Goal: Task Accomplishment & Management: Use online tool/utility

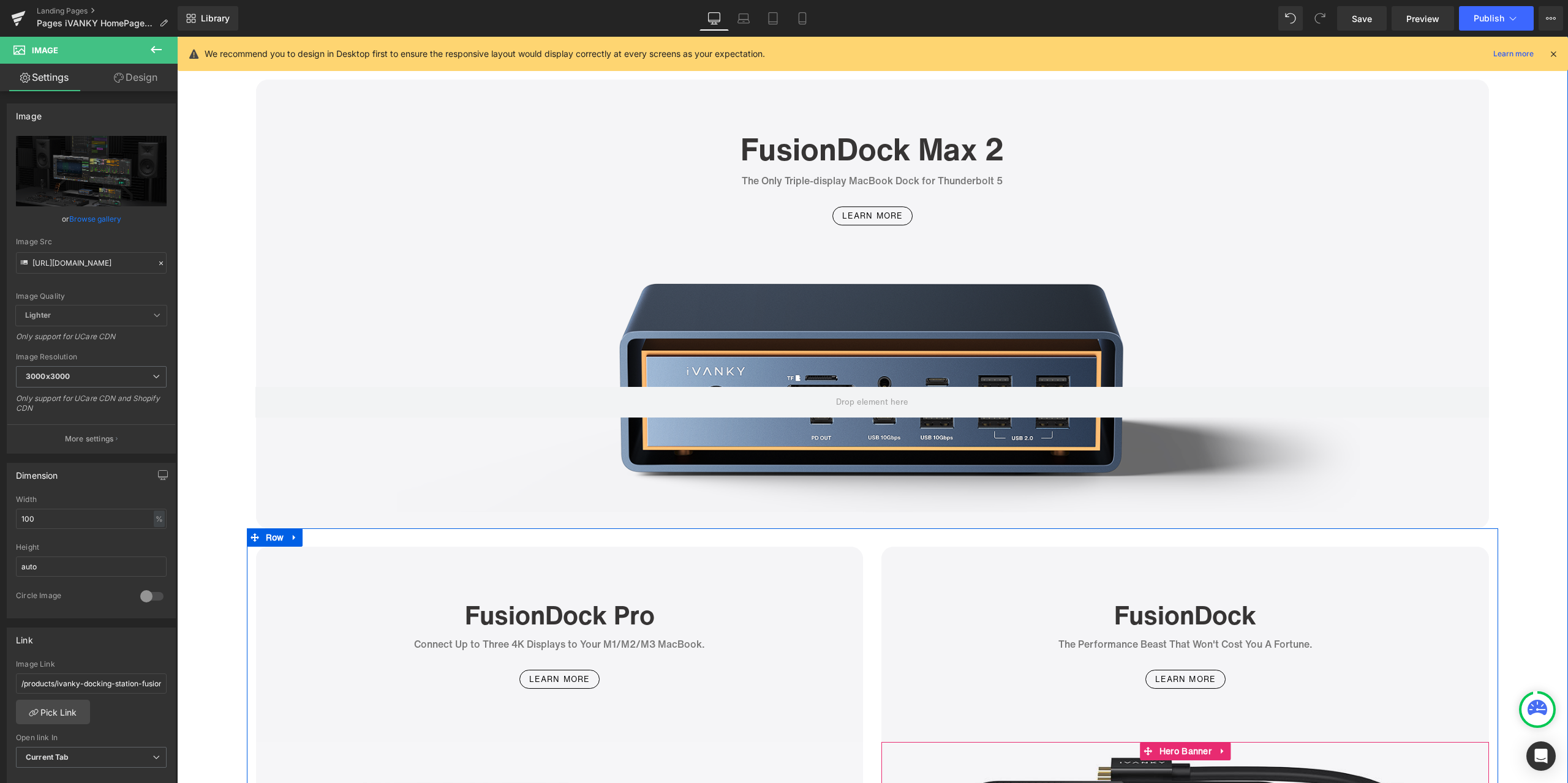
scroll to position [2020, 0]
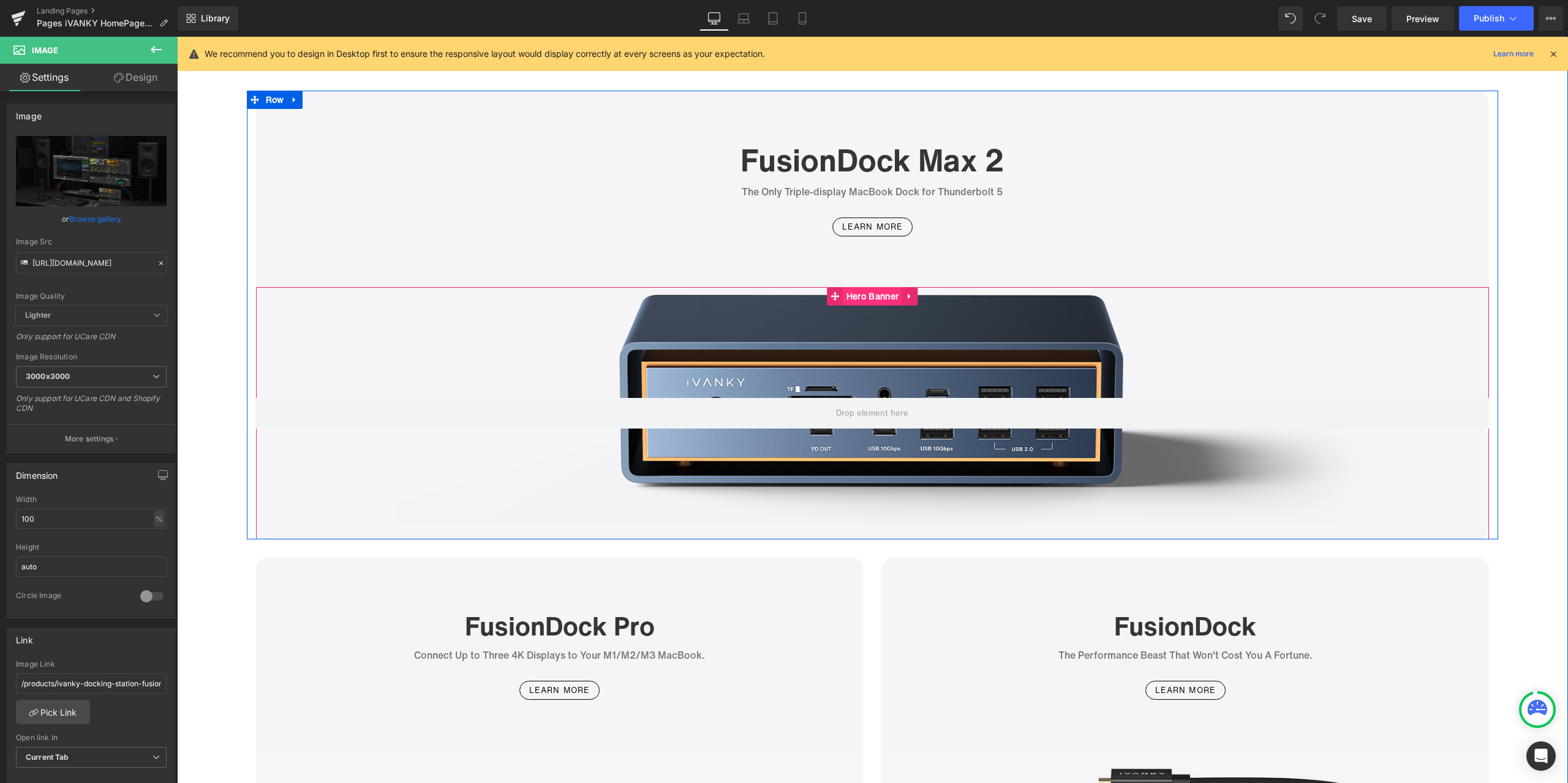
click at [874, 297] on span "Hero Banner" at bounding box center [872, 296] width 58 height 18
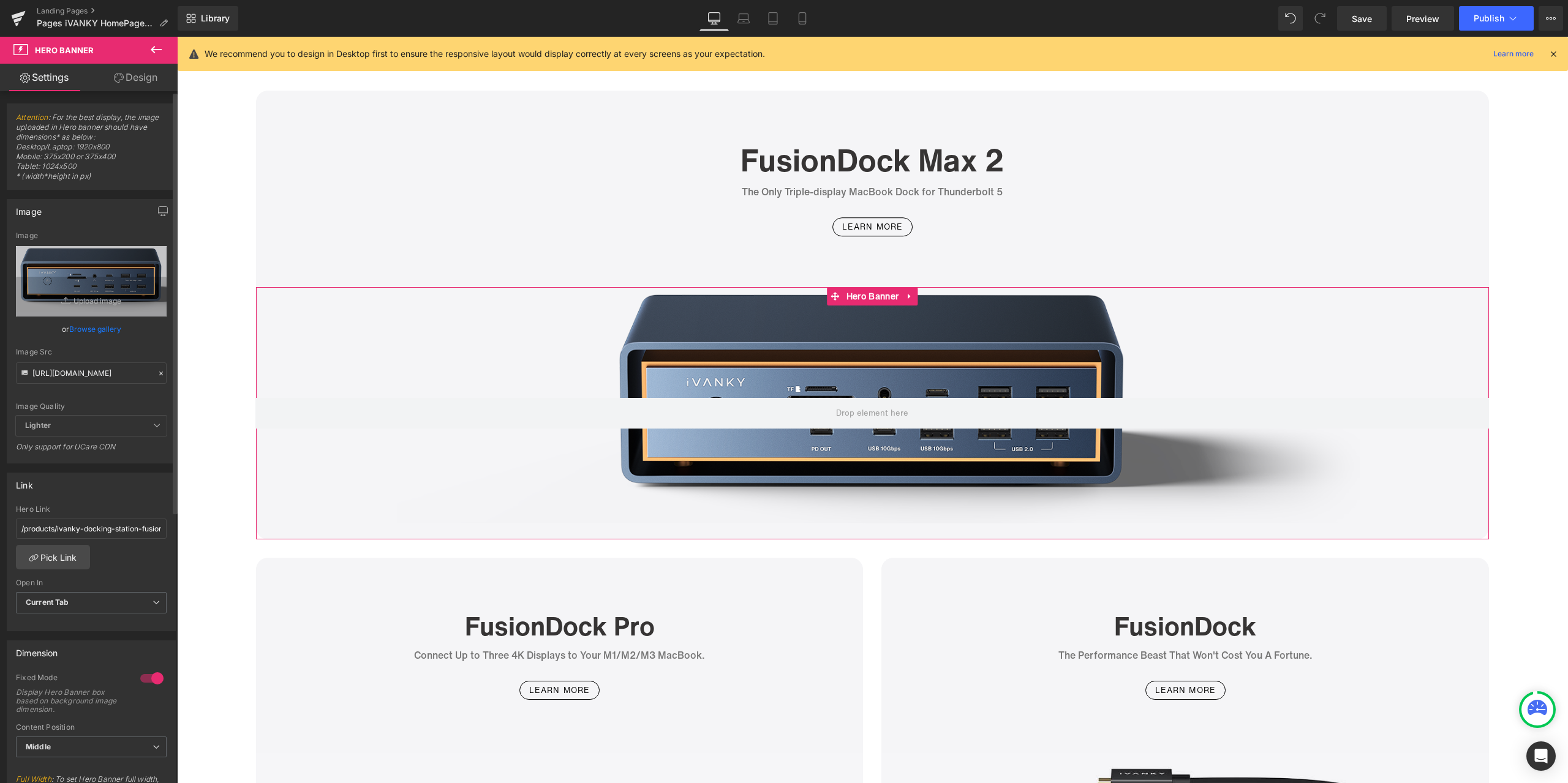
click at [157, 376] on icon at bounding box center [161, 373] width 9 height 9
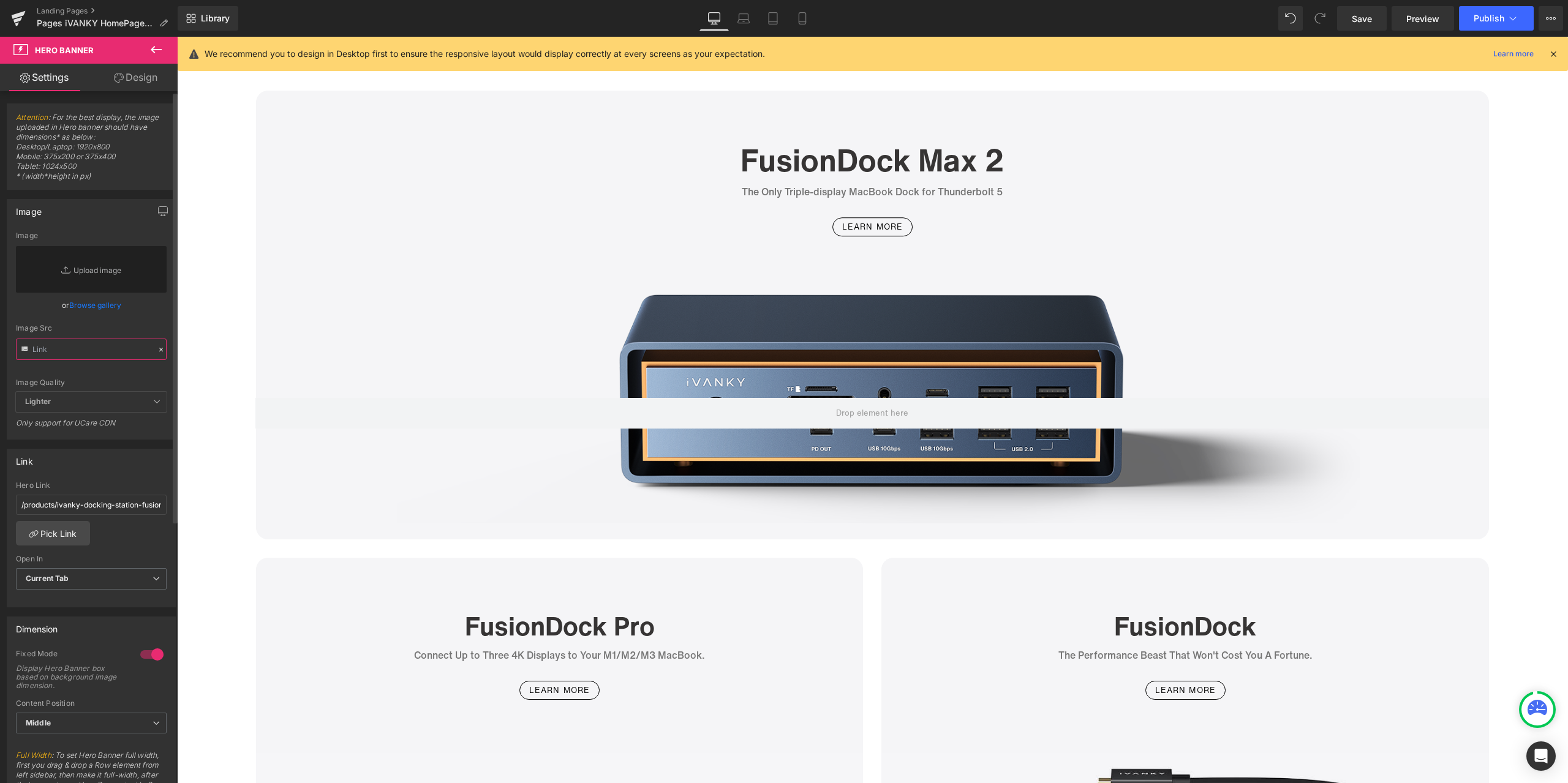
click at [119, 348] on input "text" at bounding box center [91, 349] width 150 height 21
paste input "https://cdn.shopify.com/s/files/1/0576/6833/7827/files/VCD20_0e2fa369-4084-431d…"
type input "https://cdn.shopify.com/s/files/1/0576/6833/7827/files/VCD20_0e2fa369-4084-431d…"
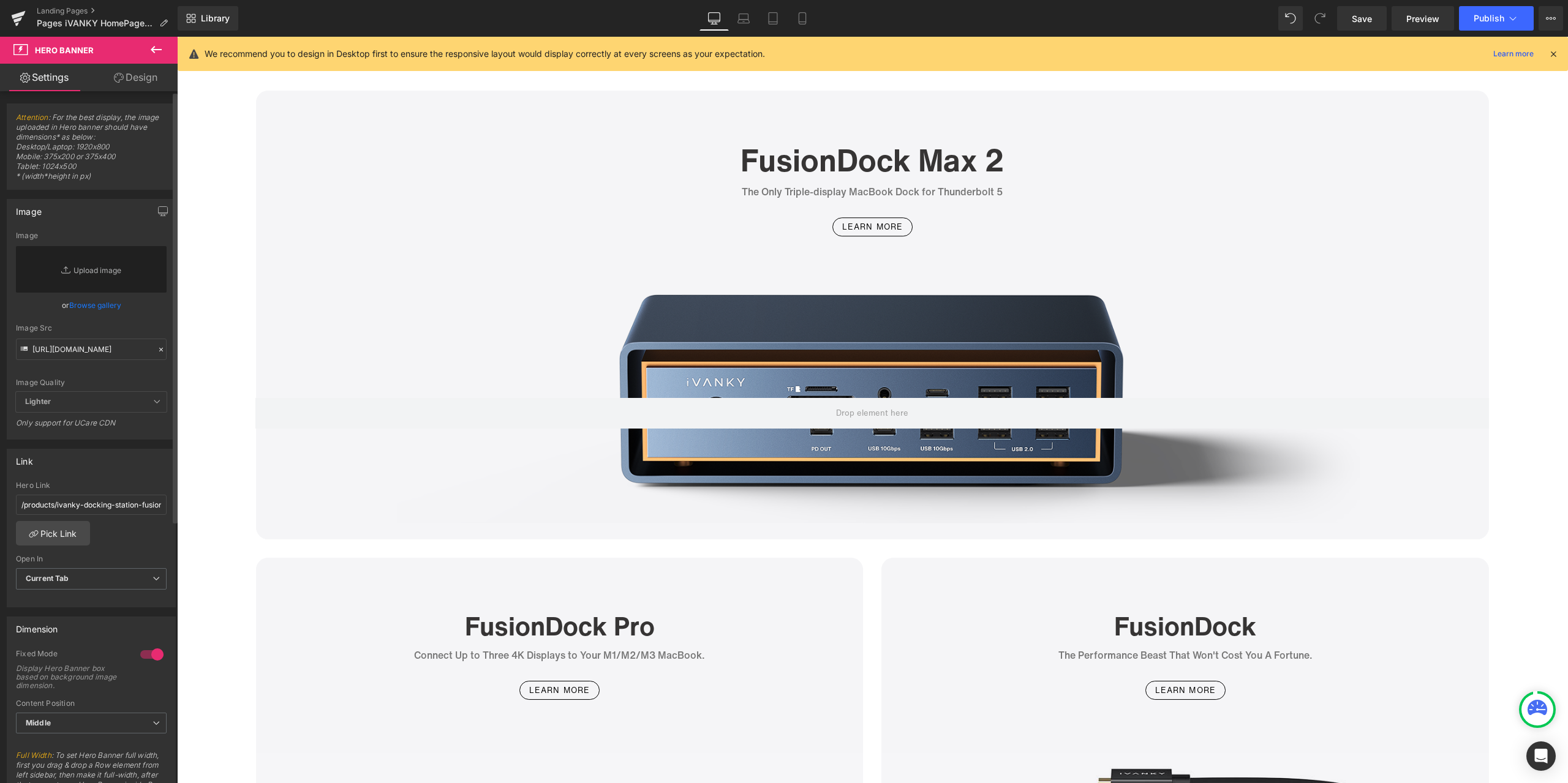
click at [148, 321] on div "Image Quality Lighter Lightest Lighter Lighter Lightest Only support for UCare …" at bounding box center [91, 312] width 150 height 161
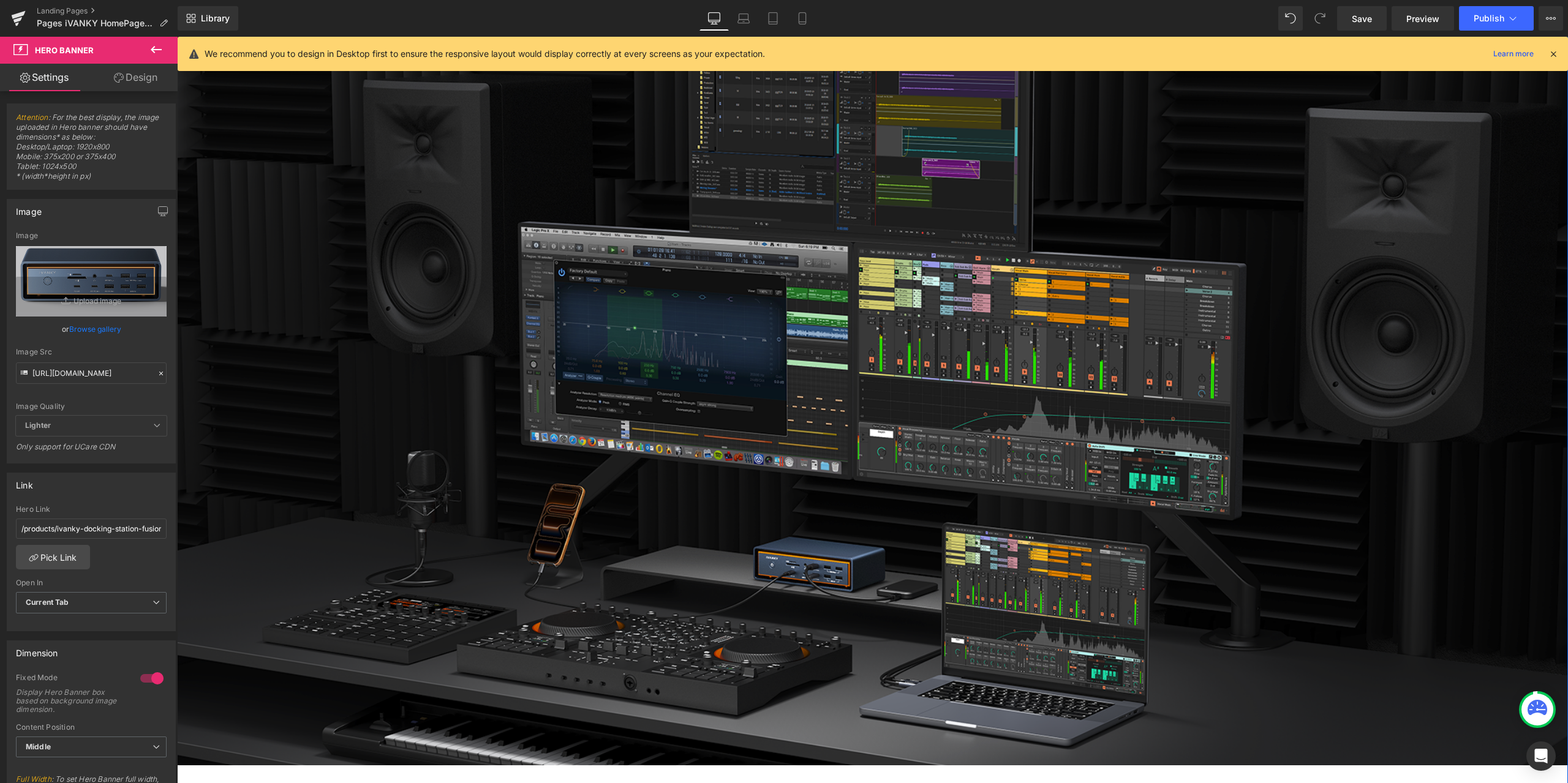
scroll to position [61, 0]
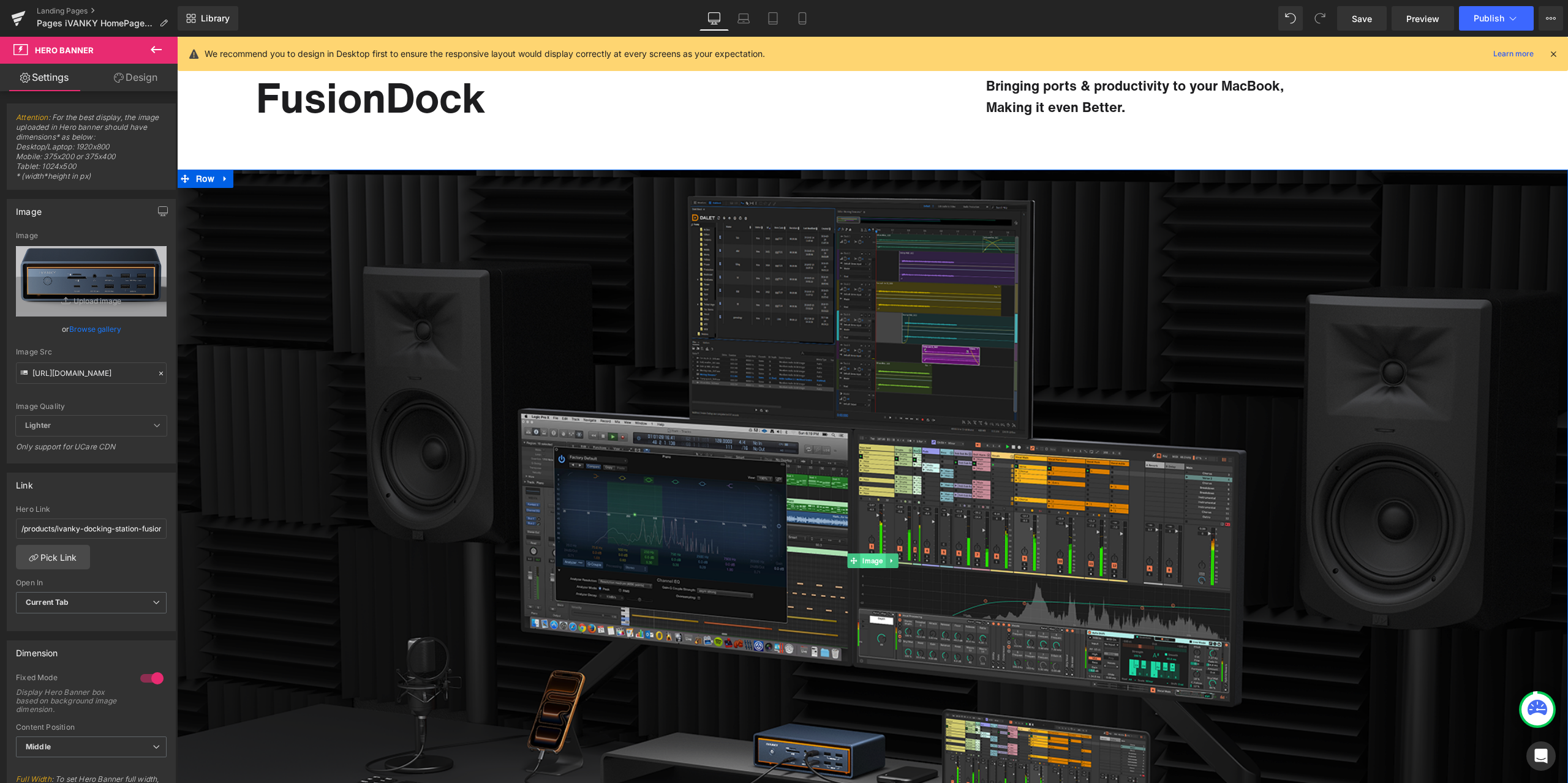
click at [872, 559] on span "Image" at bounding box center [872, 561] width 25 height 15
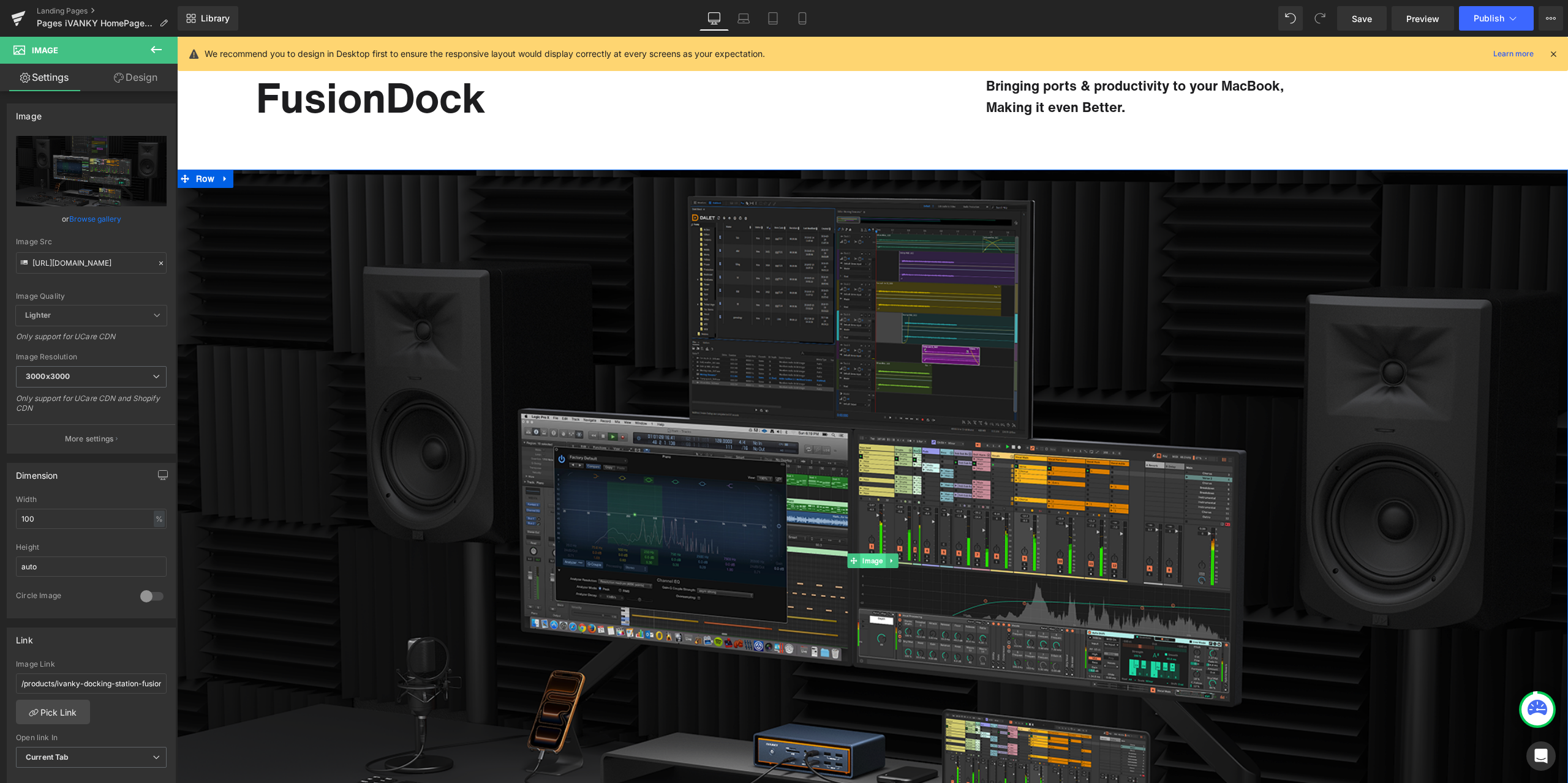
click at [871, 567] on span "Image" at bounding box center [872, 561] width 25 height 15
click at [157, 263] on icon at bounding box center [161, 263] width 9 height 9
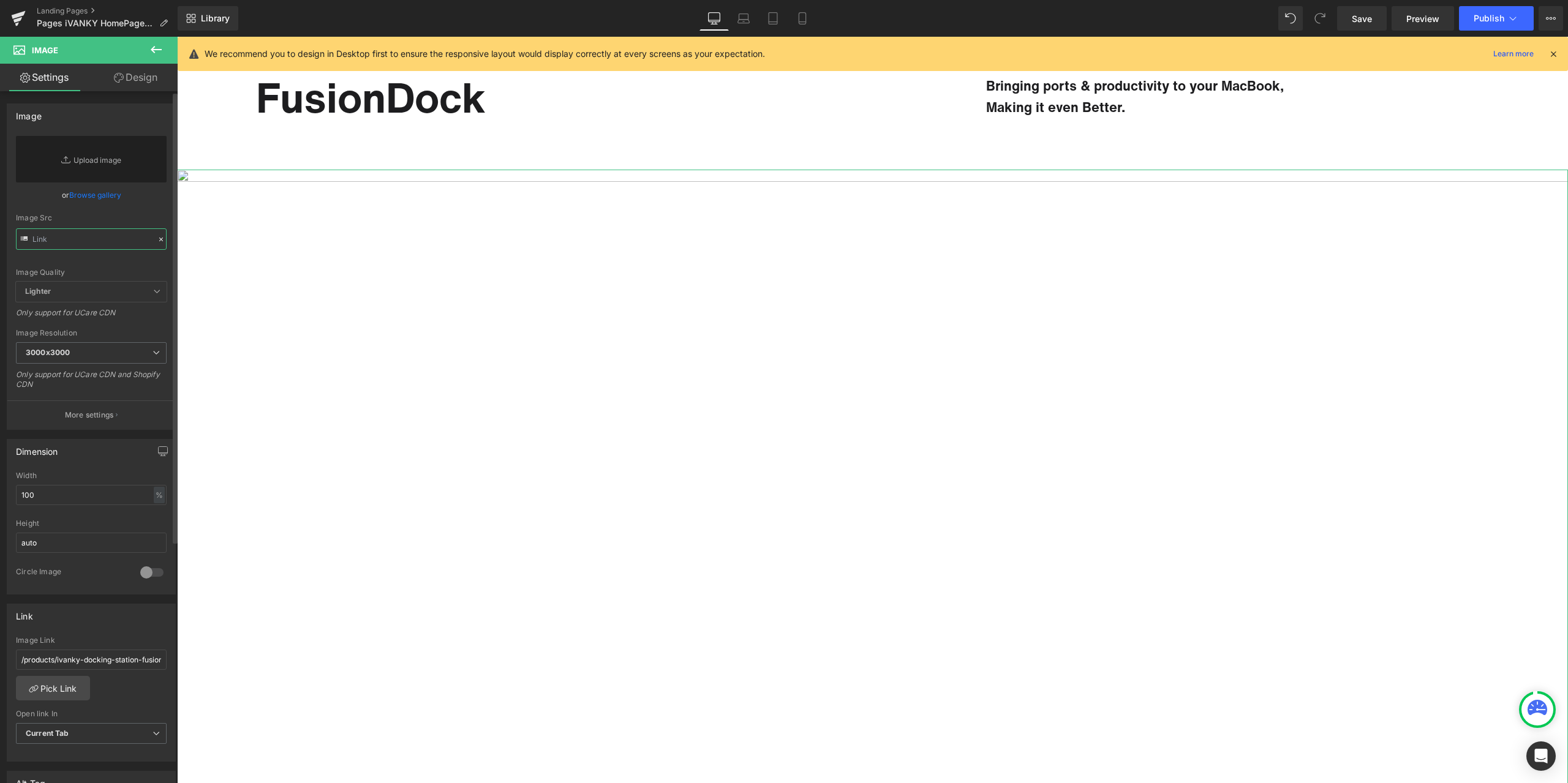
click at [122, 246] on input "text" at bounding box center [91, 239] width 150 height 21
paste input "https://cdn.shopify.com/s/files/1/0576/6833/7827/files/VCD20_2b54980a-2744-4eeb…"
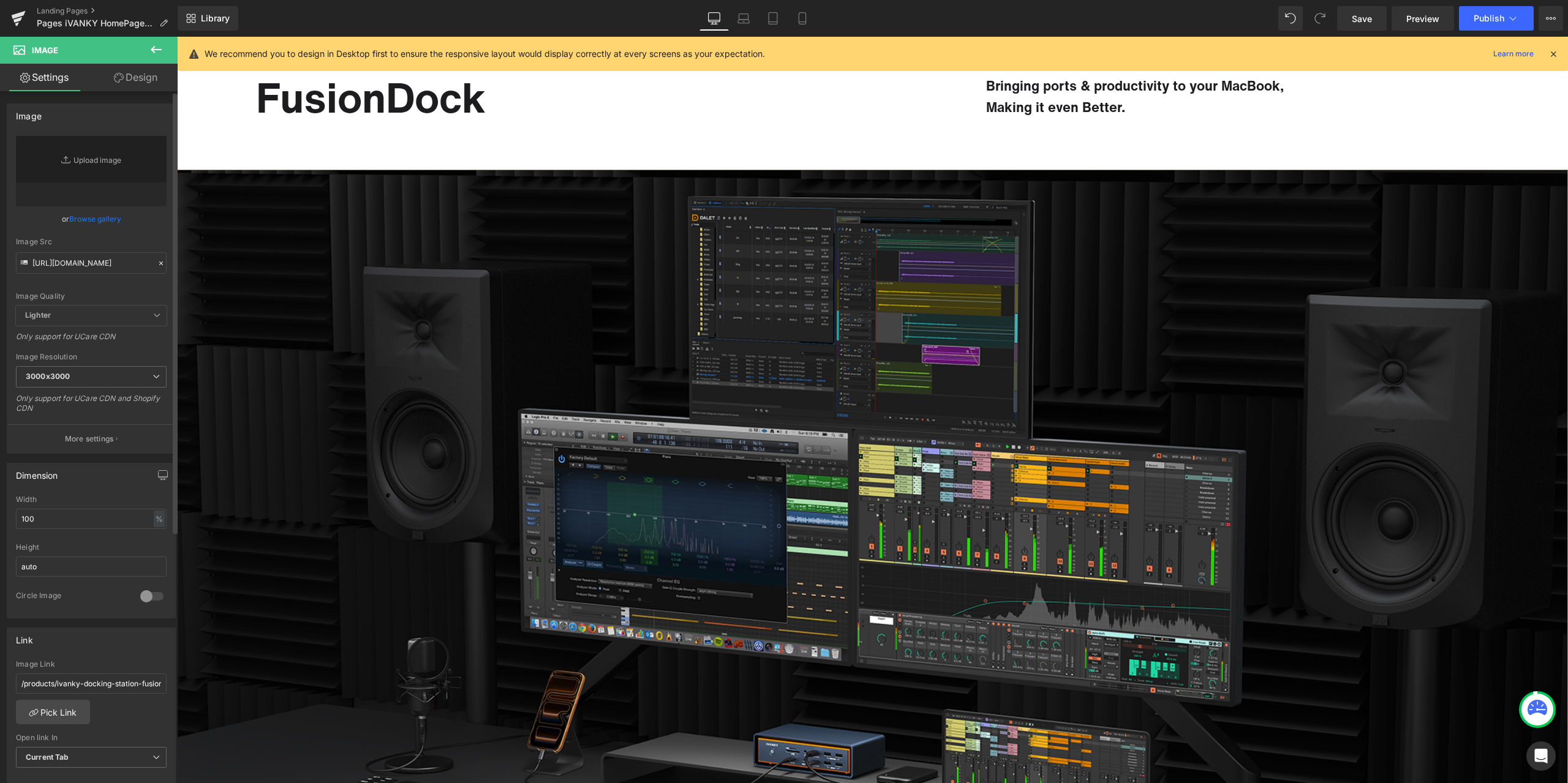
click at [141, 229] on div "Image Quality Lighter Lightest Lighter Lighter Lightest Only support for UCare …" at bounding box center [91, 220] width 150 height 169
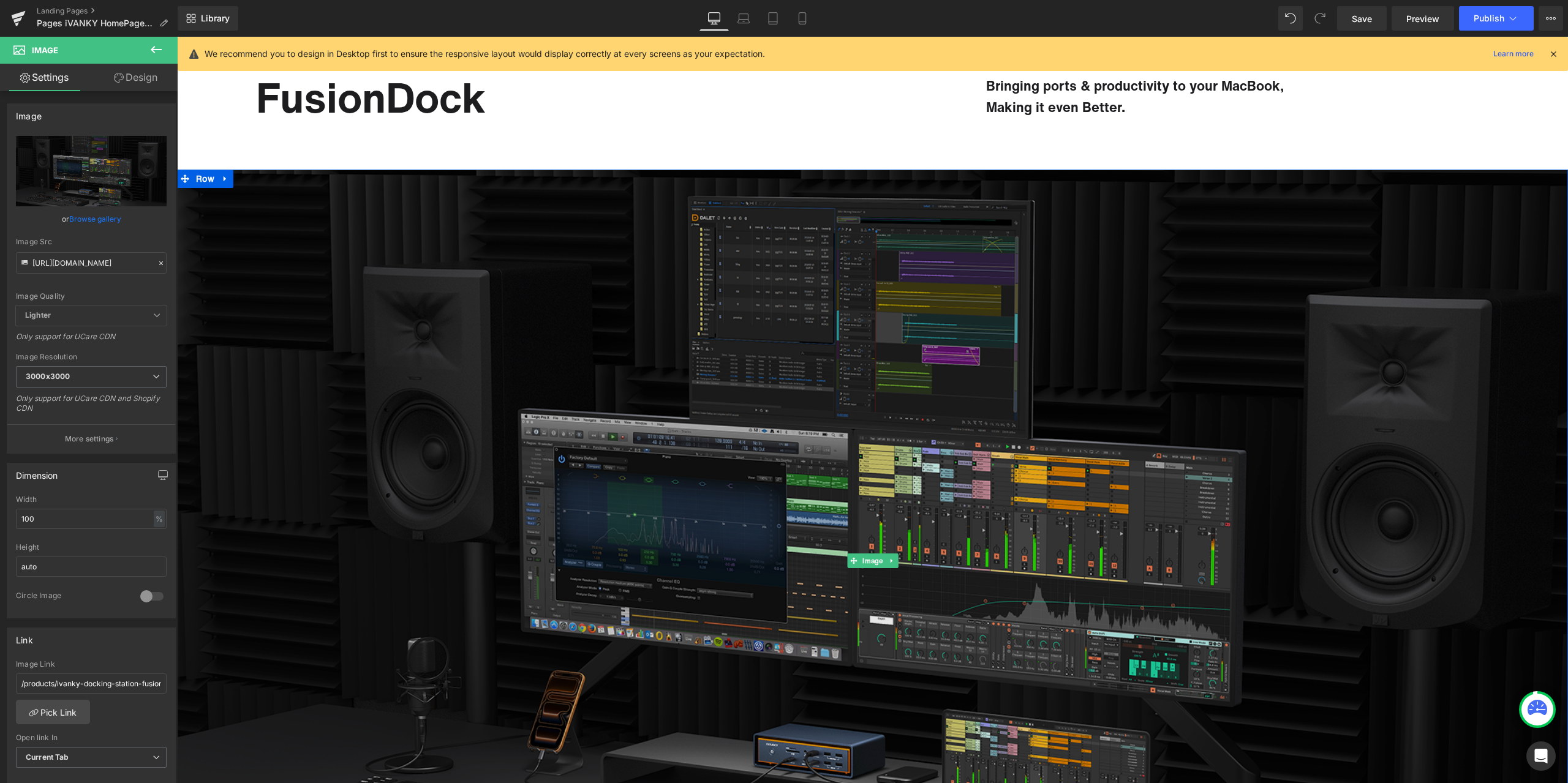
type input "https://cdn.shopify.com/s/files/1/0576/6833/7827/files/VCD20_2b54980a-2744-4eeb…"
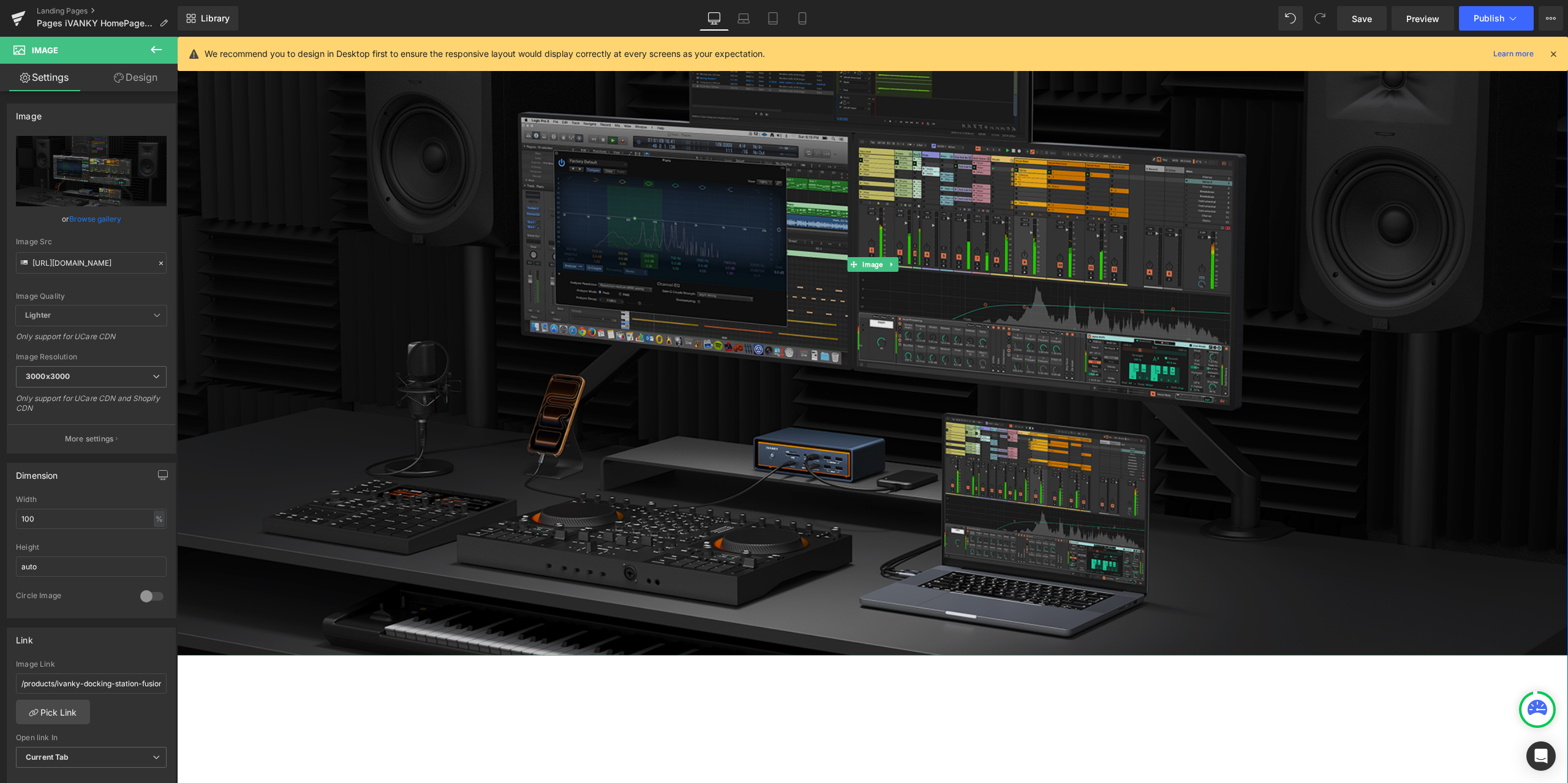
scroll to position [429, 0]
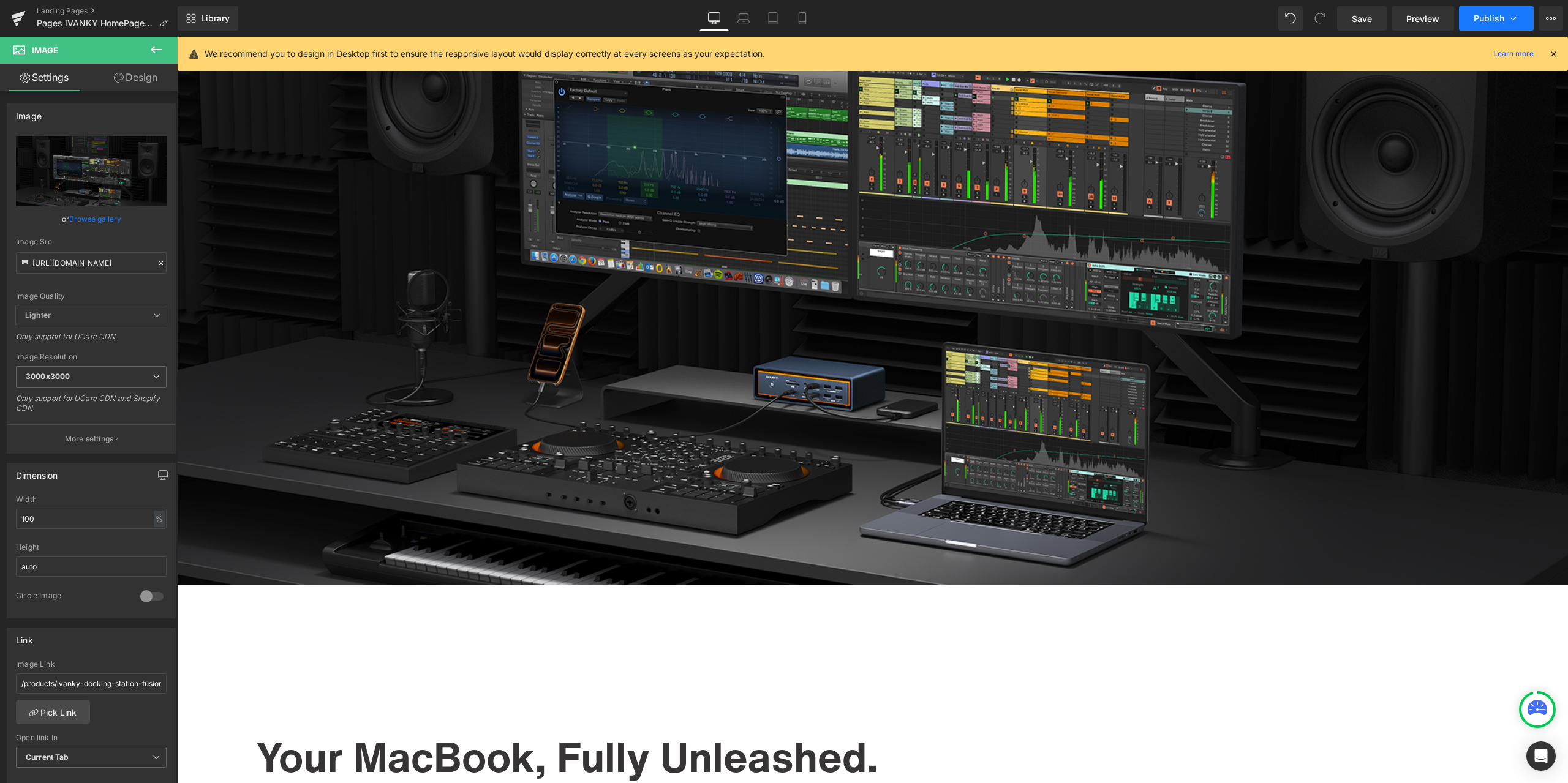
click at [1496, 10] on button "Publish" at bounding box center [1497, 18] width 75 height 24
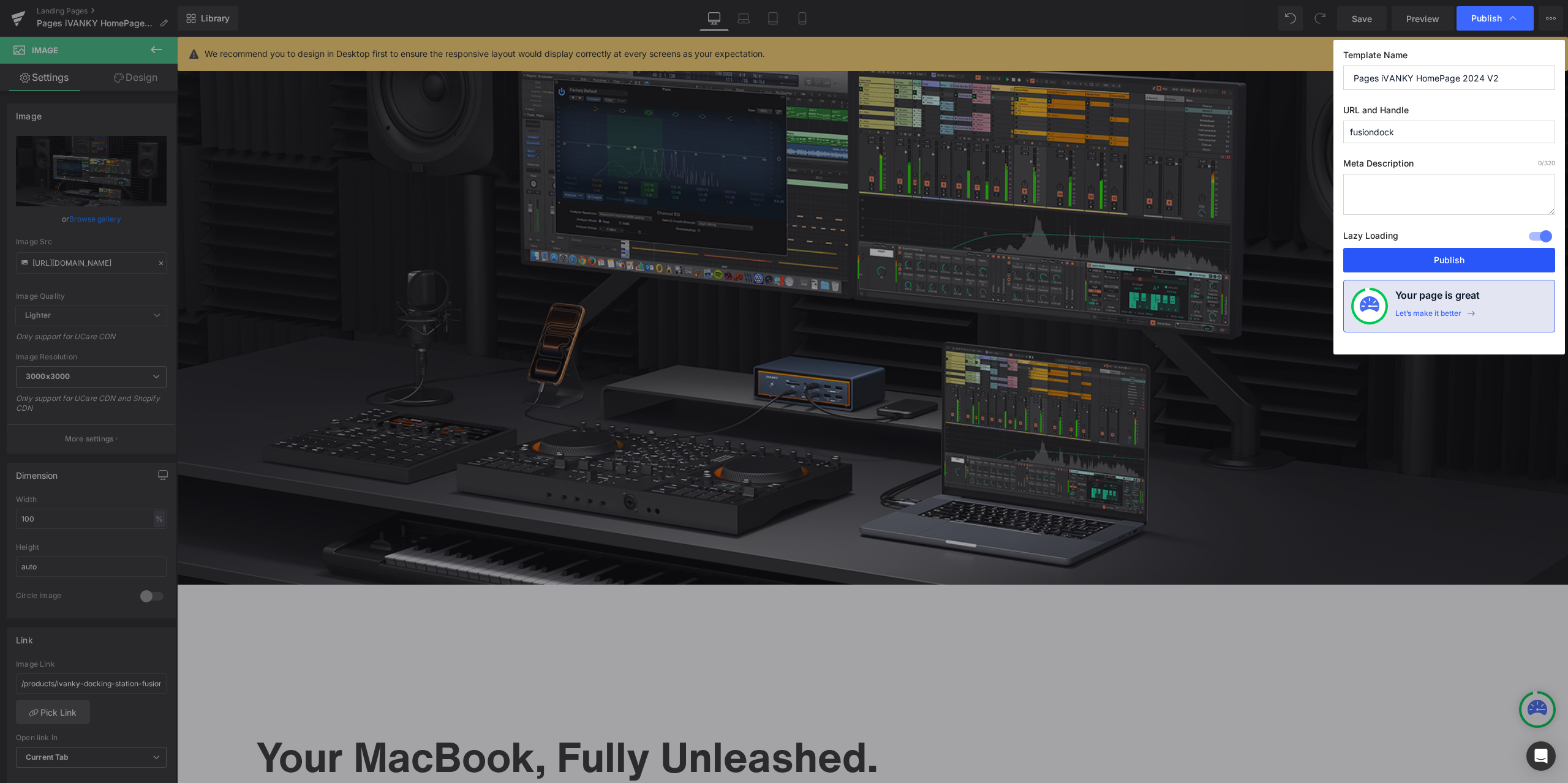
click at [1404, 260] on button "Publish" at bounding box center [1448, 260] width 212 height 24
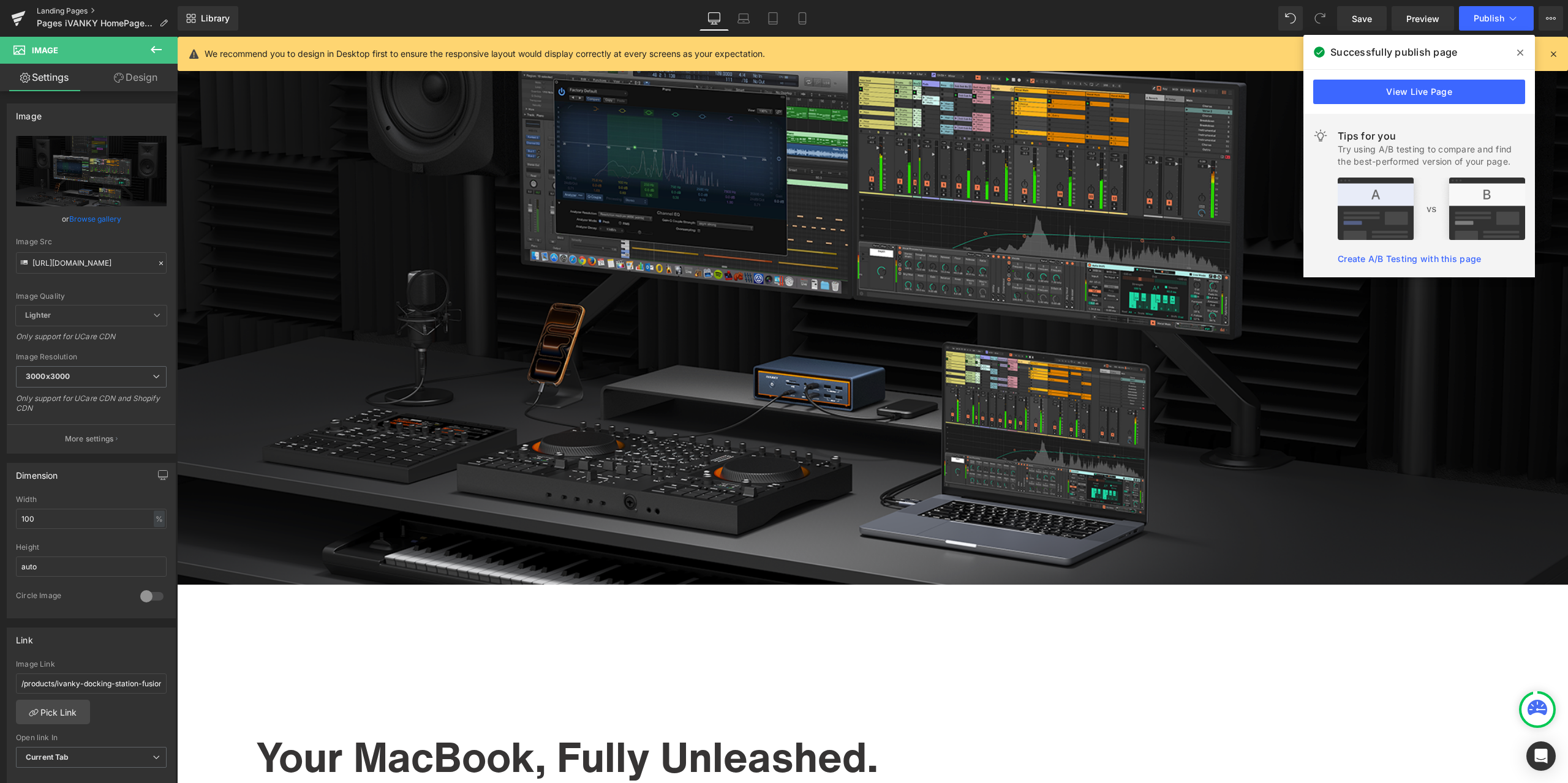
click at [65, 10] on link "Landing Pages" at bounding box center [107, 11] width 141 height 10
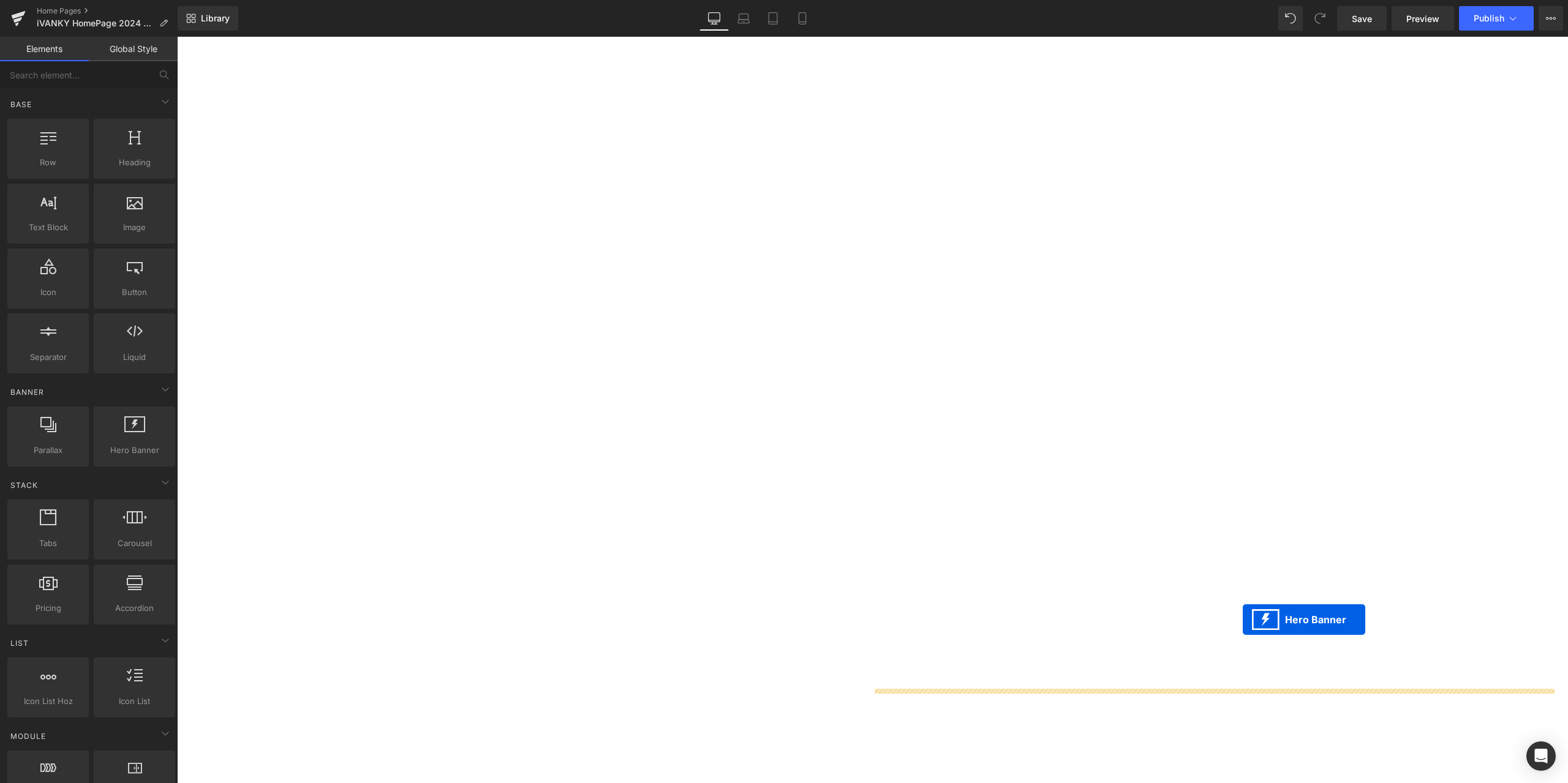
scroll to position [2204, 0]
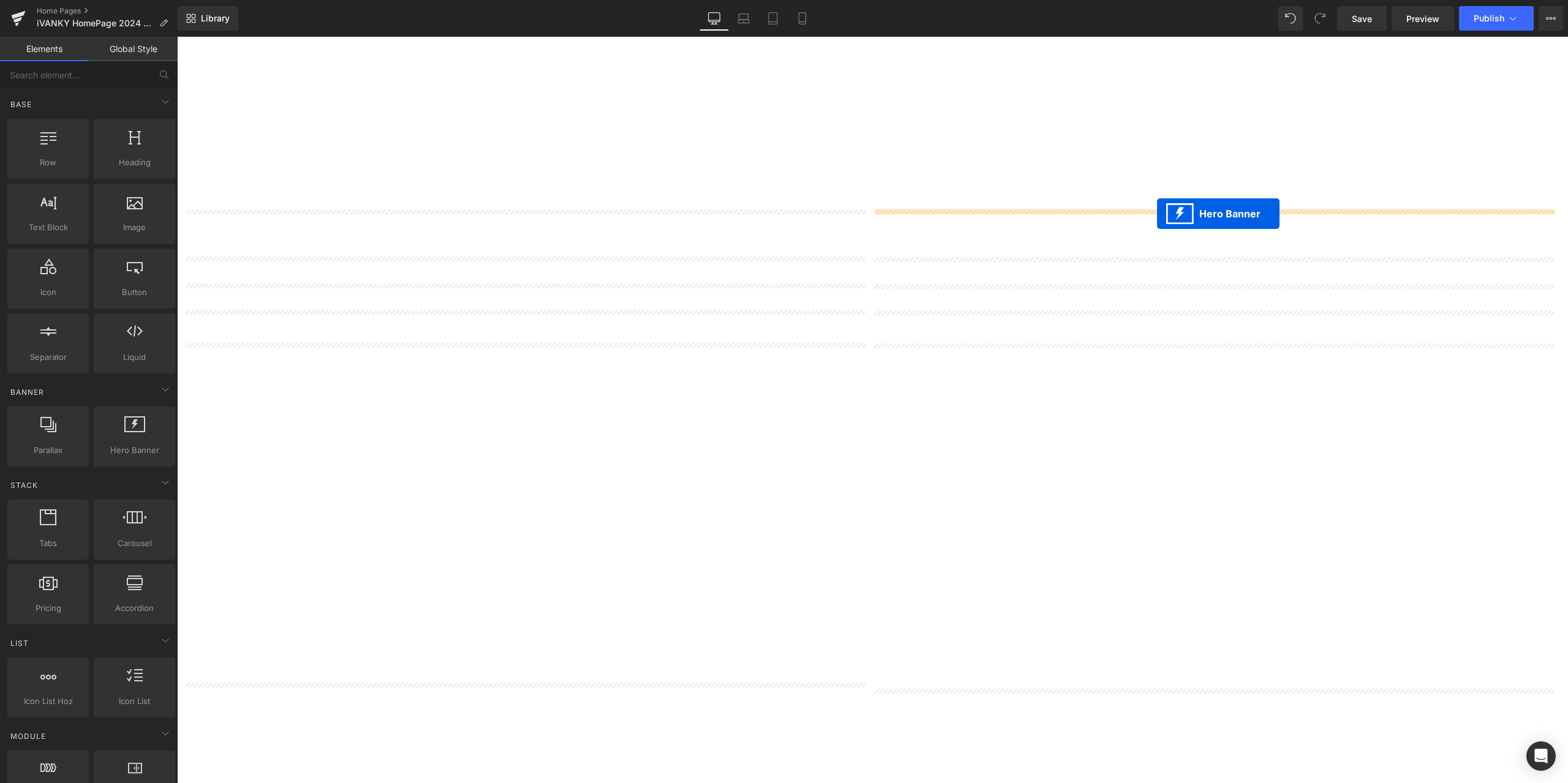
drag, startPoint x: 1217, startPoint y: 523, endPoint x: 1157, endPoint y: 214, distance: 314.8
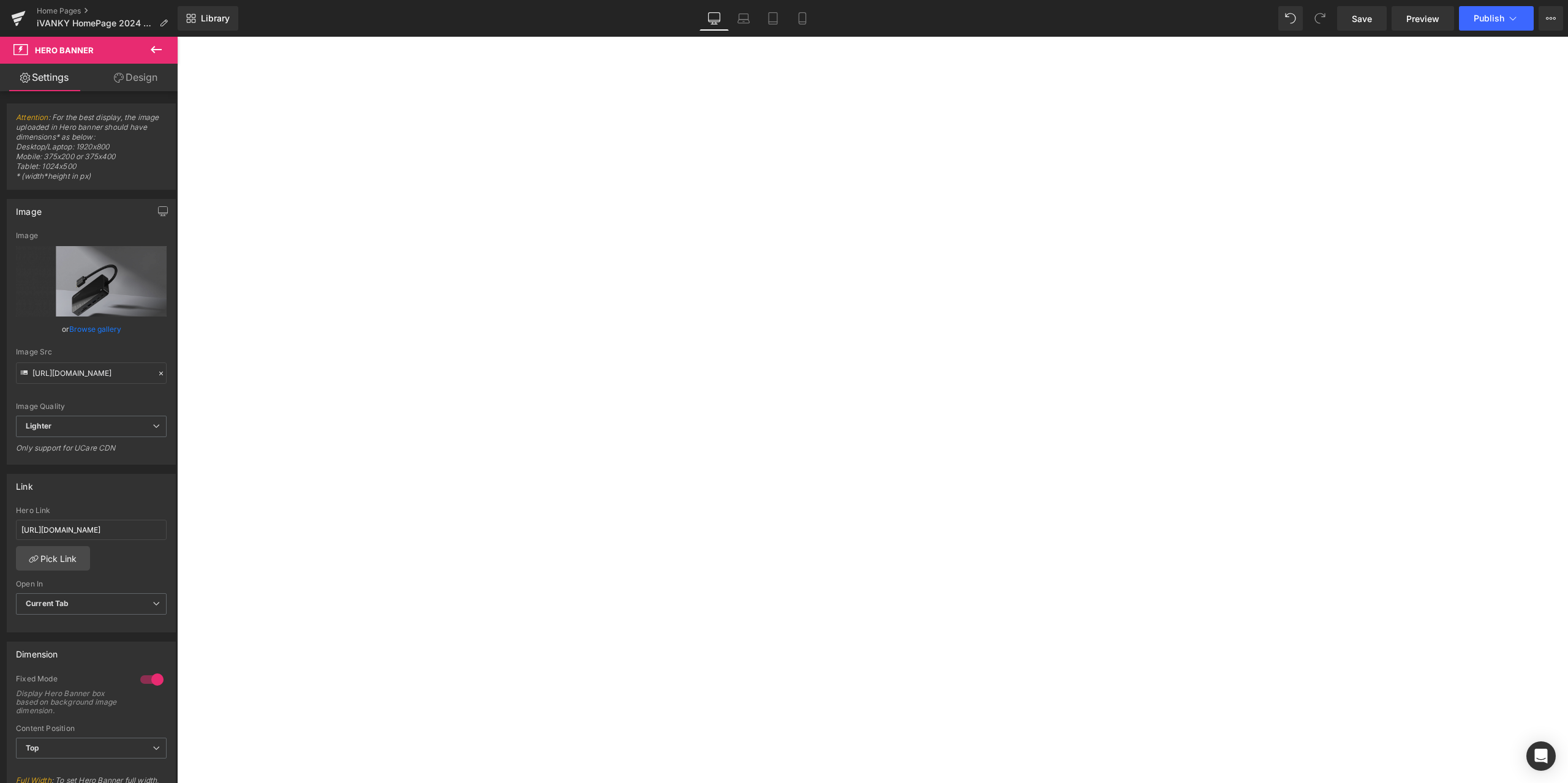
scroll to position [2754, 0]
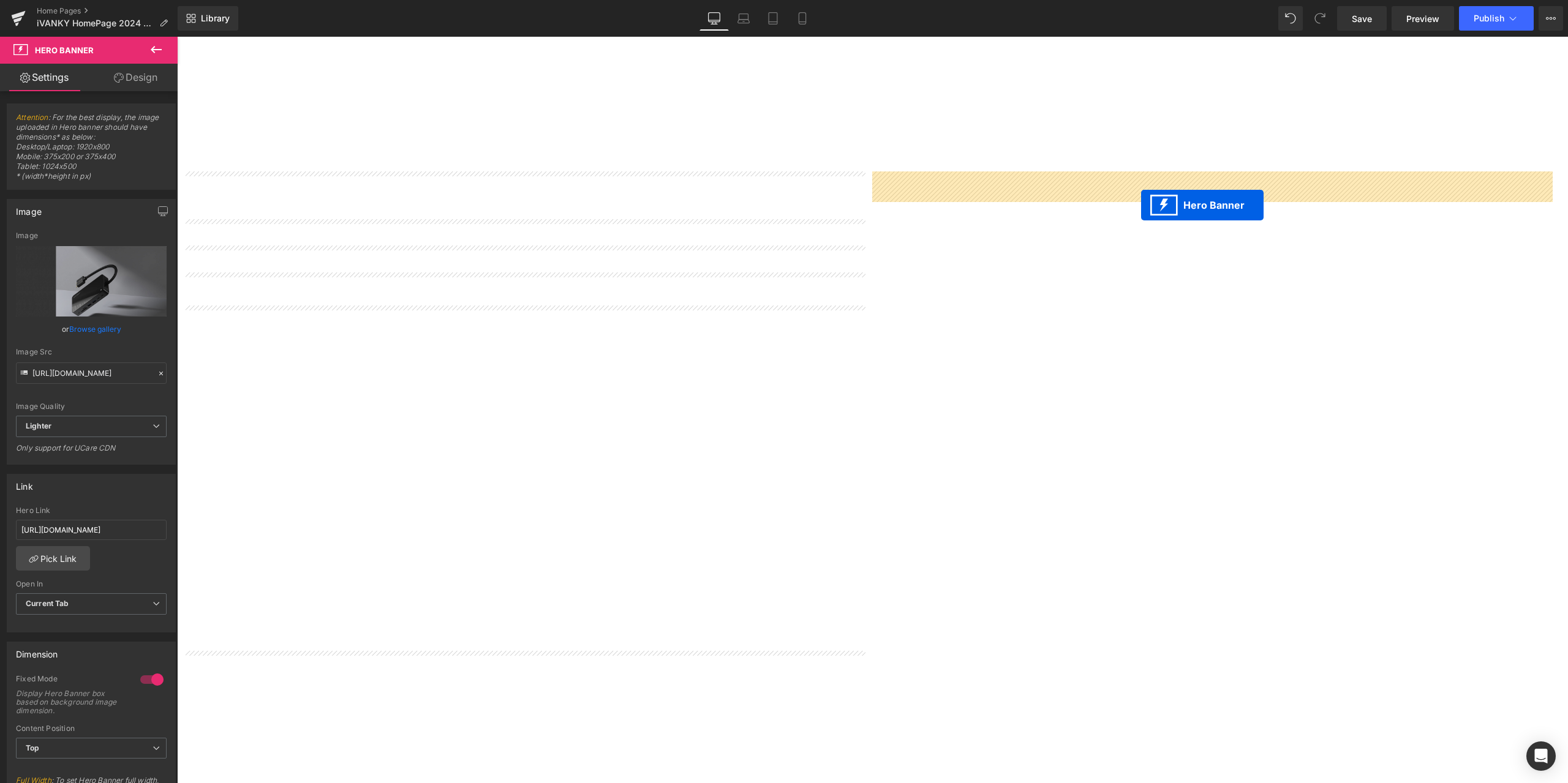
drag, startPoint x: 1213, startPoint y: 146, endPoint x: 1141, endPoint y: 205, distance: 93.1
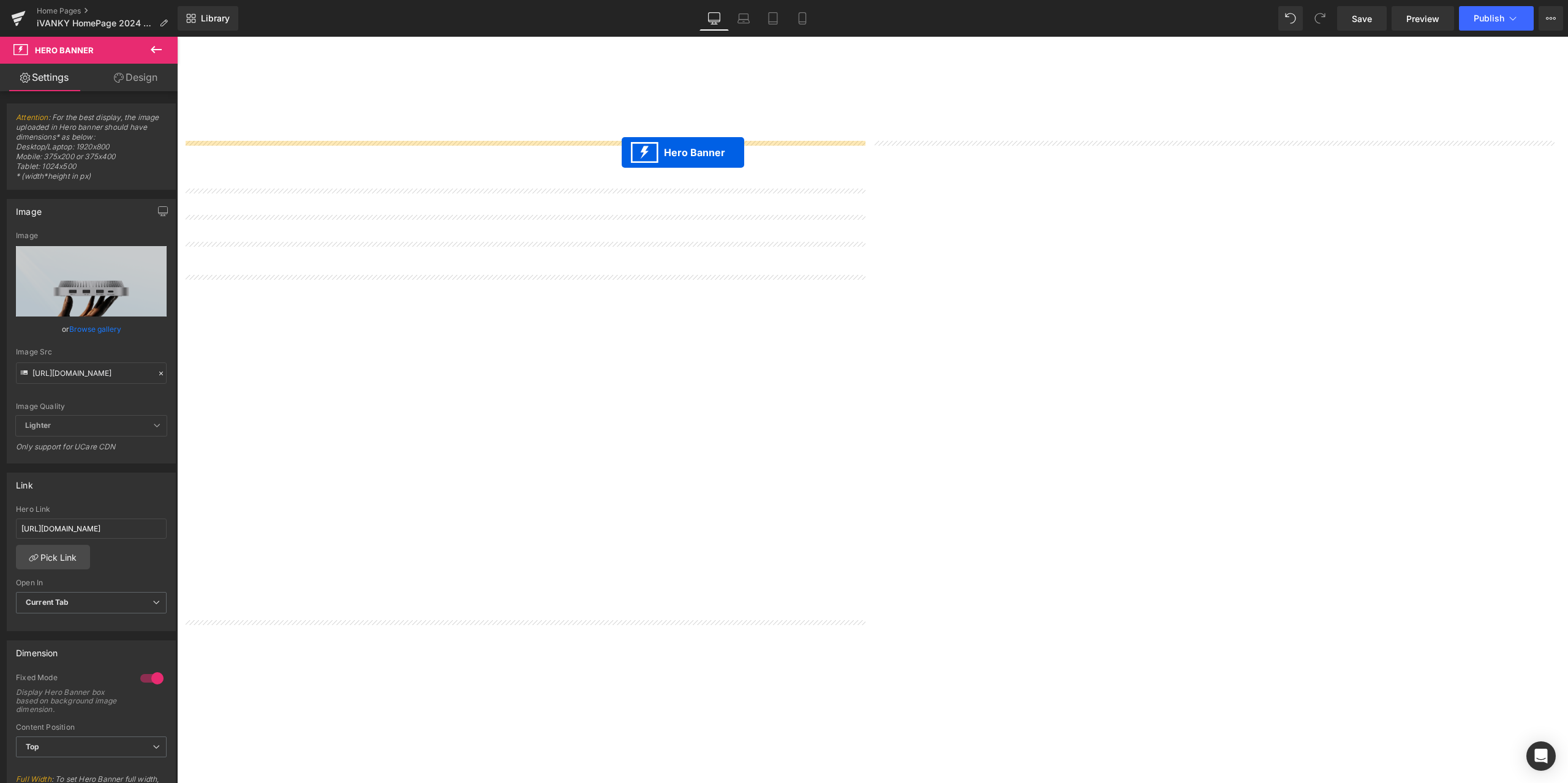
drag, startPoint x: 1212, startPoint y: 152, endPoint x: 621, endPoint y: 152, distance: 591.0
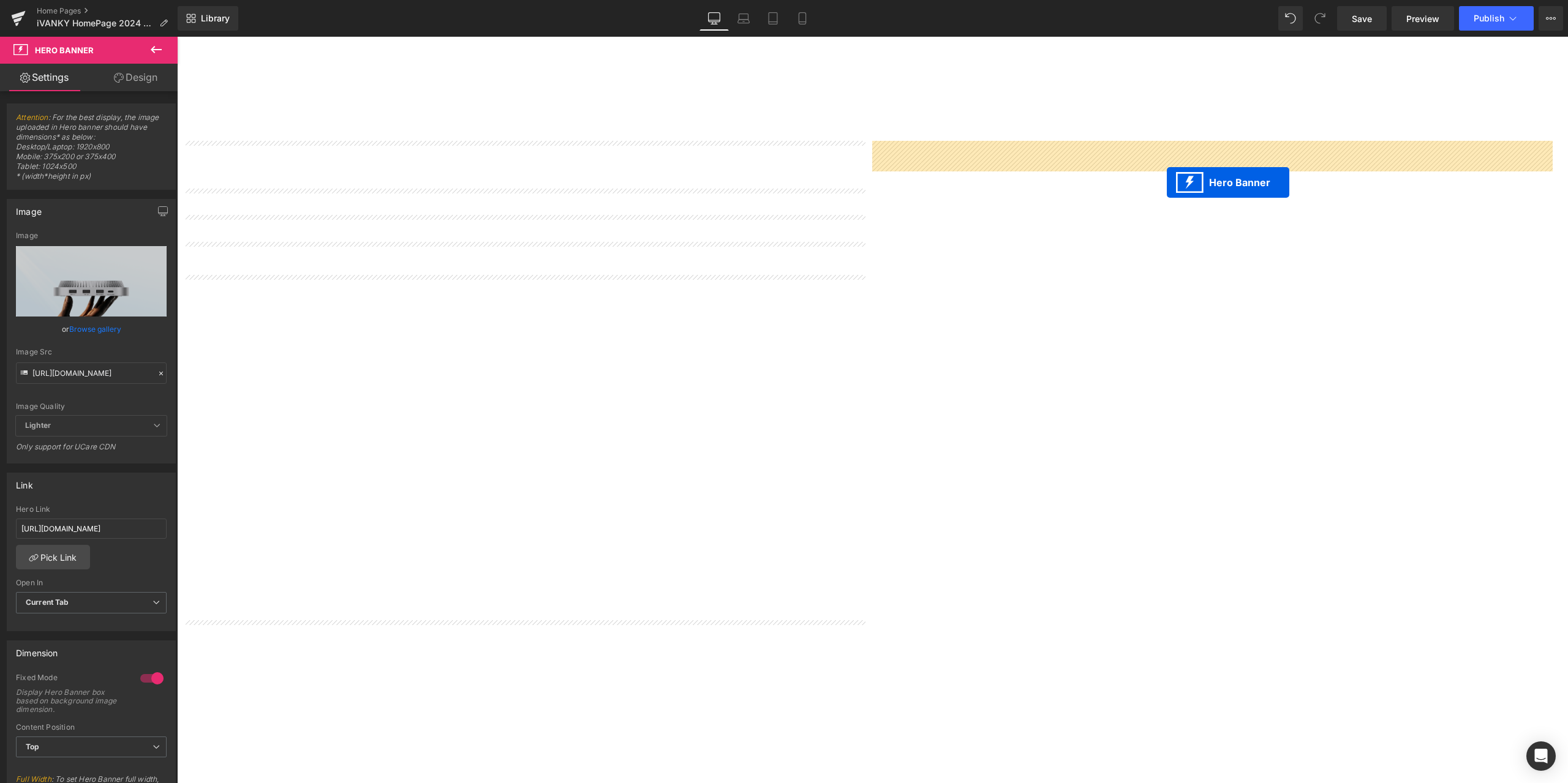
drag, startPoint x: 523, startPoint y: 633, endPoint x: 1166, endPoint y: 182, distance: 785.4
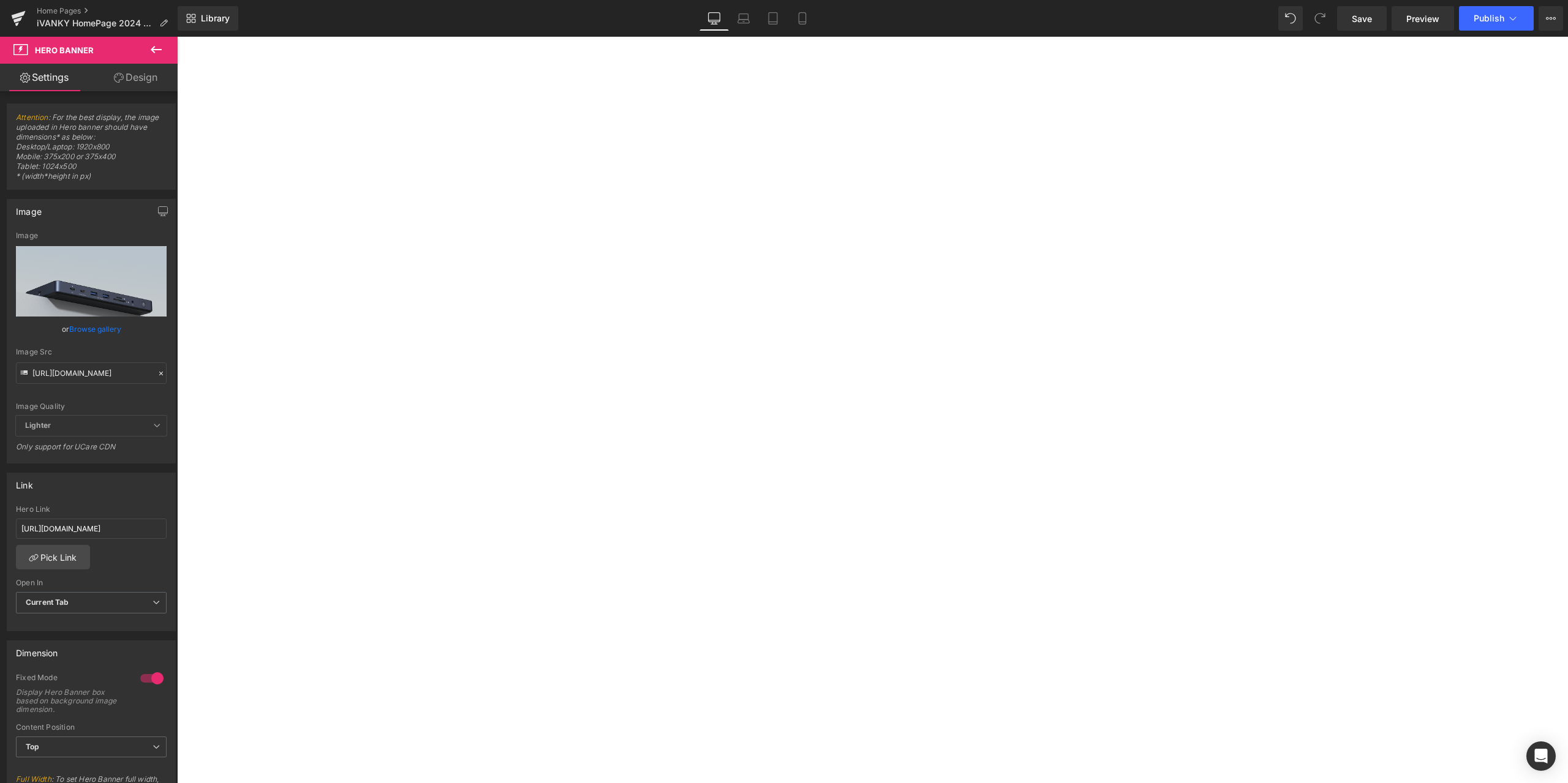
scroll to position [2265, 0]
click at [177, 37] on span "Heading" at bounding box center [177, 37] width 0 height 0
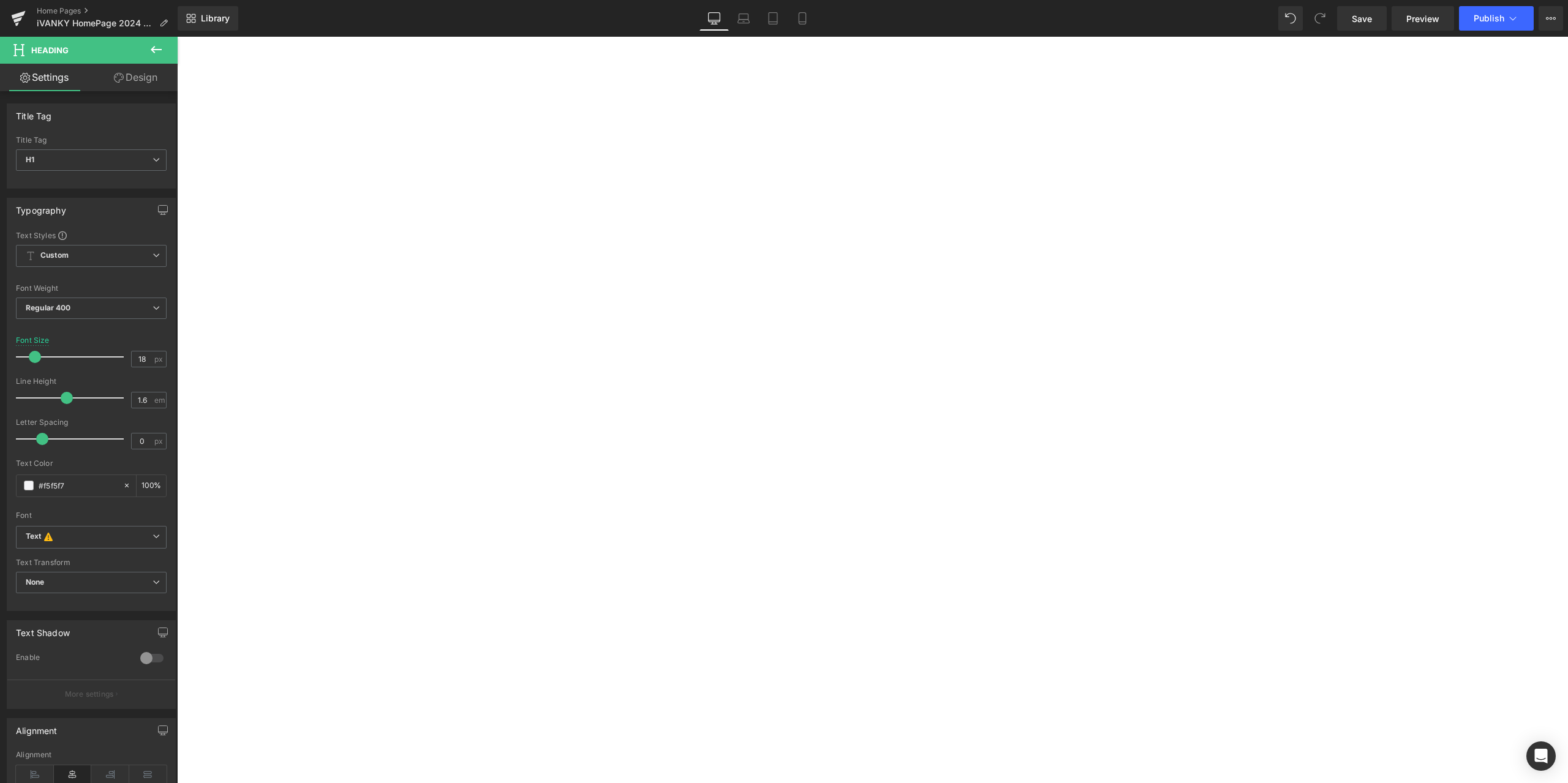
scroll to position [2327, 0]
click at [177, 37] on span "Heading" at bounding box center [177, 37] width 0 height 0
click at [177, 37] on span "Hero Banner" at bounding box center [177, 37] width 0 height 0
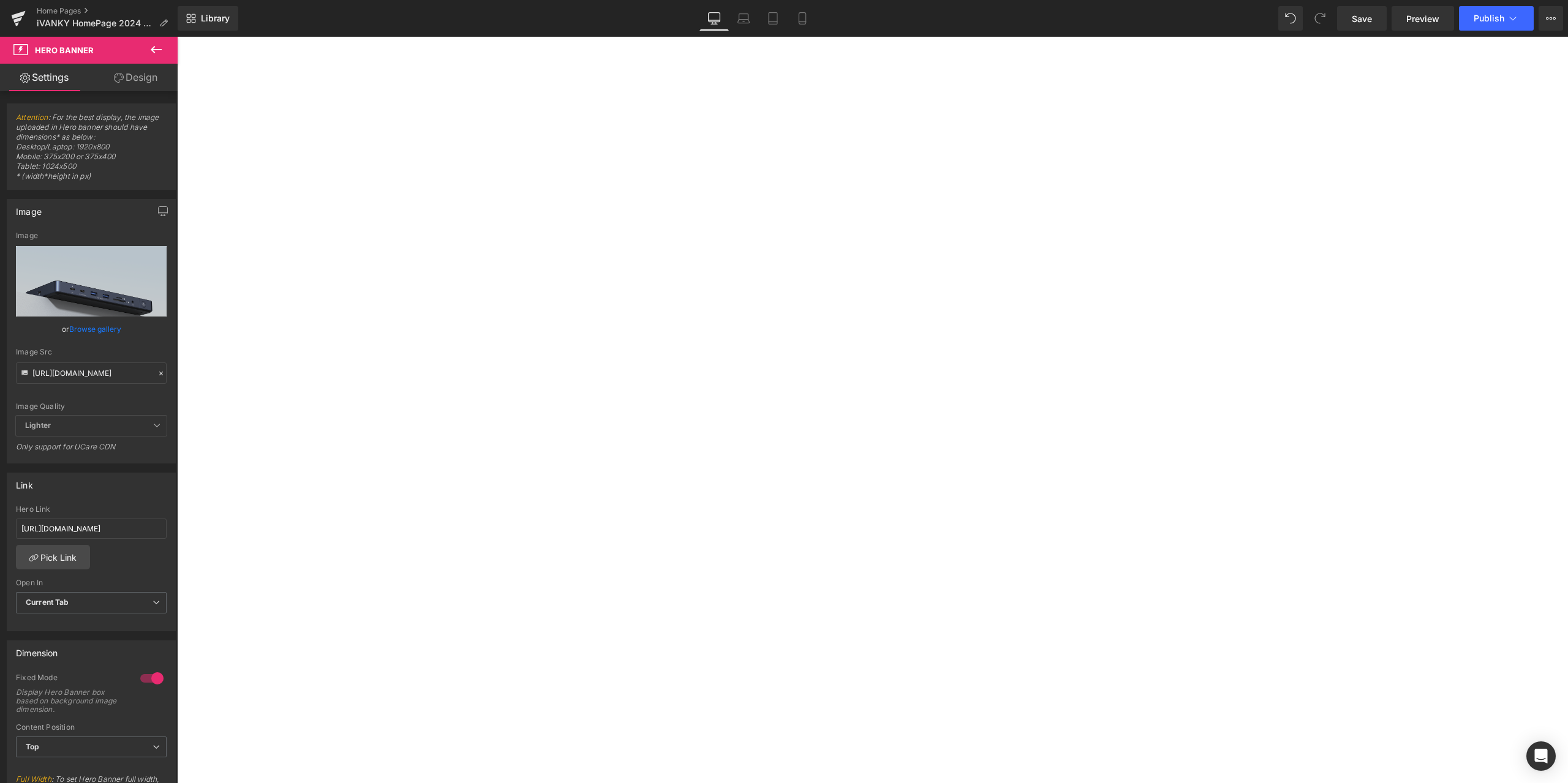
scroll to position [2327, 0]
click at [177, 37] on span "Heading" at bounding box center [177, 37] width 0 height 0
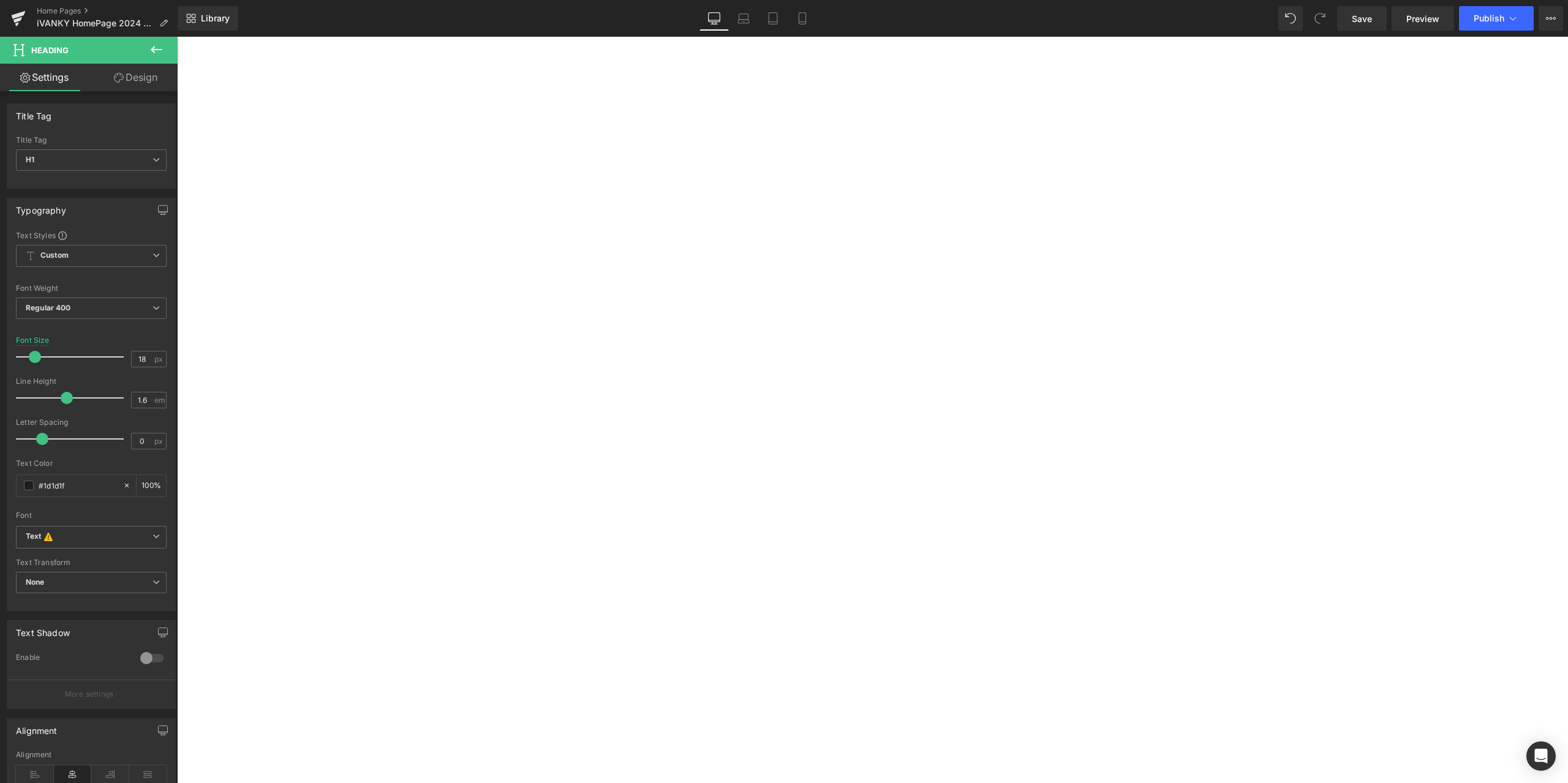
scroll to position [2265, 0]
click at [177, 37] on span "Heading" at bounding box center [177, 37] width 0 height 0
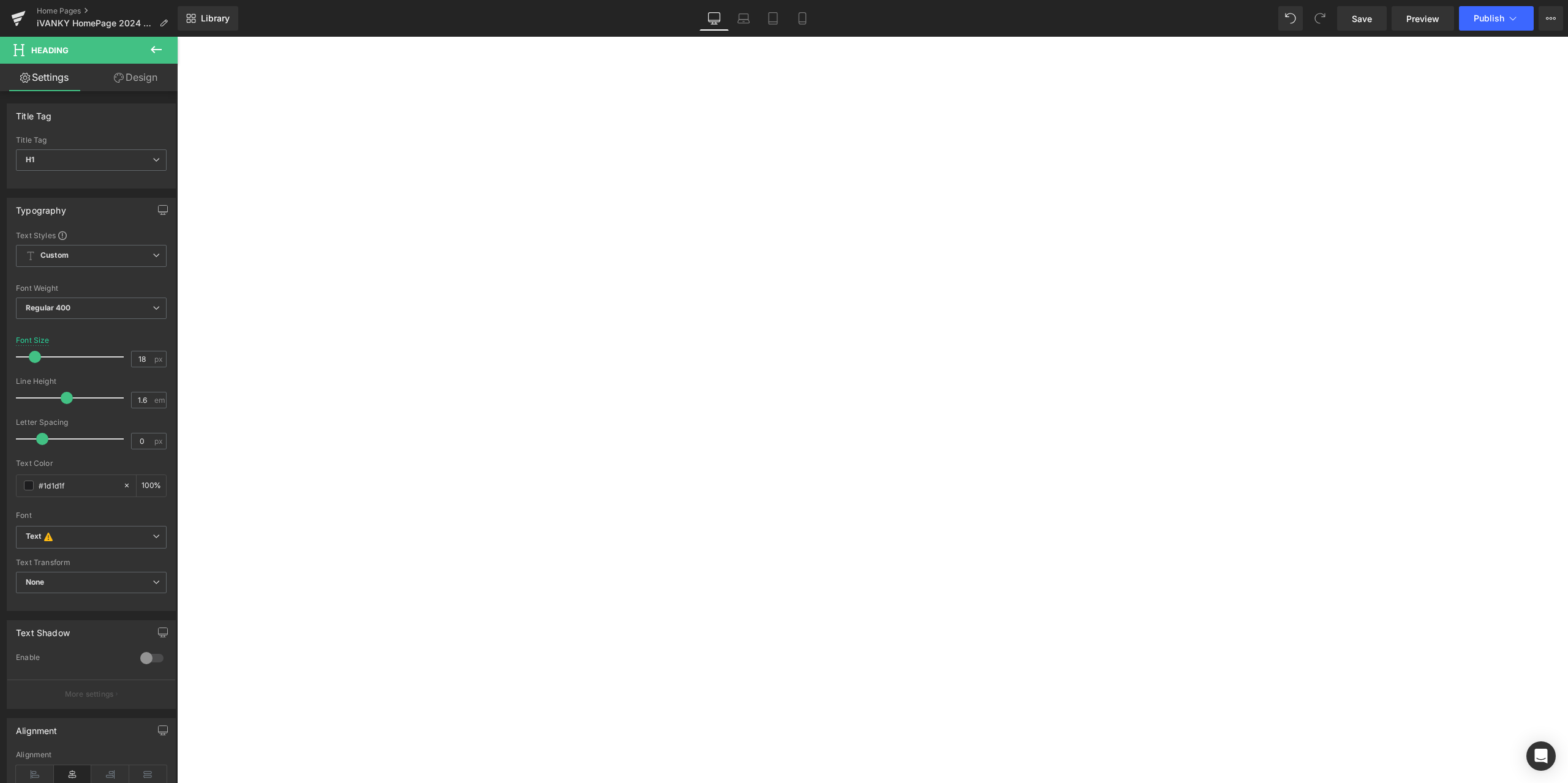
click at [177, 37] on span "Heading" at bounding box center [177, 37] width 0 height 0
click at [177, 37] on h1 "Powerful performance. All the ports you need." at bounding box center [177, 37] width 0 height 0
click at [177, 37] on div "FusionDock Pro 3 Heading Thunderbolt 5 speed and seamless connectivity for ulti…" at bounding box center [177, 37] width 0 height 0
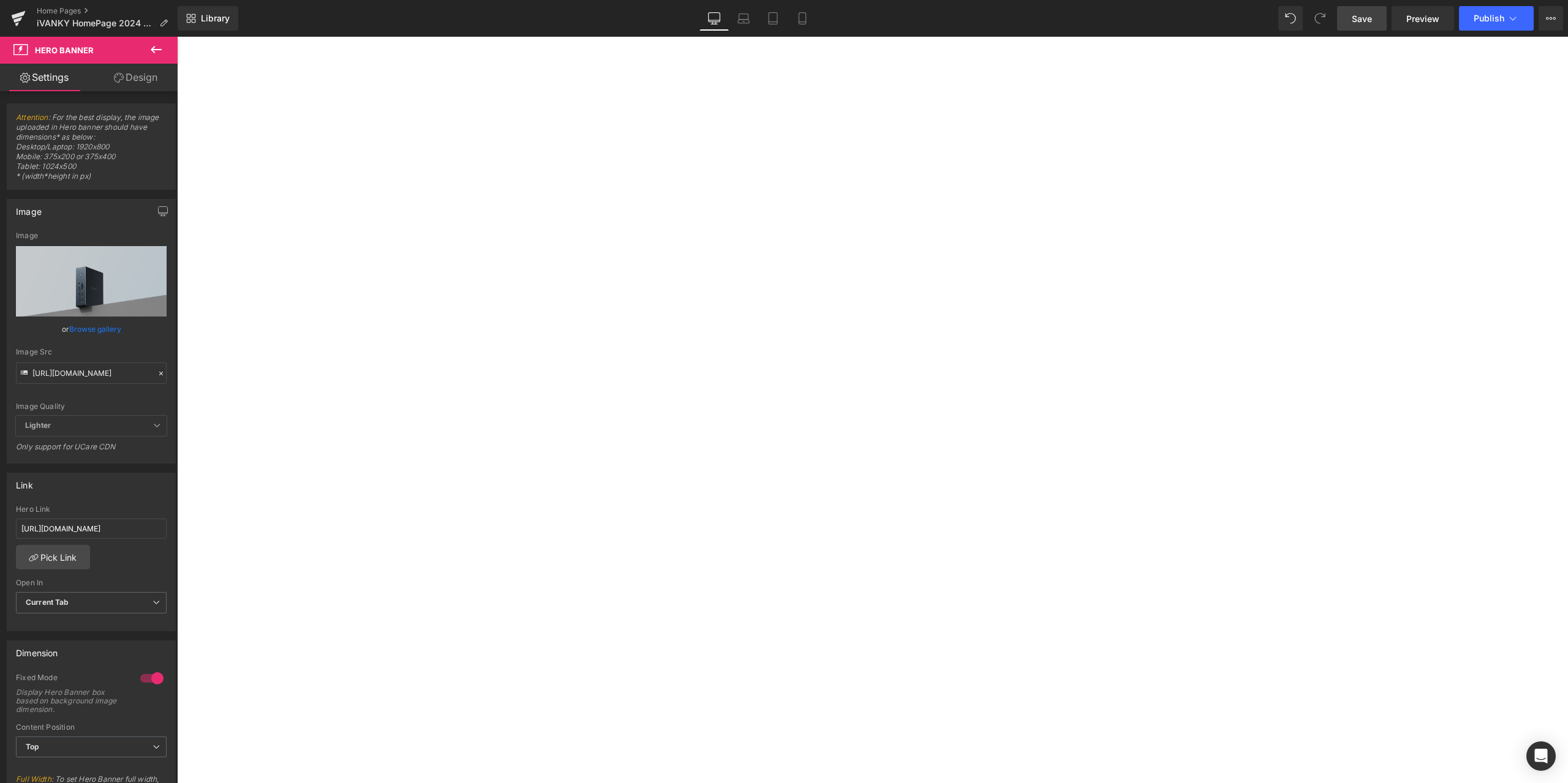
click at [1366, 12] on span "Save" at bounding box center [1362, 18] width 20 height 13
click at [177, 37] on span "Hero Banner" at bounding box center [177, 37] width 0 height 0
click at [67, 11] on link "Home Pages" at bounding box center [107, 11] width 141 height 10
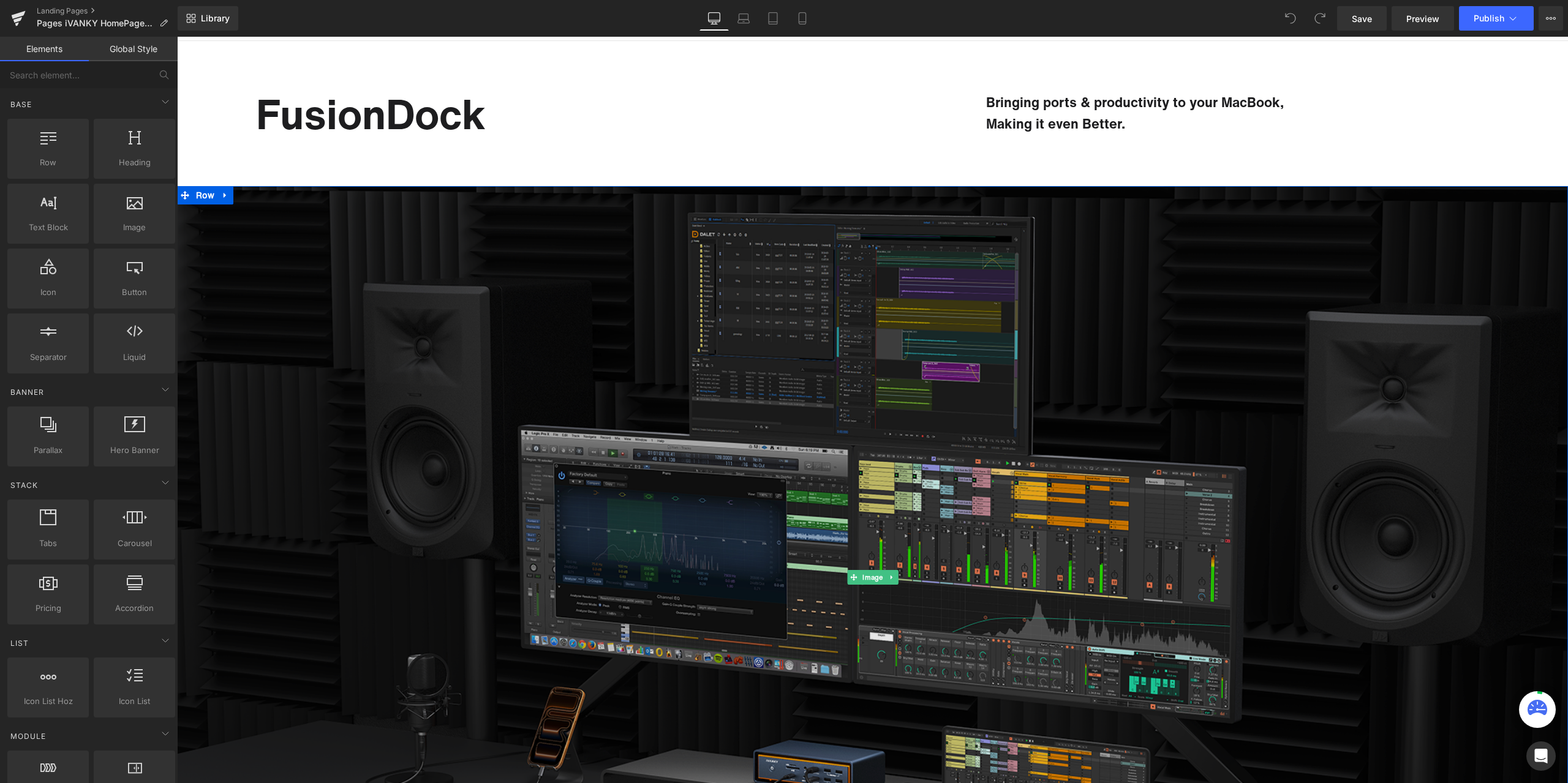
scroll to position [122, 0]
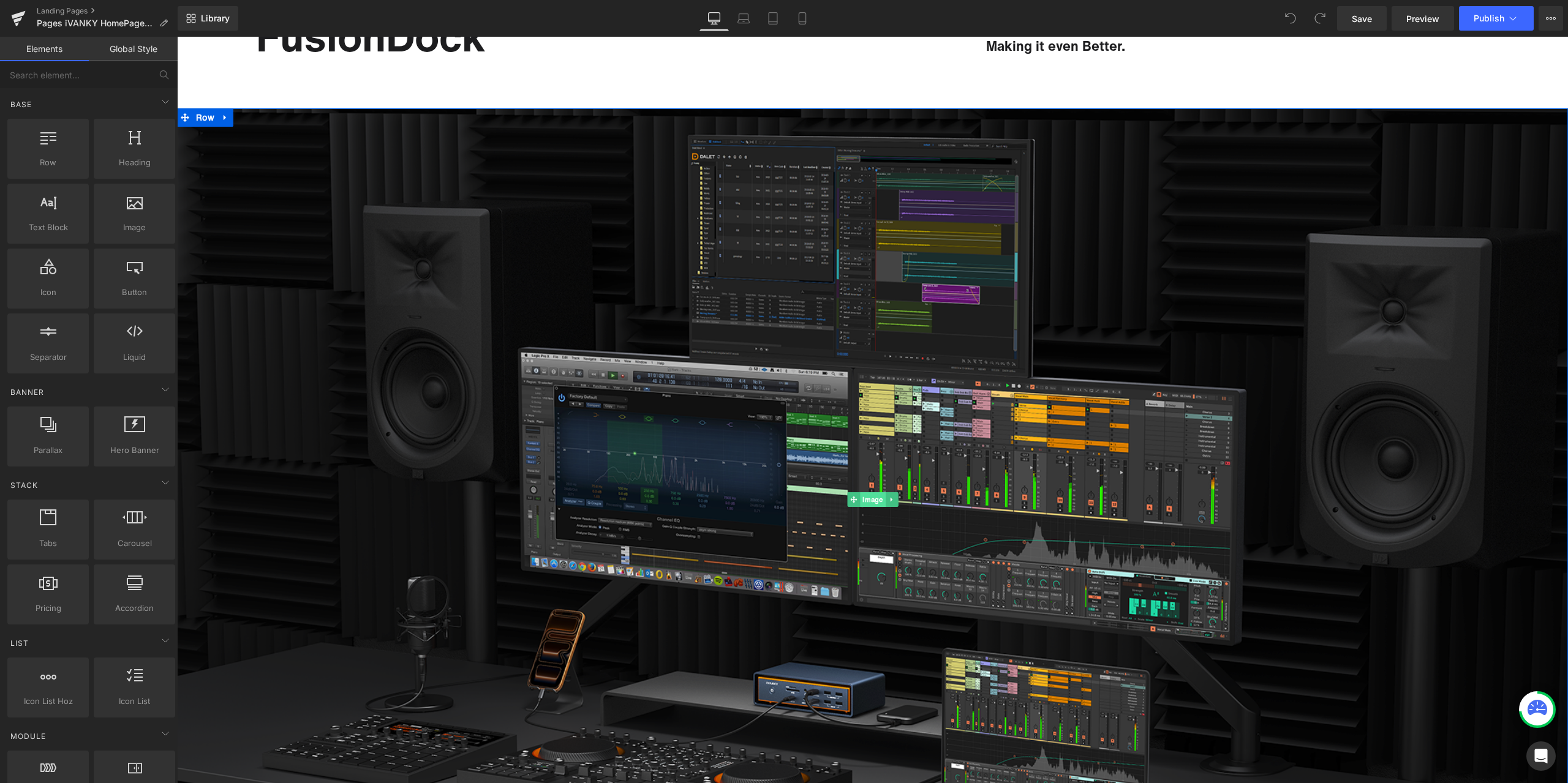
click at [867, 499] on span "Image" at bounding box center [872, 500] width 25 height 15
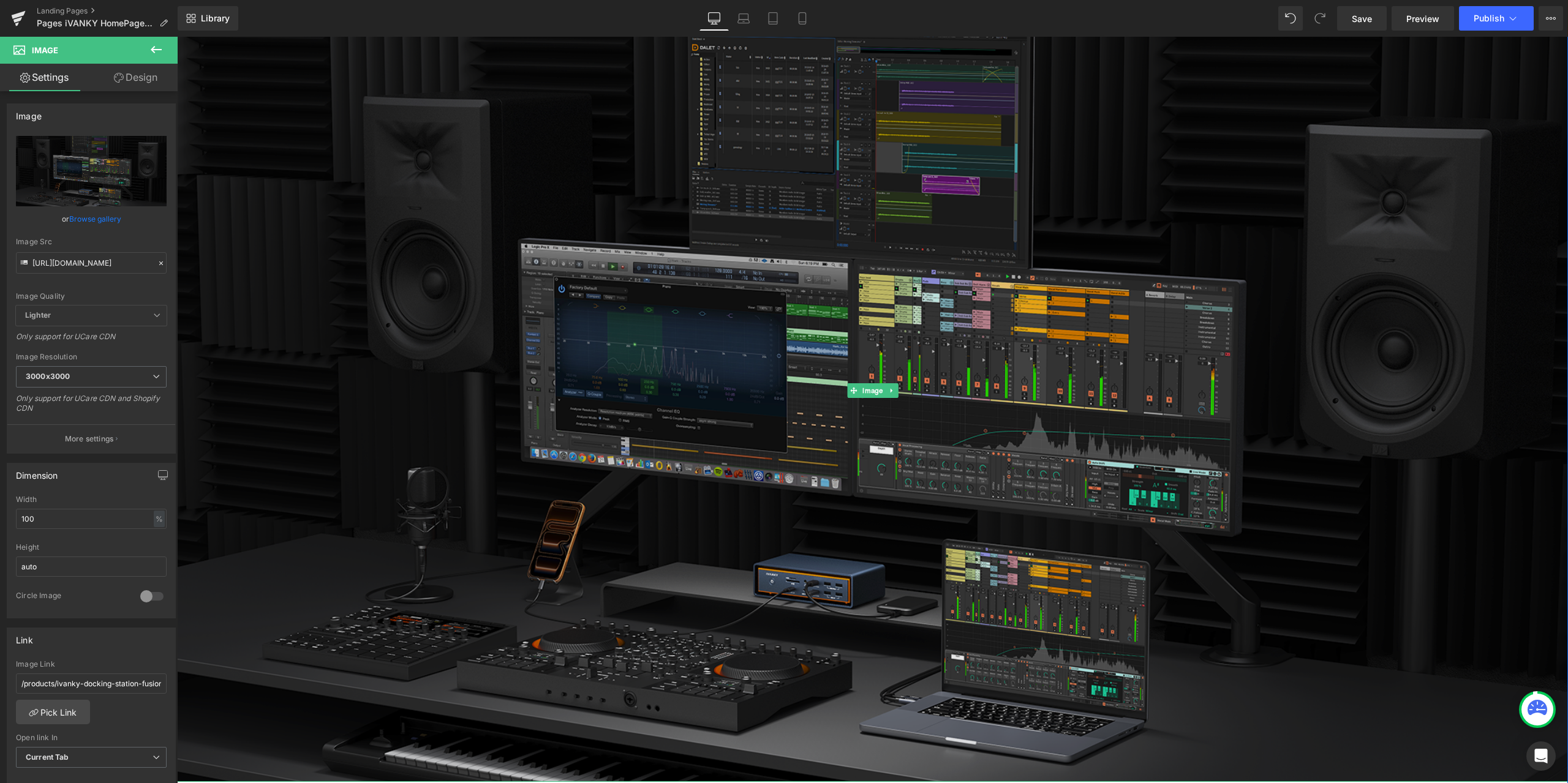
scroll to position [245, 0]
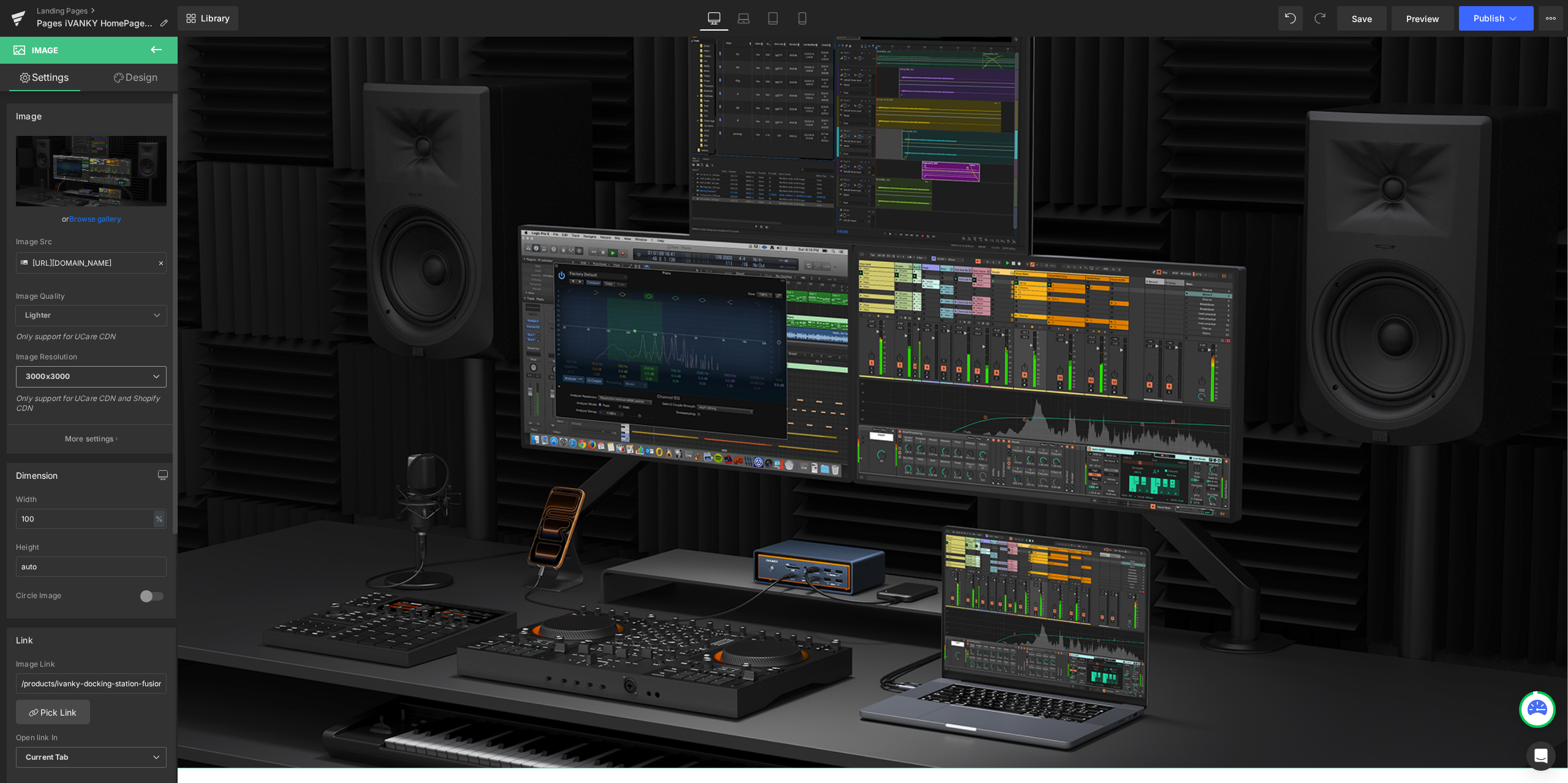
click at [76, 378] on span "3000x3000" at bounding box center [91, 376] width 150 height 21
click at [61, 479] on div "3000x3000" at bounding box center [55, 480] width 43 height 9
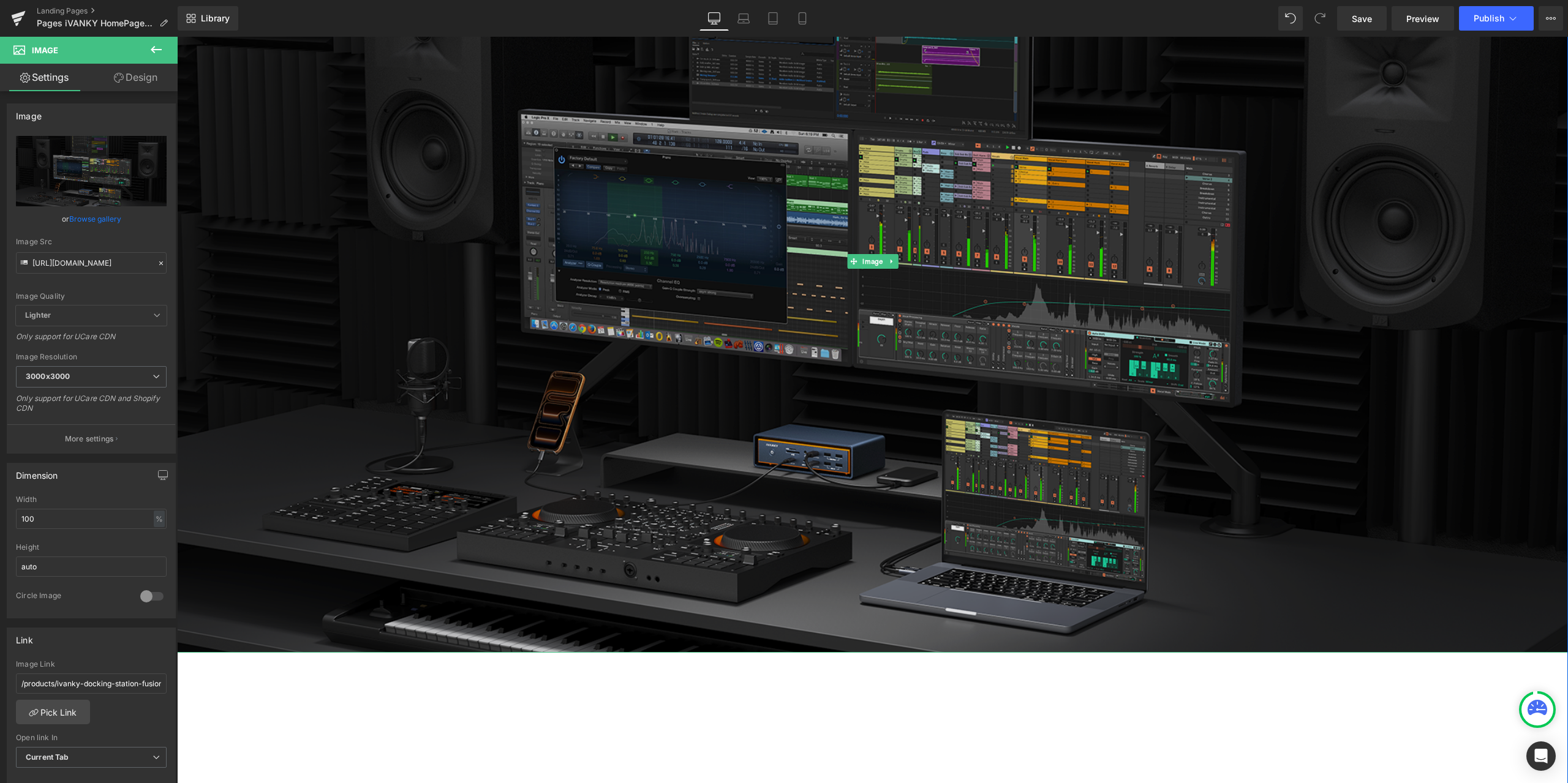
scroll to position [367, 0]
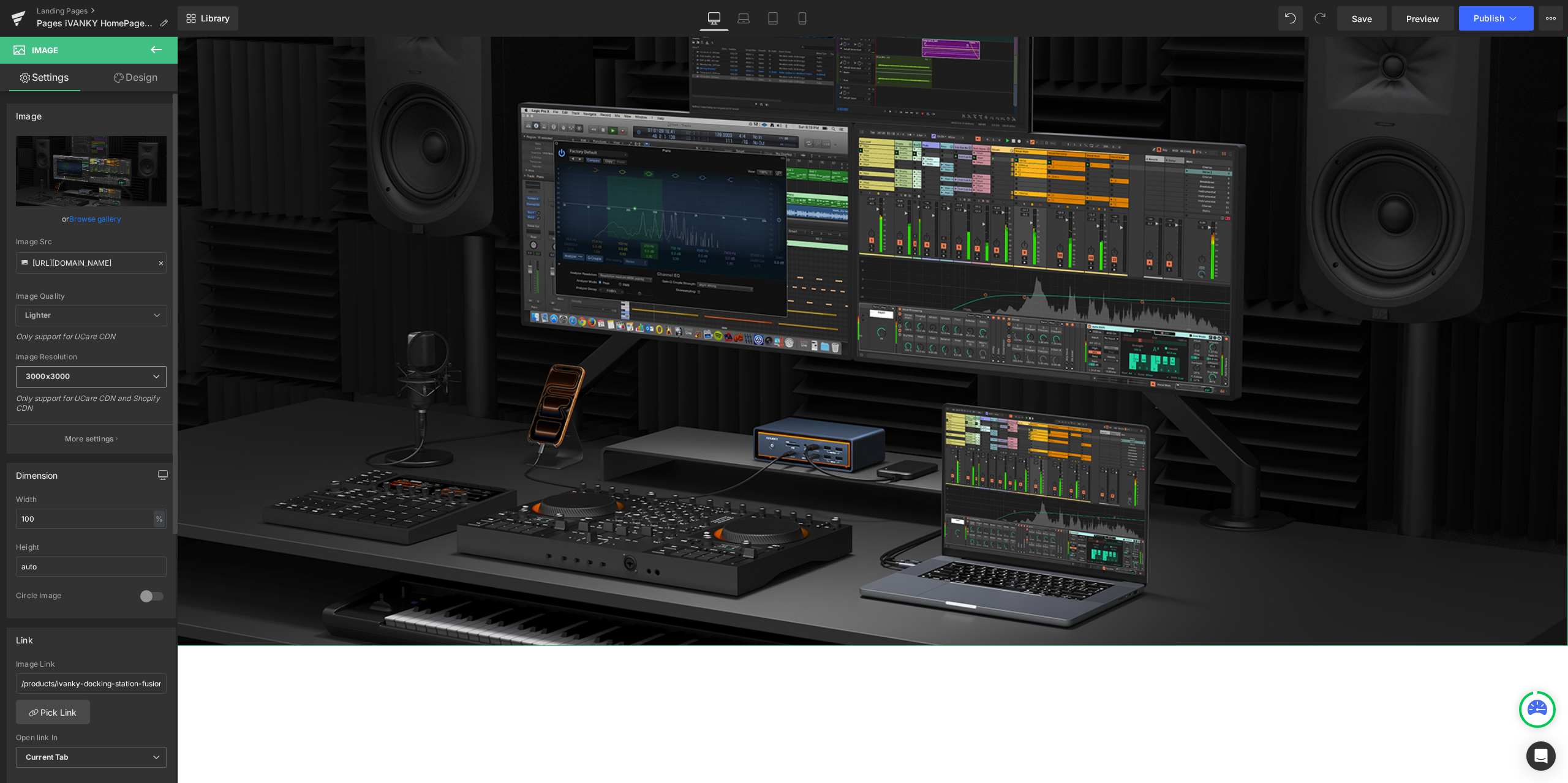
click at [112, 367] on span "3000x3000" at bounding box center [91, 376] width 150 height 21
click at [69, 483] on div "3000x3000" at bounding box center [55, 480] width 43 height 9
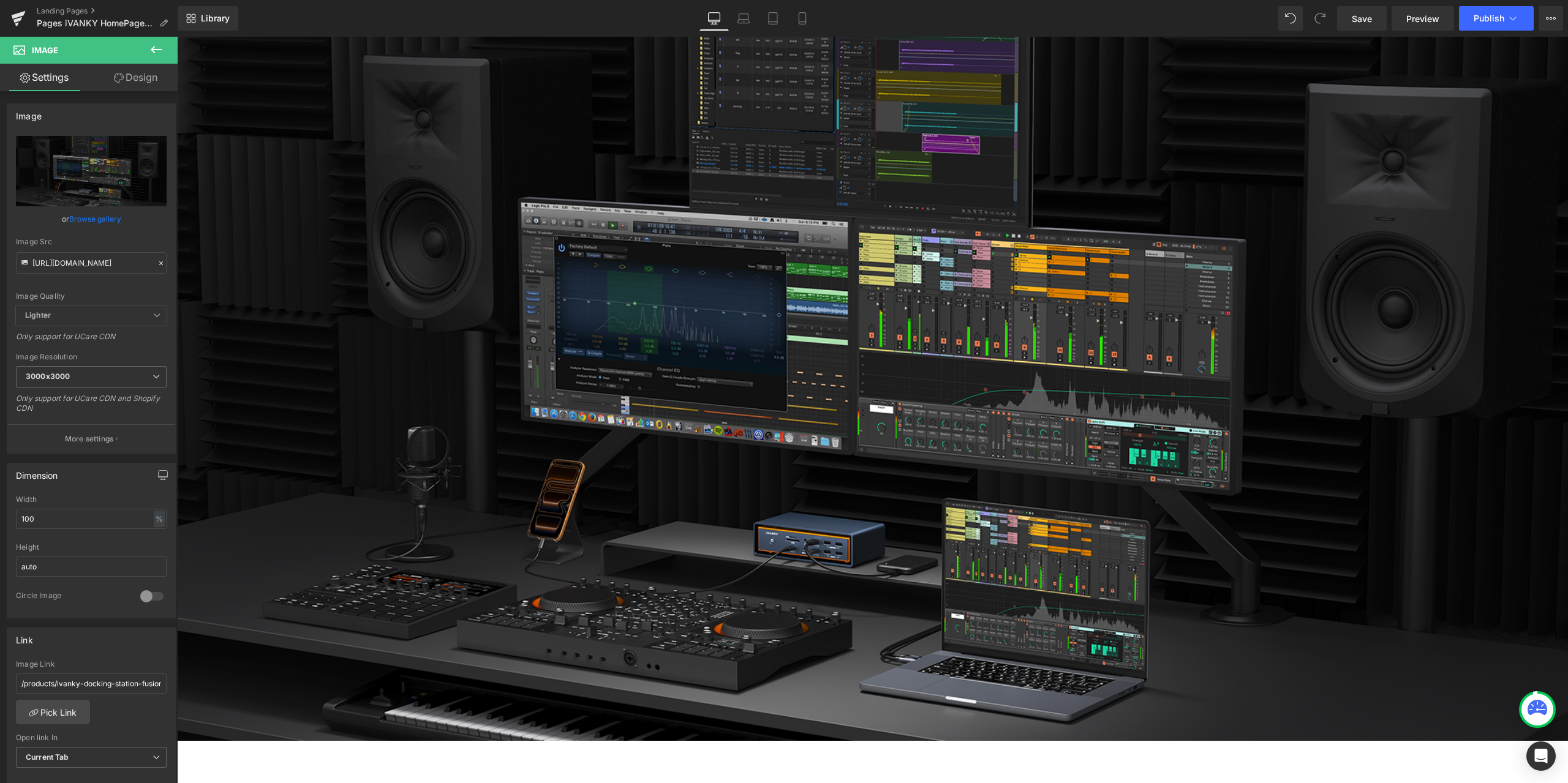
scroll to position [184, 0]
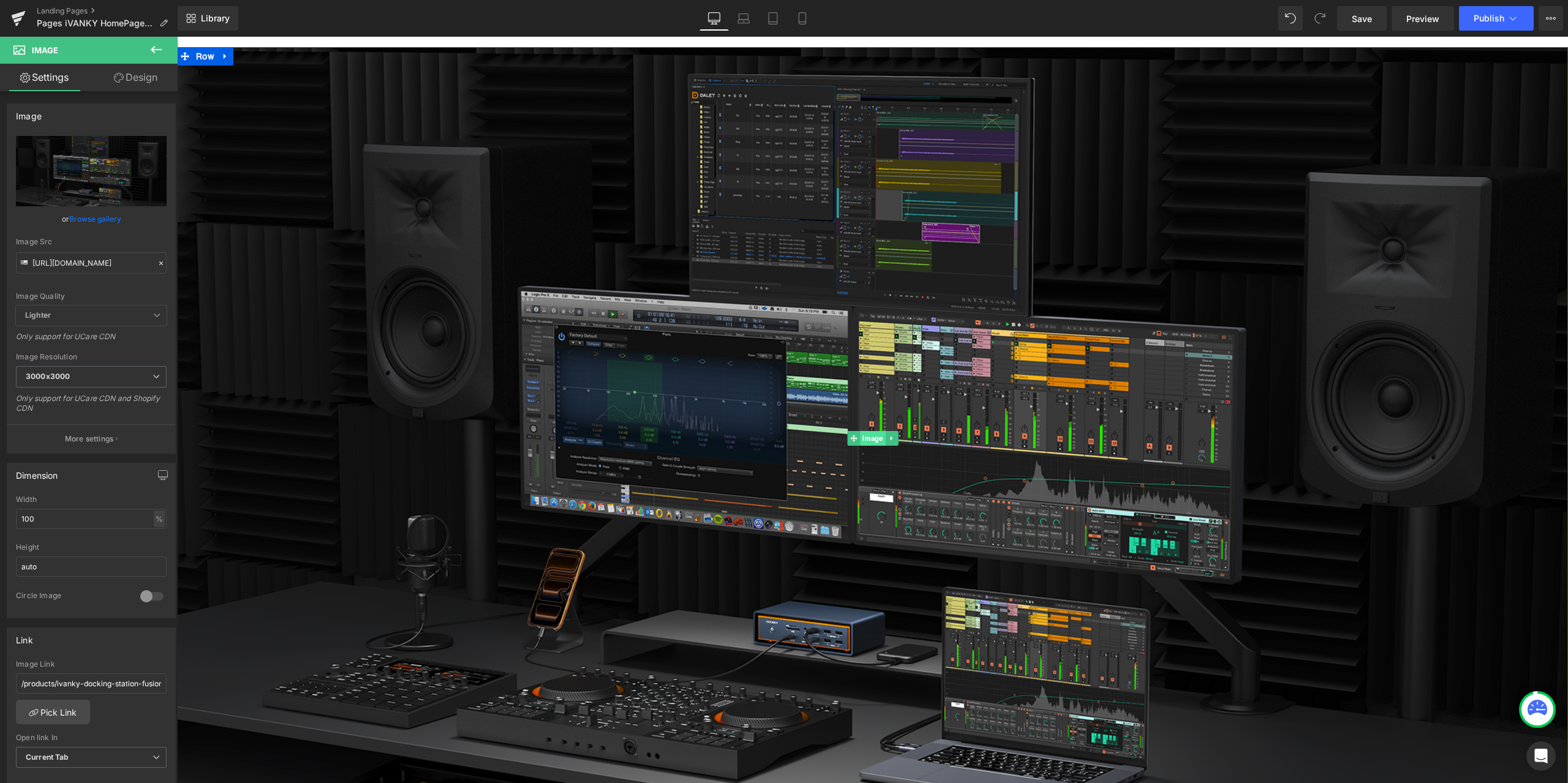
click at [860, 437] on span "Image" at bounding box center [872, 439] width 25 height 15
click at [874, 440] on span "Image" at bounding box center [872, 439] width 25 height 15
click at [157, 261] on icon at bounding box center [161, 263] width 9 height 9
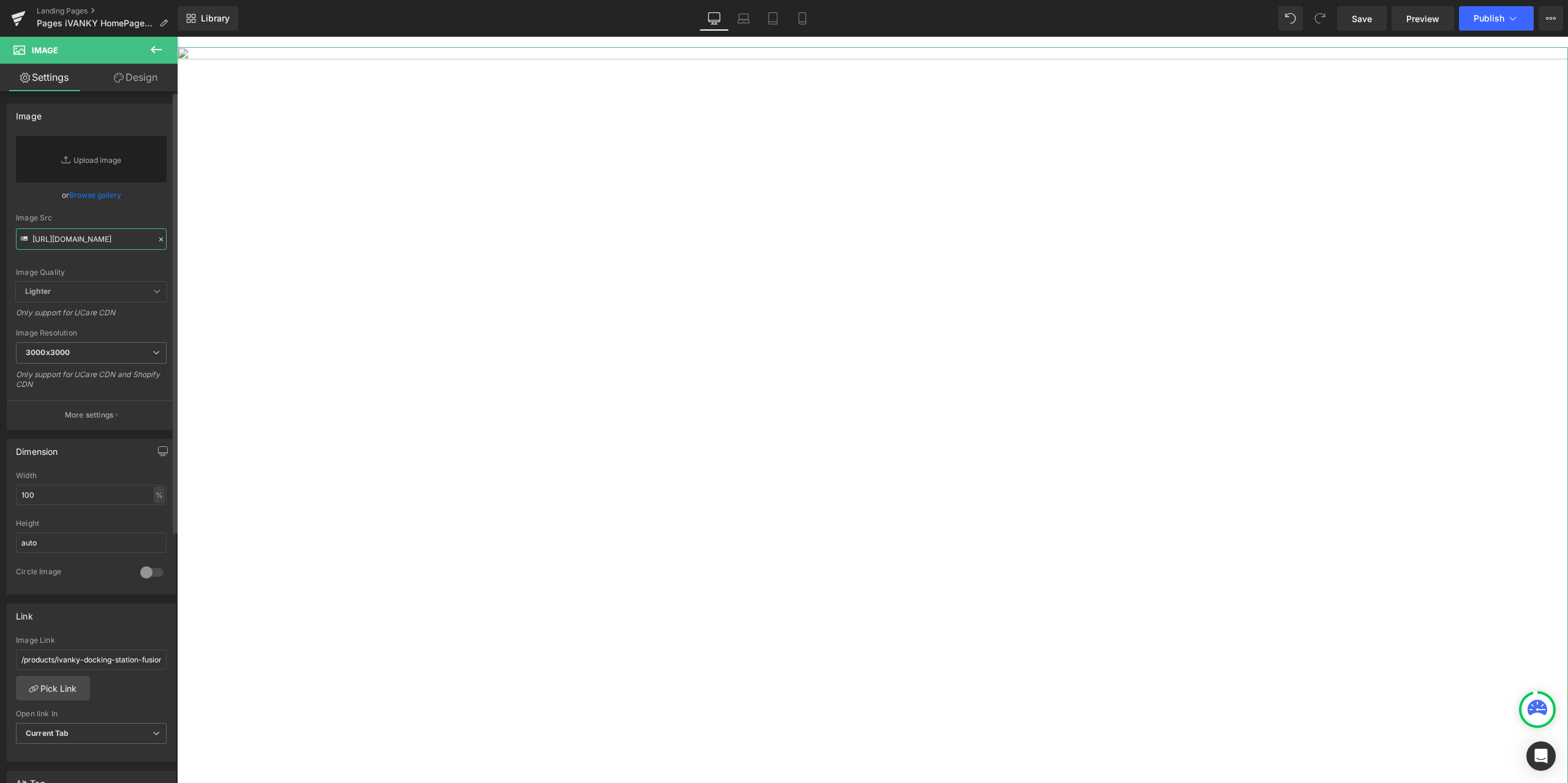
click at [123, 241] on input "https://cdn.shopify.com/s/files/1/0576/6833/7827/files/VCD20_2b54980a-2744-4eeb…" at bounding box center [91, 239] width 150 height 21
paste input "https://cdn.shopify.com/s/files/1/0576/6833/7827/files/Banner_1_25x_280c4a30-cd…"
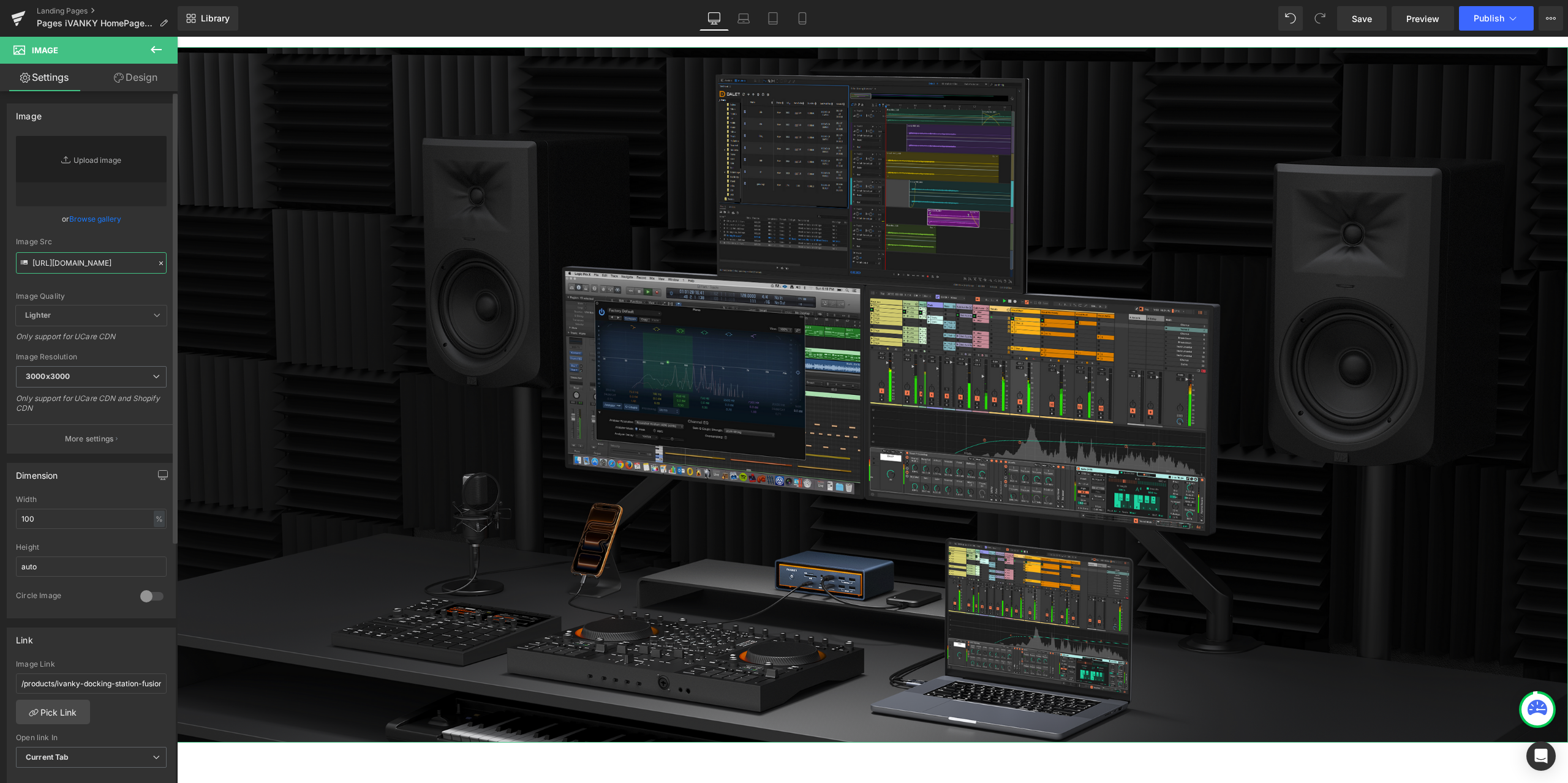
type input "https://cdn.shopify.com/s/files/1/0576/6833/7827/files/Banner_1_25x_280c4a30-cd…"
click at [156, 223] on div "or Browse gallery" at bounding box center [91, 218] width 150 height 13
click at [1484, 20] on span "Publish" at bounding box center [1488, 18] width 31 height 10
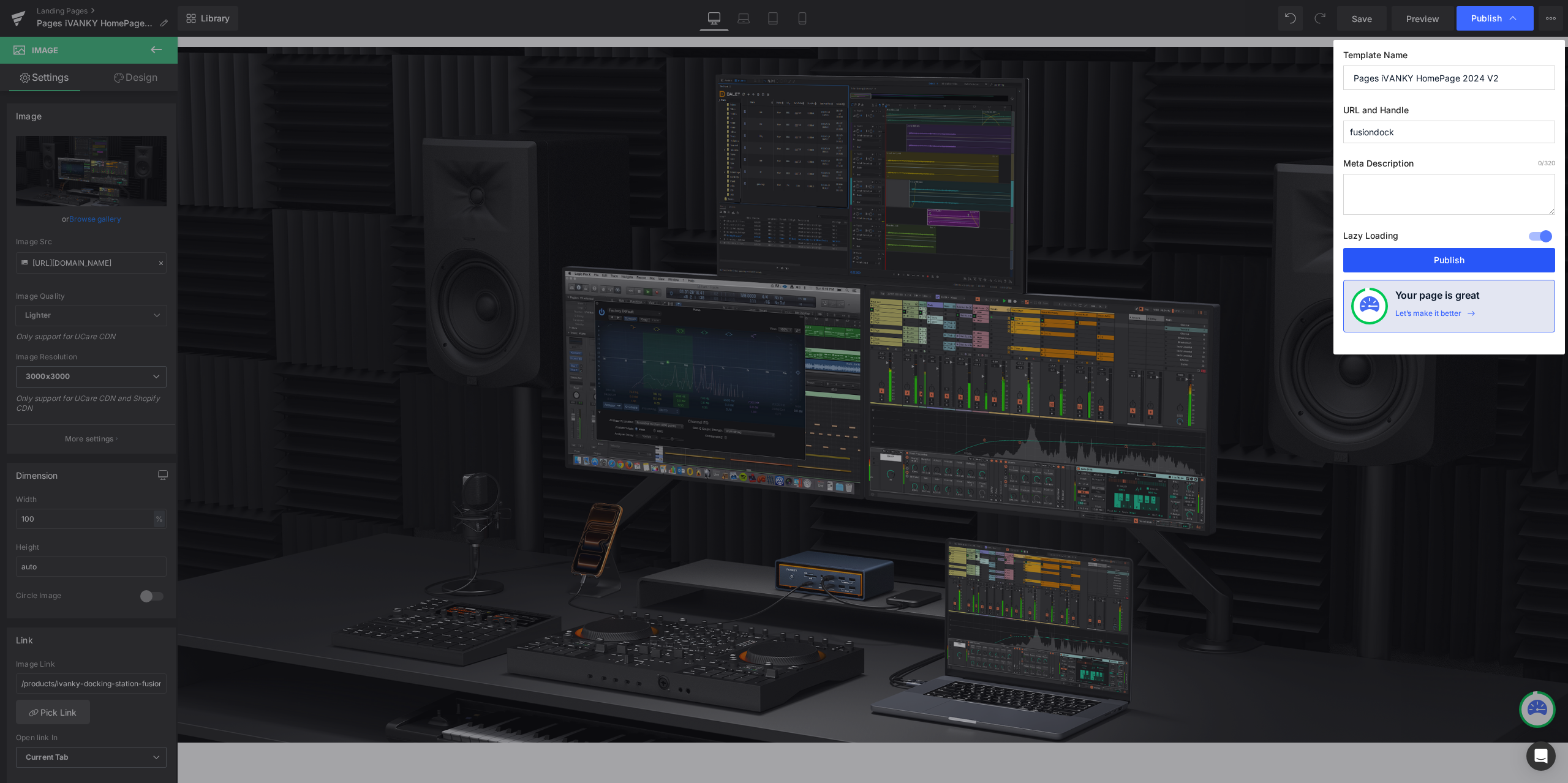
click at [1452, 260] on button "Publish" at bounding box center [1448, 260] width 212 height 24
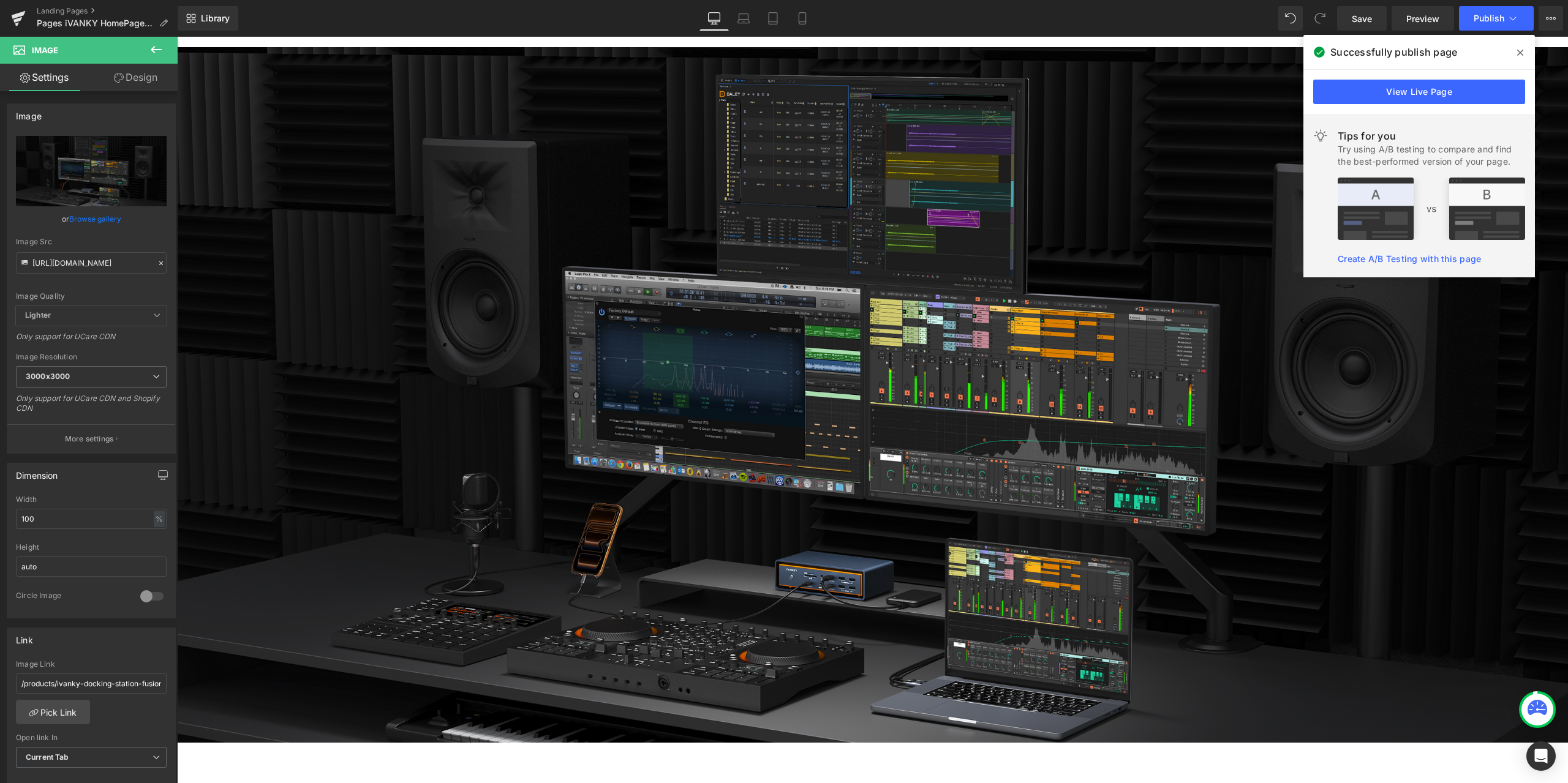
click at [1516, 50] on span at bounding box center [1520, 52] width 20 height 20
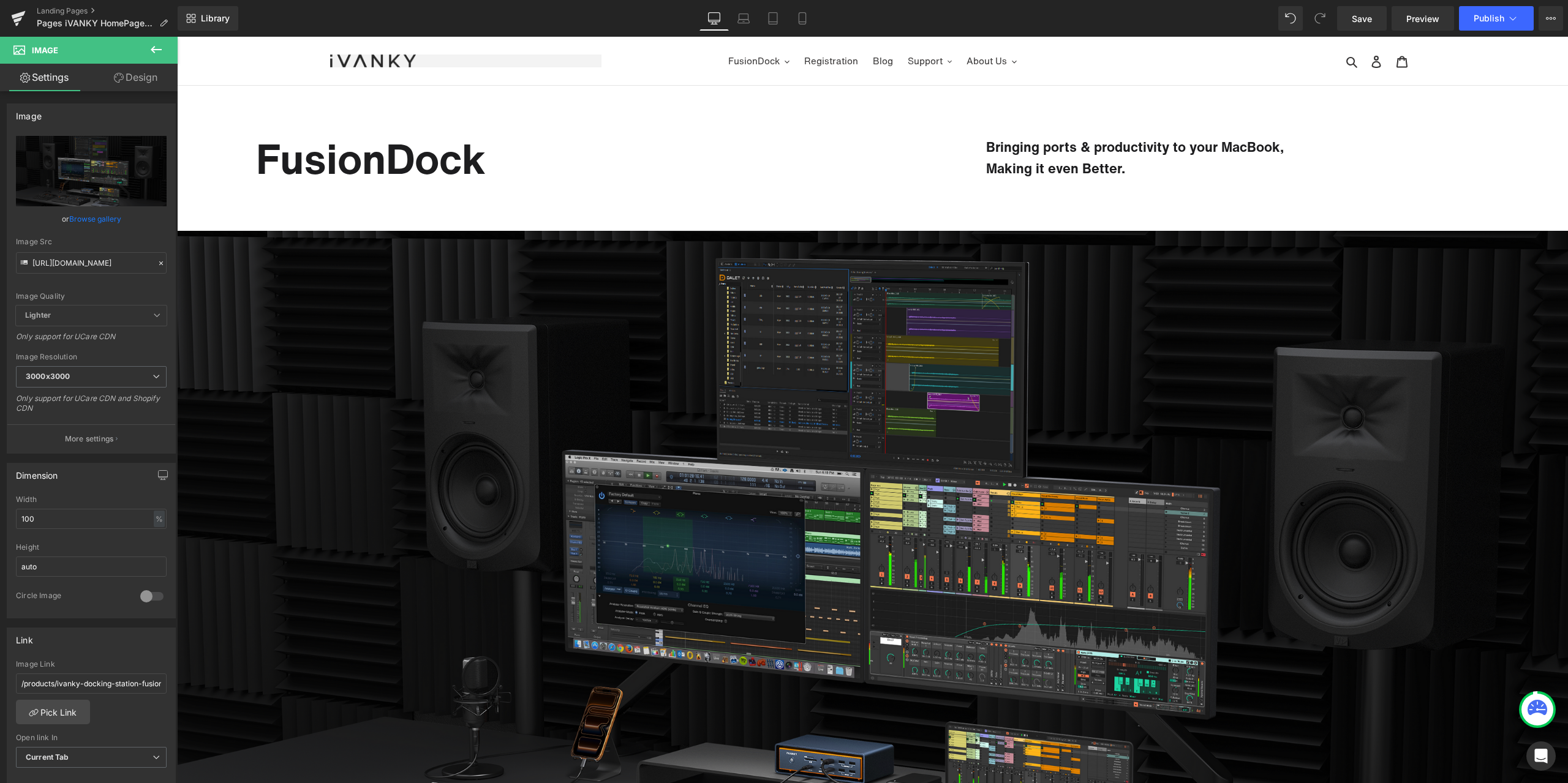
click at [1183, 24] on div "Library Desktop Desktop Laptop Tablet Mobile Save Preview Publish Scheduled Vie…" at bounding box center [872, 18] width 1390 height 24
click at [157, 262] on icon at bounding box center [161, 263] width 9 height 9
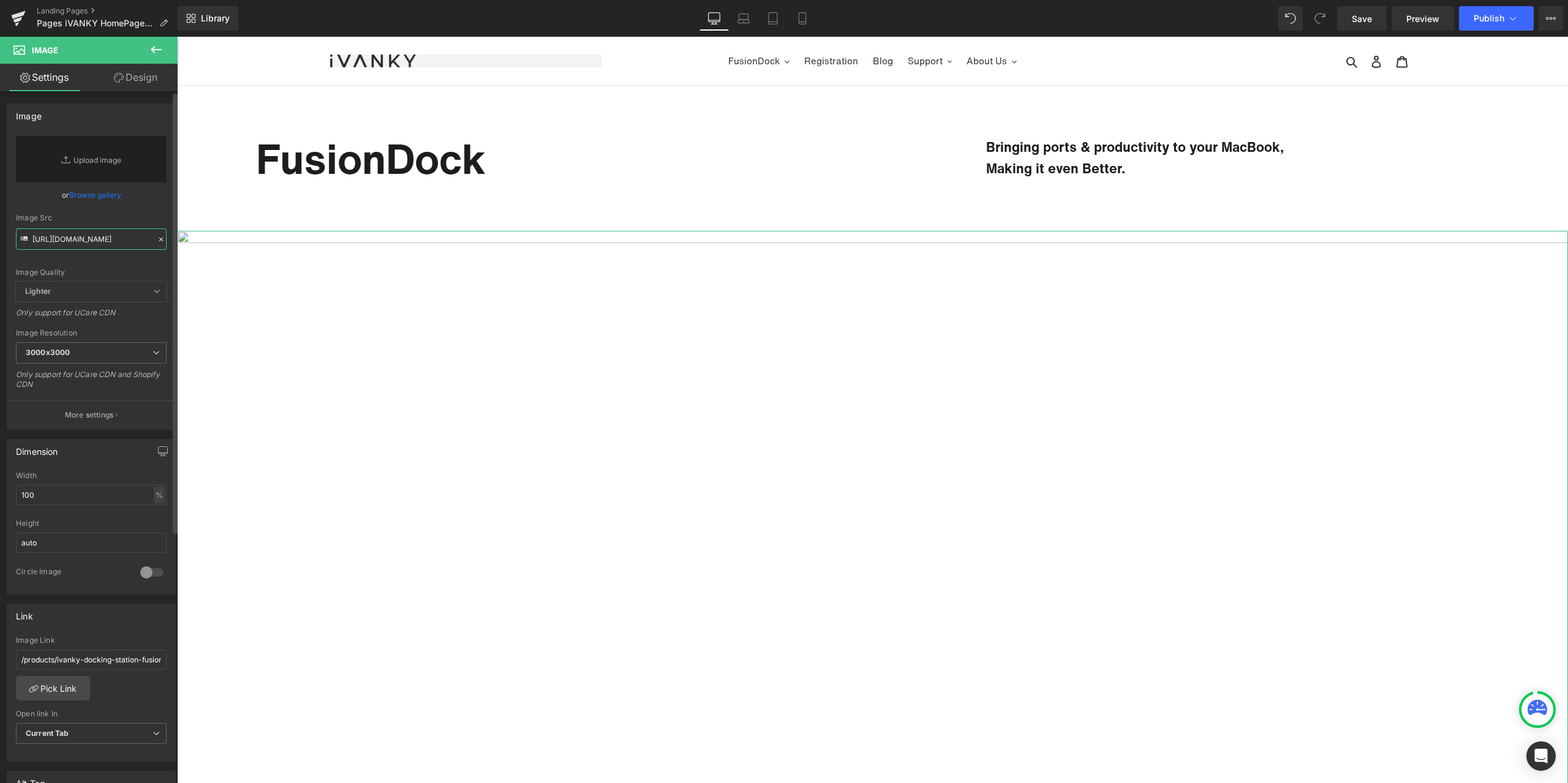
click at [119, 240] on input "https://cdn.shopify.com/s/files/1/0576/6833/7827/files/Banner_1_25x_280c4a30-cd…" at bounding box center [91, 239] width 150 height 21
paste input "https://cdn.shopify.com/s/files/1/0576/6833/7827/files/Banner_2x_cec70394-66de-…"
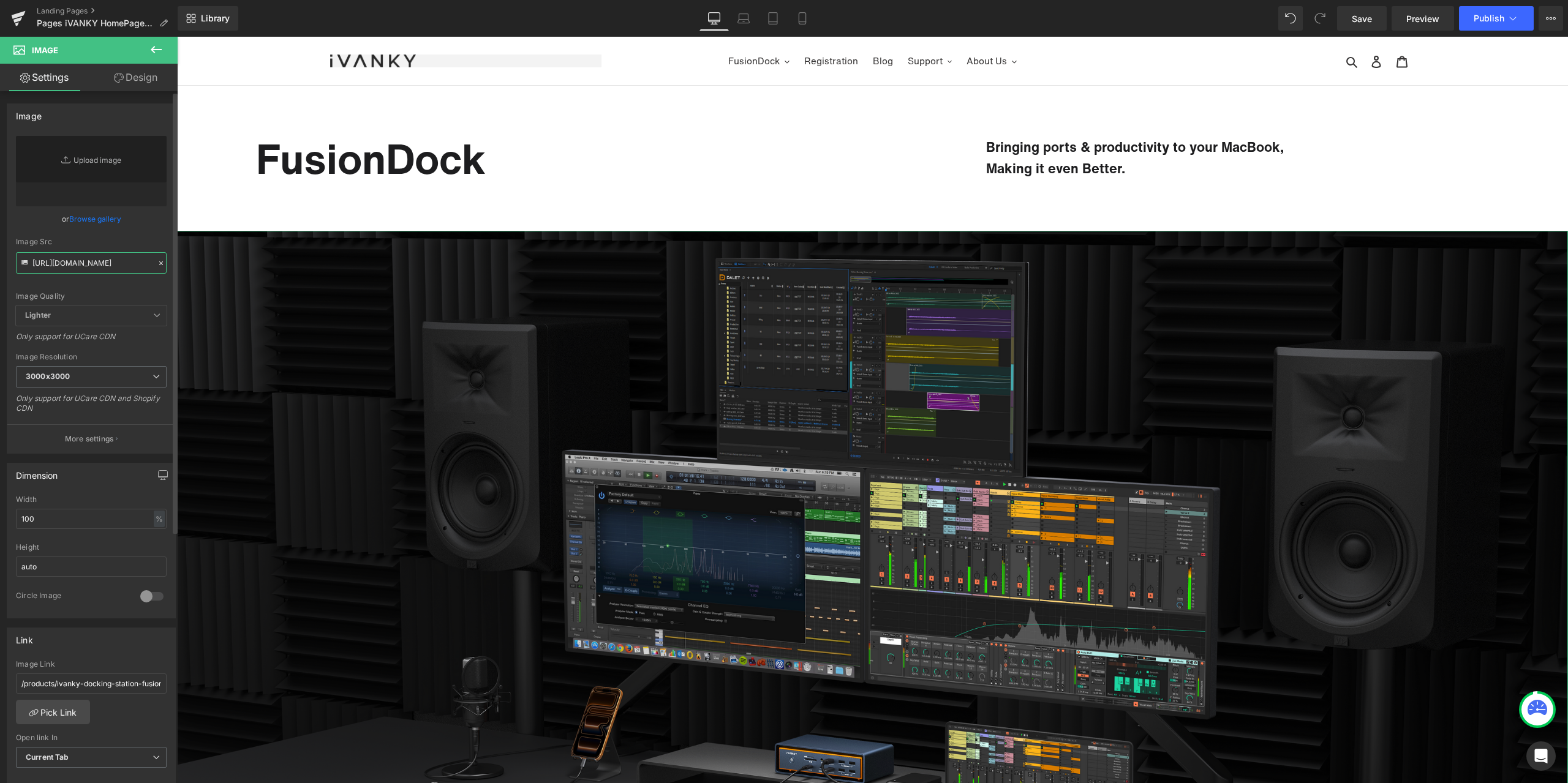
type input "https://cdn.shopify.com/s/files/1/0576/6833/7827/files/Banner_2x_cec70394-66de-…"
click at [142, 229] on div "Image Quality Lighter Lightest Lighter Lighter Lightest Only support for UCare …" at bounding box center [91, 220] width 150 height 169
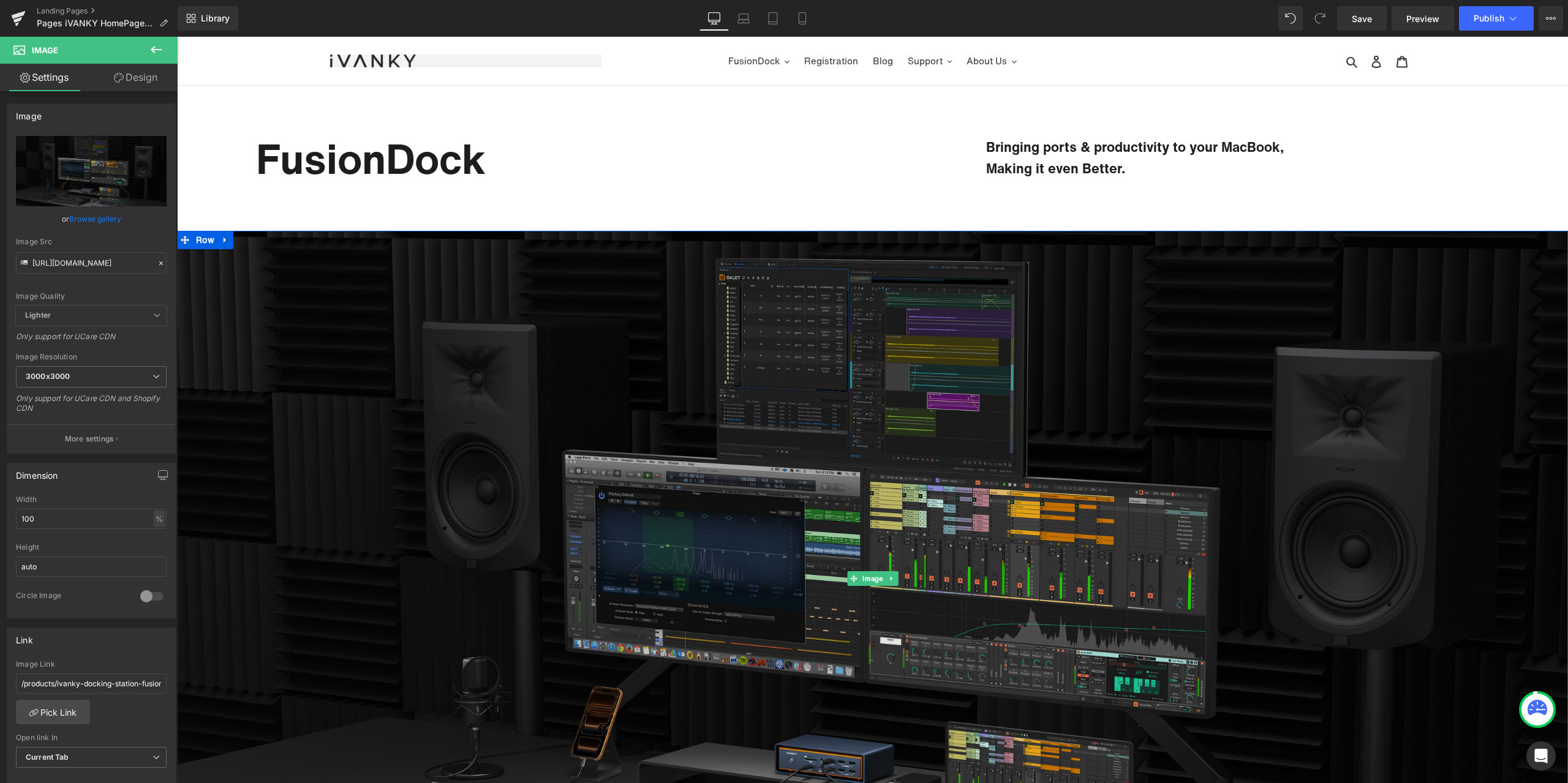
scroll to position [61, 0]
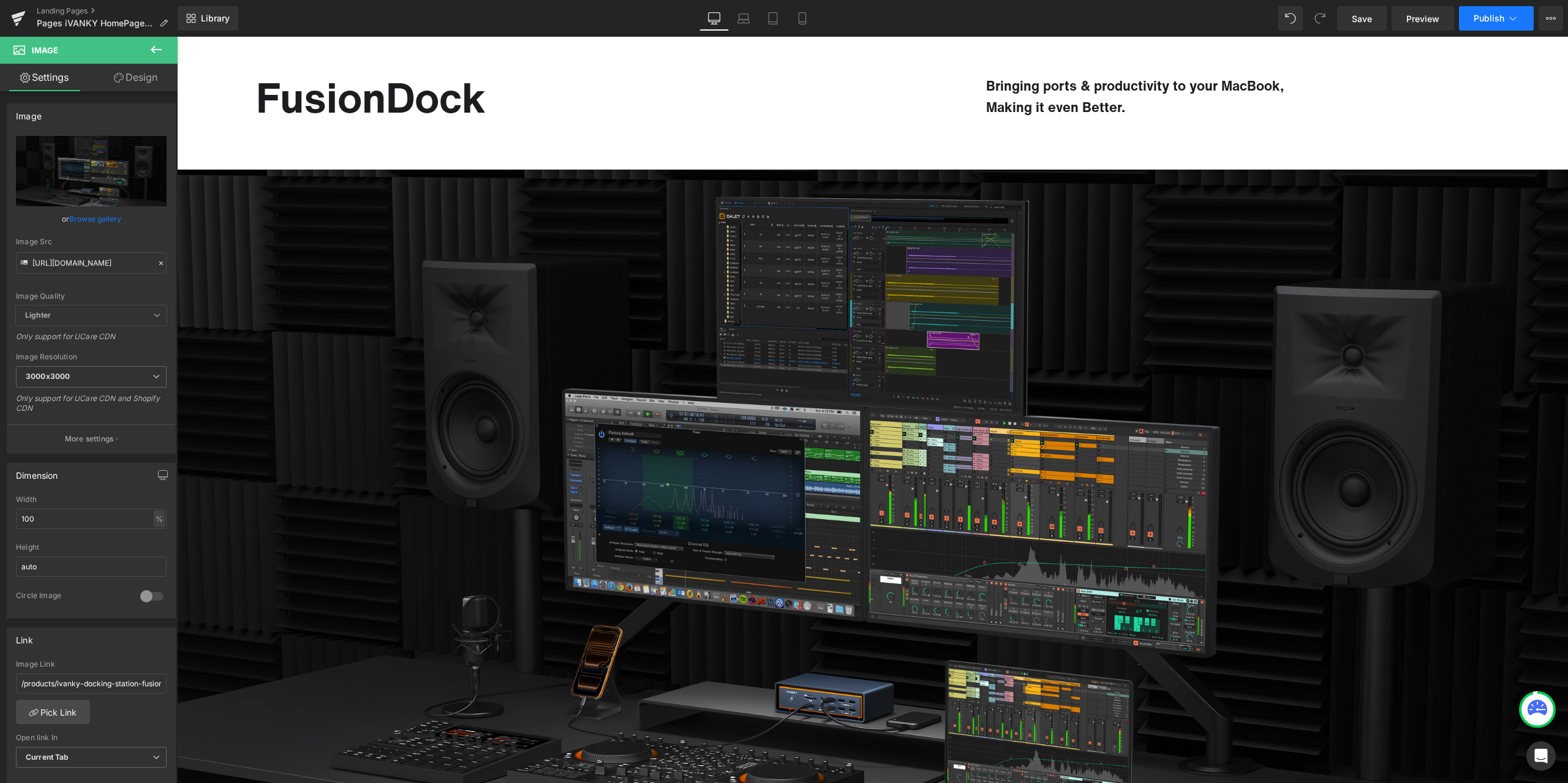
click at [1479, 27] on button "Publish" at bounding box center [1497, 18] width 75 height 24
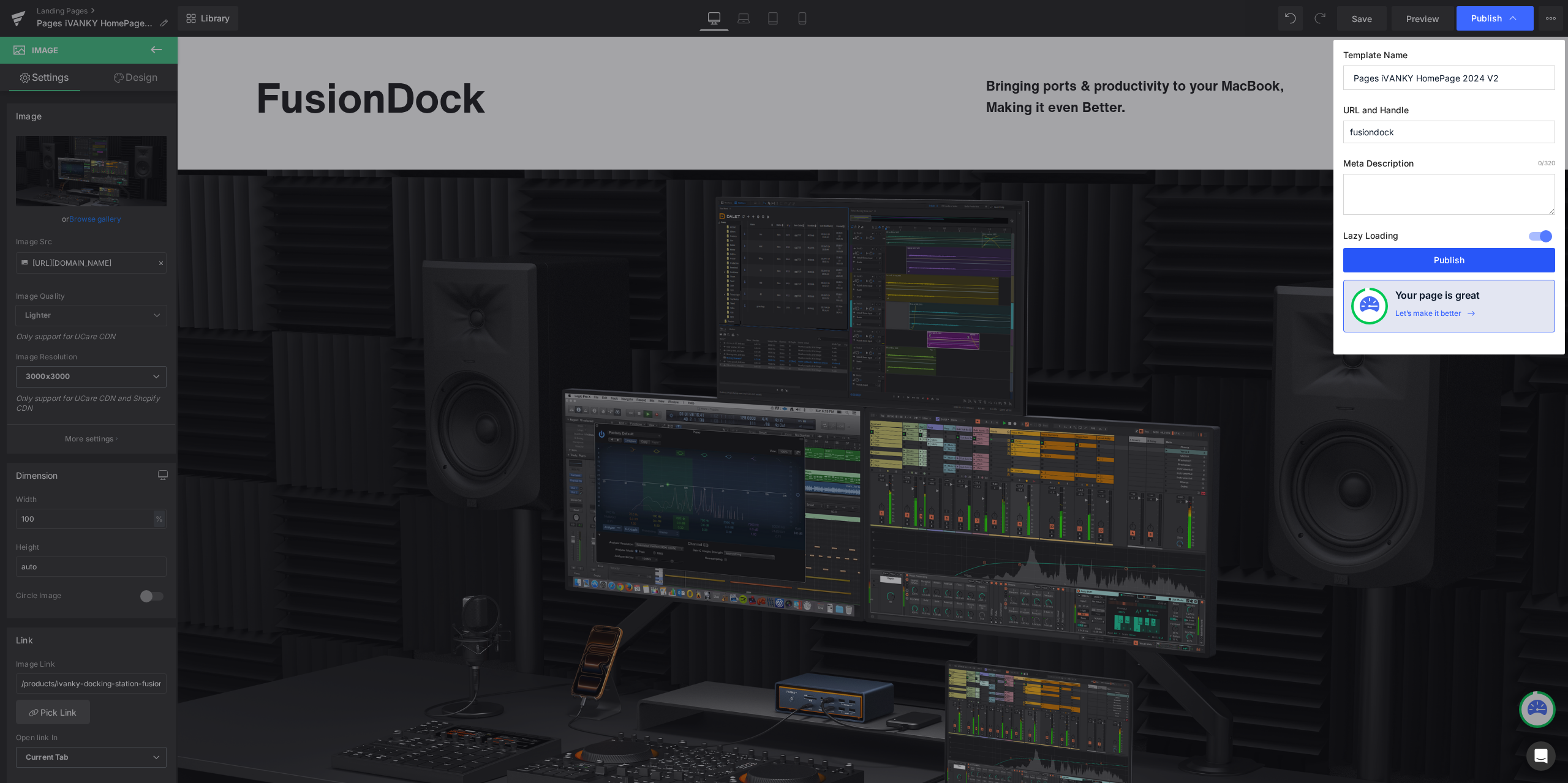
click at [1425, 256] on button "Publish" at bounding box center [1448, 260] width 212 height 24
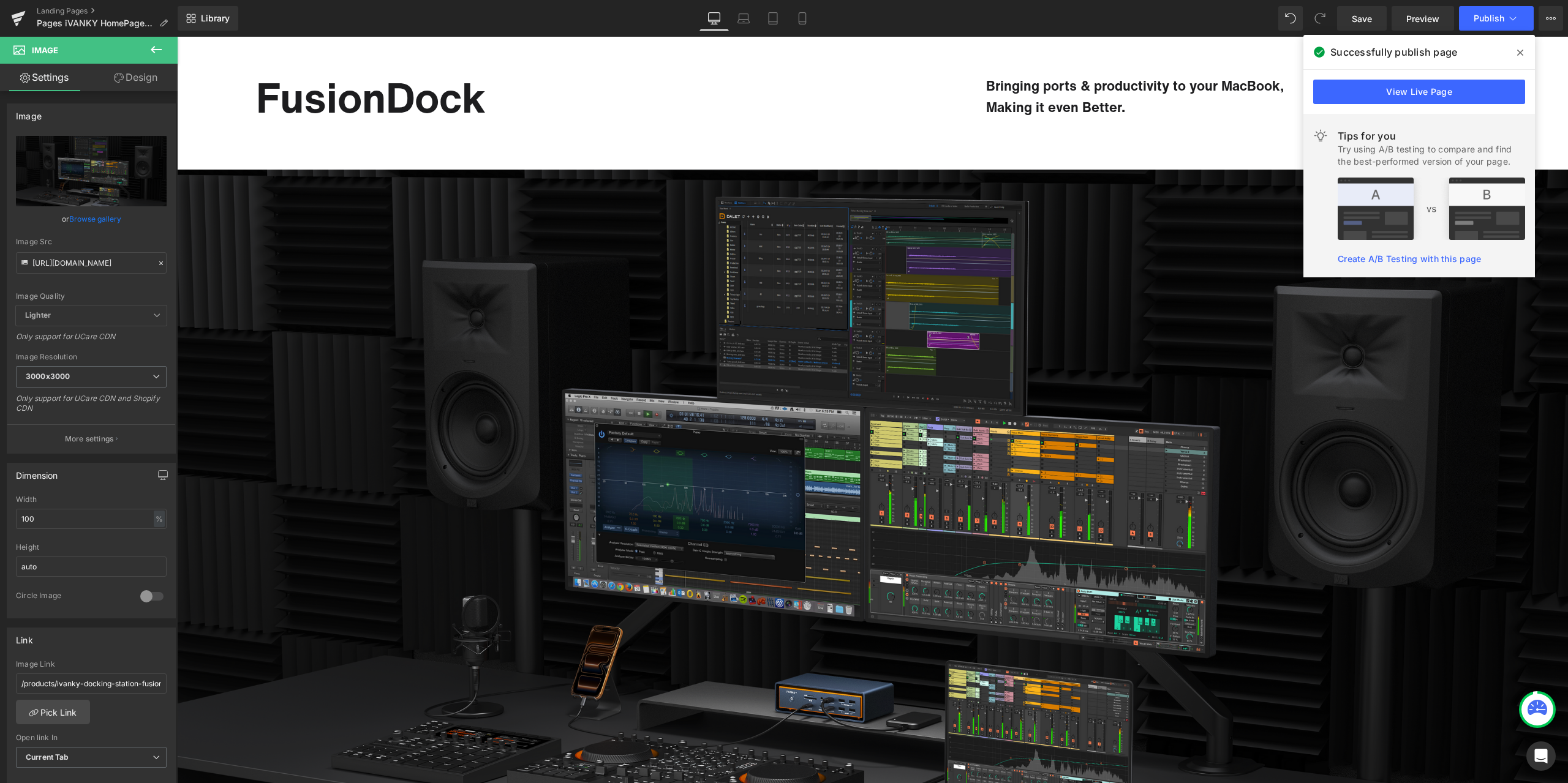
click at [1520, 53] on icon at bounding box center [1520, 52] width 6 height 6
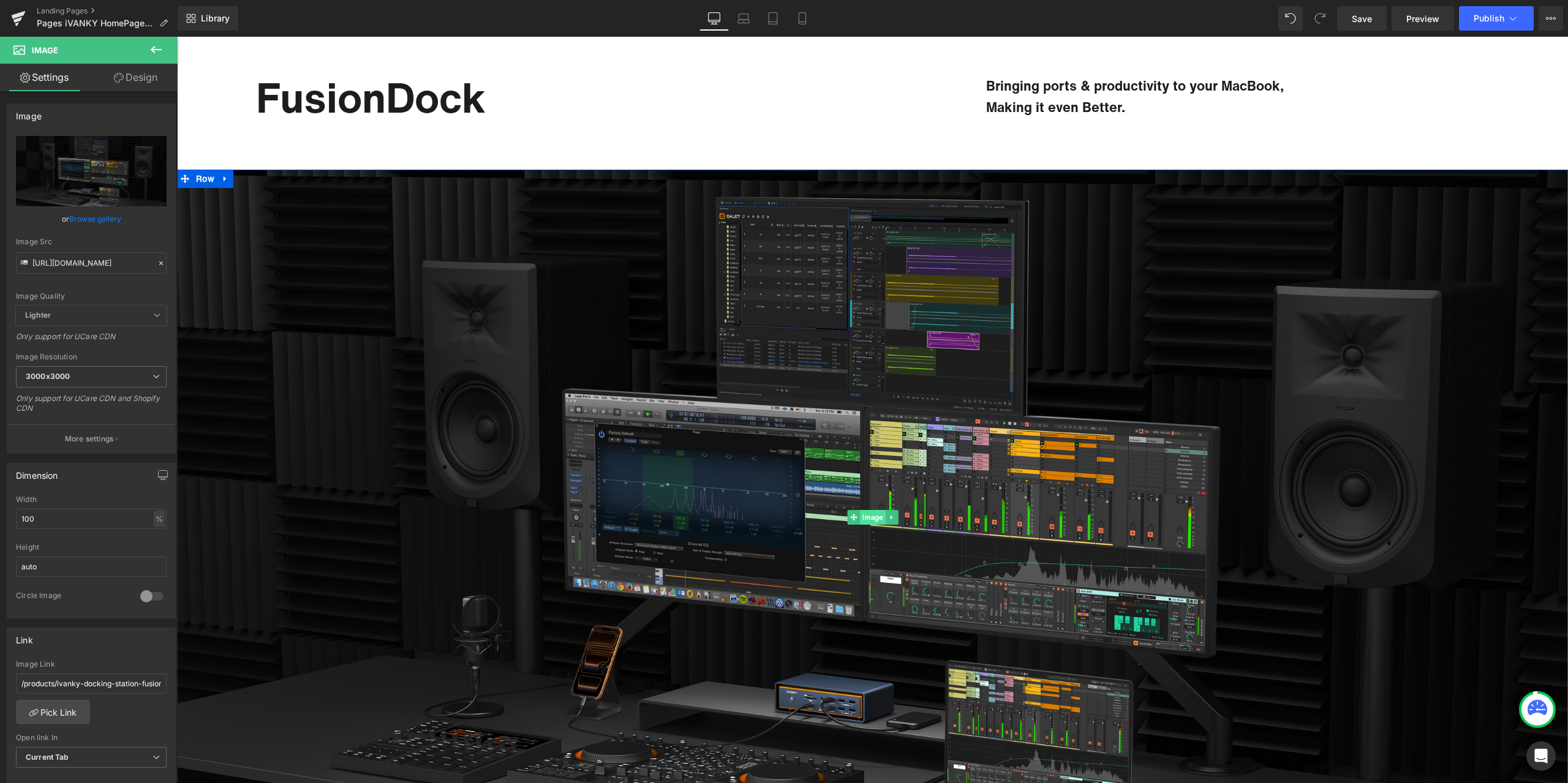
click at [864, 518] on span "Image" at bounding box center [872, 518] width 25 height 15
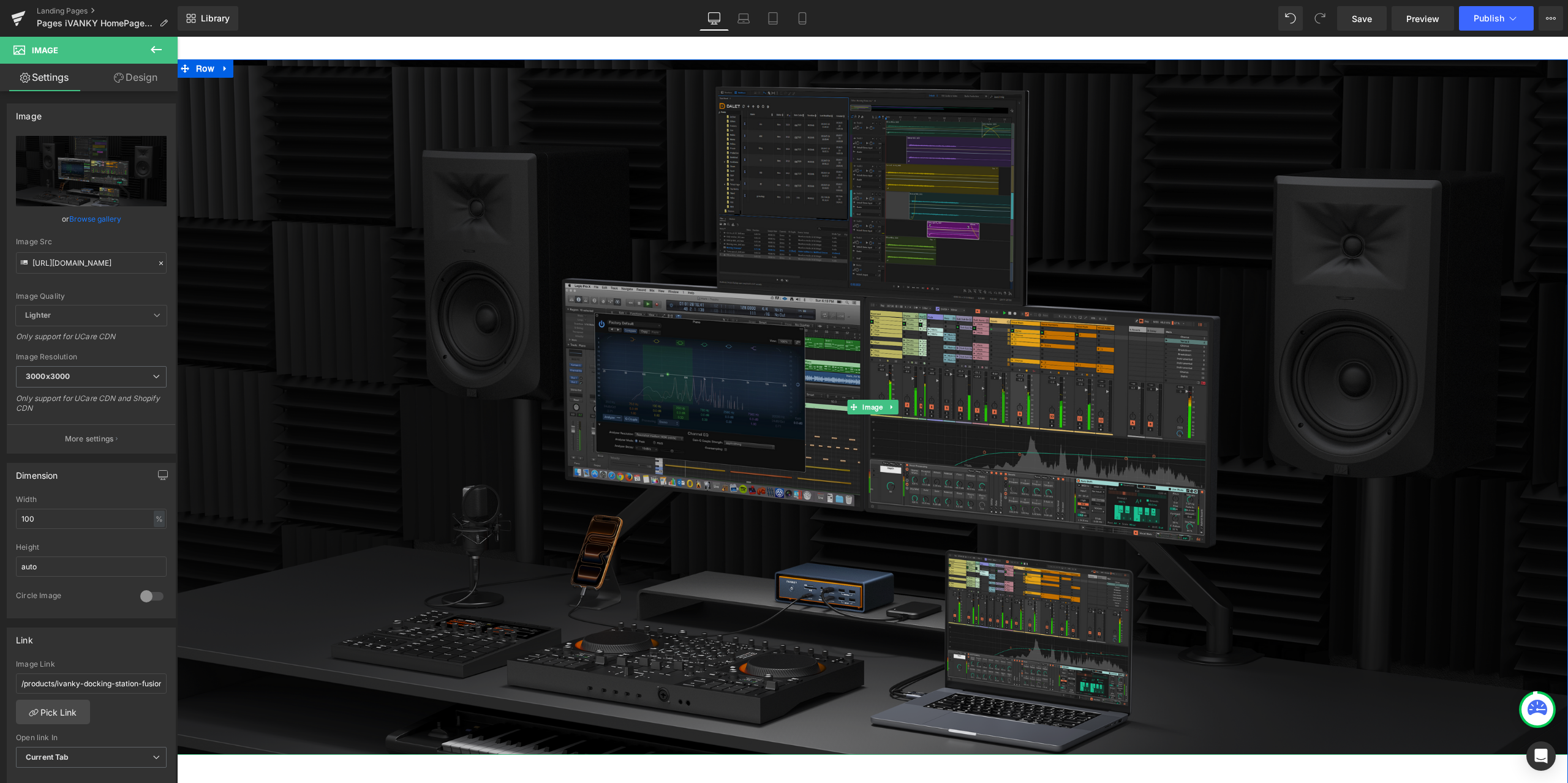
scroll to position [184, 0]
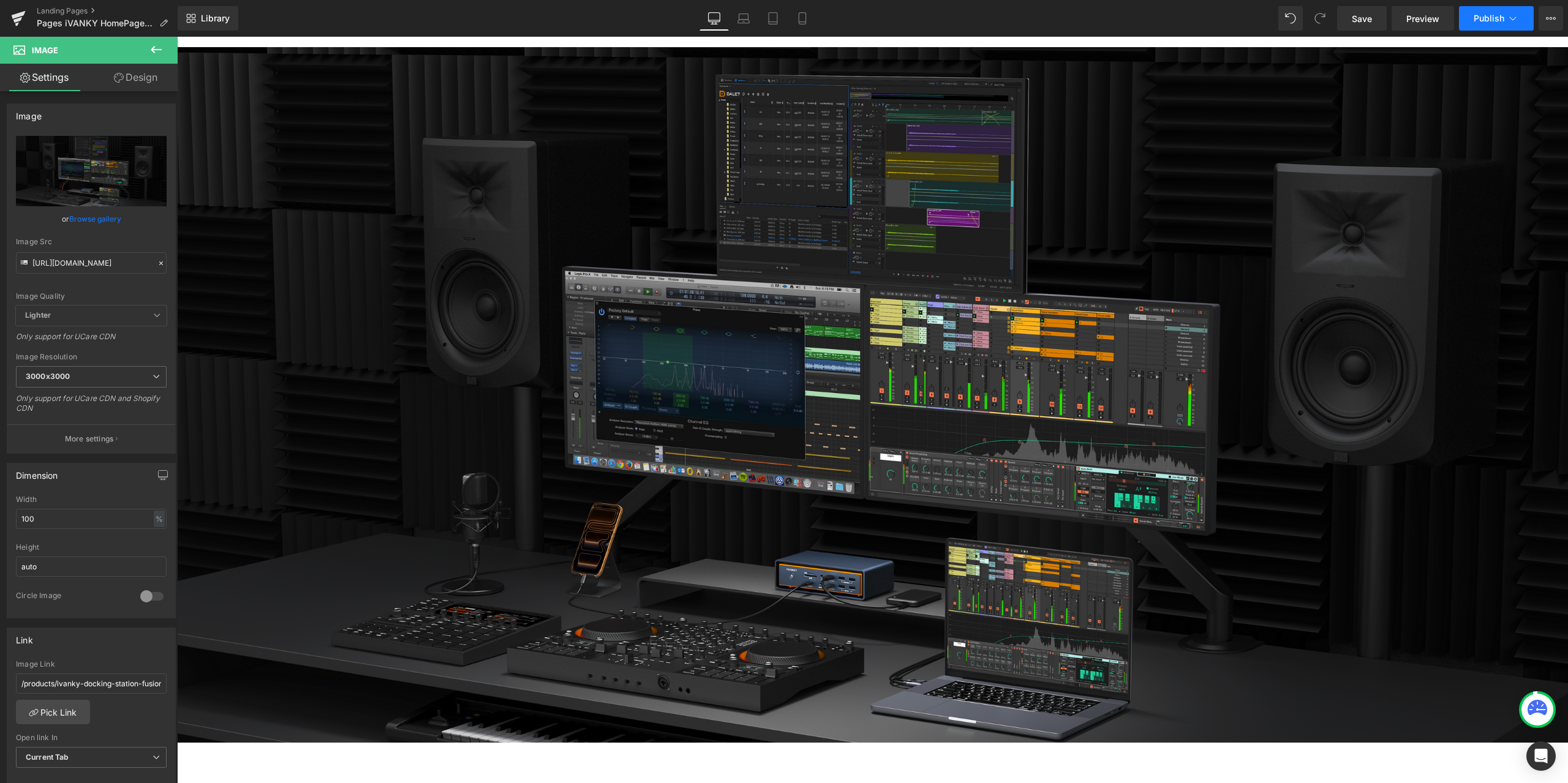
click at [1477, 18] on span "Publish" at bounding box center [1488, 18] width 31 height 10
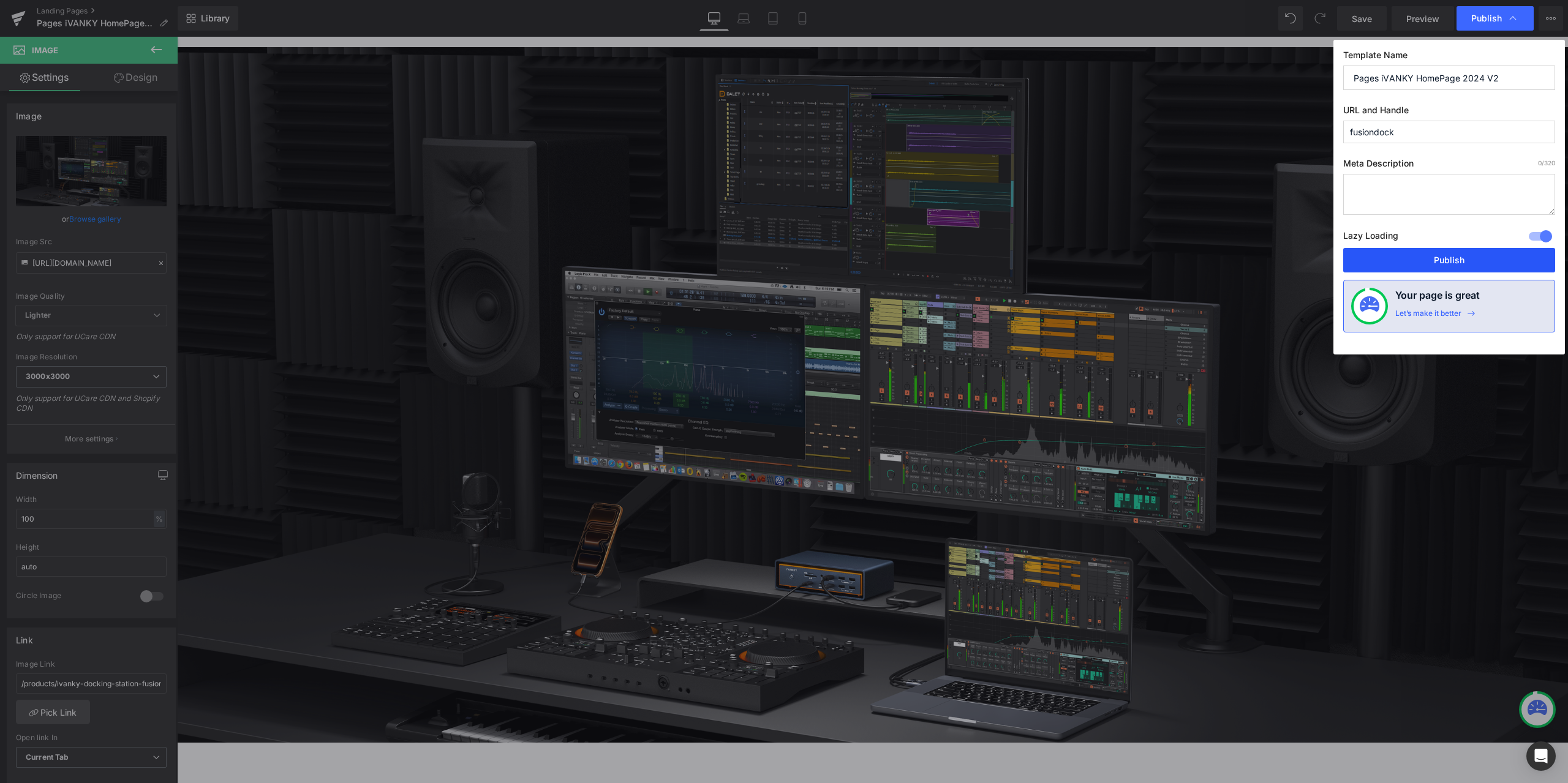
click at [1455, 258] on button "Publish" at bounding box center [1448, 260] width 212 height 24
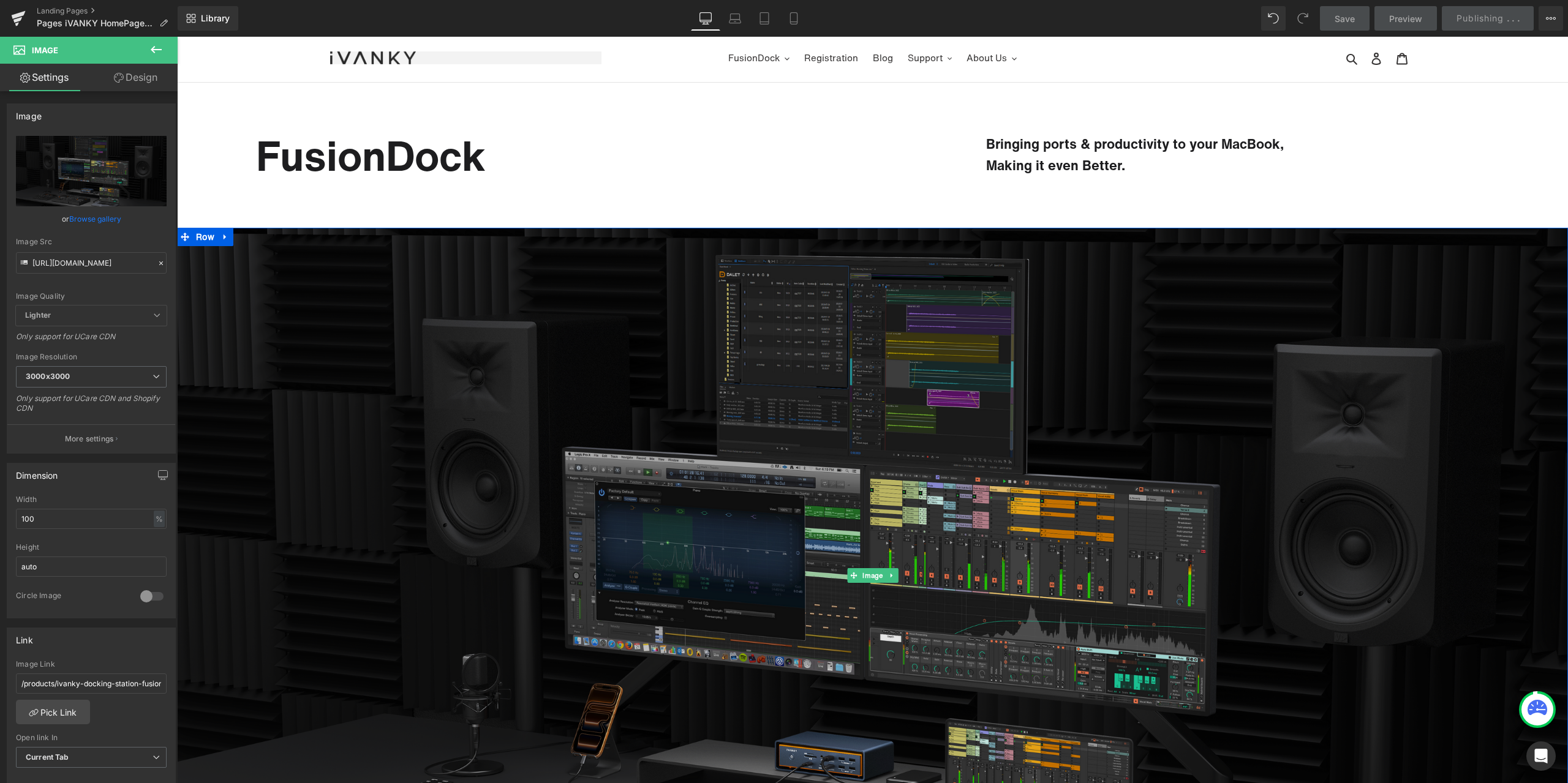
scroll to position [0, 0]
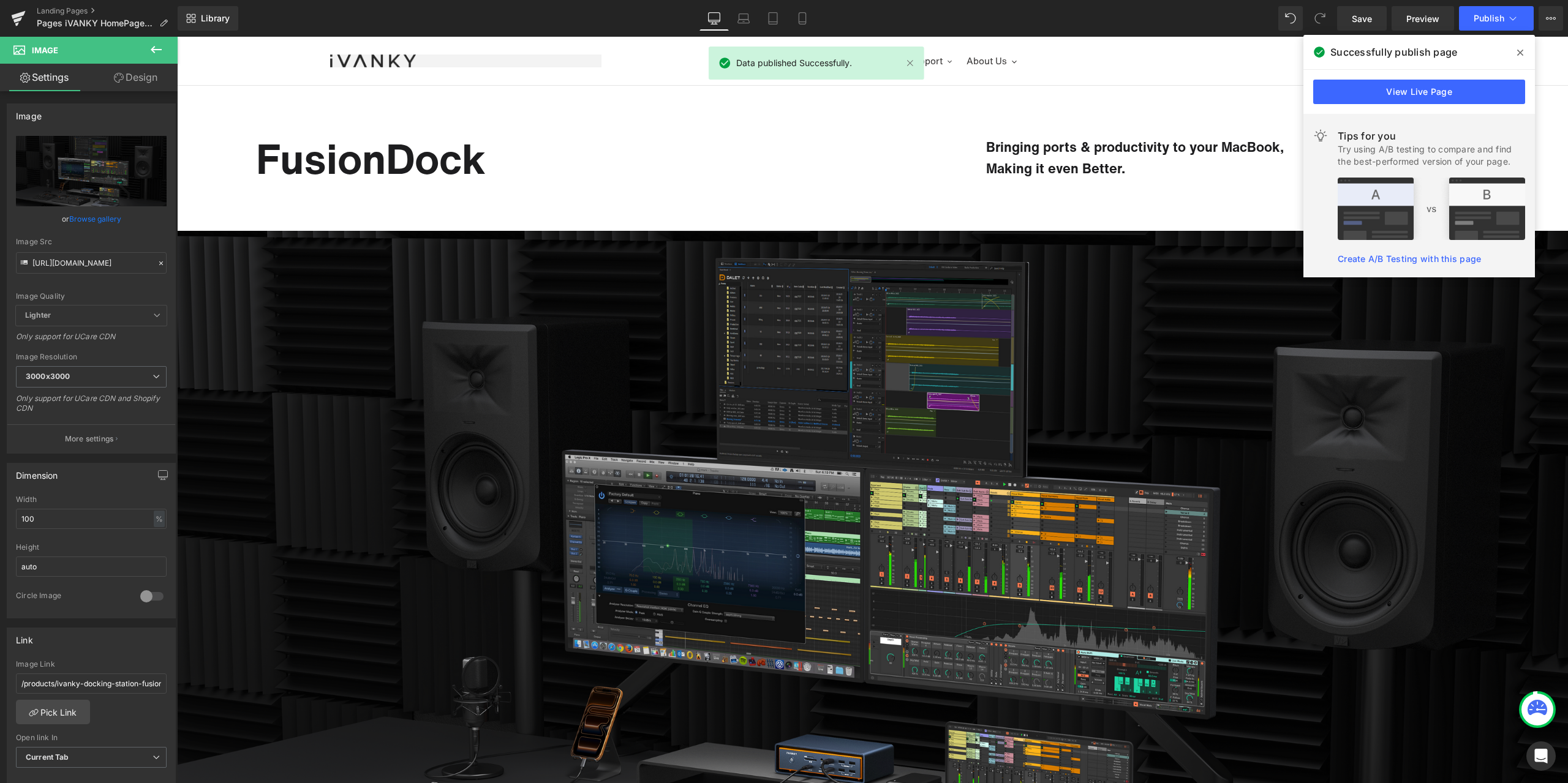
click at [1520, 53] on icon at bounding box center [1520, 52] width 6 height 6
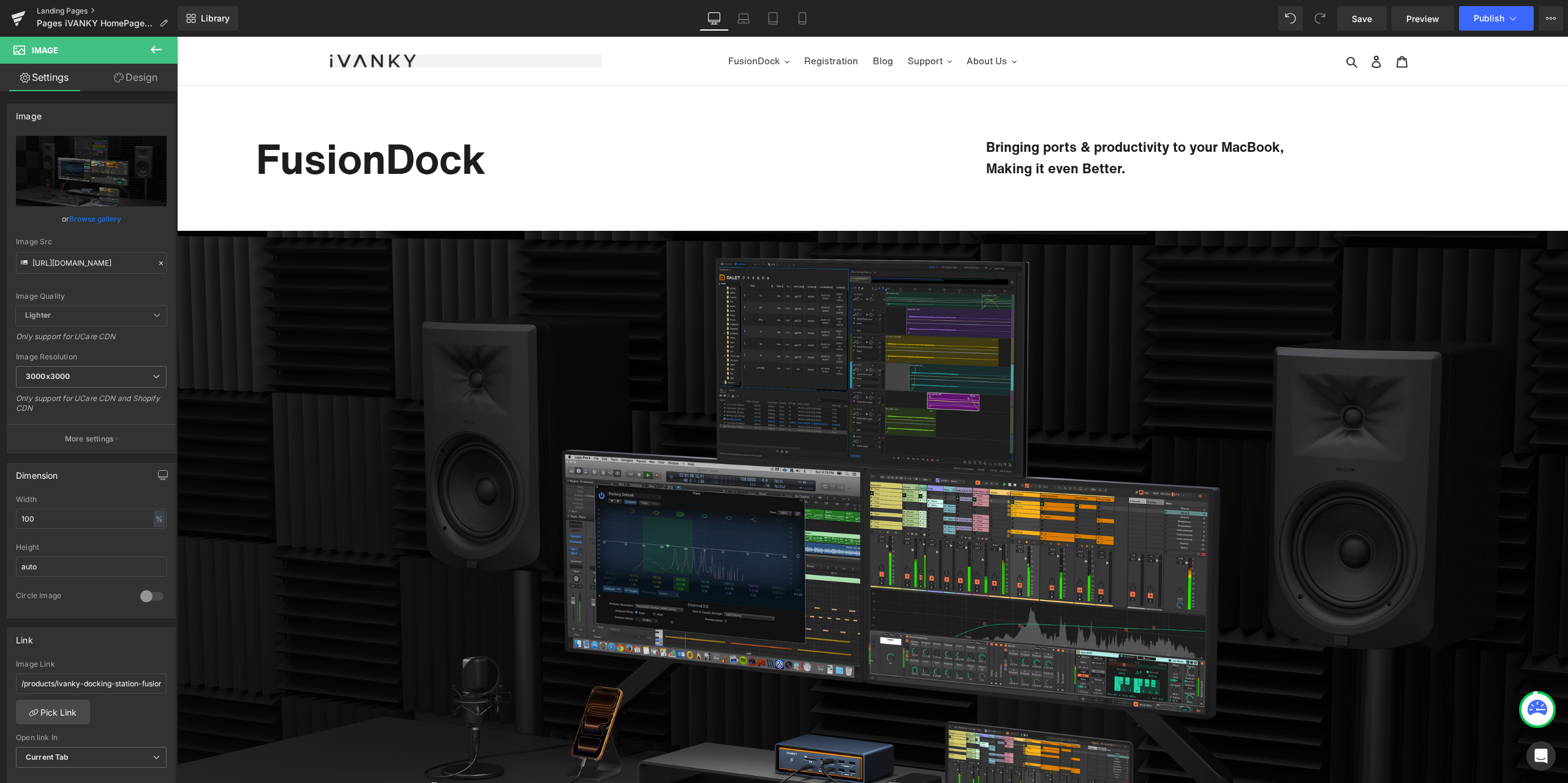
click at [69, 13] on link "Landing Pages" at bounding box center [107, 11] width 141 height 10
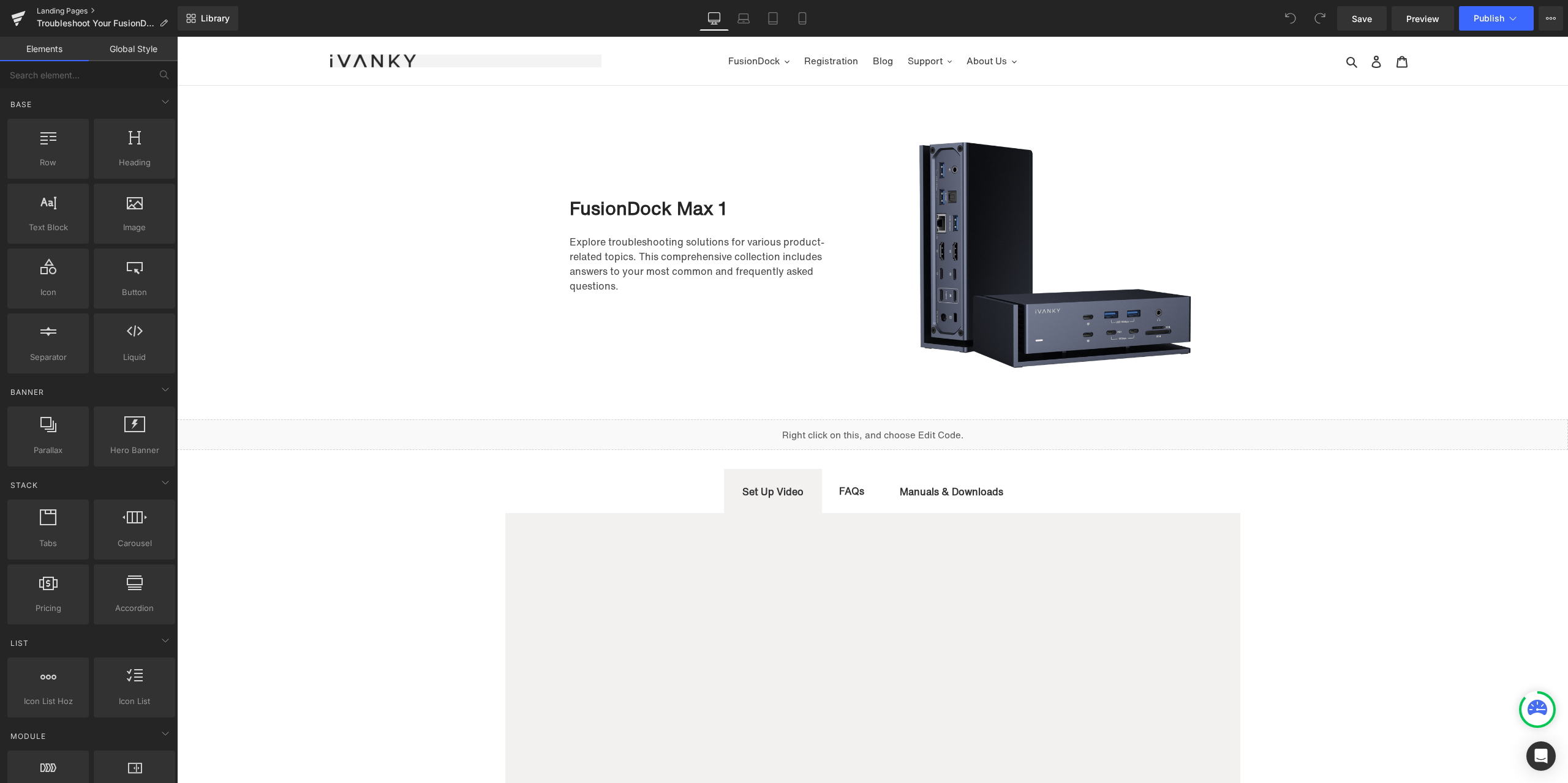
click at [63, 6] on link "Landing Pages" at bounding box center [107, 11] width 141 height 10
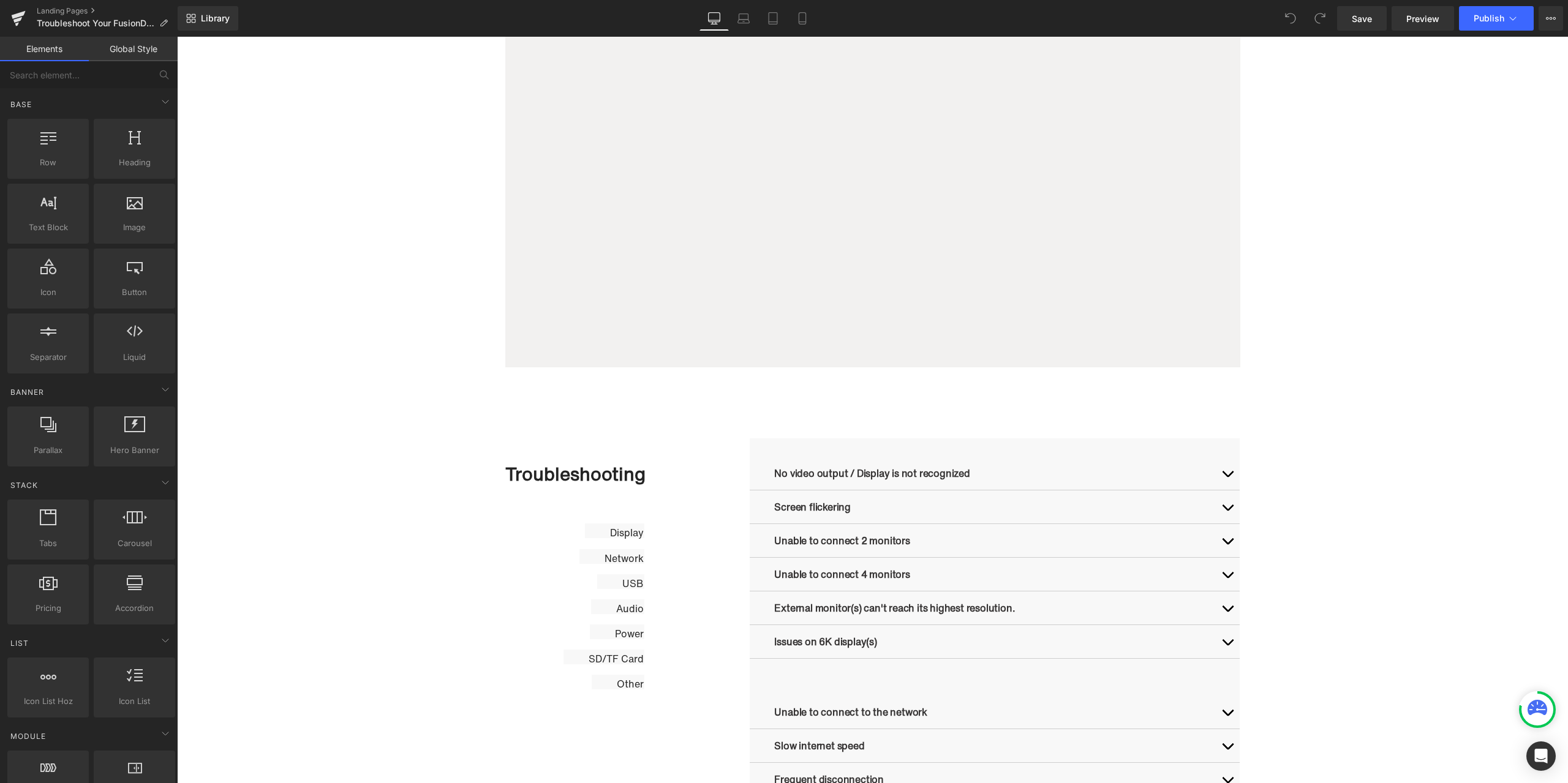
scroll to position [673, 0]
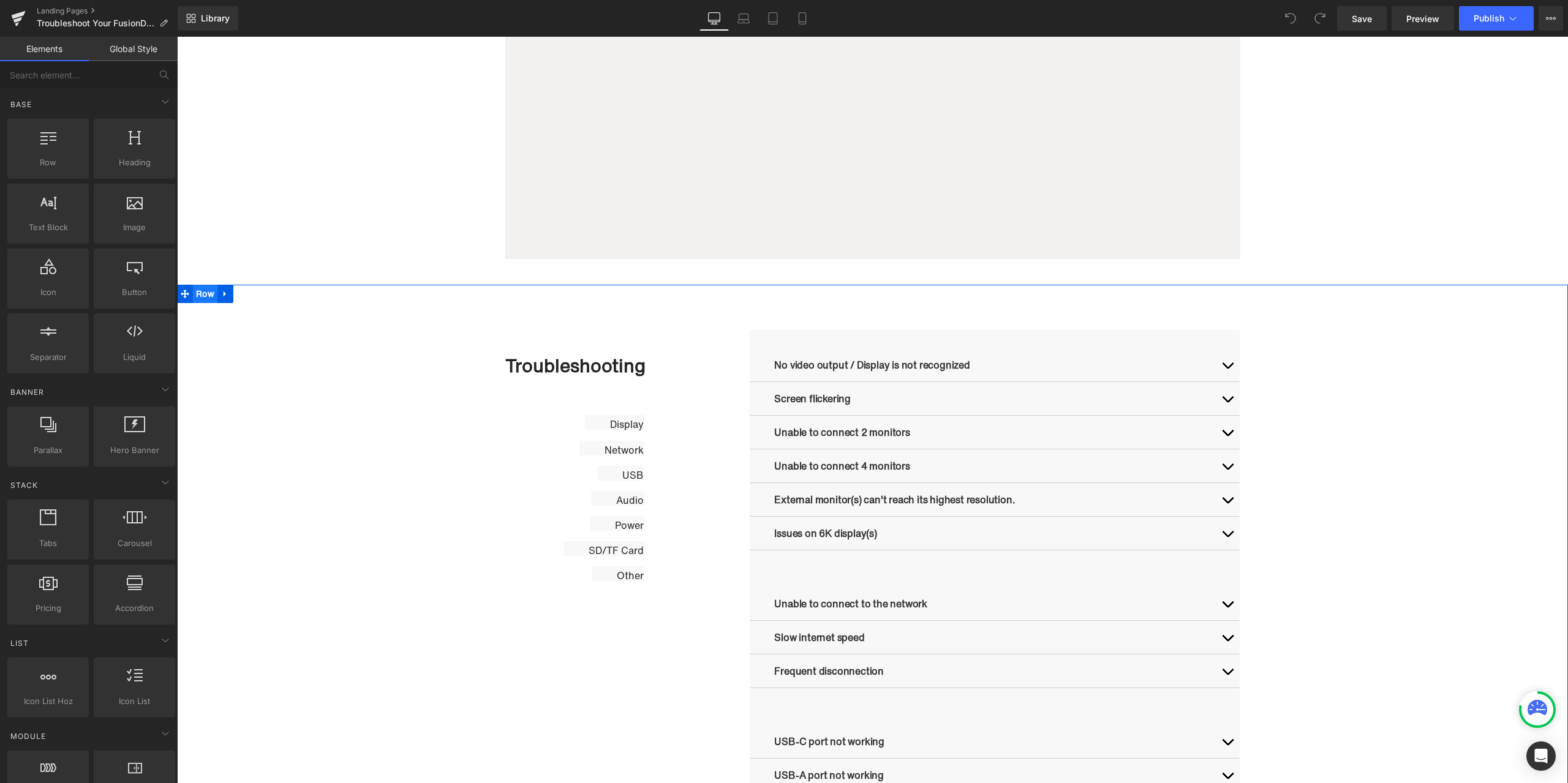
click at [201, 296] on span "Row" at bounding box center [205, 293] width 24 height 18
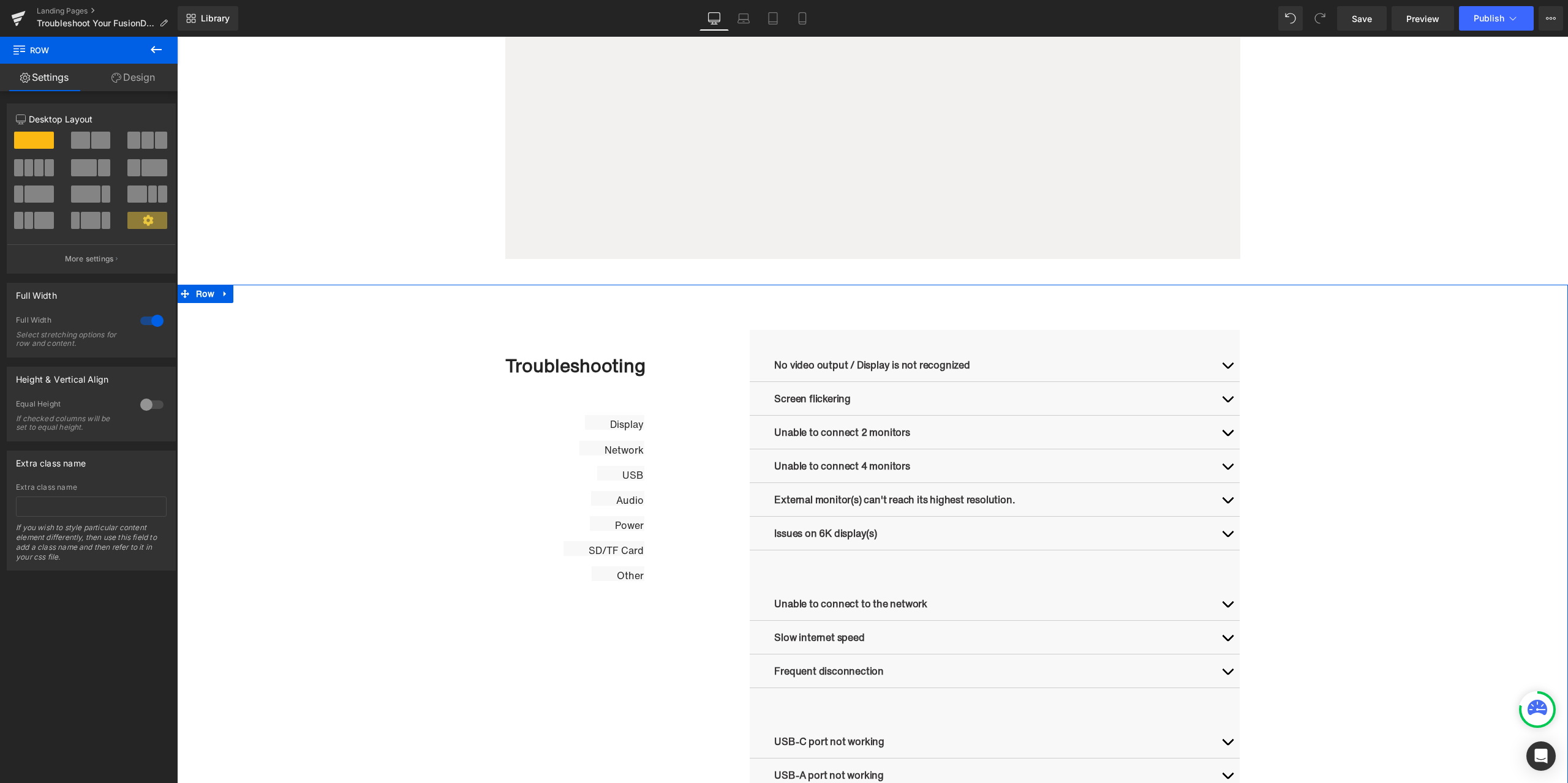
click at [221, 294] on icon at bounding box center [225, 294] width 9 height 9
click at [256, 297] on icon at bounding box center [257, 294] width 9 height 9
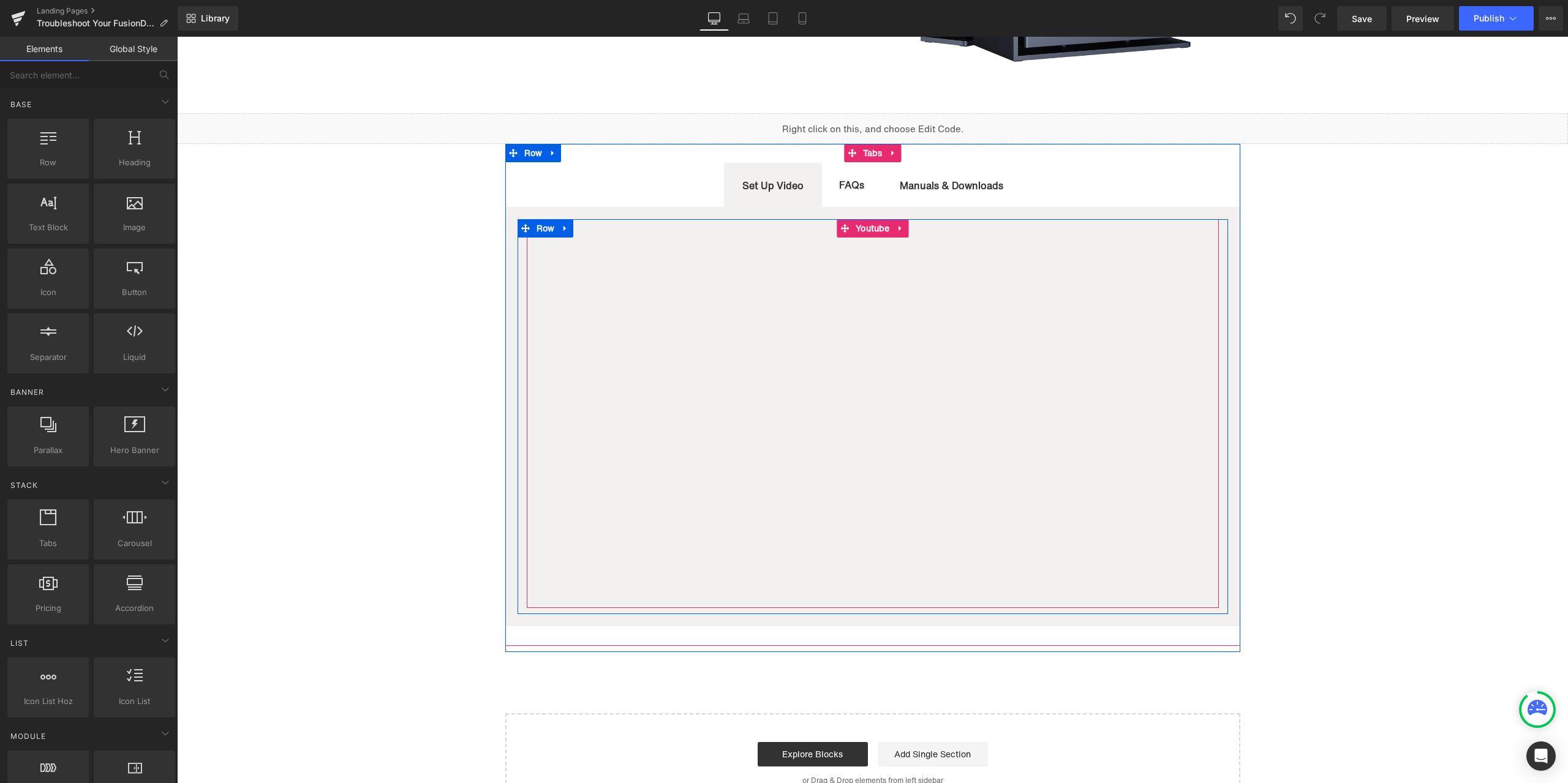
scroll to position [61, 0]
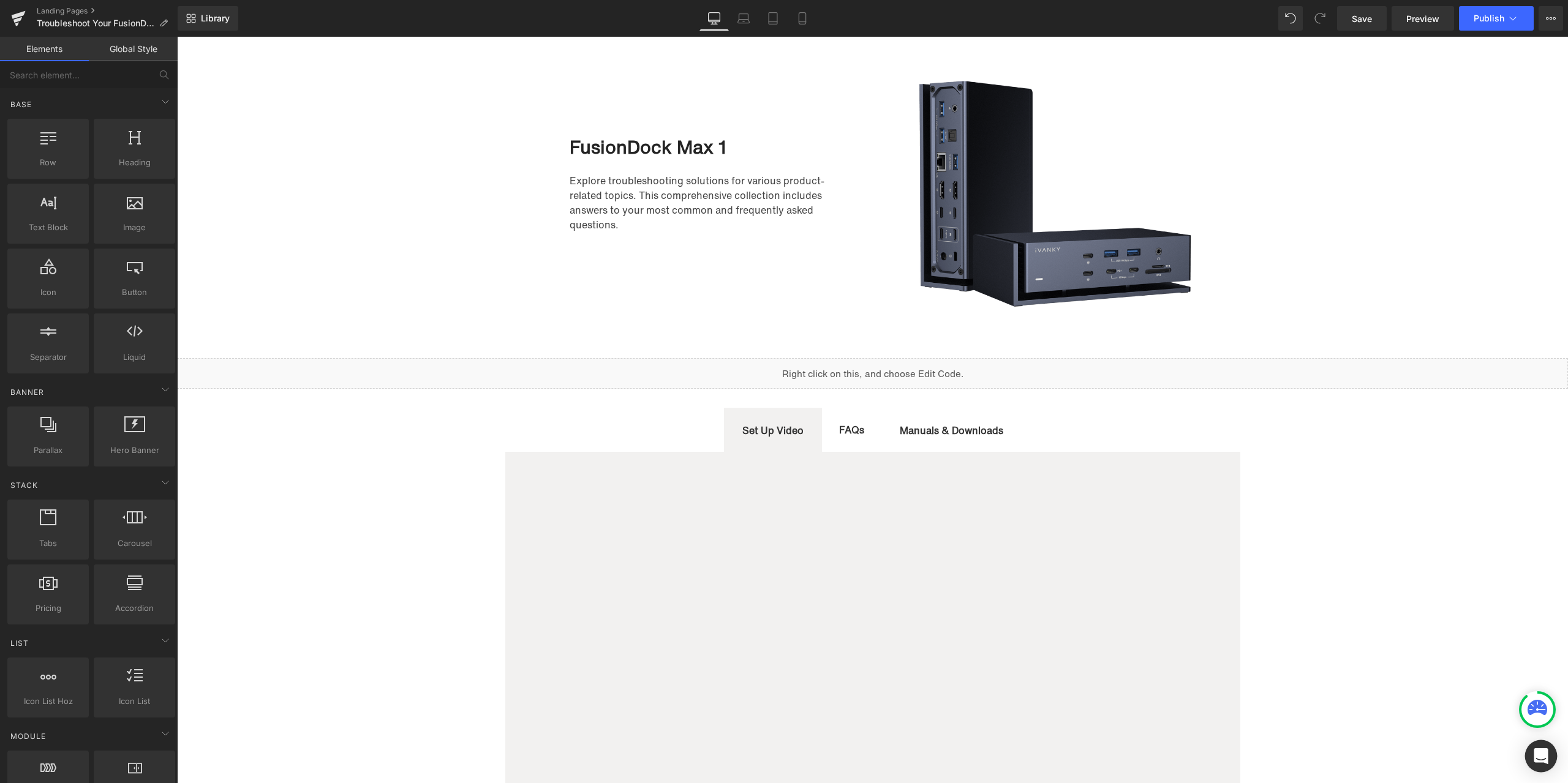
click at [1541, 760] on icon "Open Intercom Messenger" at bounding box center [1540, 756] width 16 height 16
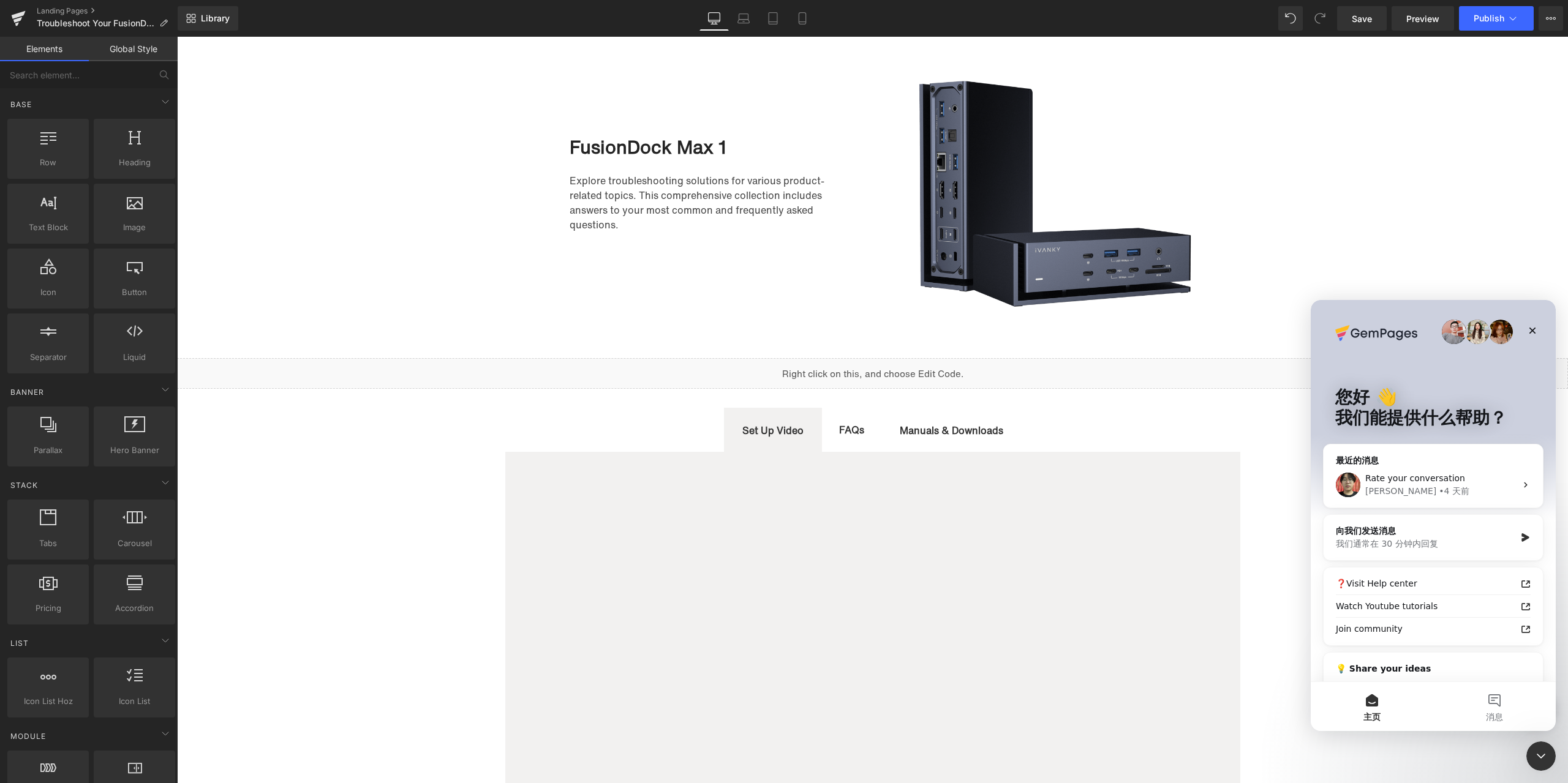
scroll to position [0, 0]
click at [1535, 750] on icon "关闭 Intercom Messenger" at bounding box center [1539, 754] width 15 height 15
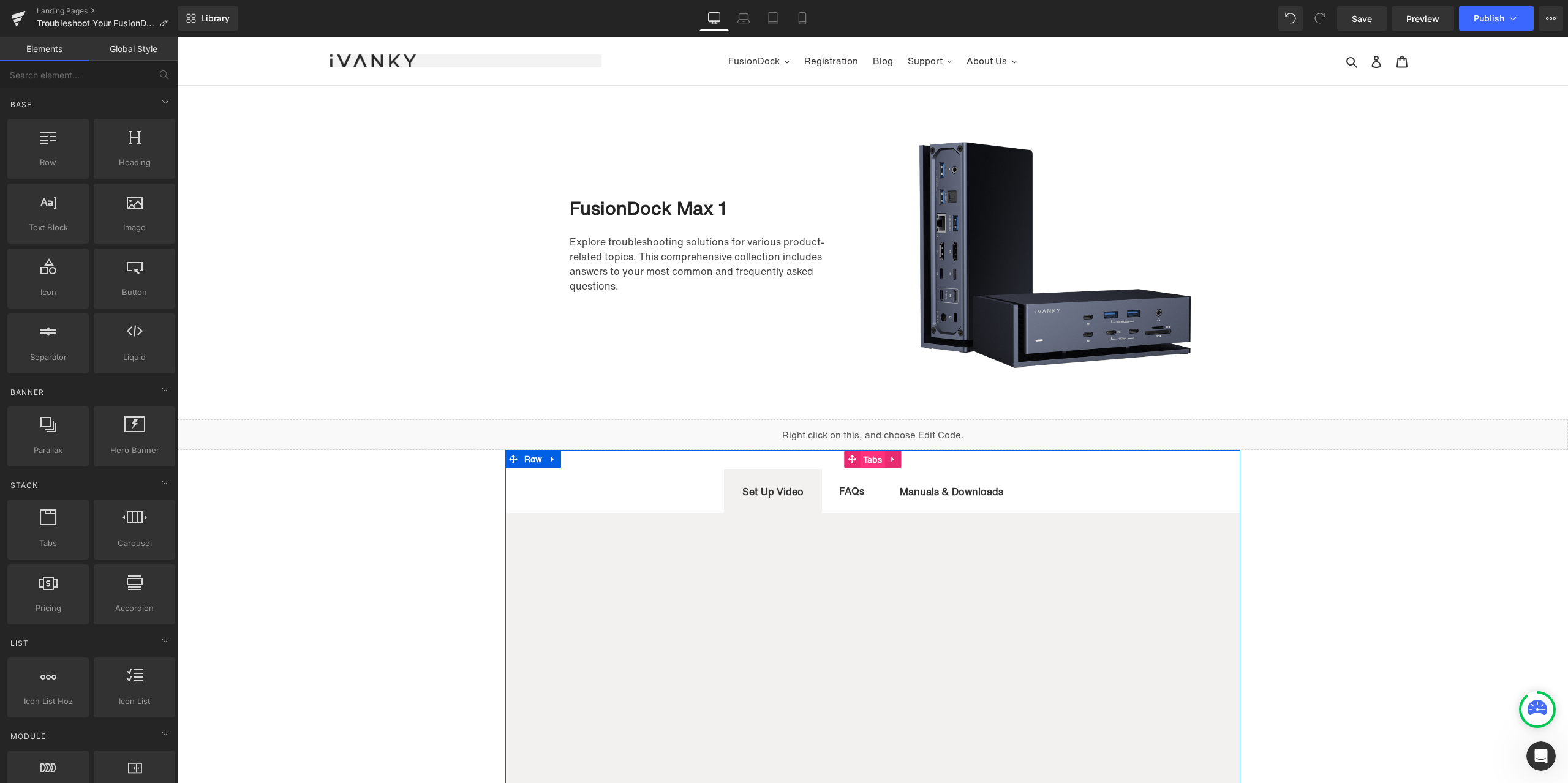
click at [865, 459] on span "Tabs" at bounding box center [872, 459] width 25 height 18
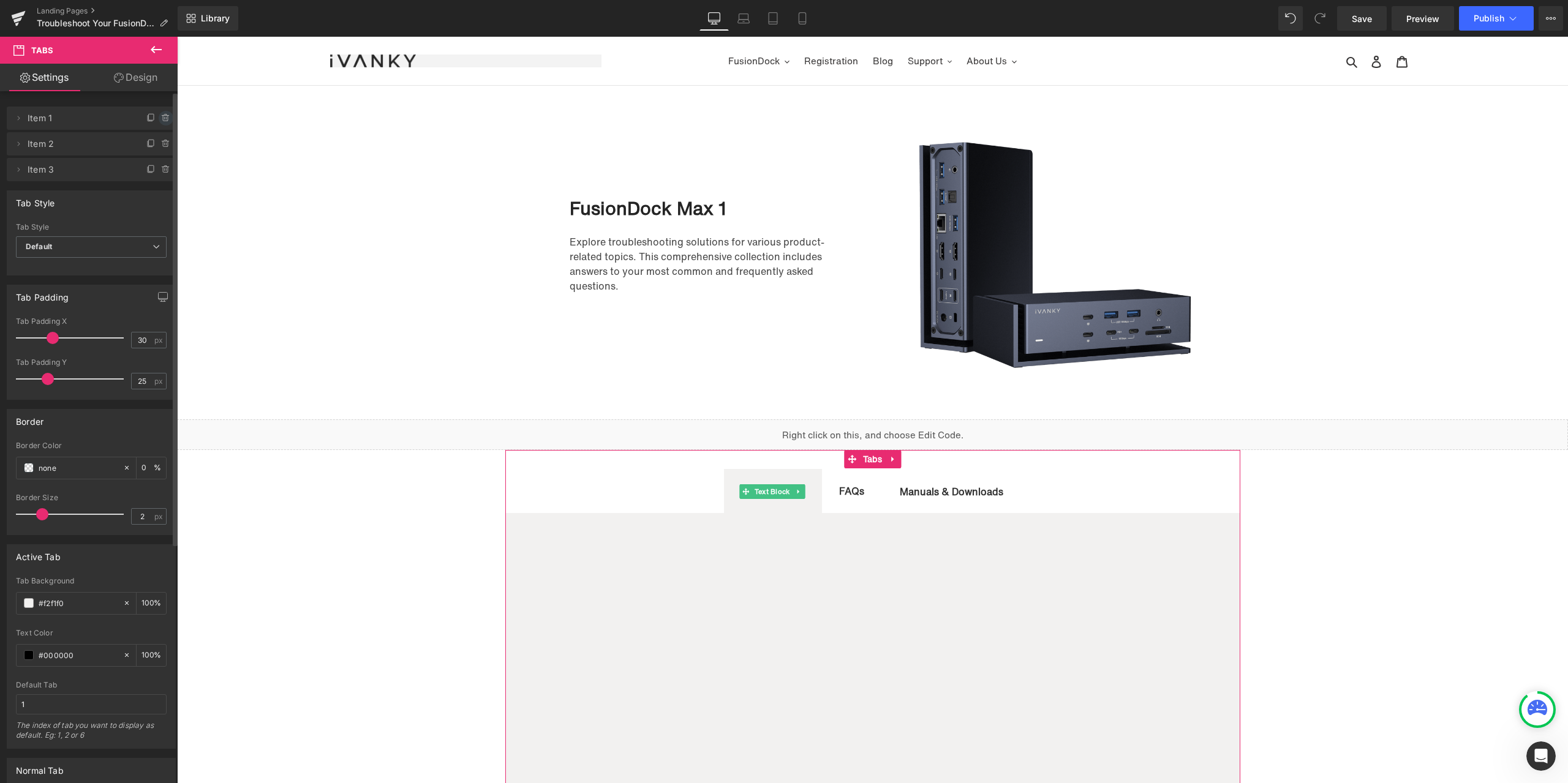
click at [161, 119] on icon at bounding box center [166, 118] width 10 height 10
click at [155, 120] on button "Delete" at bounding box center [152, 118] width 39 height 16
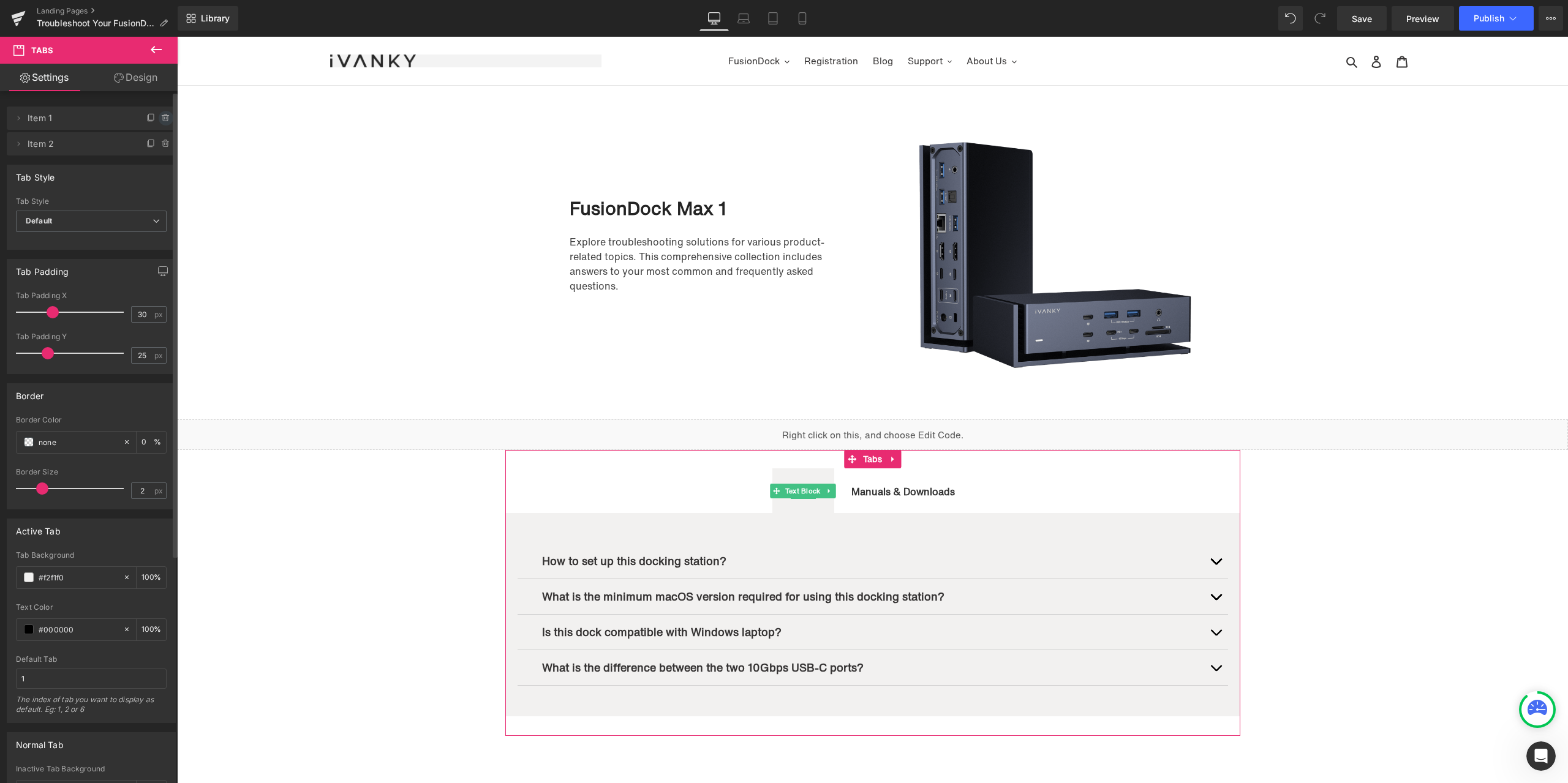
click at [161, 118] on icon at bounding box center [166, 118] width 10 height 10
click at [159, 119] on button "Delete" at bounding box center [152, 118] width 39 height 16
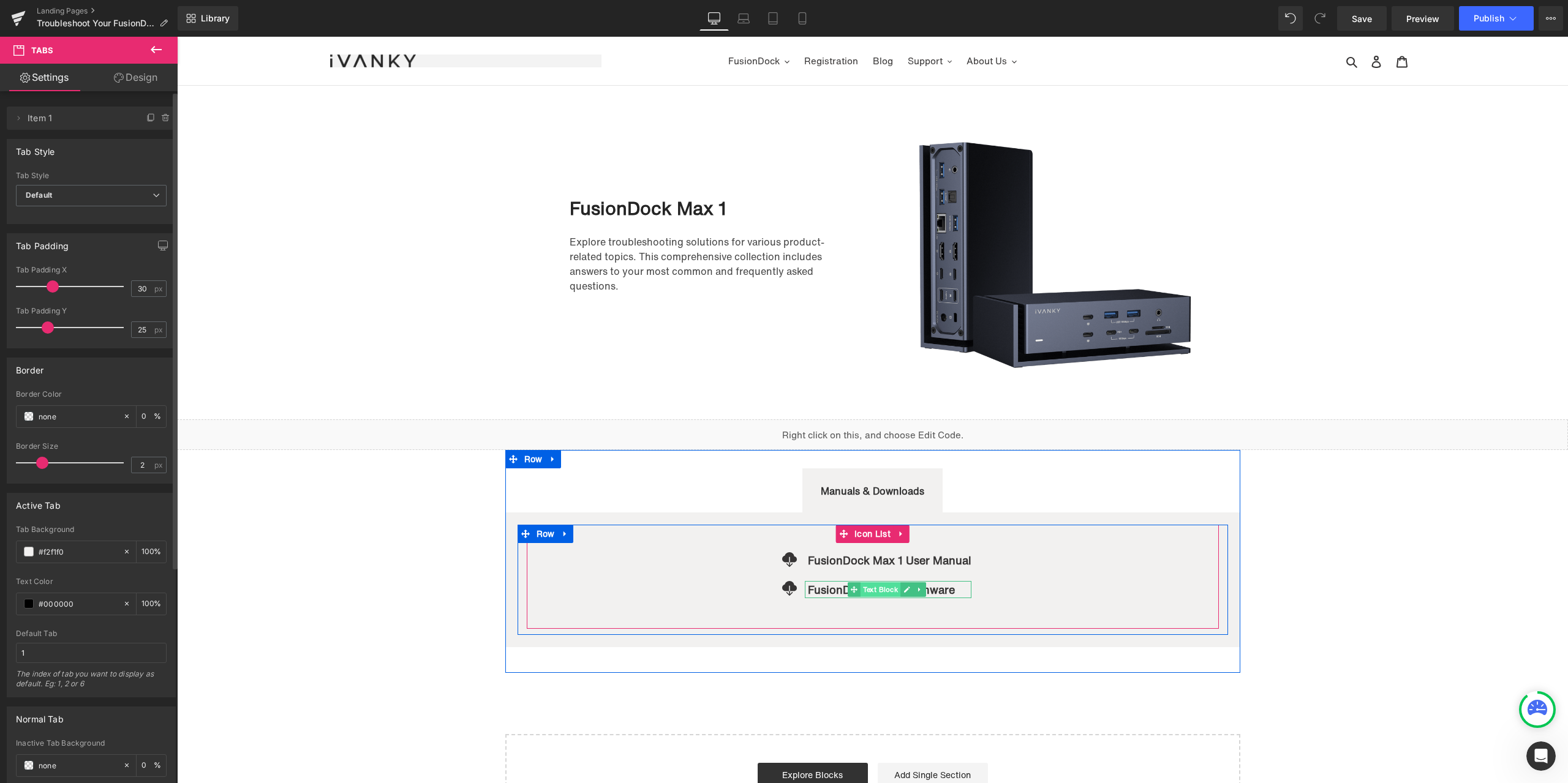
click at [878, 588] on span "Text Block" at bounding box center [880, 590] width 40 height 15
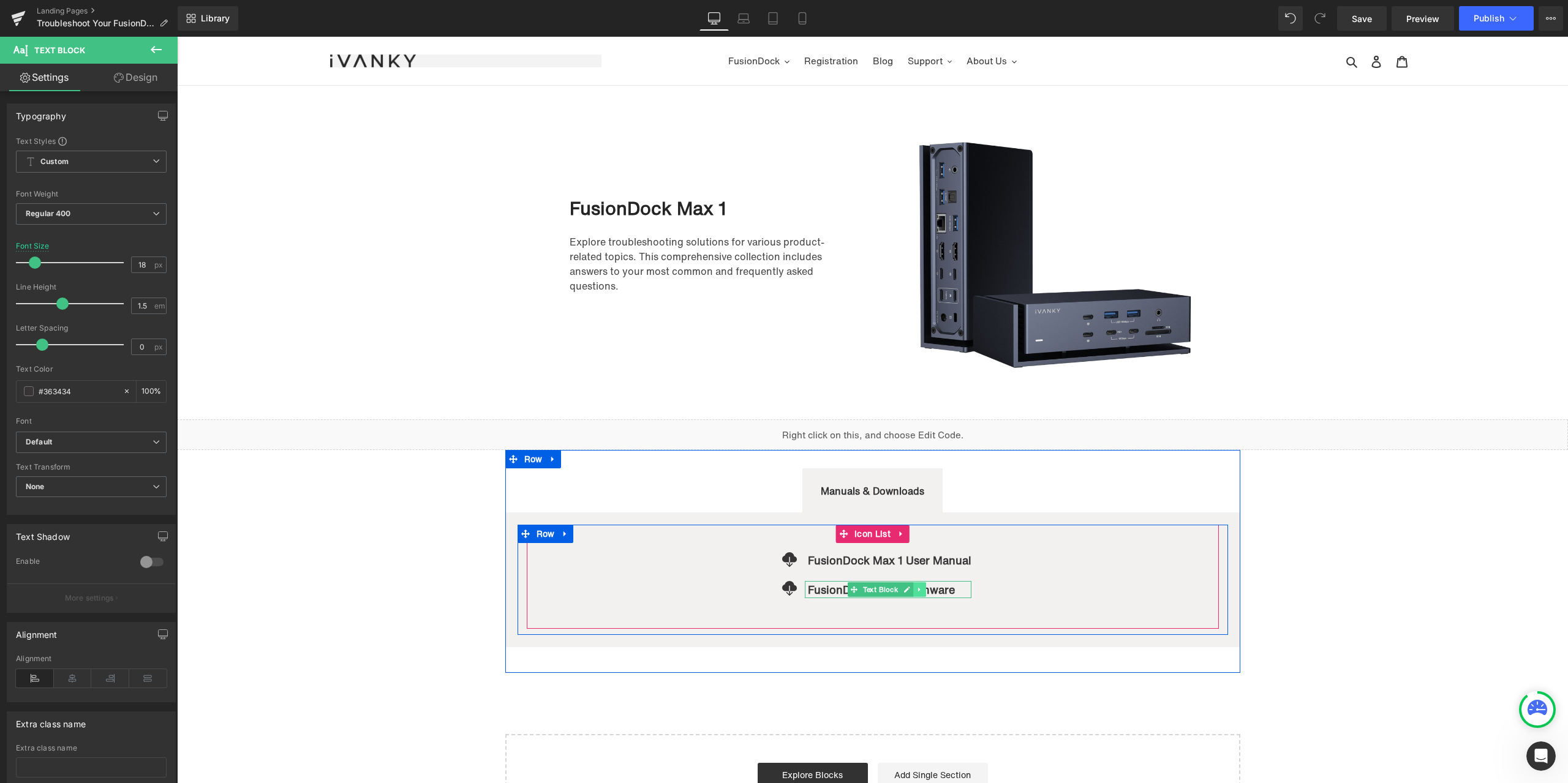
click at [918, 589] on icon at bounding box center [919, 589] width 7 height 7
click at [923, 590] on icon at bounding box center [926, 589] width 7 height 7
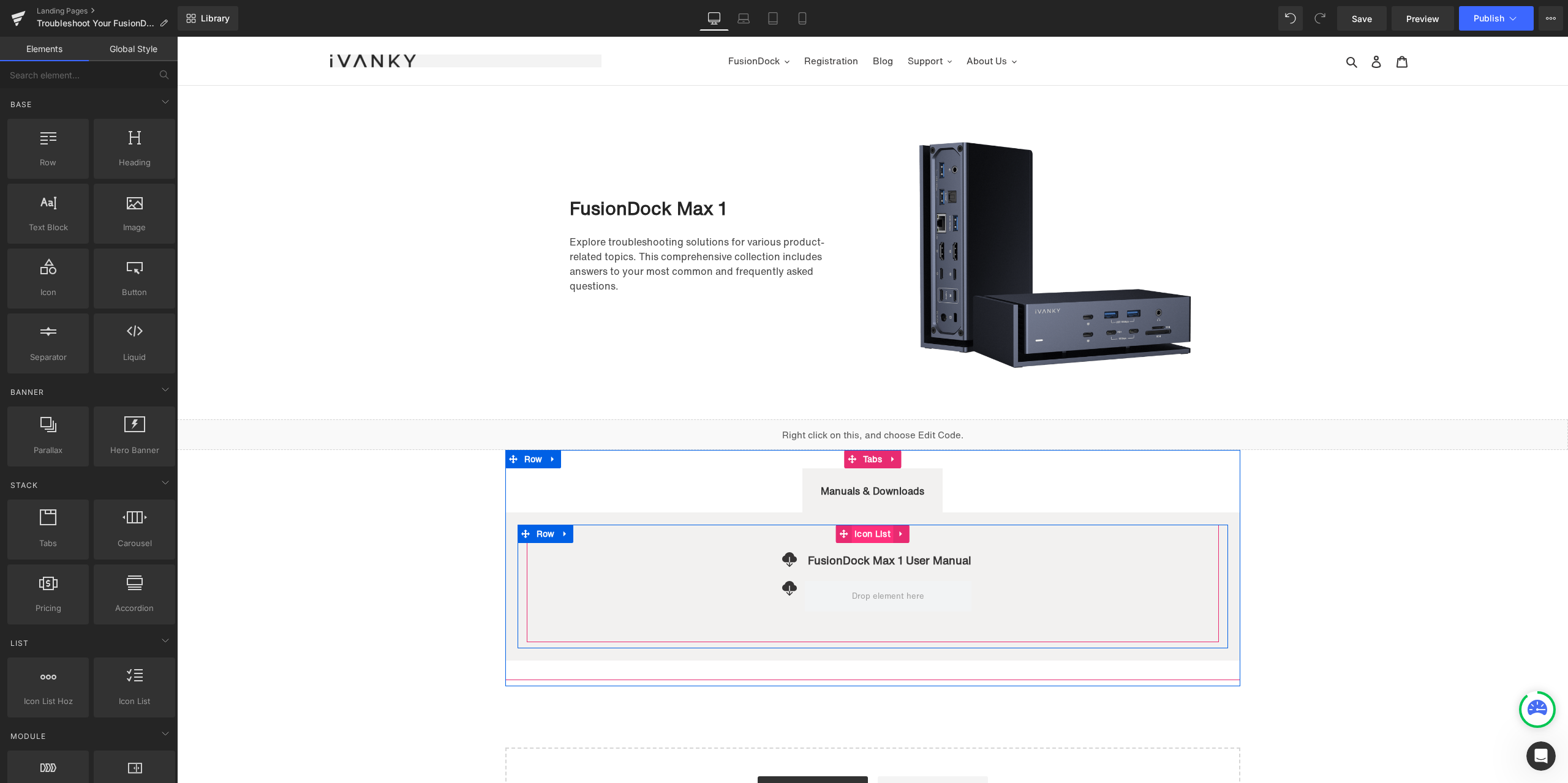
click at [875, 535] on span "Icon List" at bounding box center [872, 533] width 42 height 18
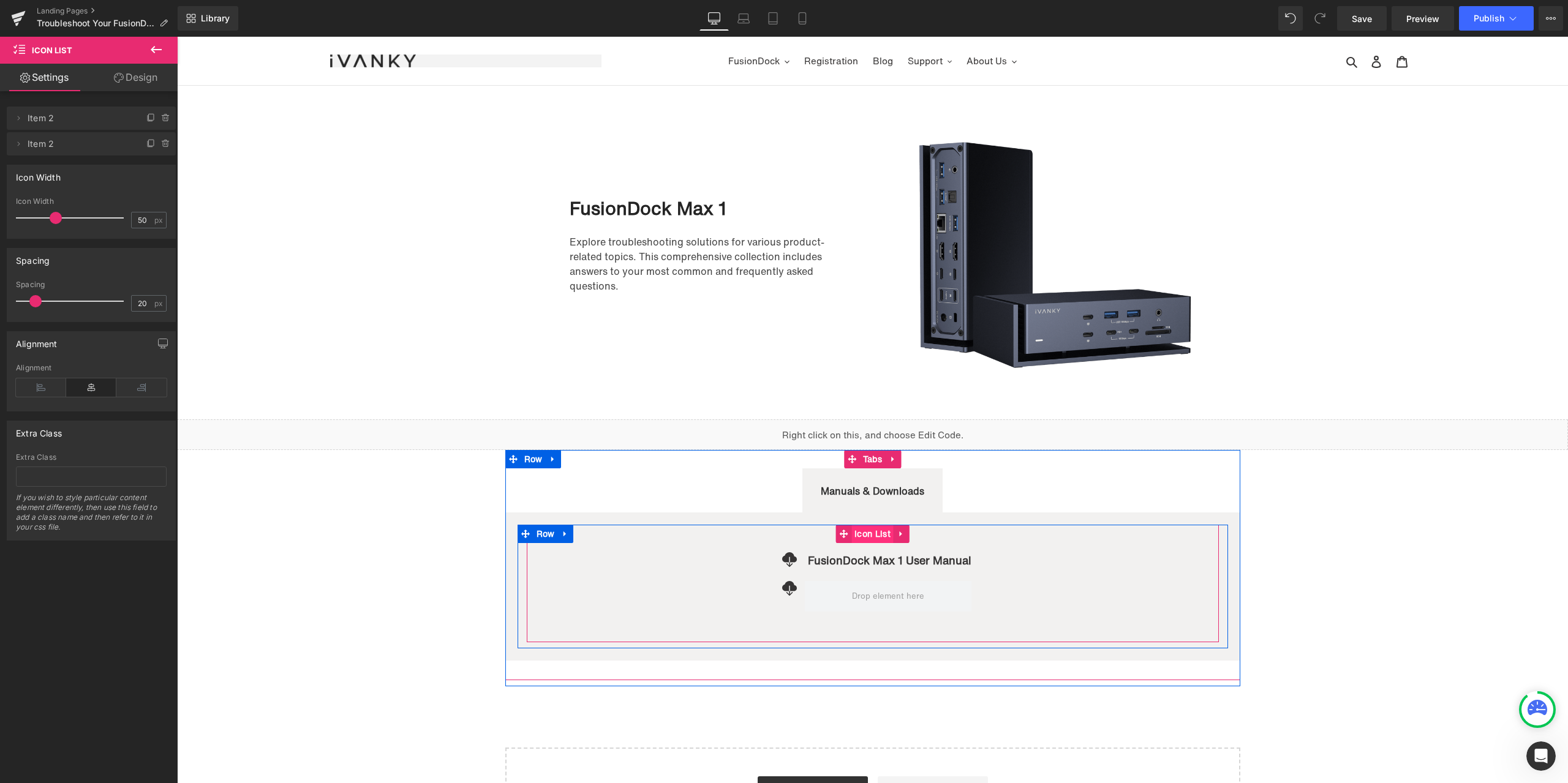
click at [871, 535] on span "Icon List" at bounding box center [872, 533] width 42 height 18
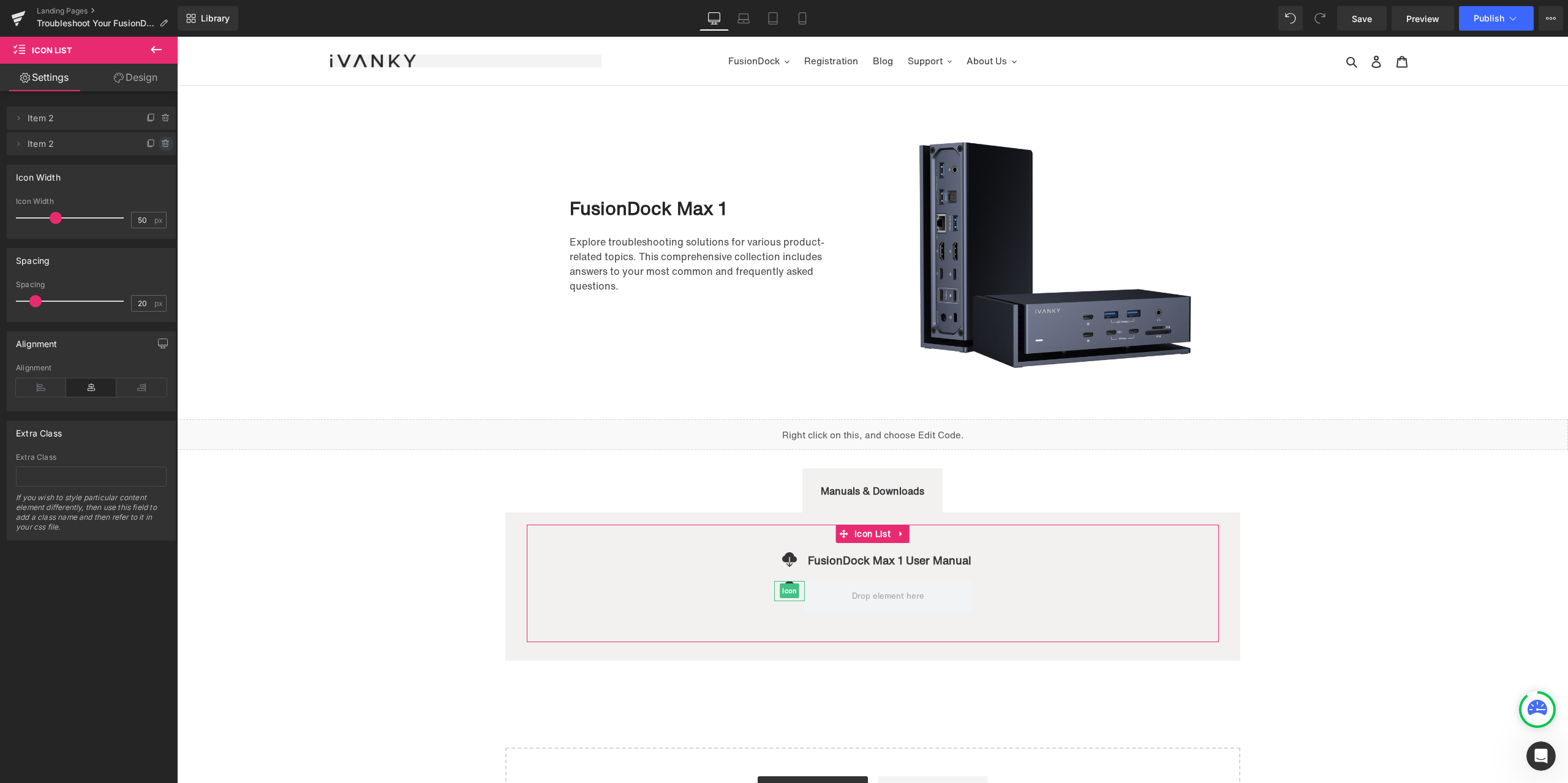
click at [164, 141] on icon at bounding box center [165, 141] width 3 height 1
click at [157, 147] on button "Delete" at bounding box center [152, 144] width 39 height 16
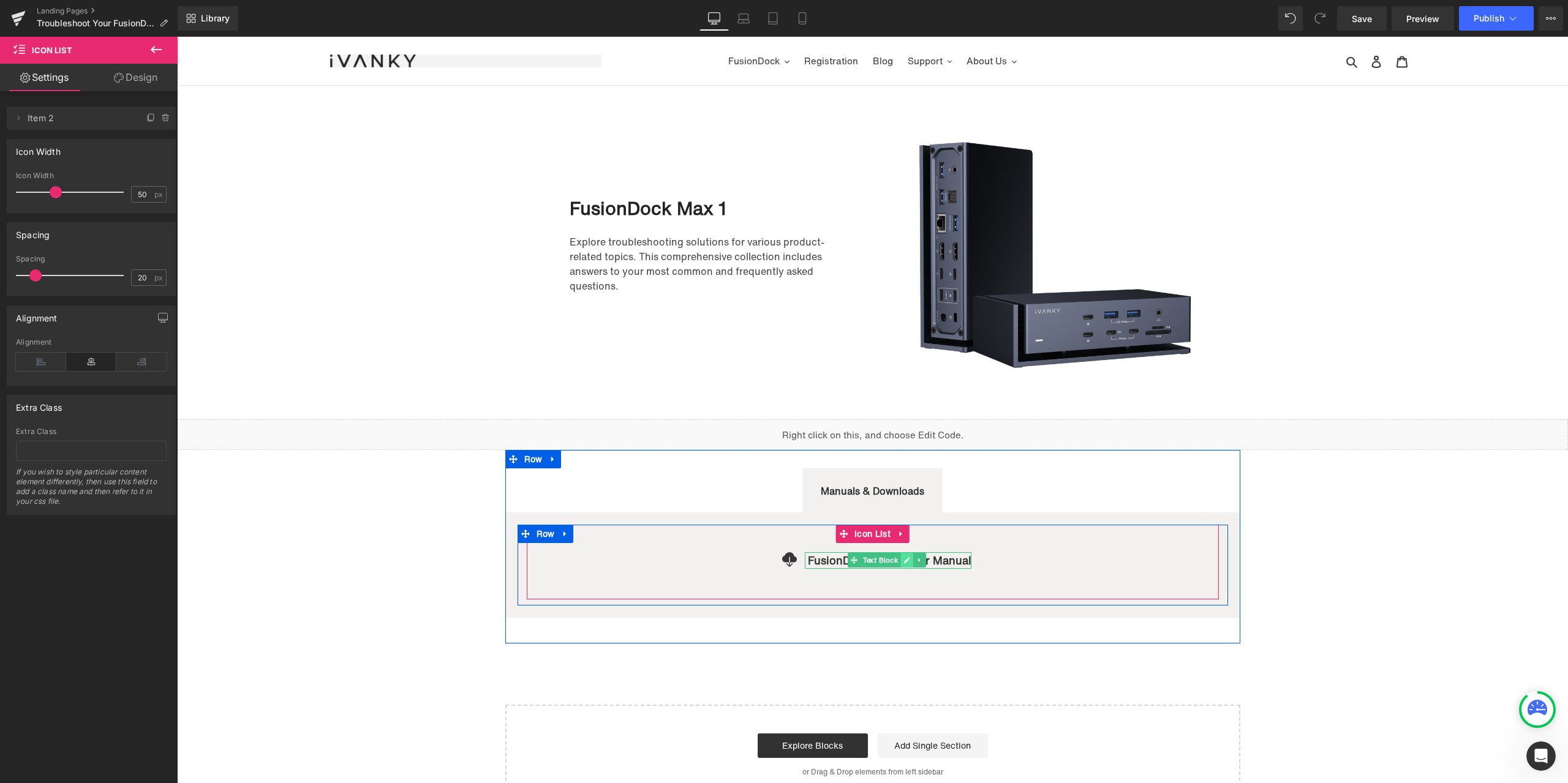
click at [906, 561] on icon at bounding box center [906, 560] width 7 height 7
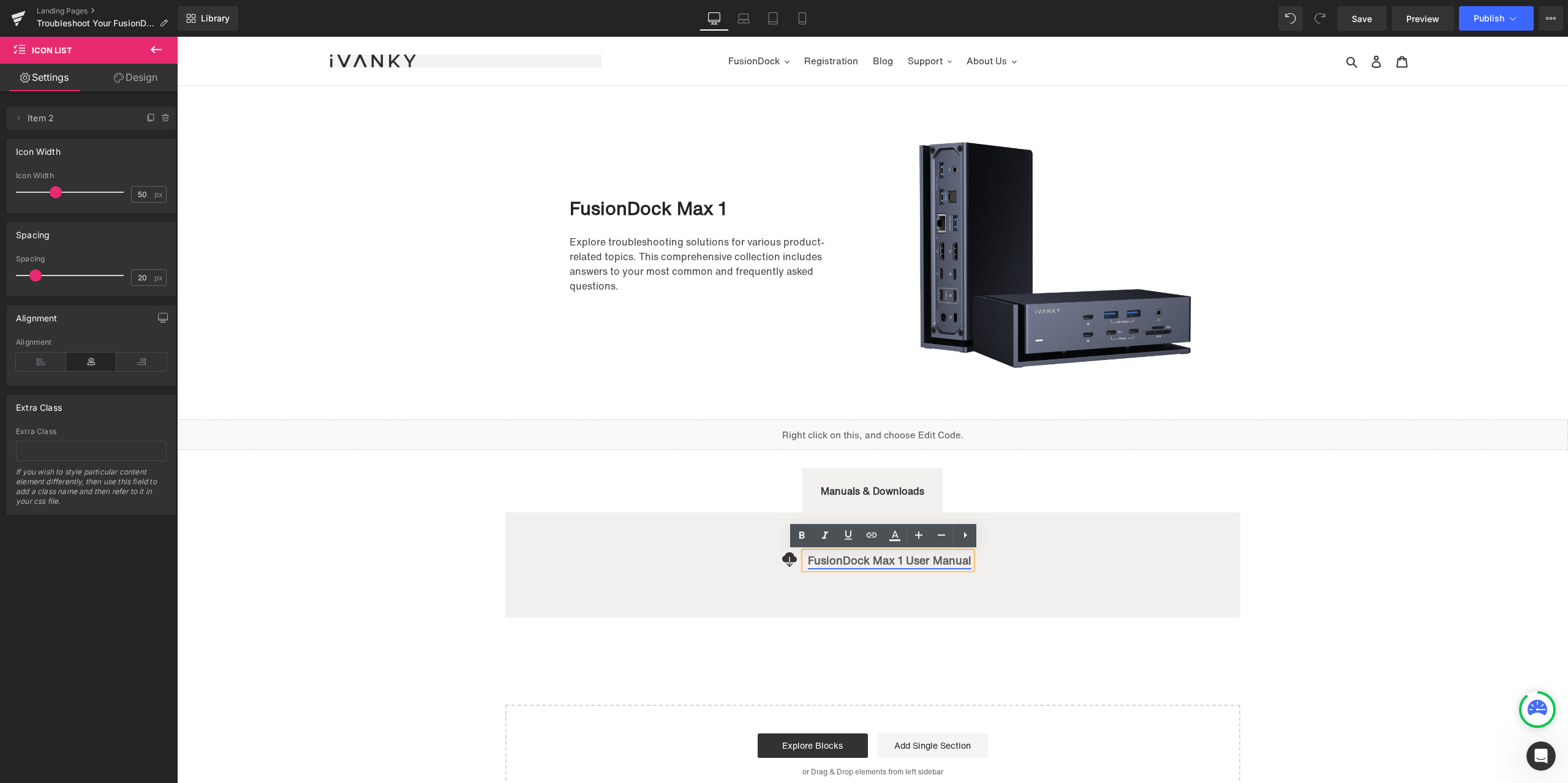
click at [896, 558] on link "FusionDock Max 1 User Manual" at bounding box center [889, 560] width 163 height 16
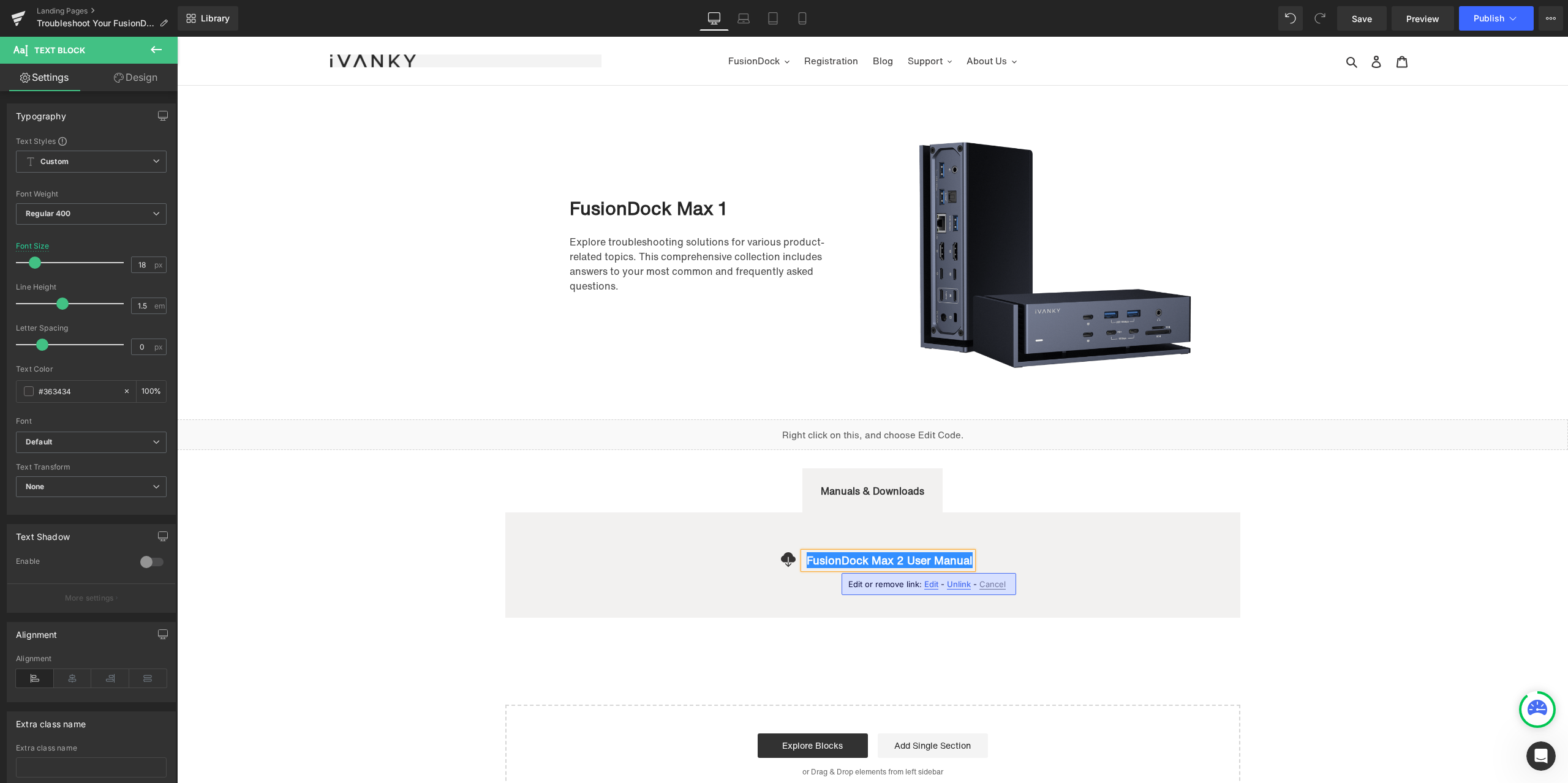
click at [1299, 497] on div "Image FusionDock Max 1 Heading Explore troubleshooting solutions for various pr…" at bounding box center [872, 445] width 1391 height 719
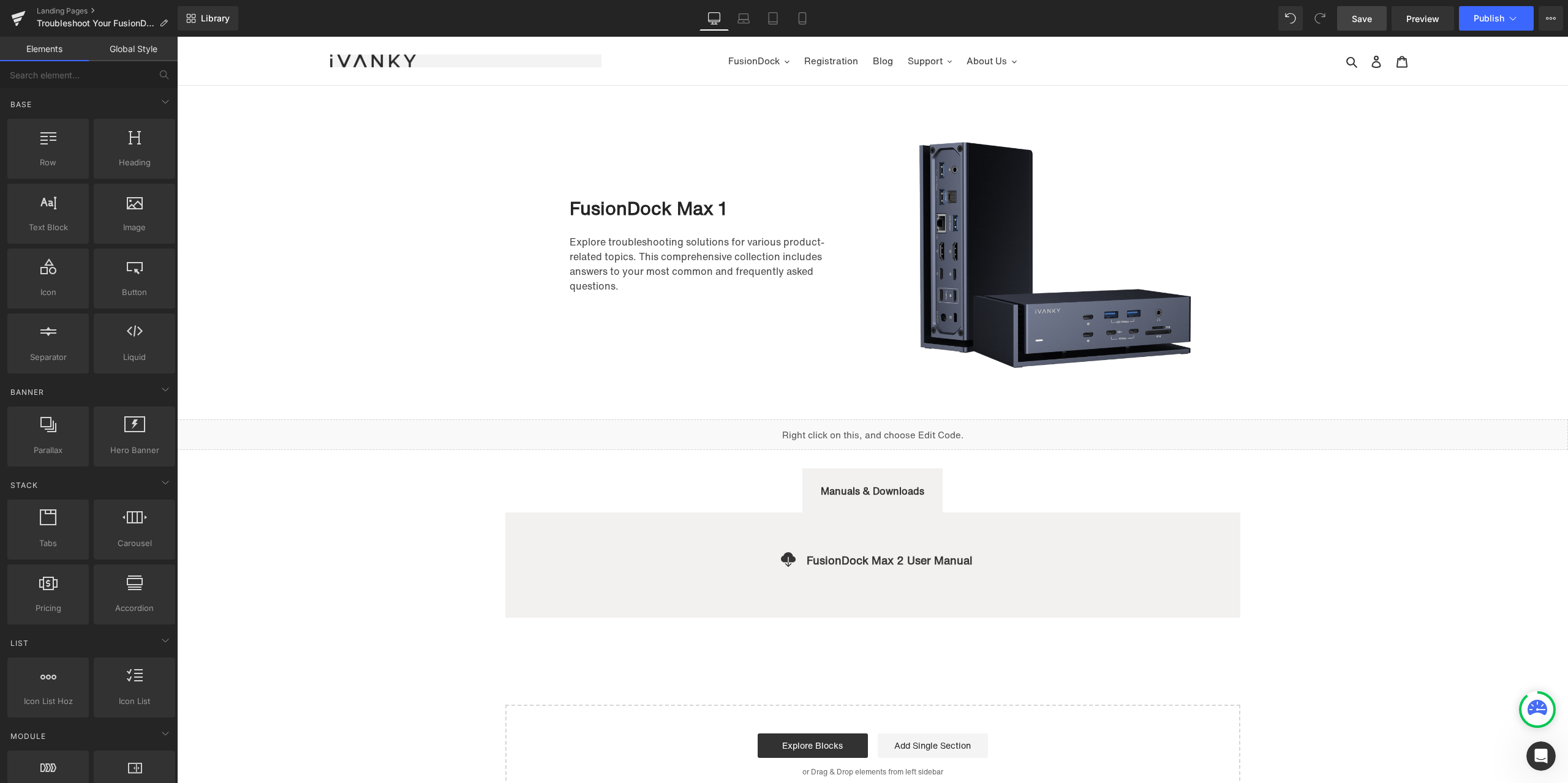
click at [1356, 19] on span "Save" at bounding box center [1362, 18] width 20 height 13
click at [745, 205] on div "FusionDock Max 1" at bounding box center [702, 208] width 266 height 33
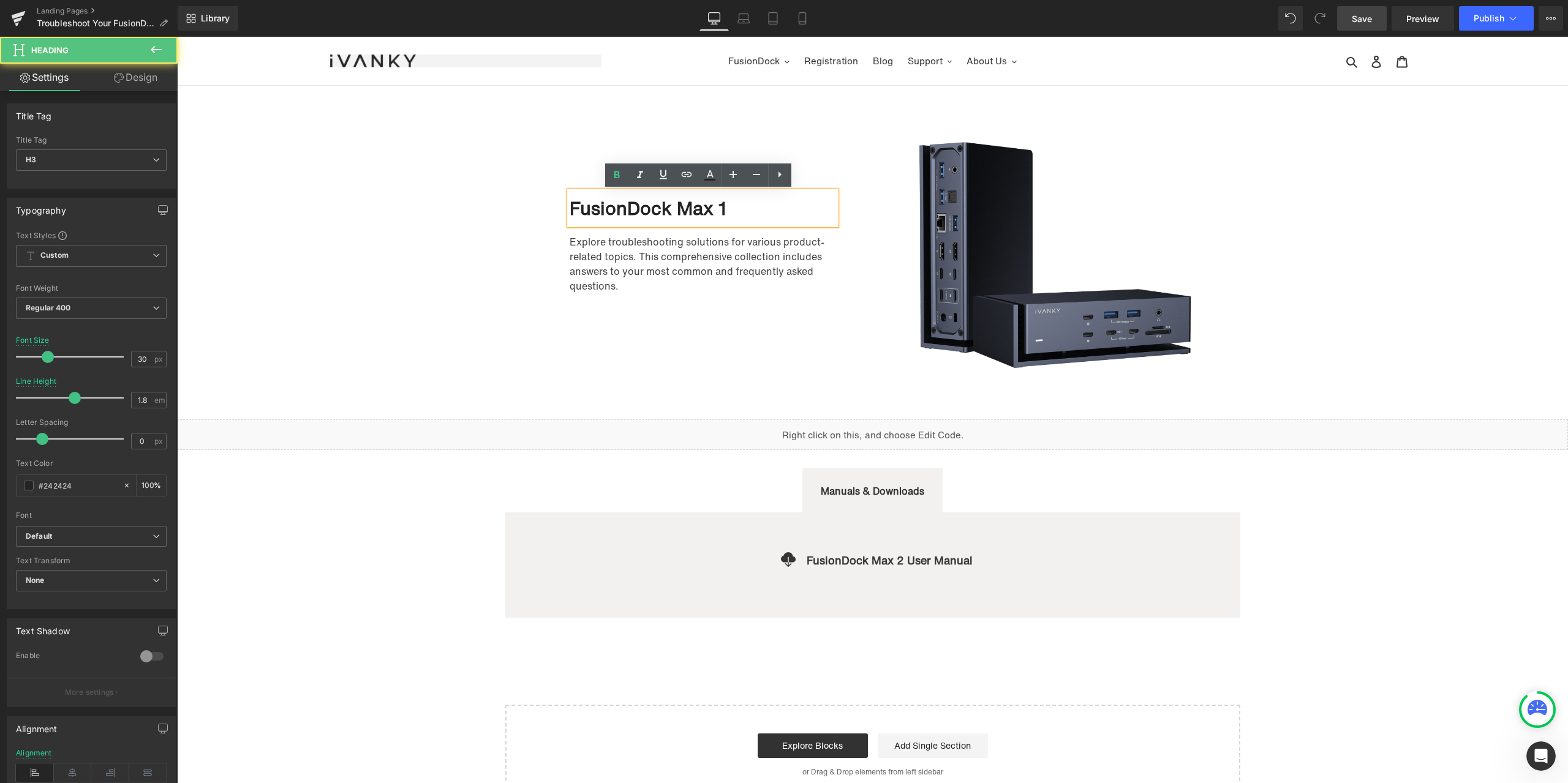
click at [725, 205] on div "FusionDock Max 1" at bounding box center [702, 208] width 266 height 33
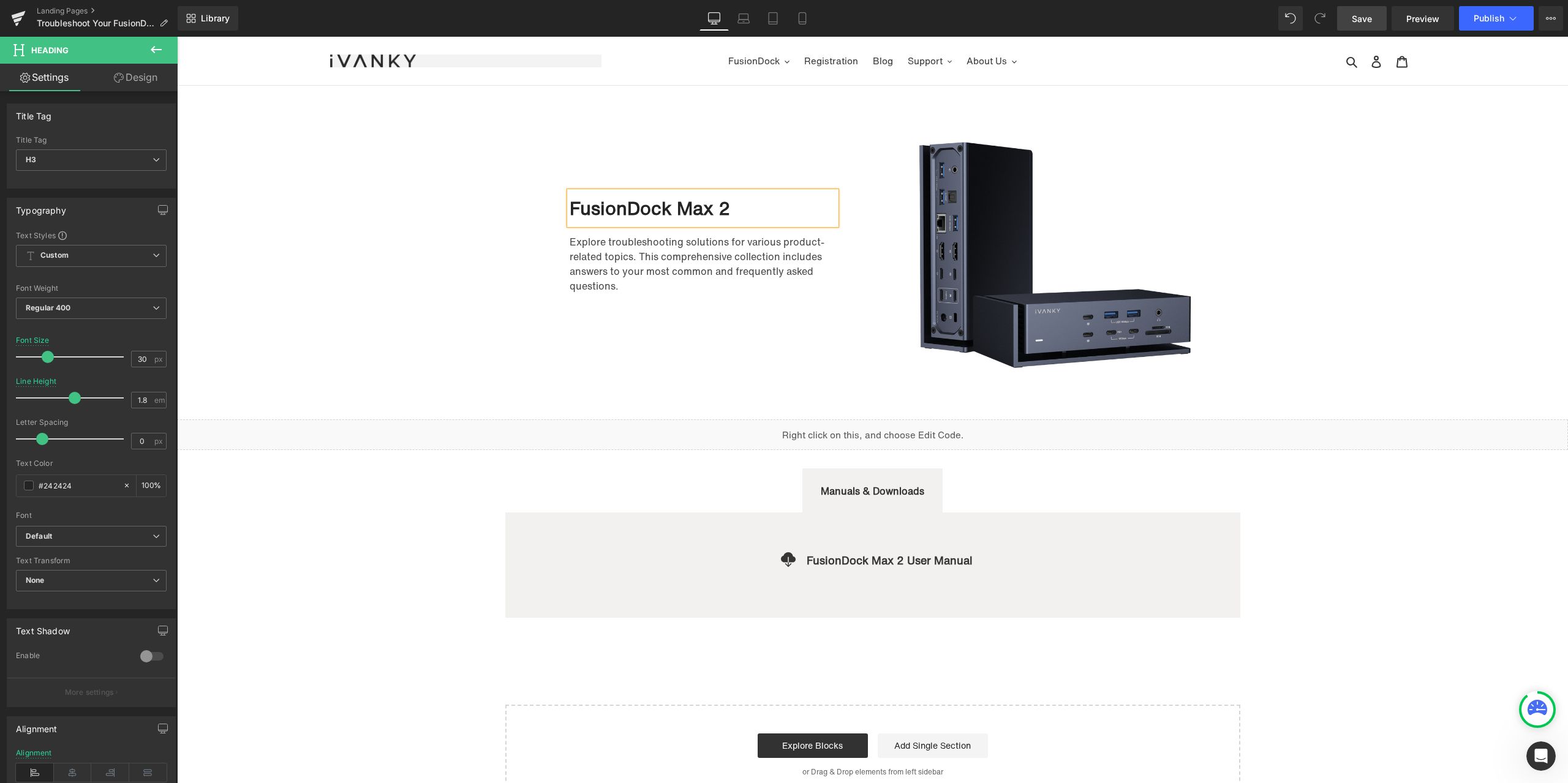
click at [725, 148] on div "FusionDock Max 2 Heading Explore troubleshooting solutions for various product-…" at bounding box center [693, 252] width 333 height 213
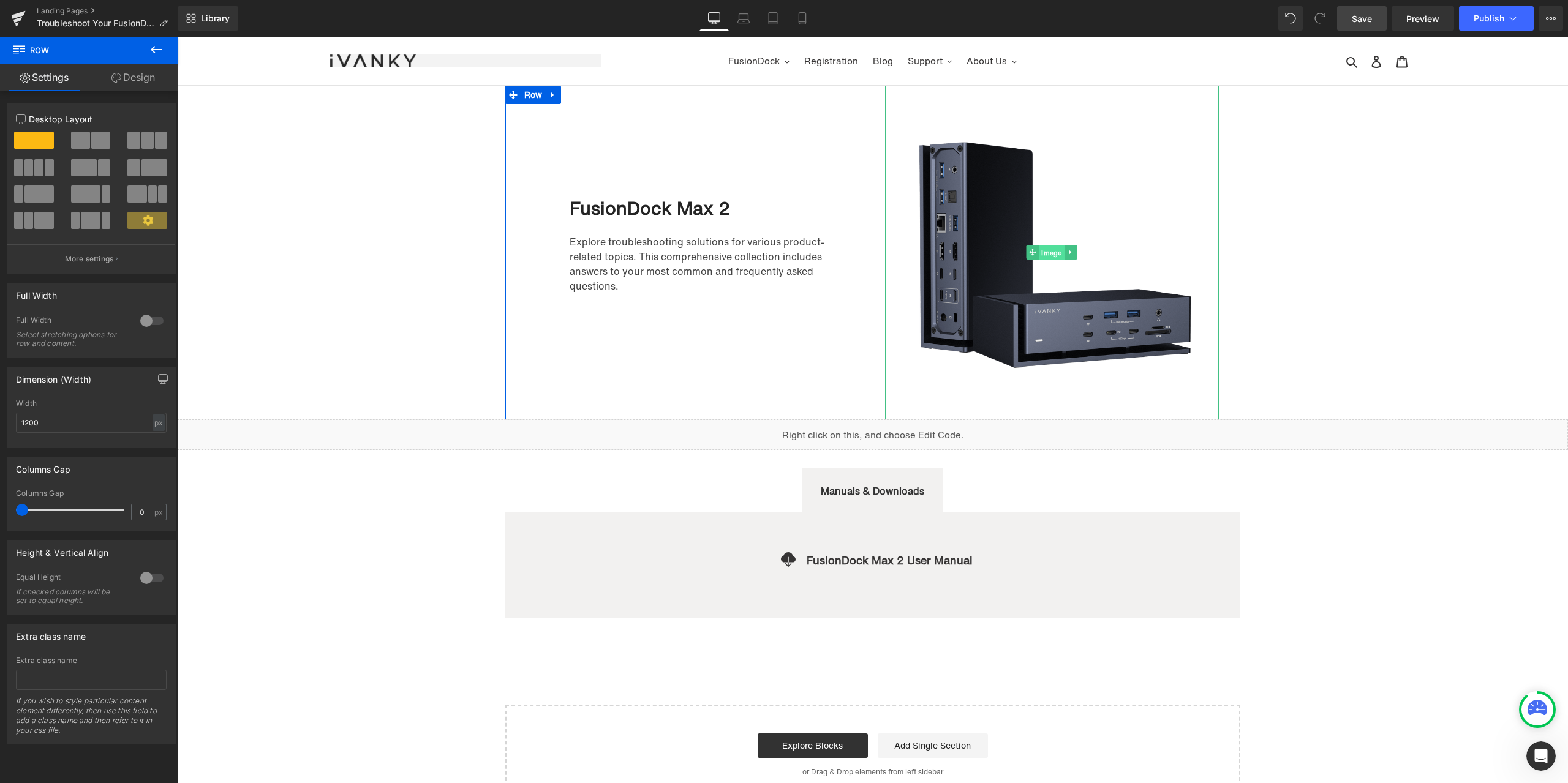
click at [1039, 251] on span "Image" at bounding box center [1051, 253] width 25 height 15
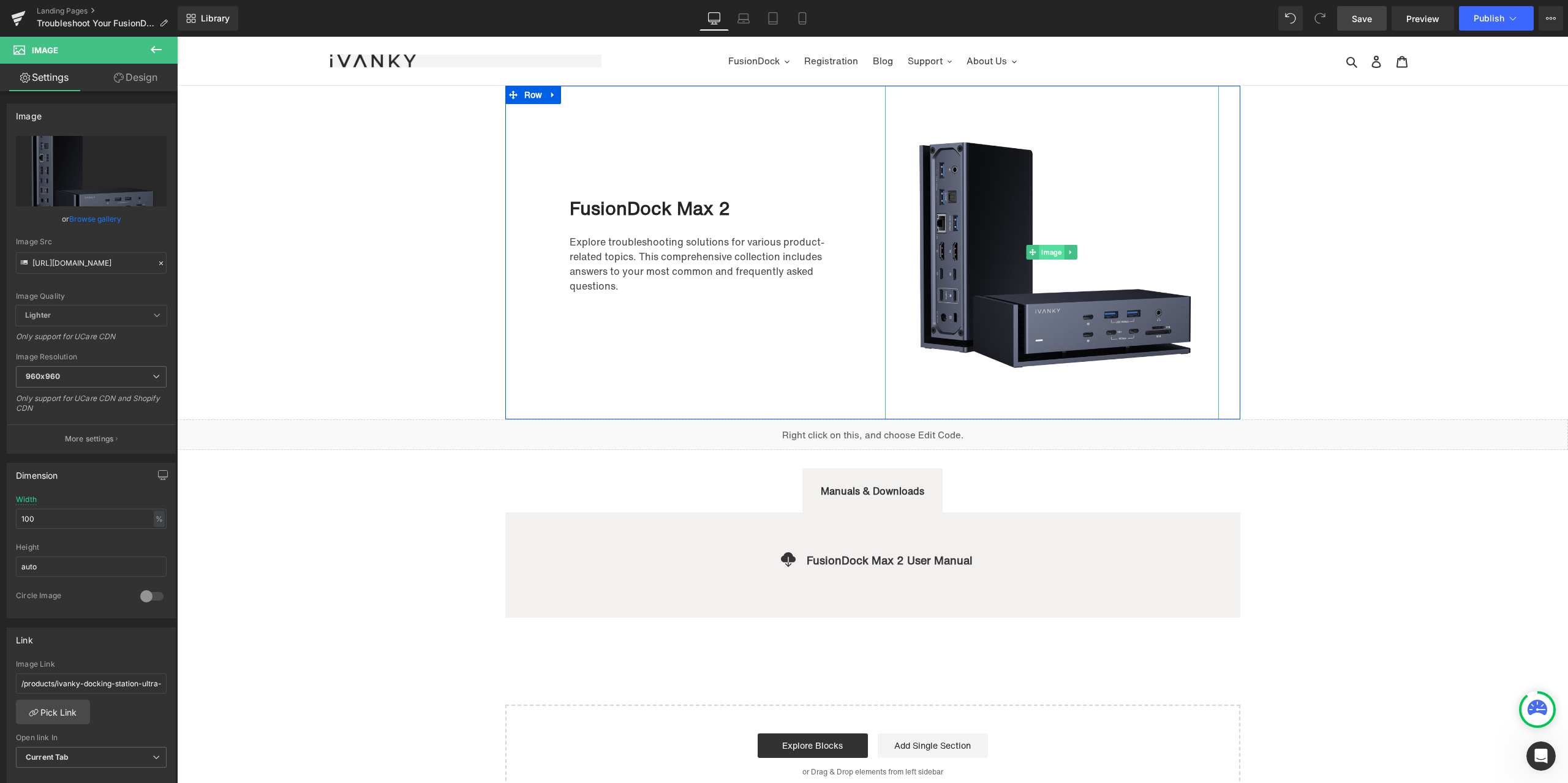
click at [1039, 253] on span "Image" at bounding box center [1051, 252] width 25 height 15
click at [157, 261] on icon at bounding box center [161, 263] width 9 height 9
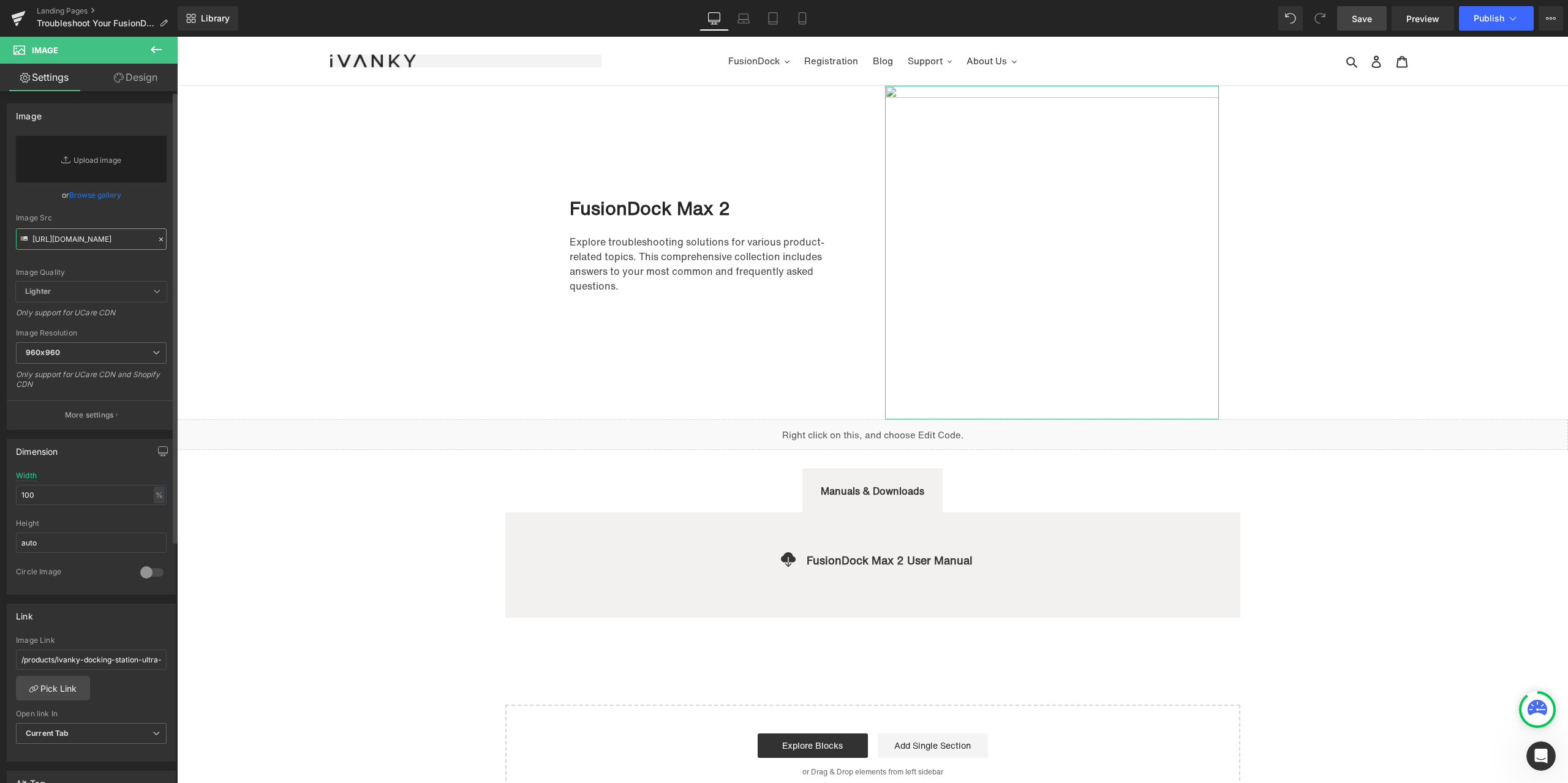
click at [93, 242] on input "https://cdn.shopify.com/s/files/1/0576/6833/7827/files/iVANKY_Docking_Station_U…" at bounding box center [91, 239] width 150 height 21
paste input "https://cdn.shopify.com/s/files/1/0576/6833/7827/files/VCD20-_5_b752b149-44b5-4…"
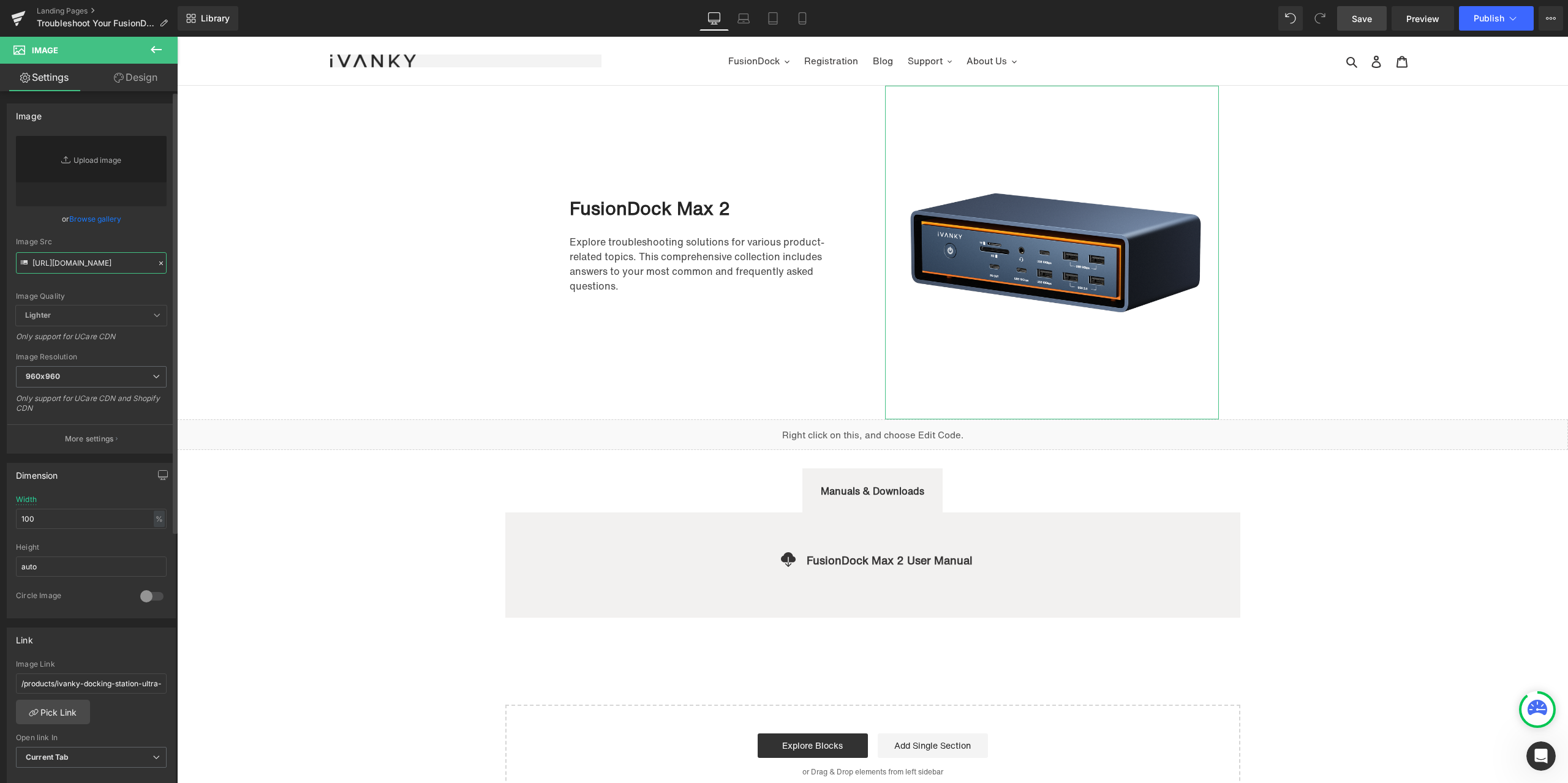
type input "https://cdn.shopify.com/s/files/1/0576/6833/7827/files/VCD20-_5_b752b149-44b5-4…"
click at [151, 224] on div "or Browse gallery" at bounding box center [91, 218] width 150 height 13
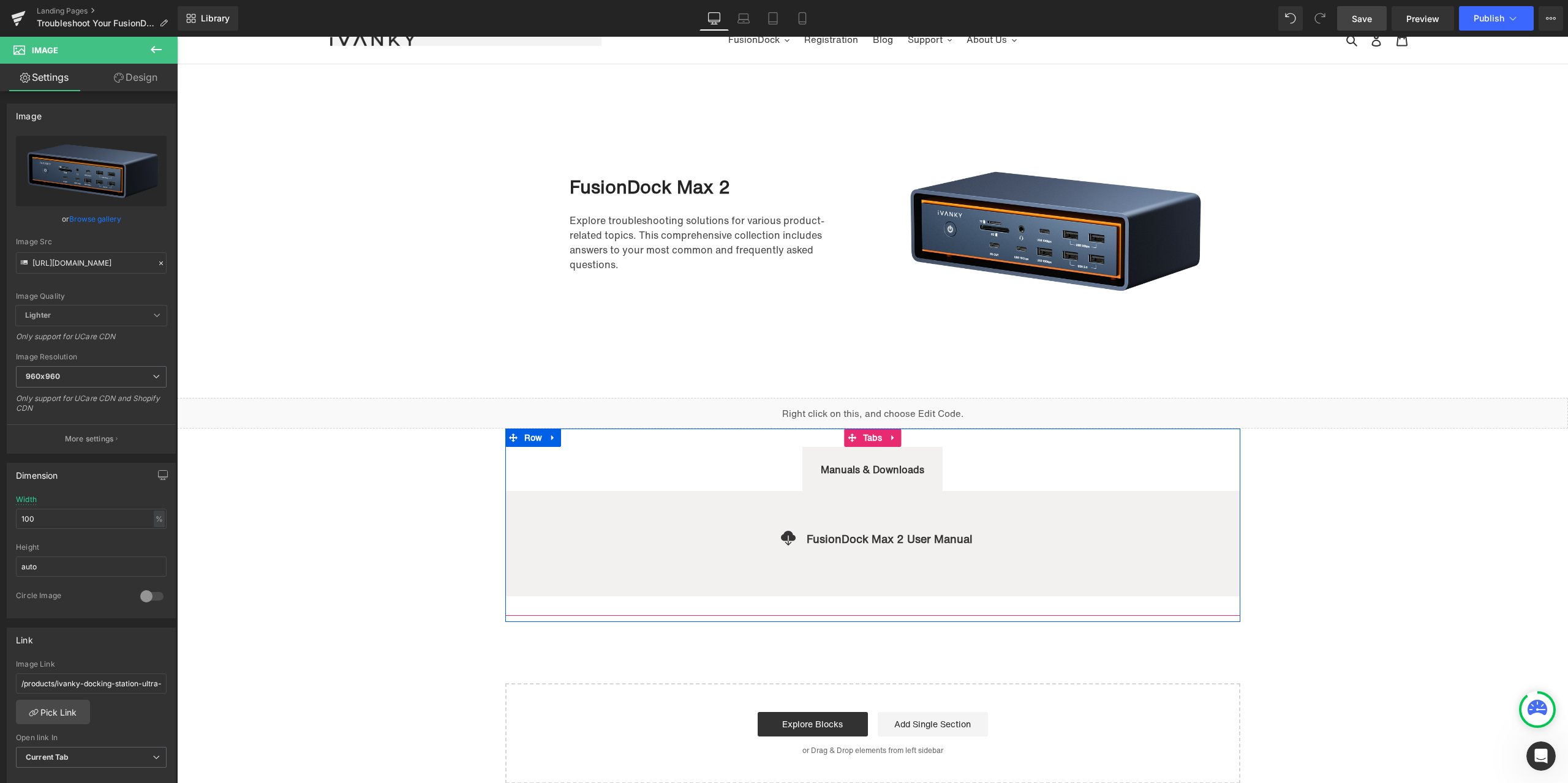
scroll to position [61, 0]
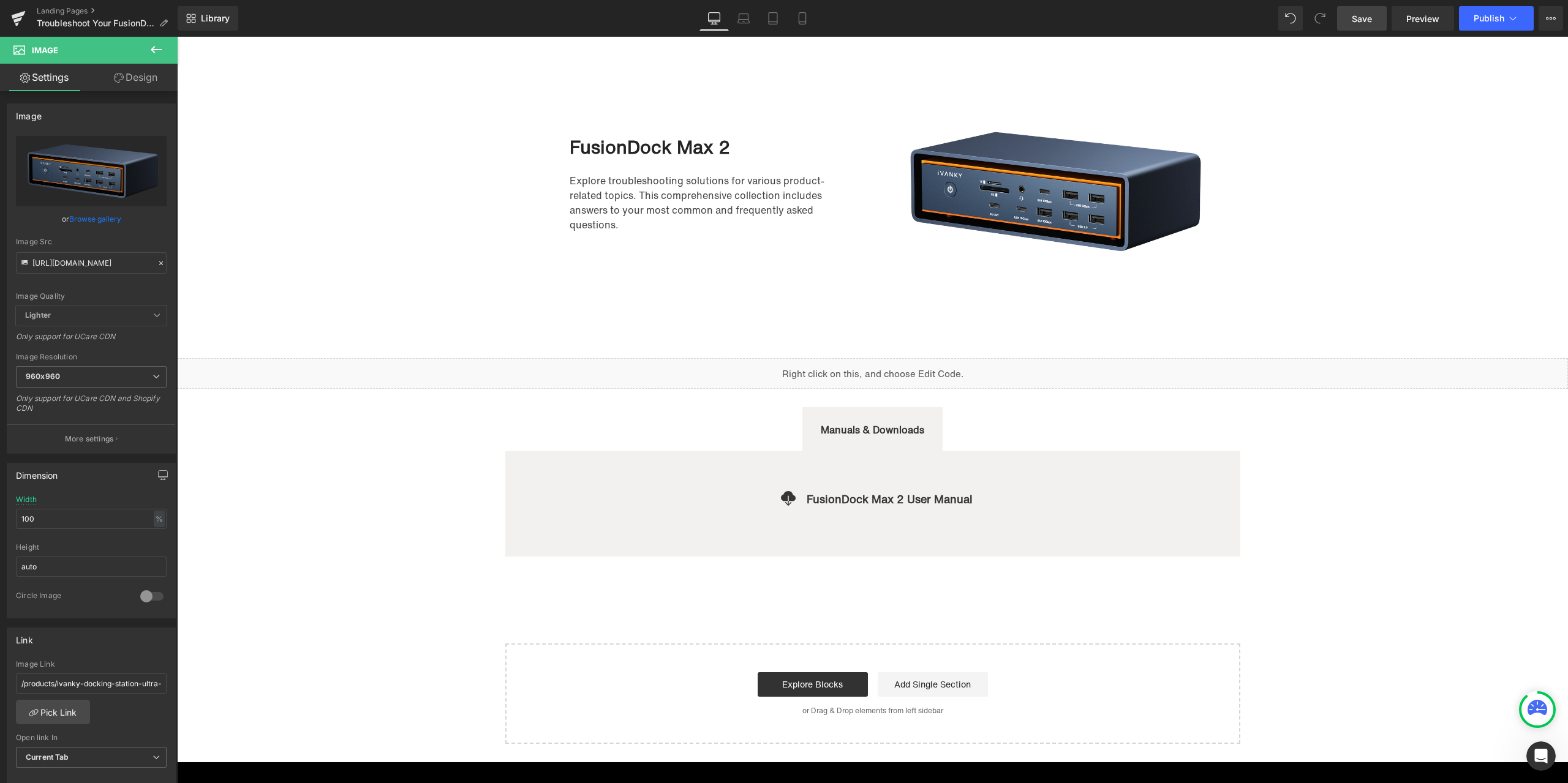
click at [1358, 18] on span "Save" at bounding box center [1362, 18] width 20 height 13
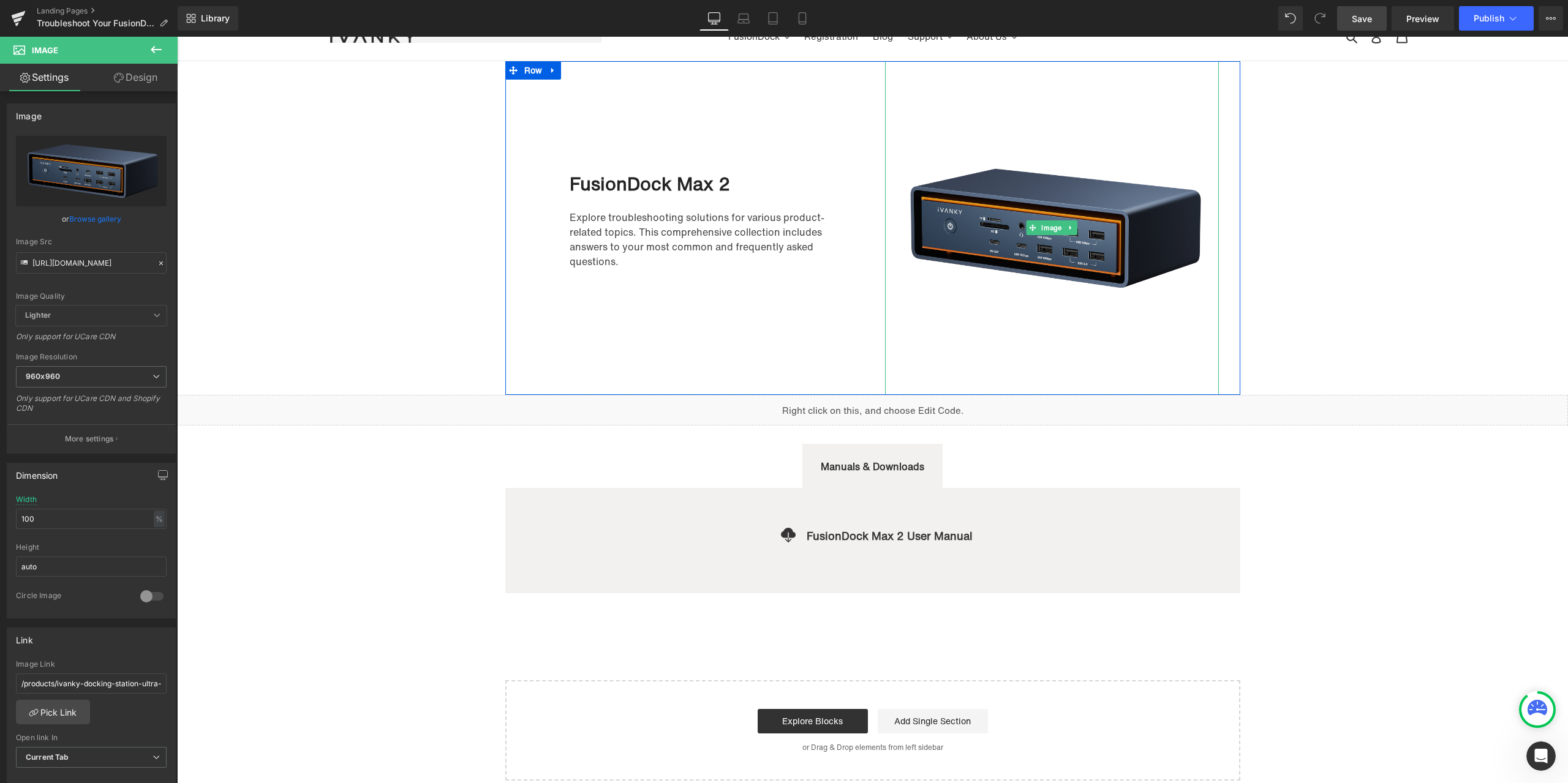
scroll to position [0, 0]
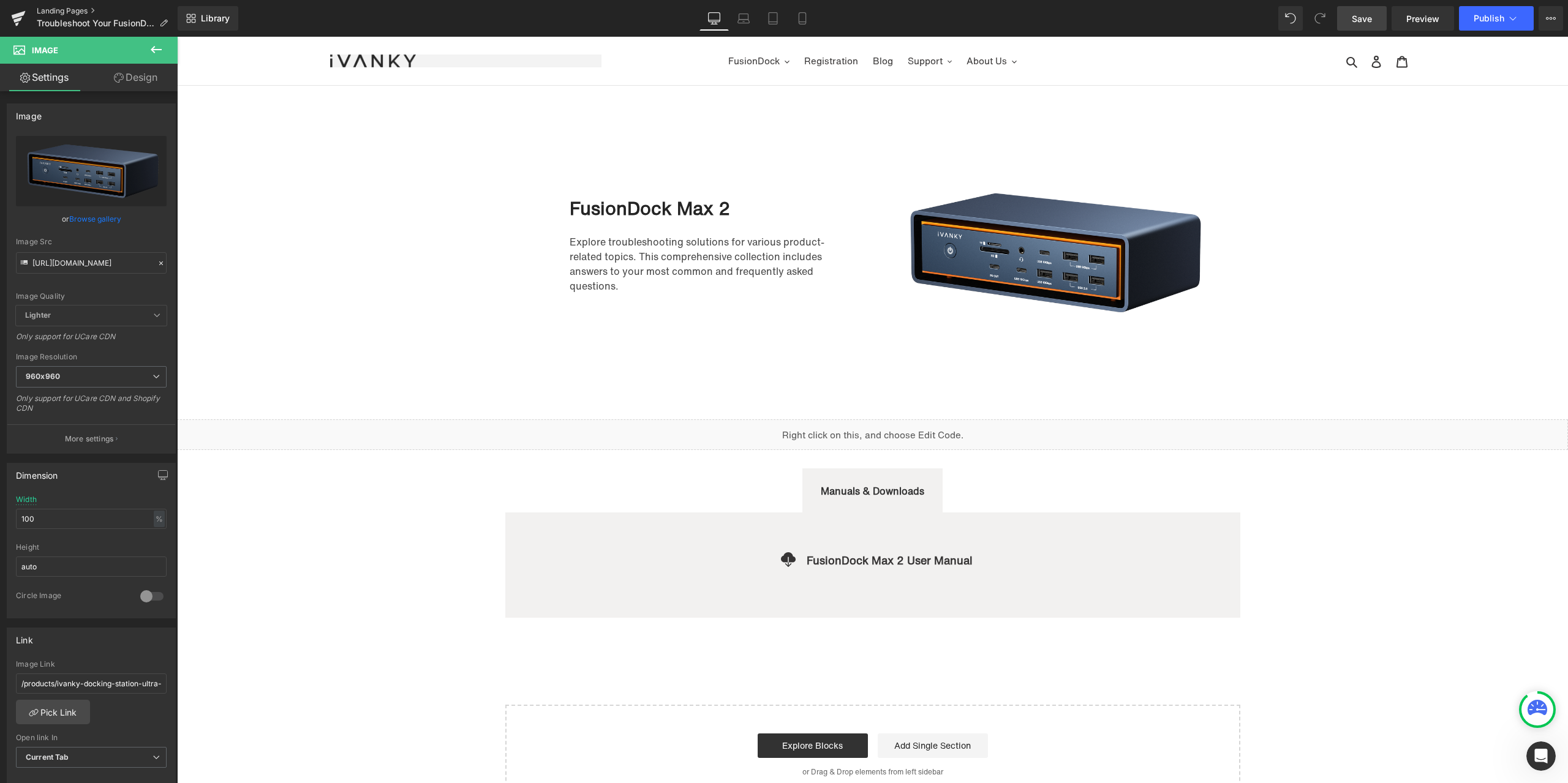
click at [64, 10] on link "Landing Pages" at bounding box center [107, 11] width 141 height 10
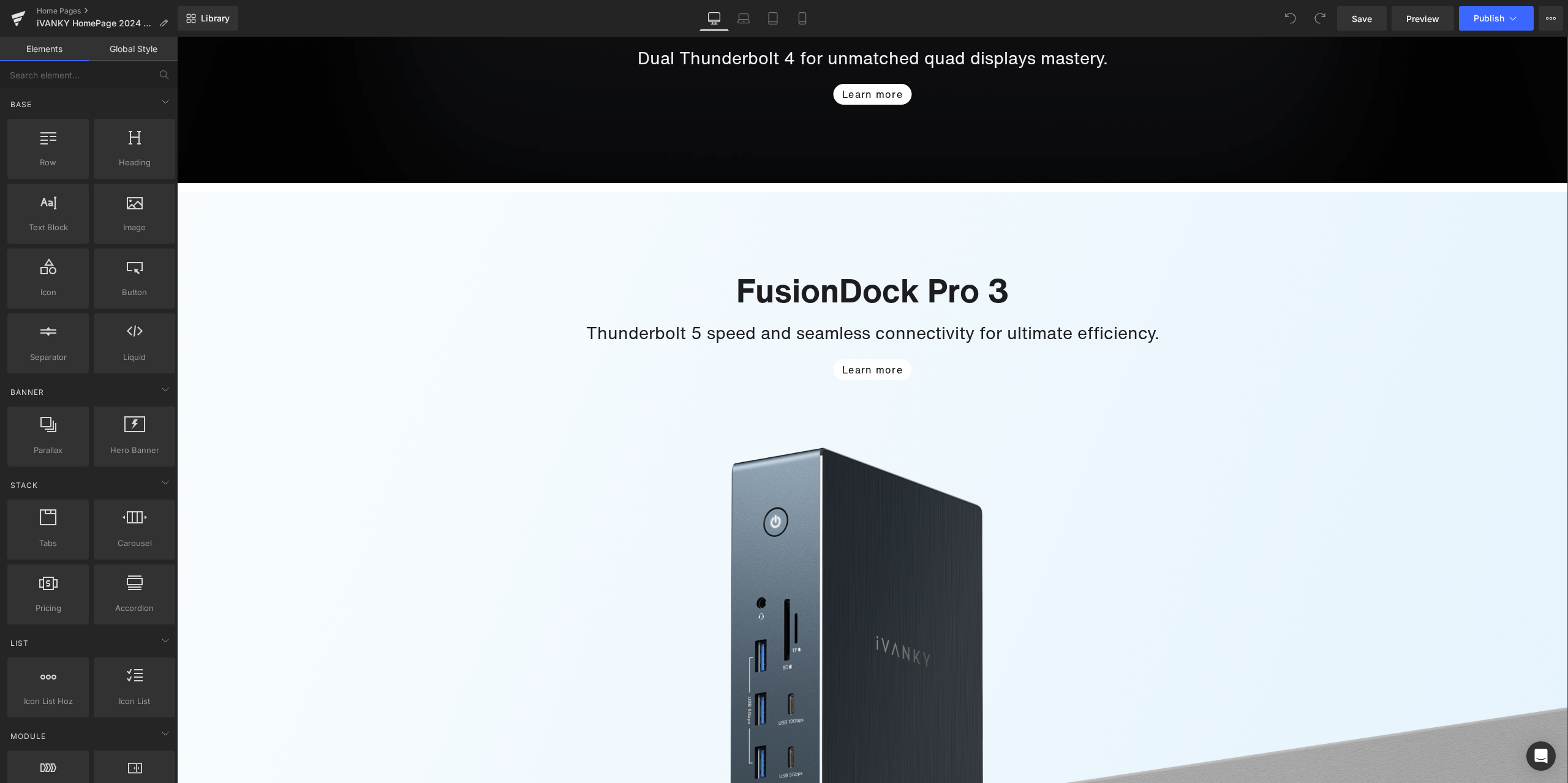
scroll to position [1408, 0]
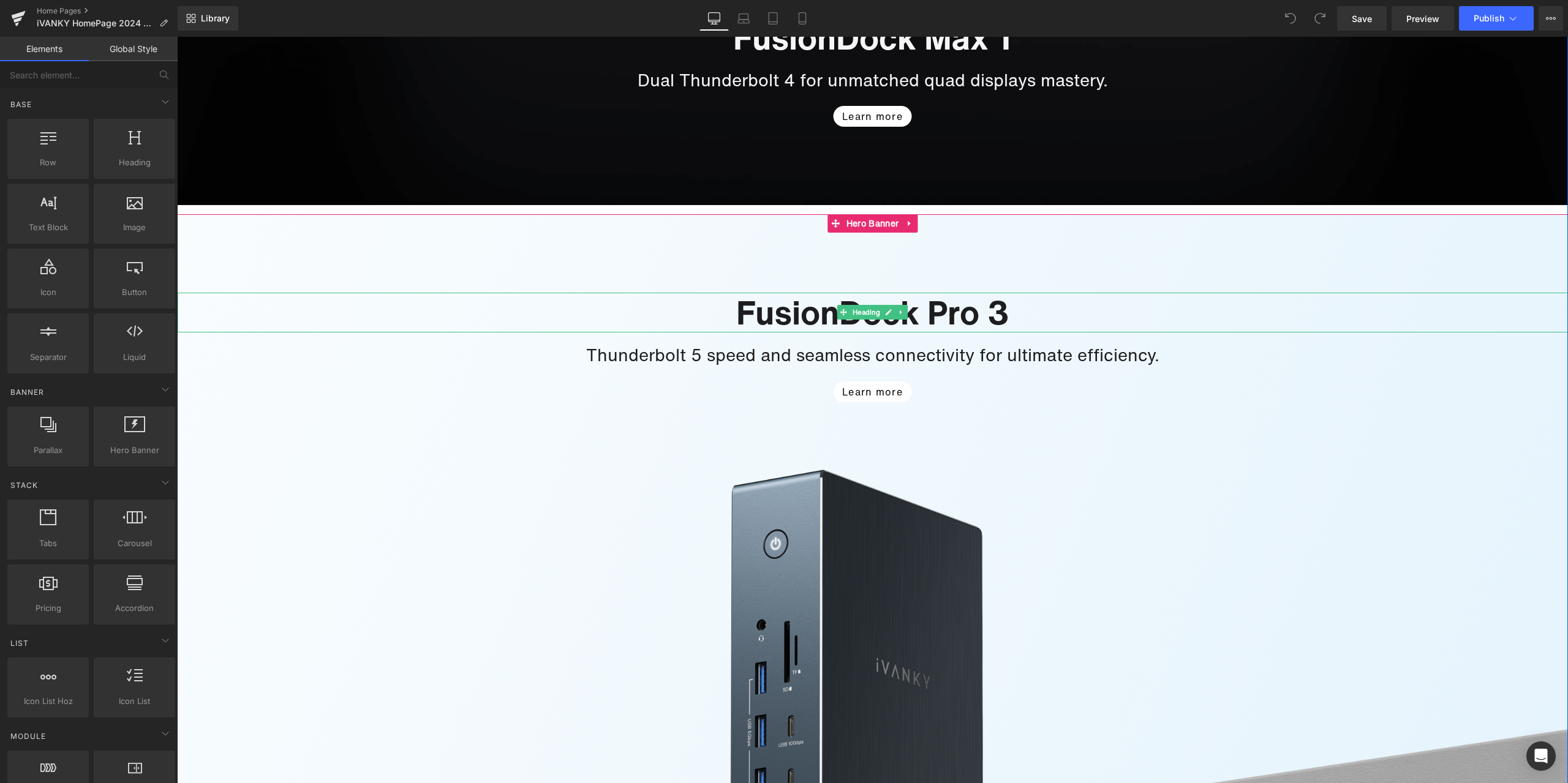
click at [885, 311] on icon at bounding box center [888, 312] width 7 height 7
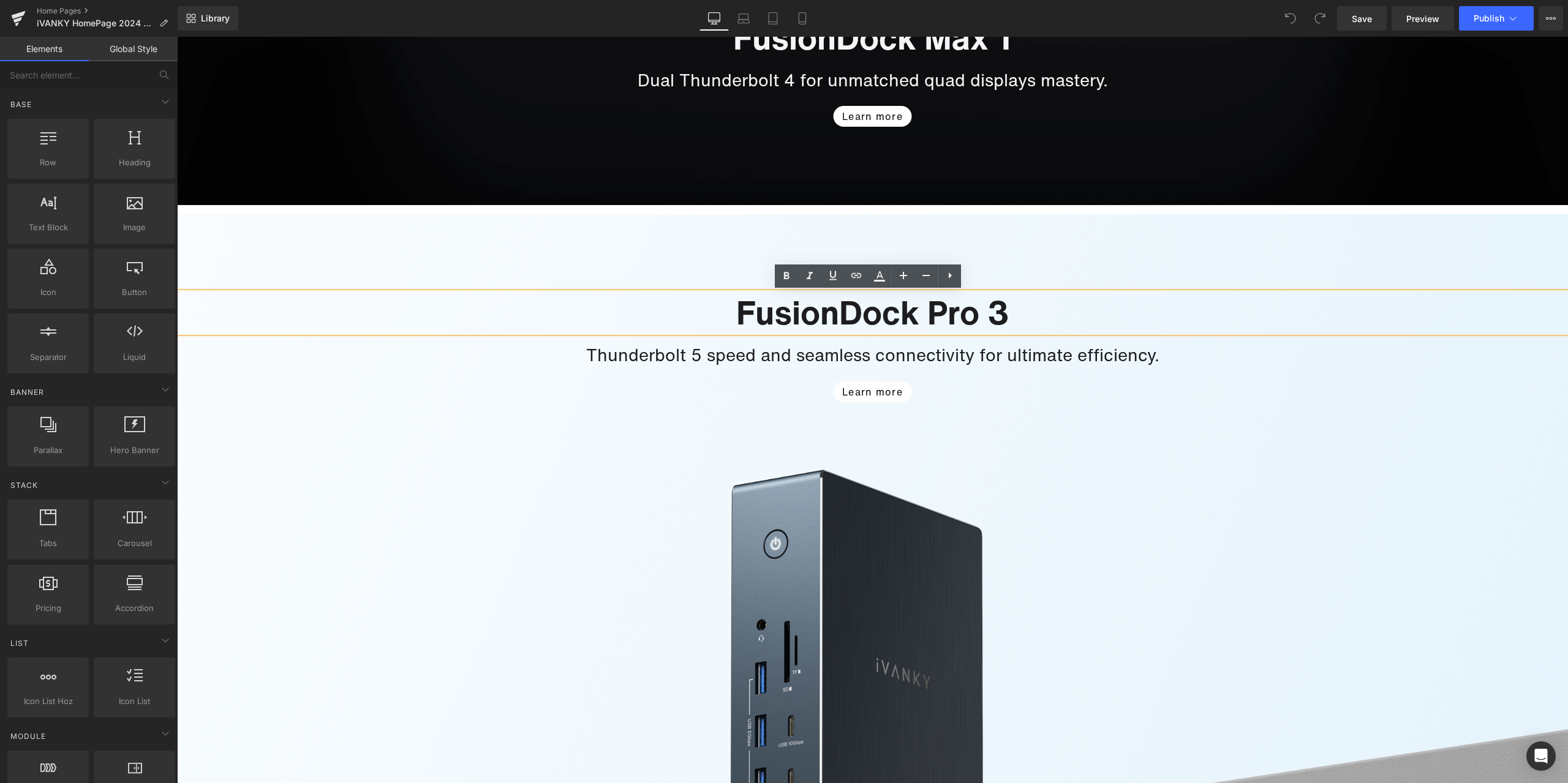
click at [854, 311] on h1 "FusionDock Pro 3" at bounding box center [872, 312] width 1391 height 39
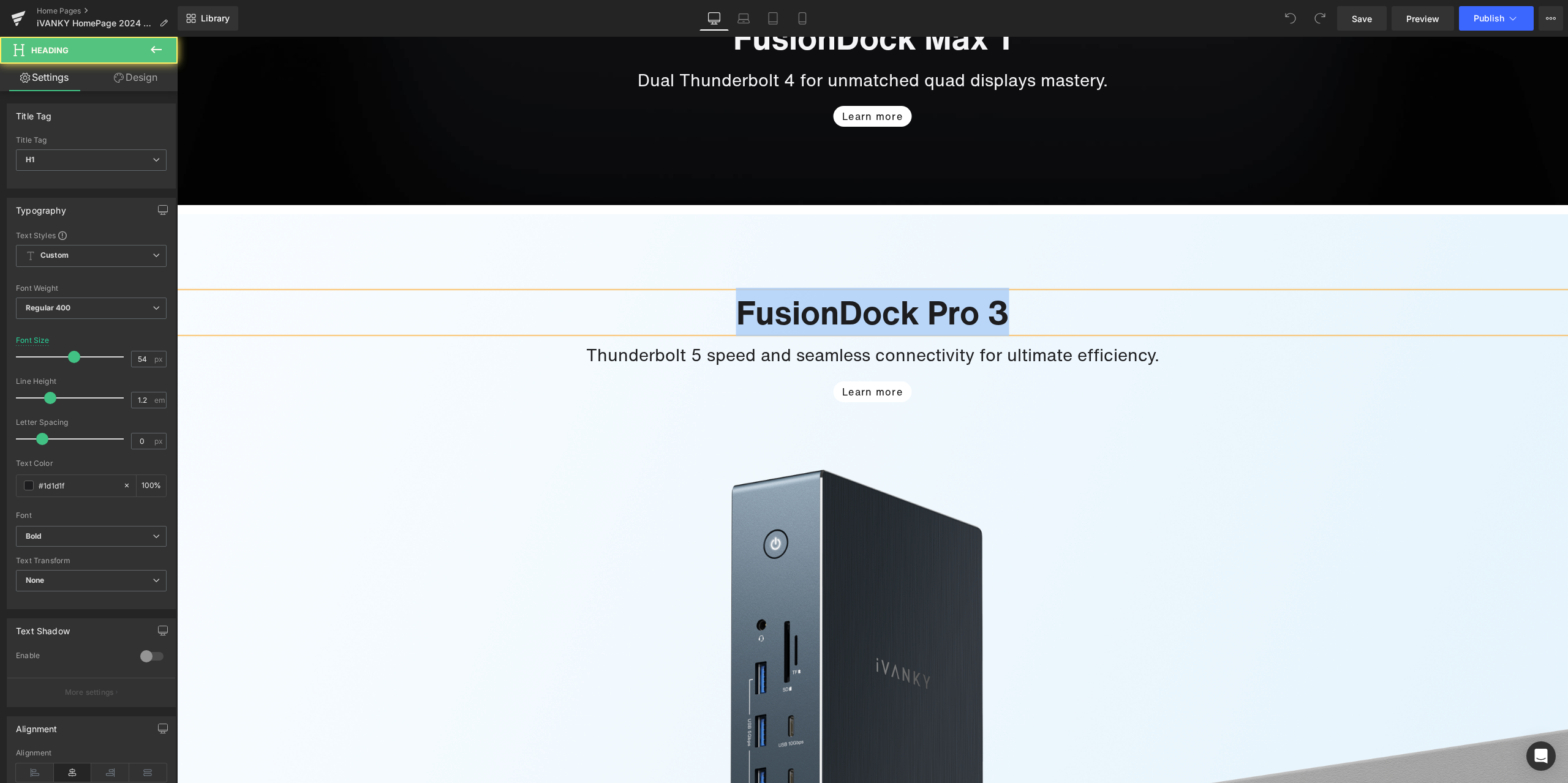
copy h1 "FusionDock Pro 3"
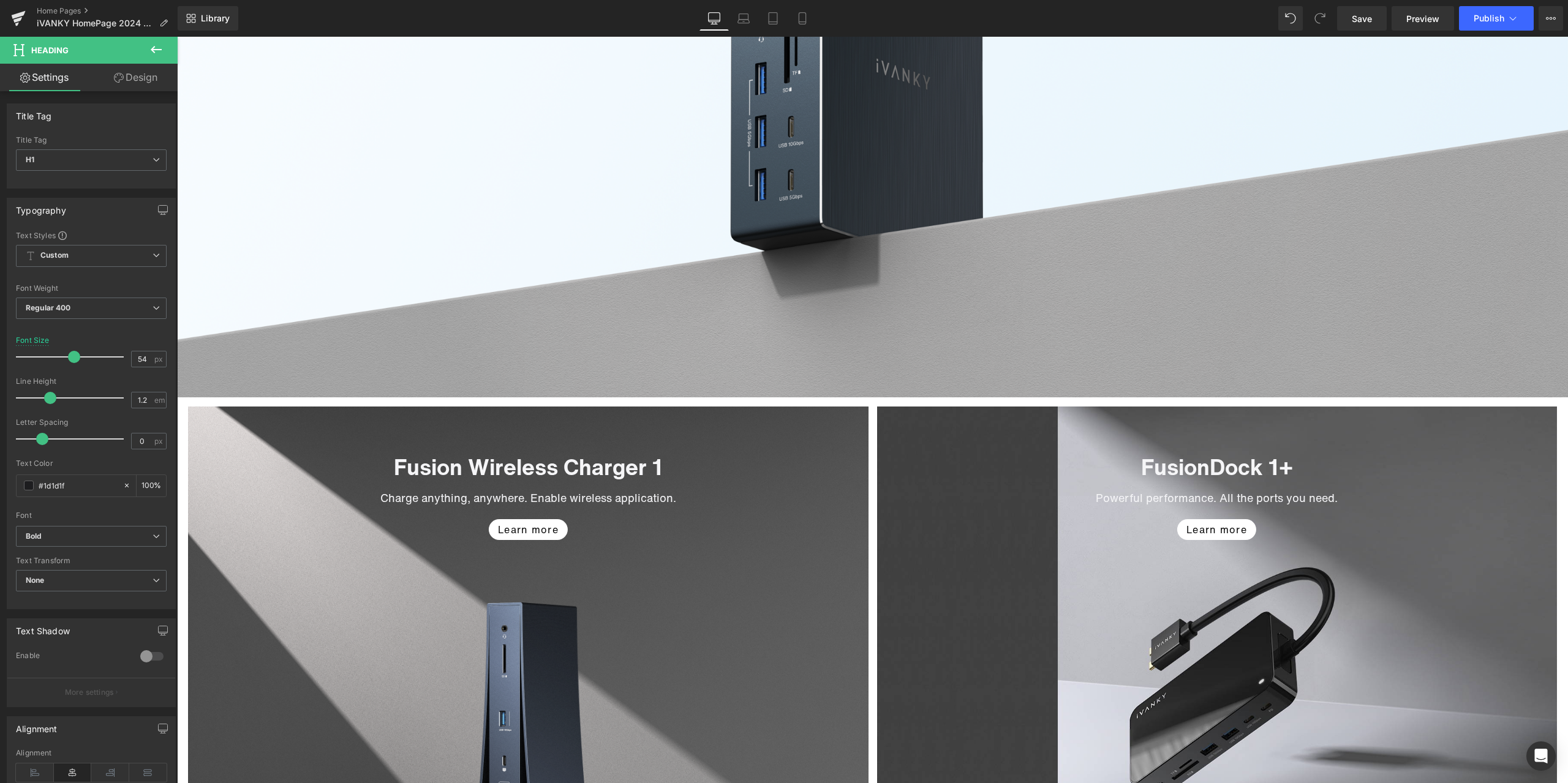
scroll to position [2020, 0]
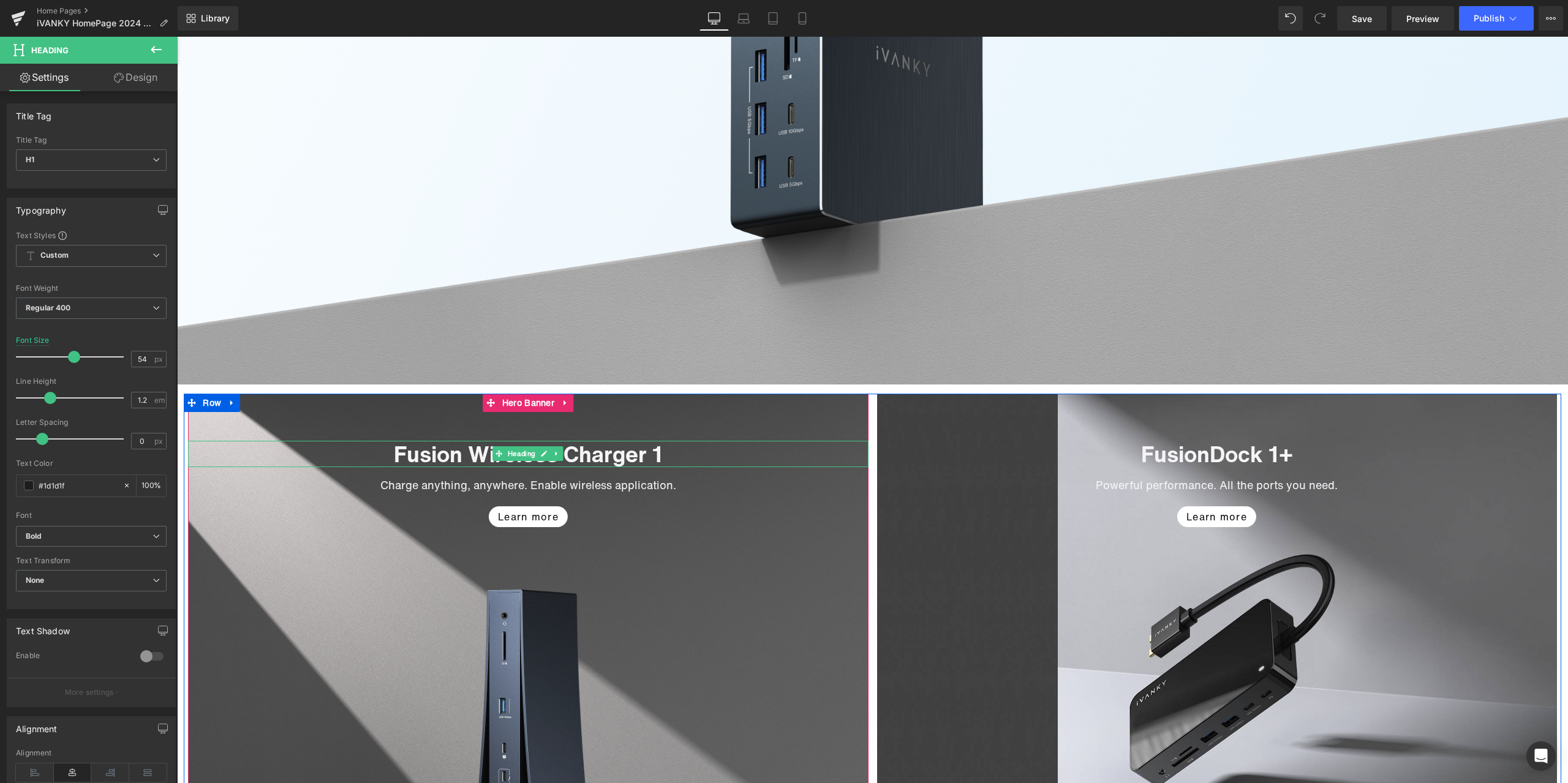
click at [541, 450] on icon at bounding box center [544, 453] width 7 height 7
click at [521, 453] on h1 "Fusion Wireless Charger 1" at bounding box center [527, 454] width 680 height 27
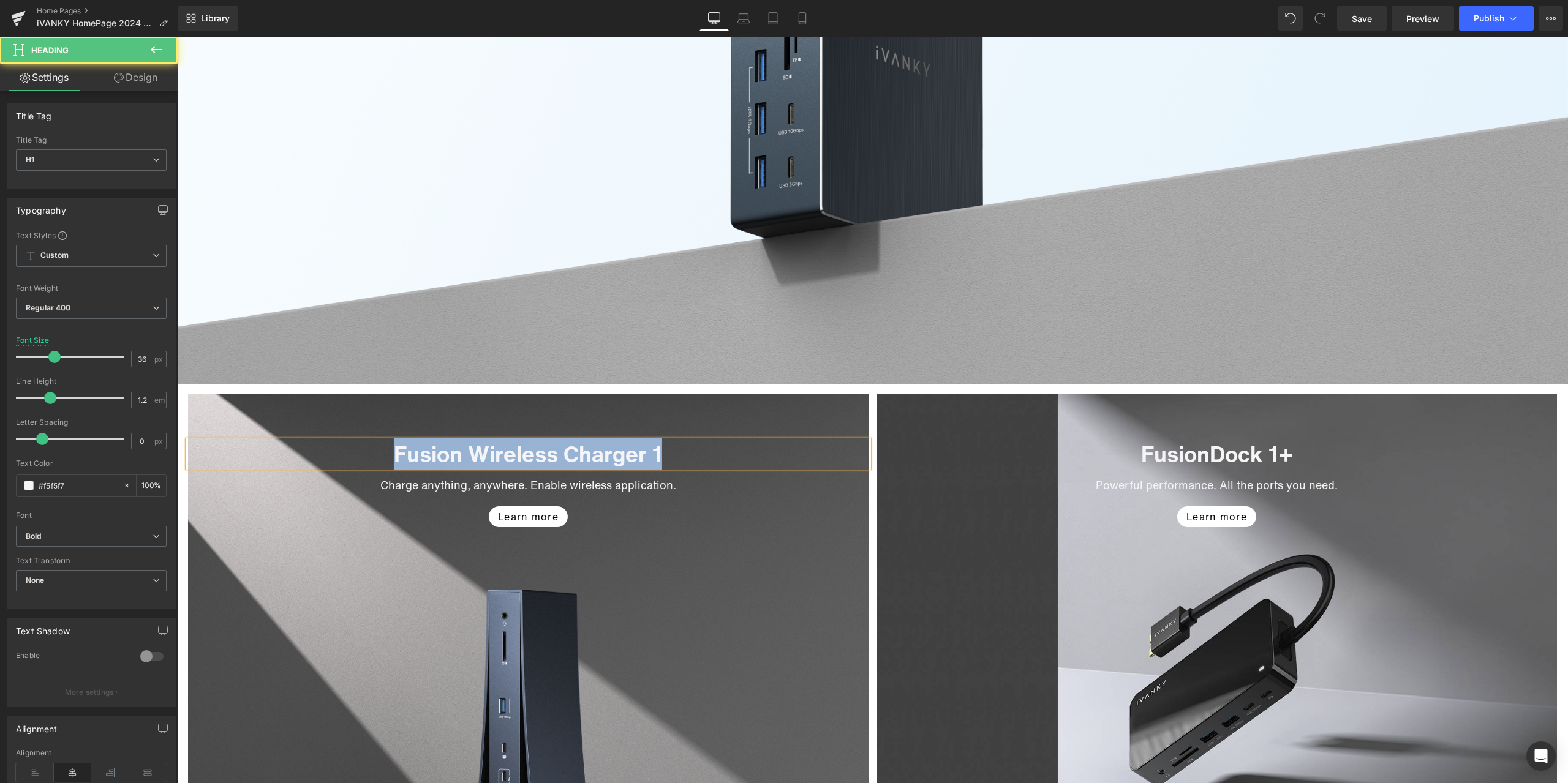
paste div
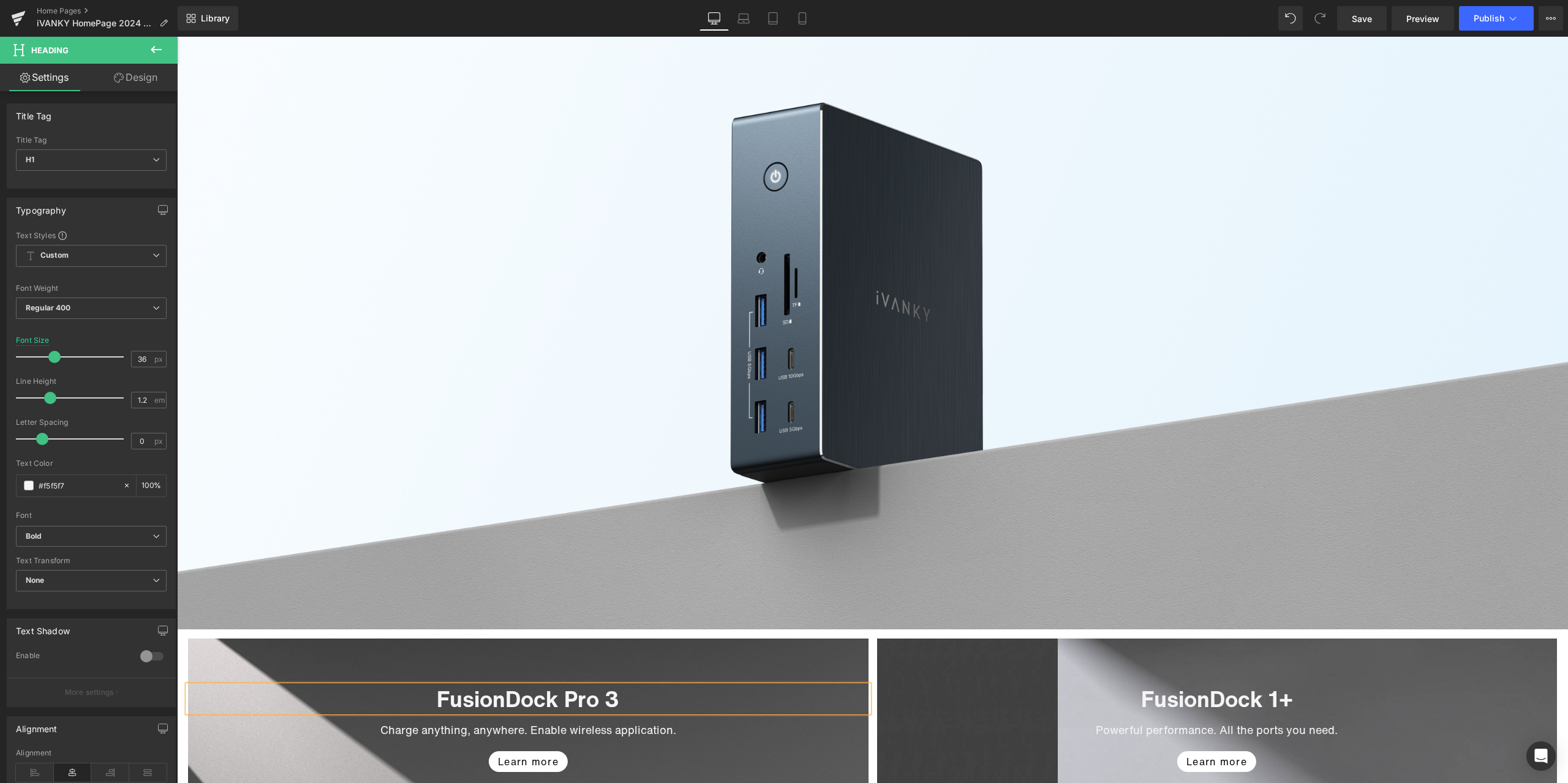
scroll to position [1531, 0]
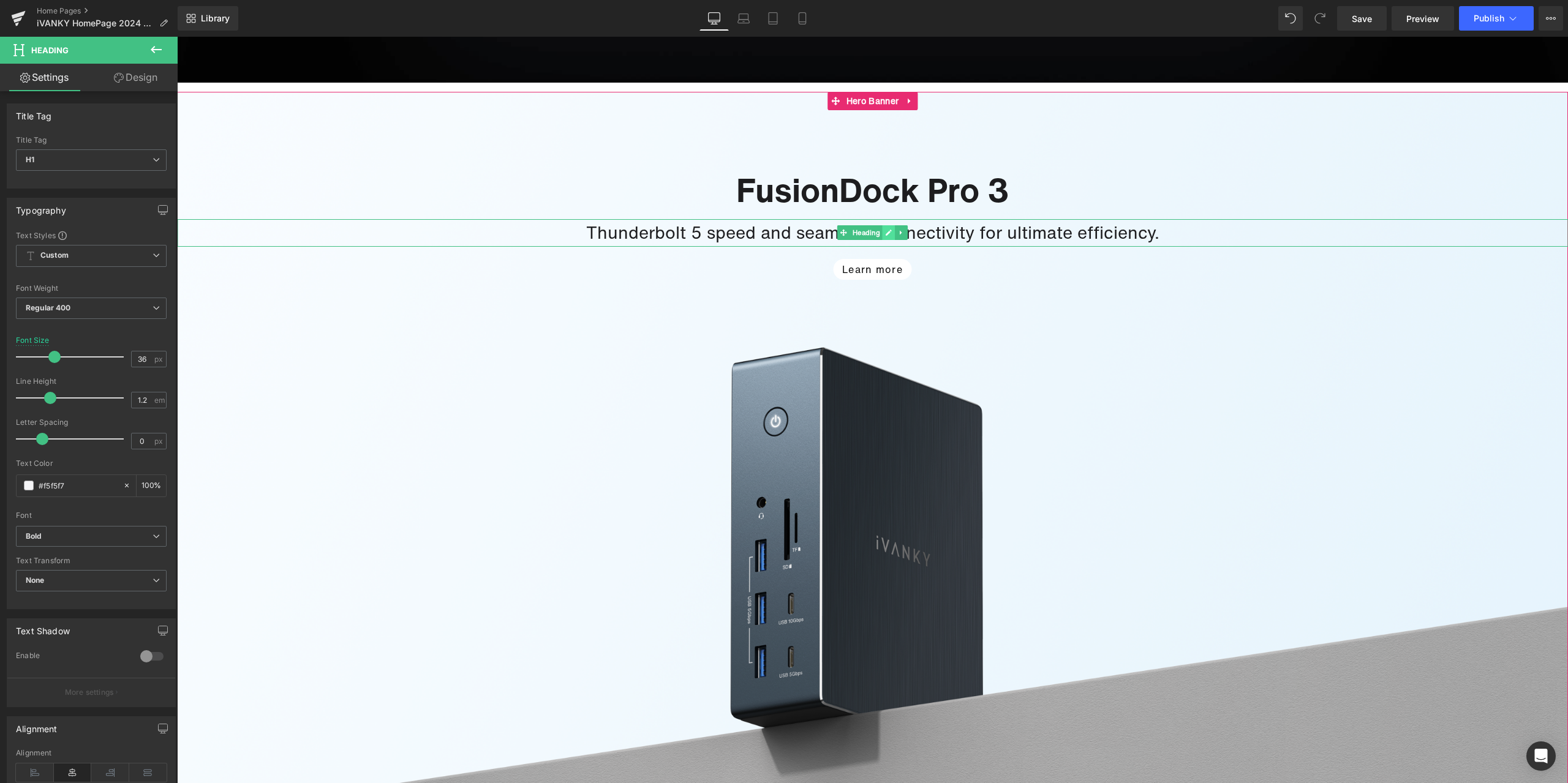
click at [884, 239] on link at bounding box center [889, 233] width 13 height 15
click at [819, 235] on h1 "Thunderbolt 5 speed and seamless connectivity for ultimate efficiency." at bounding box center [872, 233] width 1391 height 27
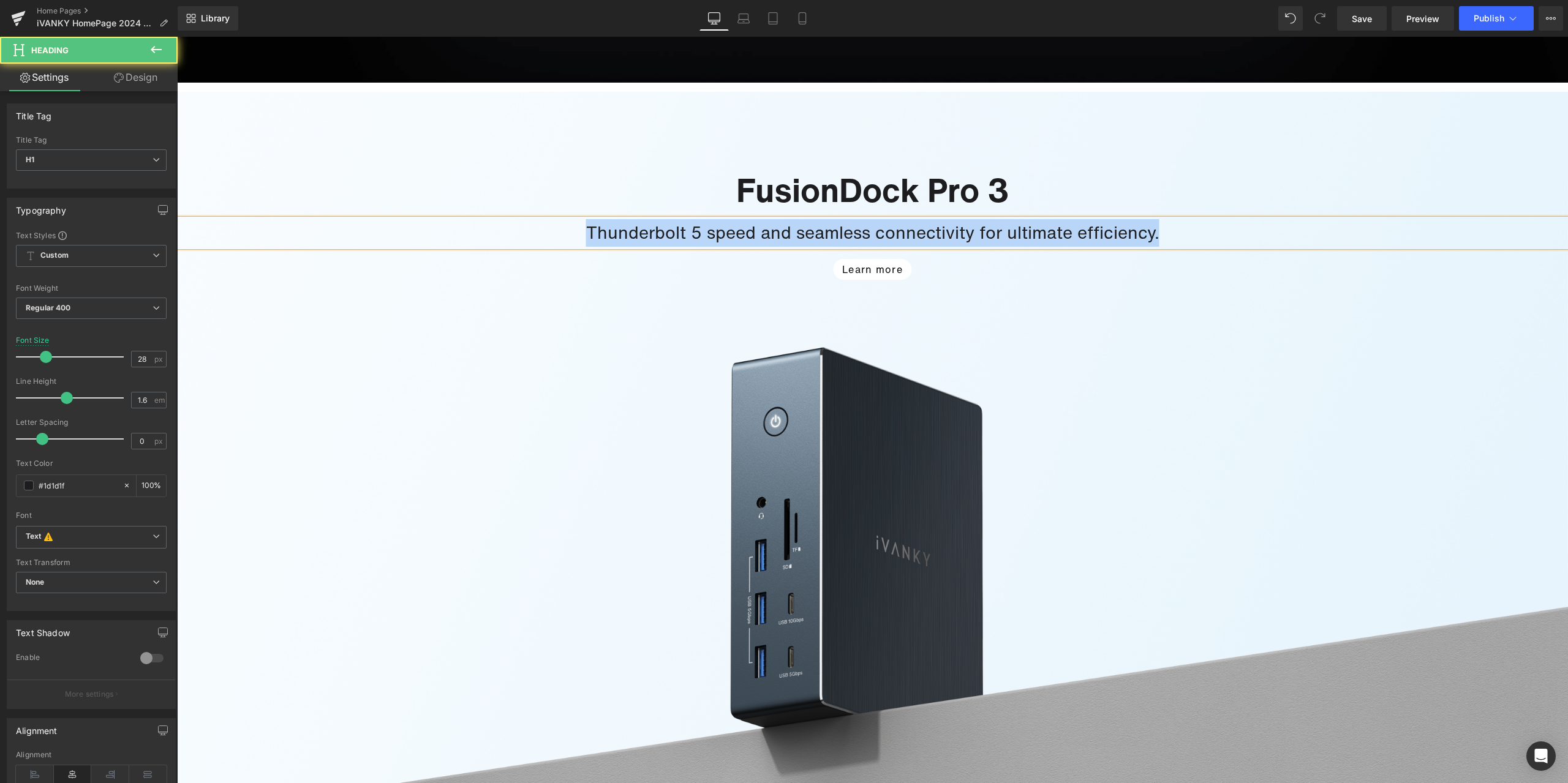
copy h1 "Thunderbolt 5 speed and seamless connectivity for ultimate efficiency."
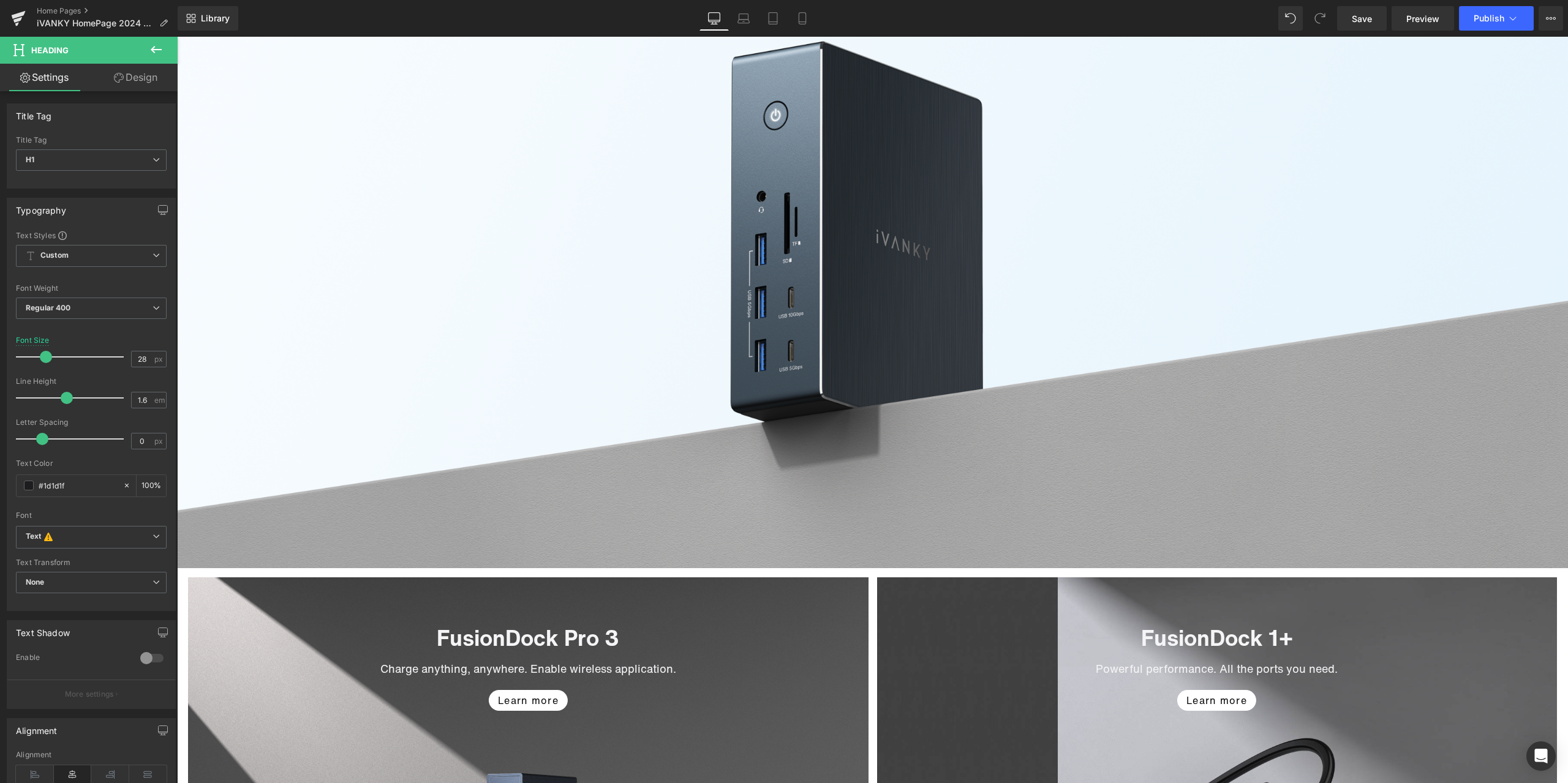
scroll to position [2082, 0]
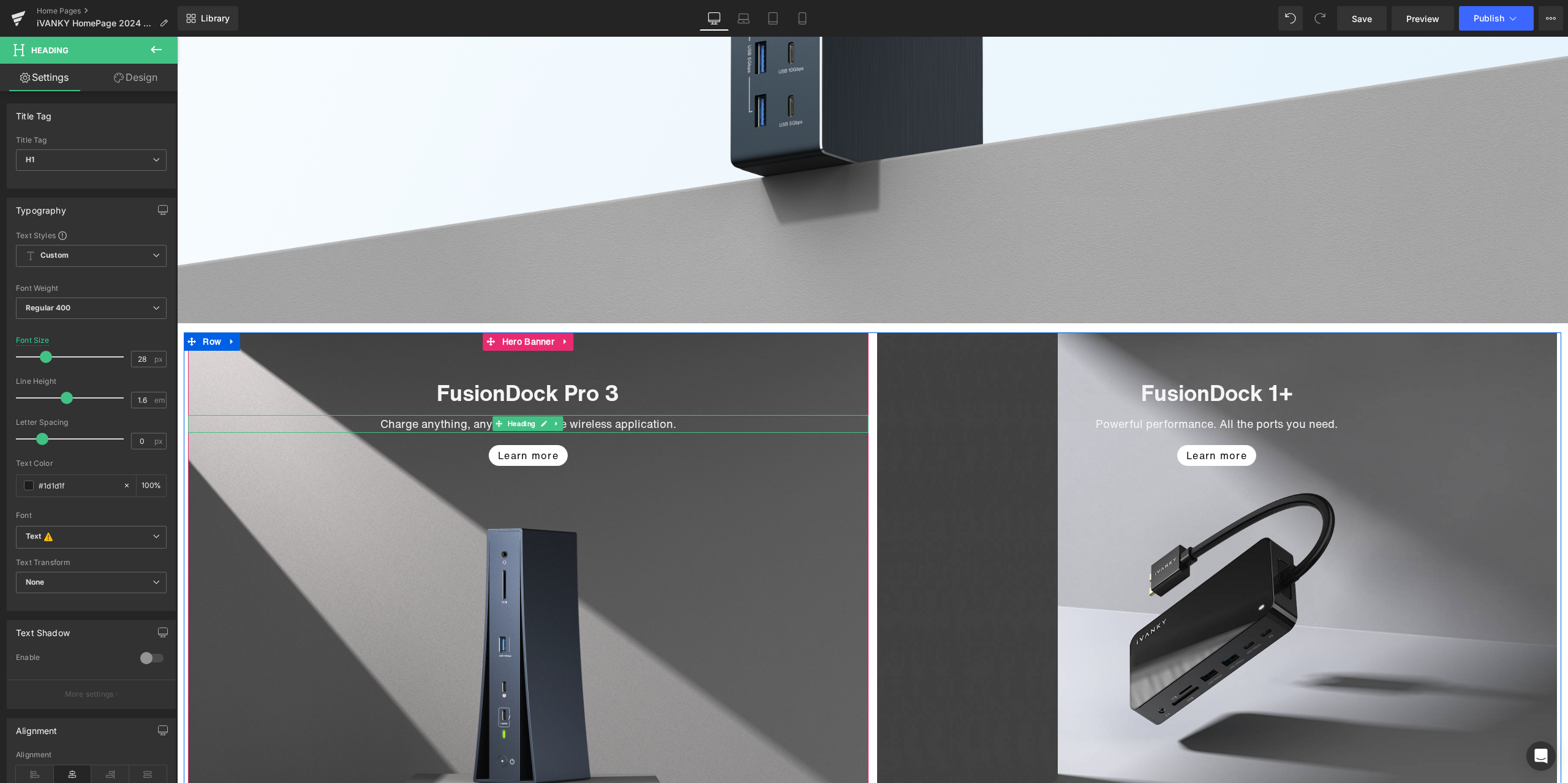
click at [541, 423] on icon at bounding box center [544, 423] width 7 height 7
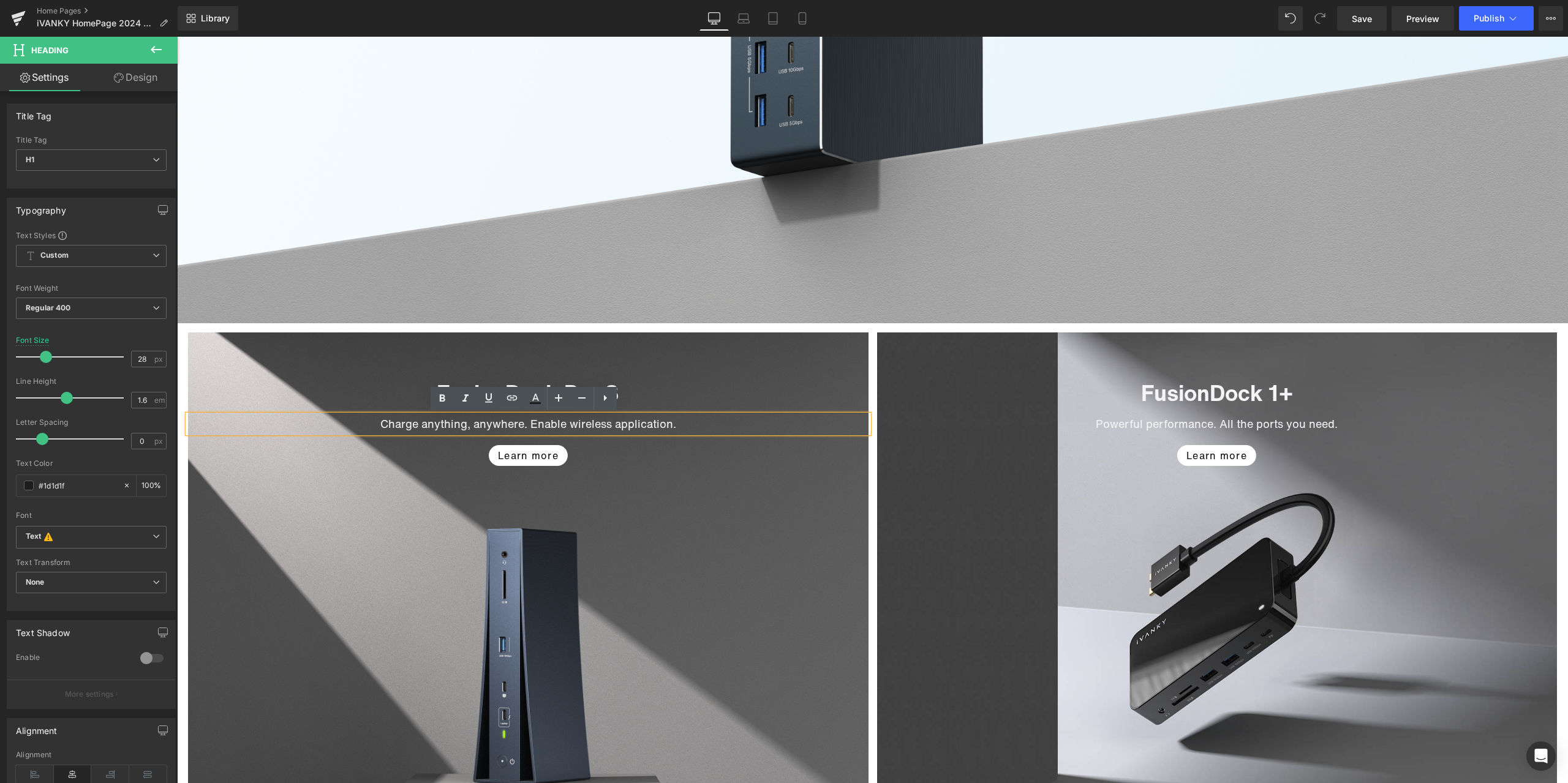
click at [488, 424] on h1 "Charge anything, anywhere. Enable wireless application." at bounding box center [527, 424] width 680 height 18
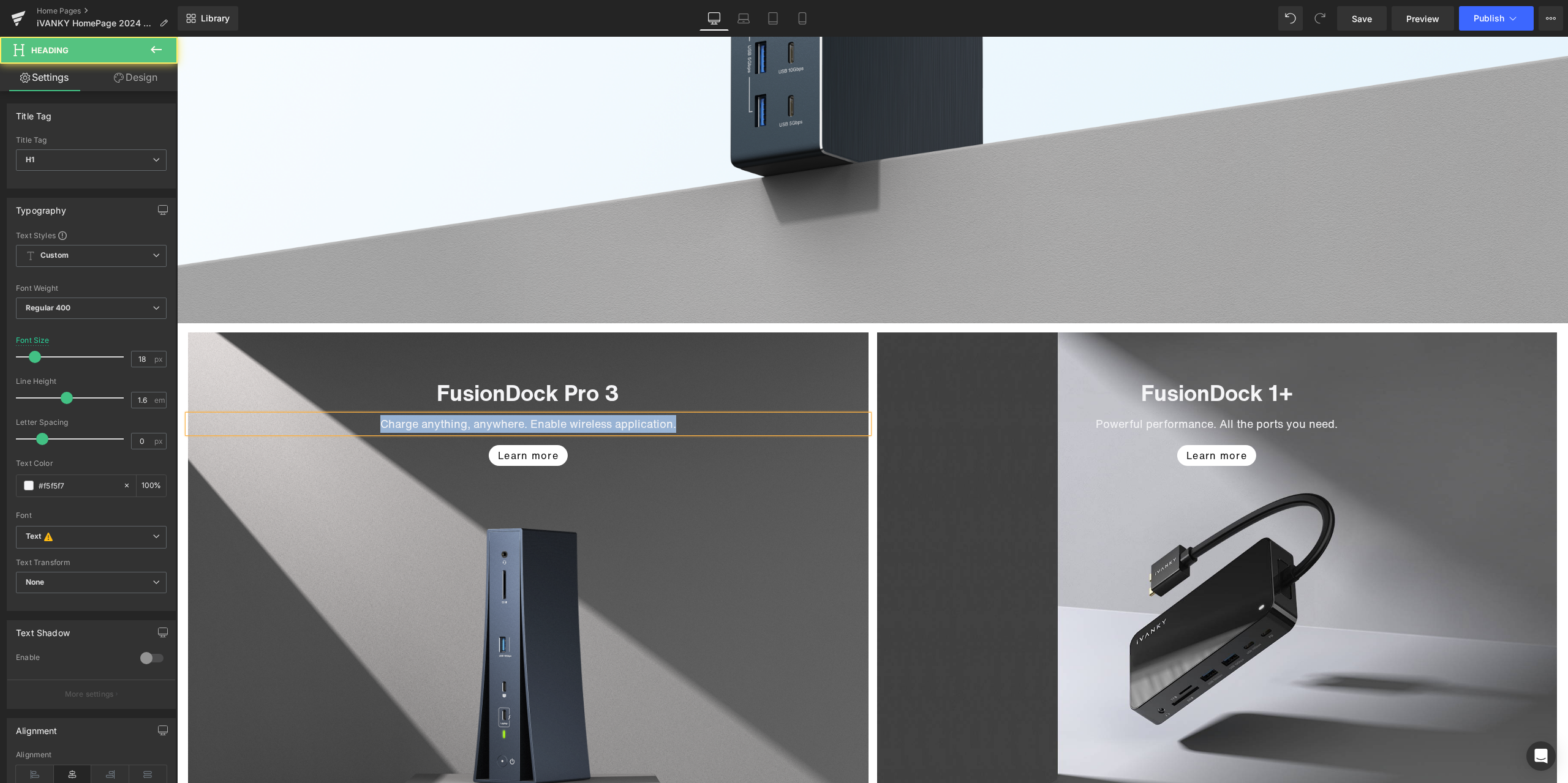
paste div
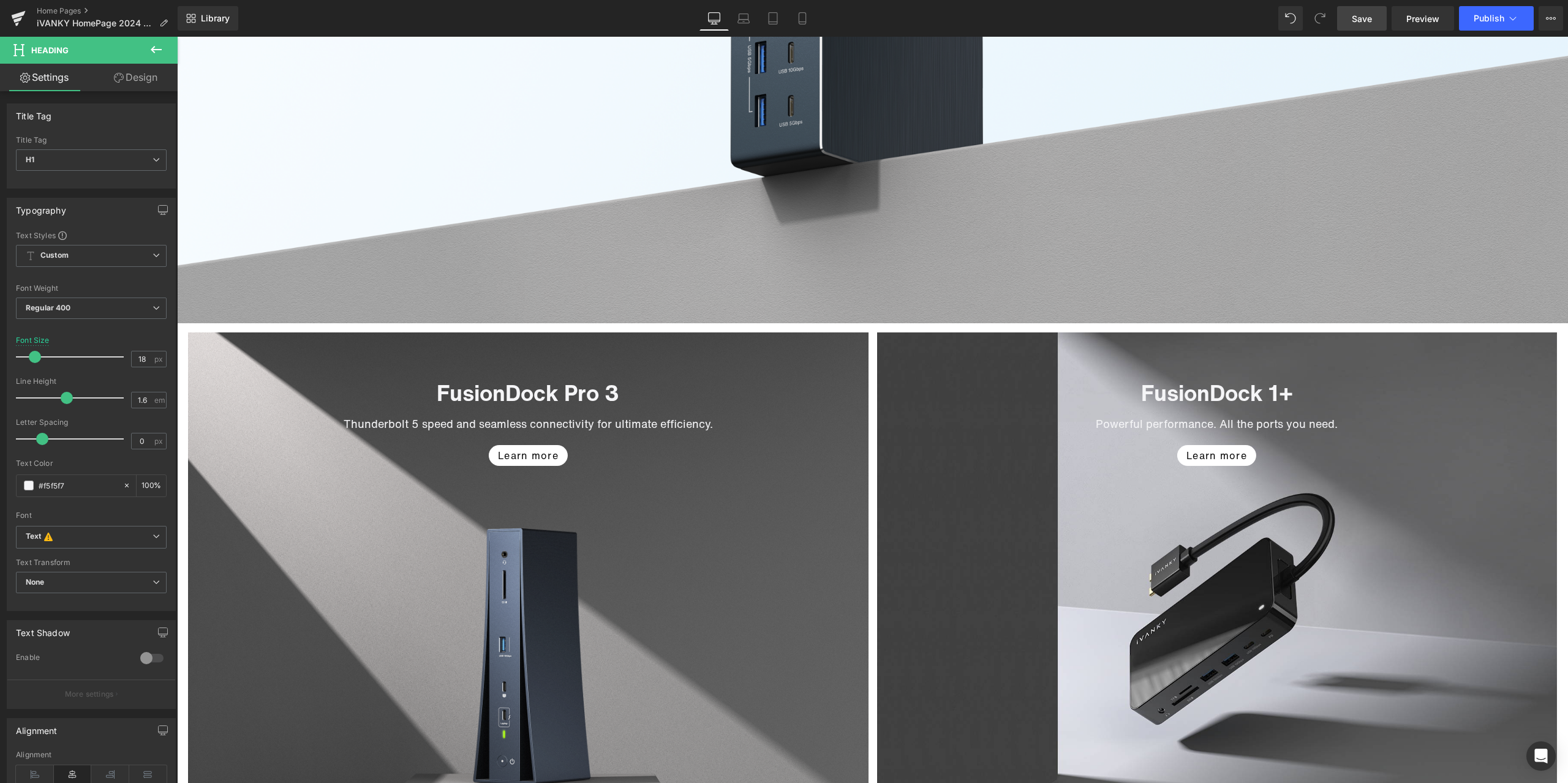
click at [1374, 12] on link "Save" at bounding box center [1361, 18] width 50 height 24
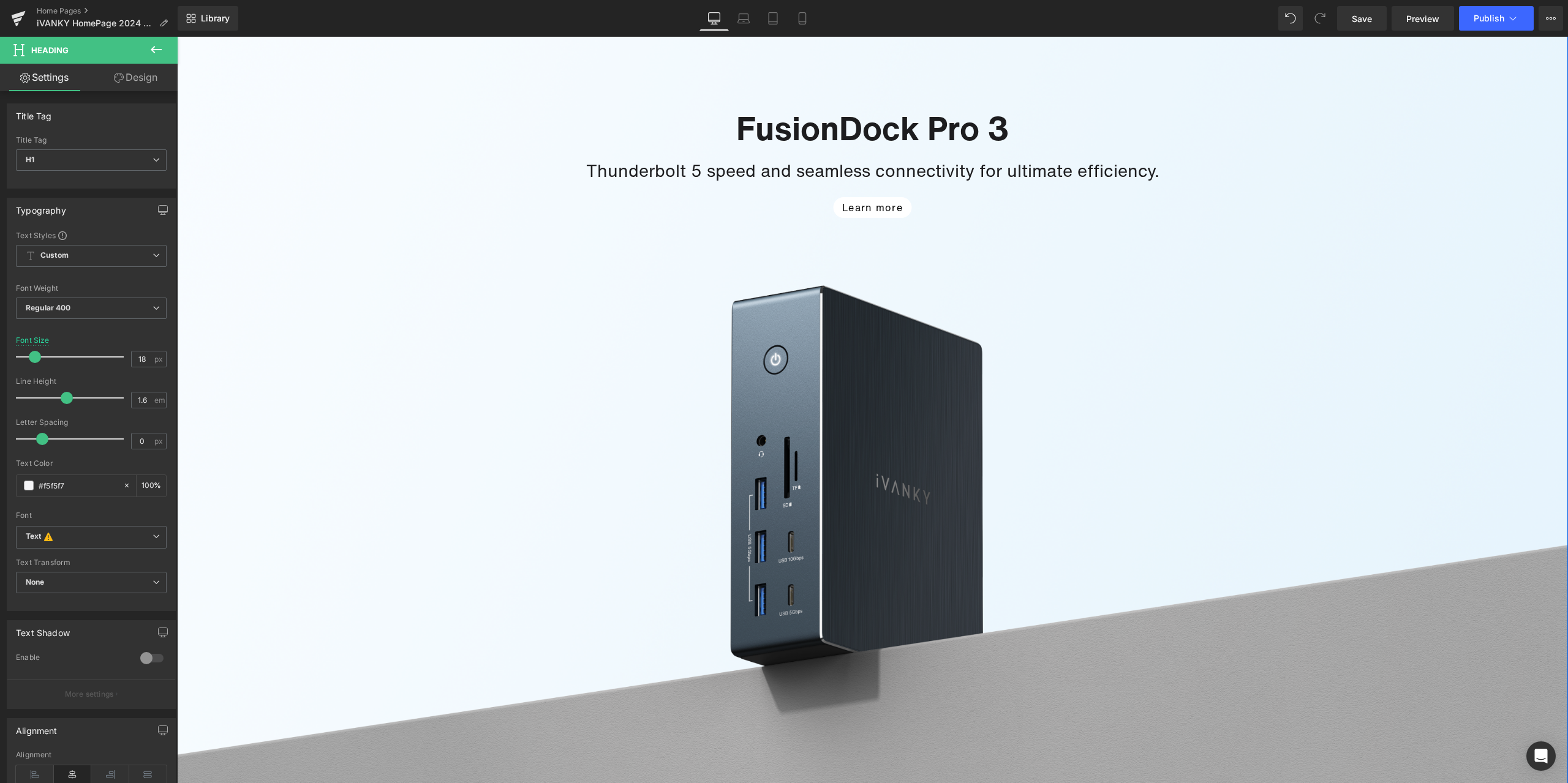
scroll to position [1592, 0]
click at [975, 16] on div "Library Desktop Desktop Laptop Tablet Mobile Save Preview Publish Scheduled Vie…" at bounding box center [872, 18] width 1390 height 24
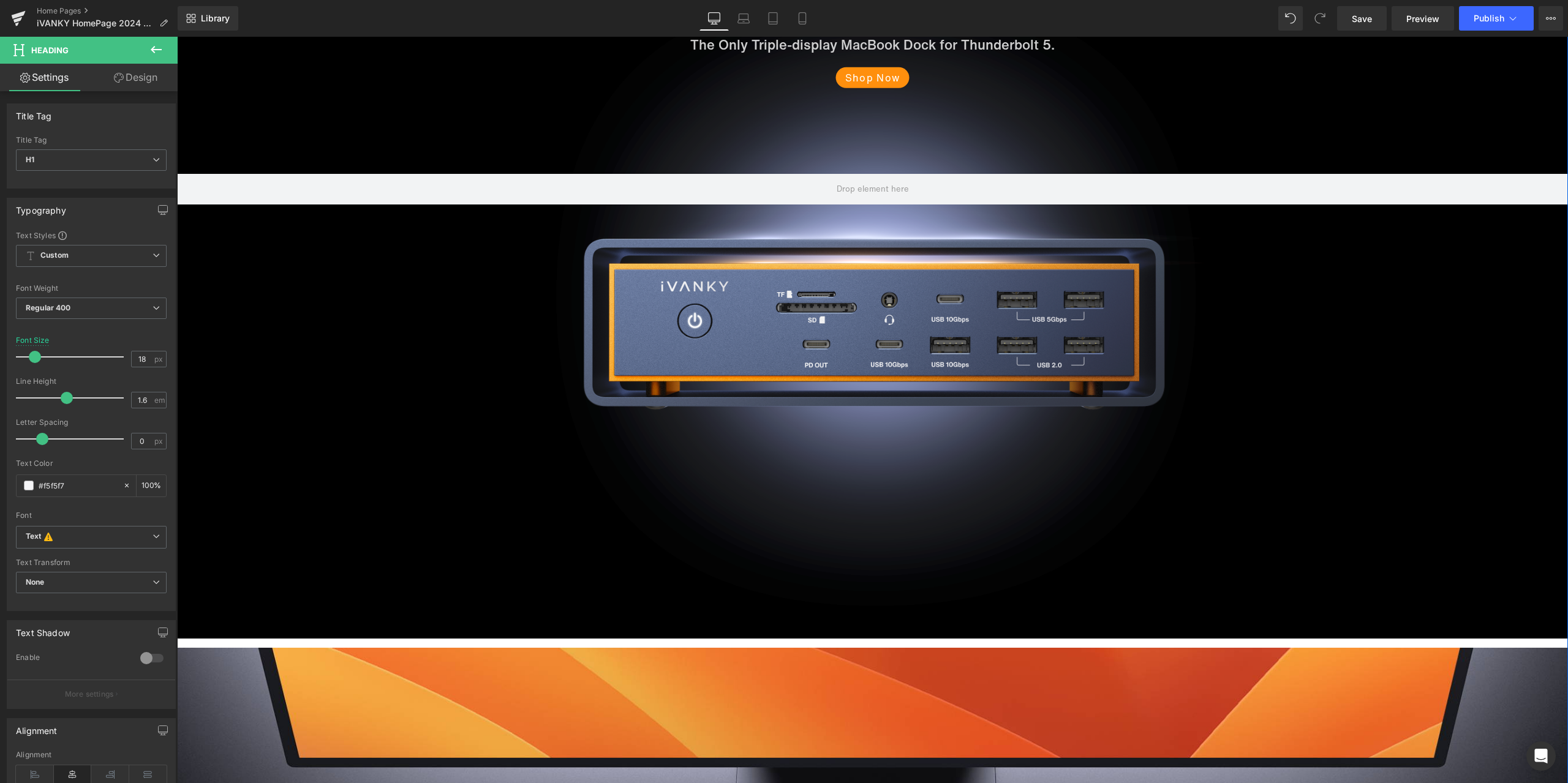
scroll to position [0, 0]
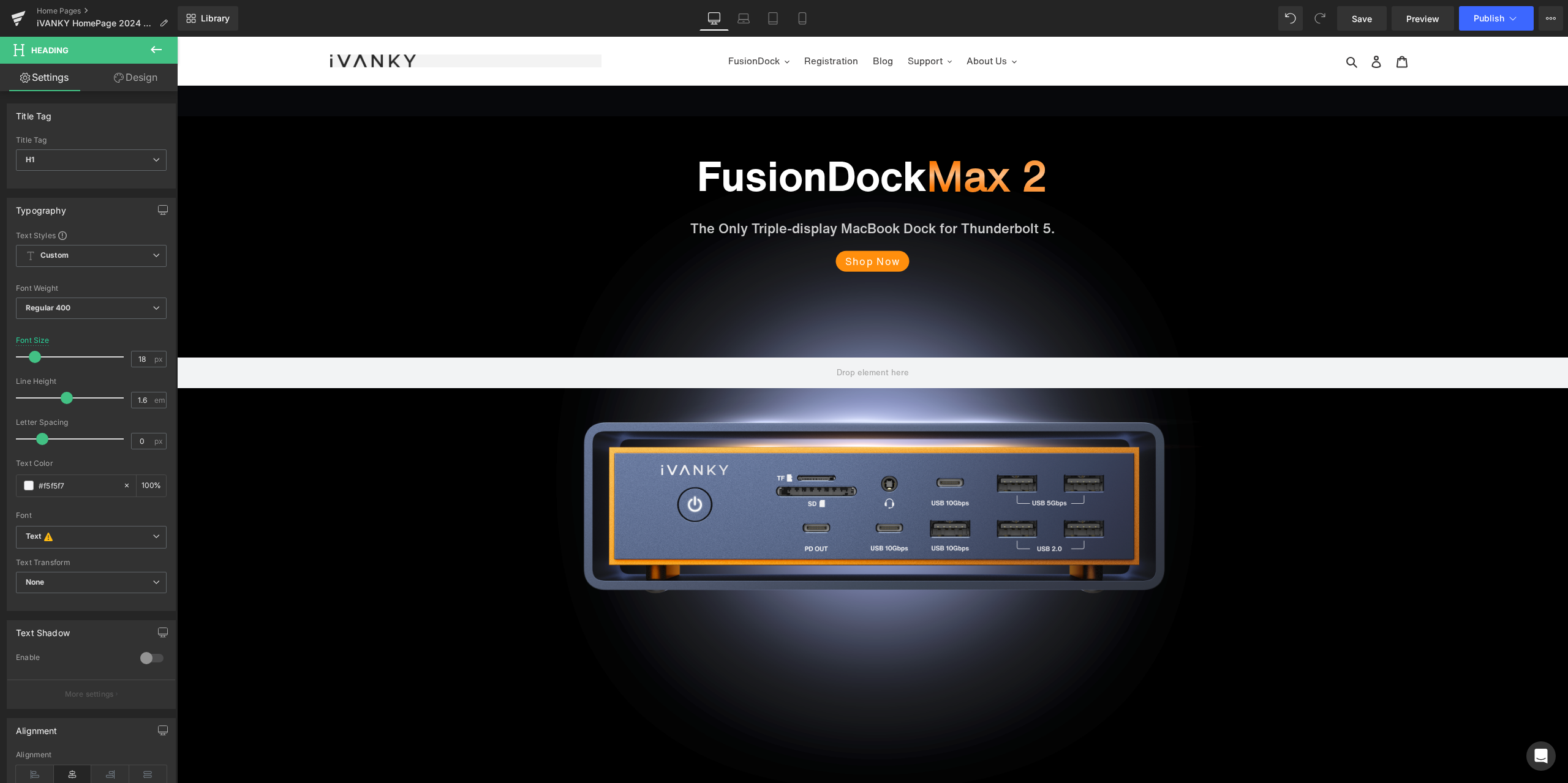
click at [58, 5] on div "Home Pages iVANKY HomePage 2024 V3" at bounding box center [88, 18] width 178 height 37
click at [59, 12] on link "Home Pages" at bounding box center [107, 11] width 141 height 10
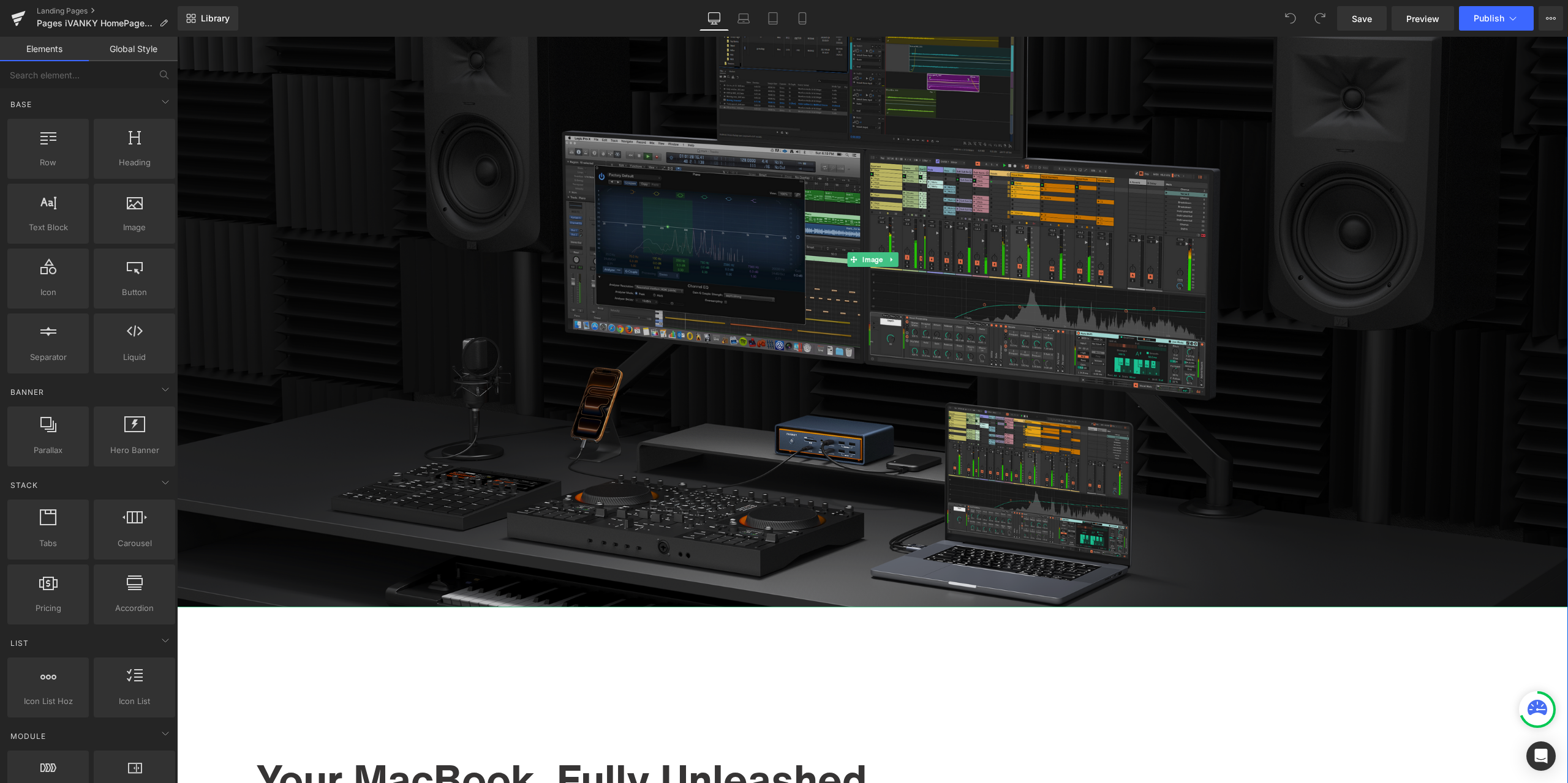
scroll to position [367, 0]
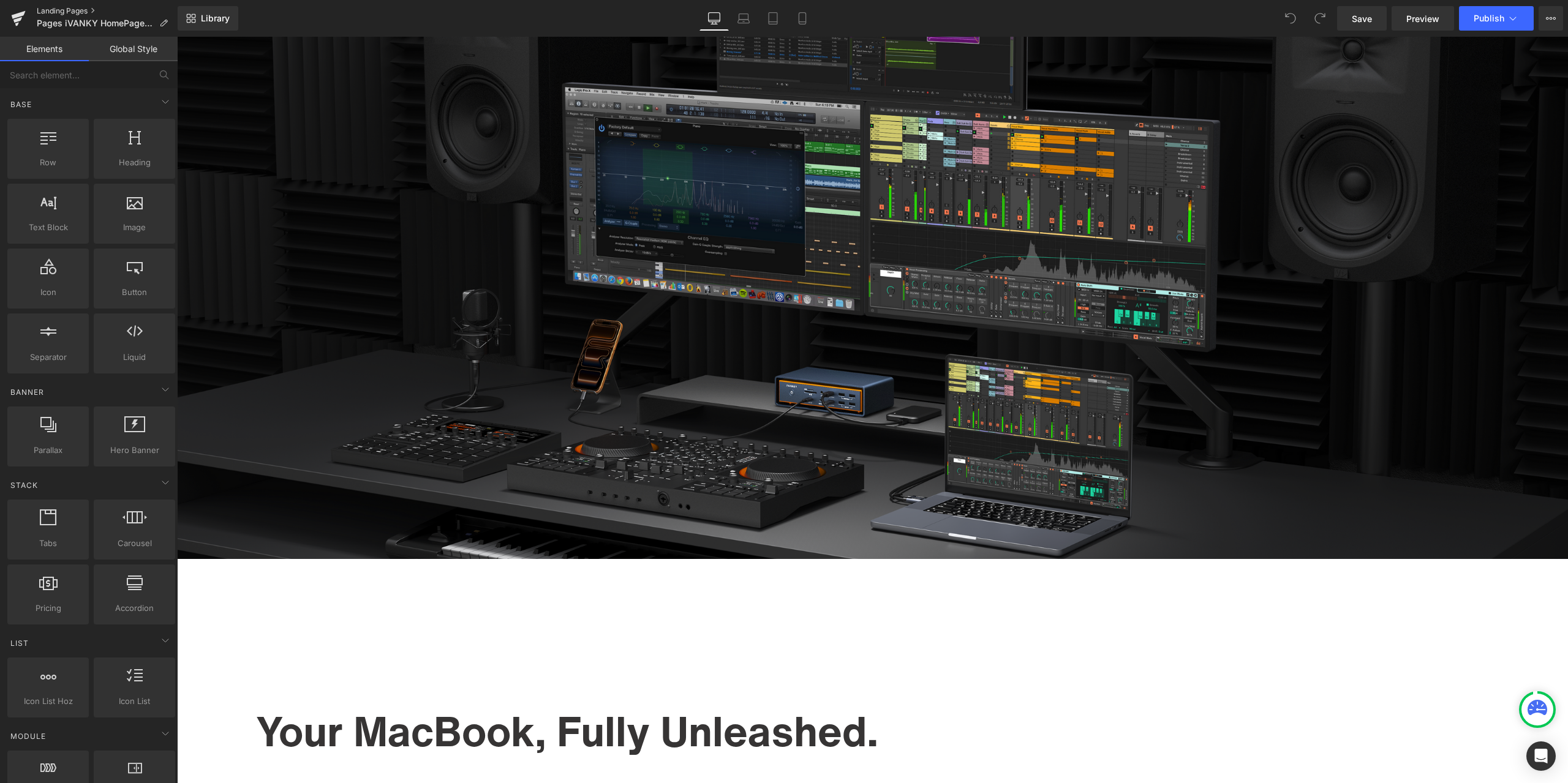
click at [67, 9] on link "Landing Pages" at bounding box center [107, 11] width 141 height 10
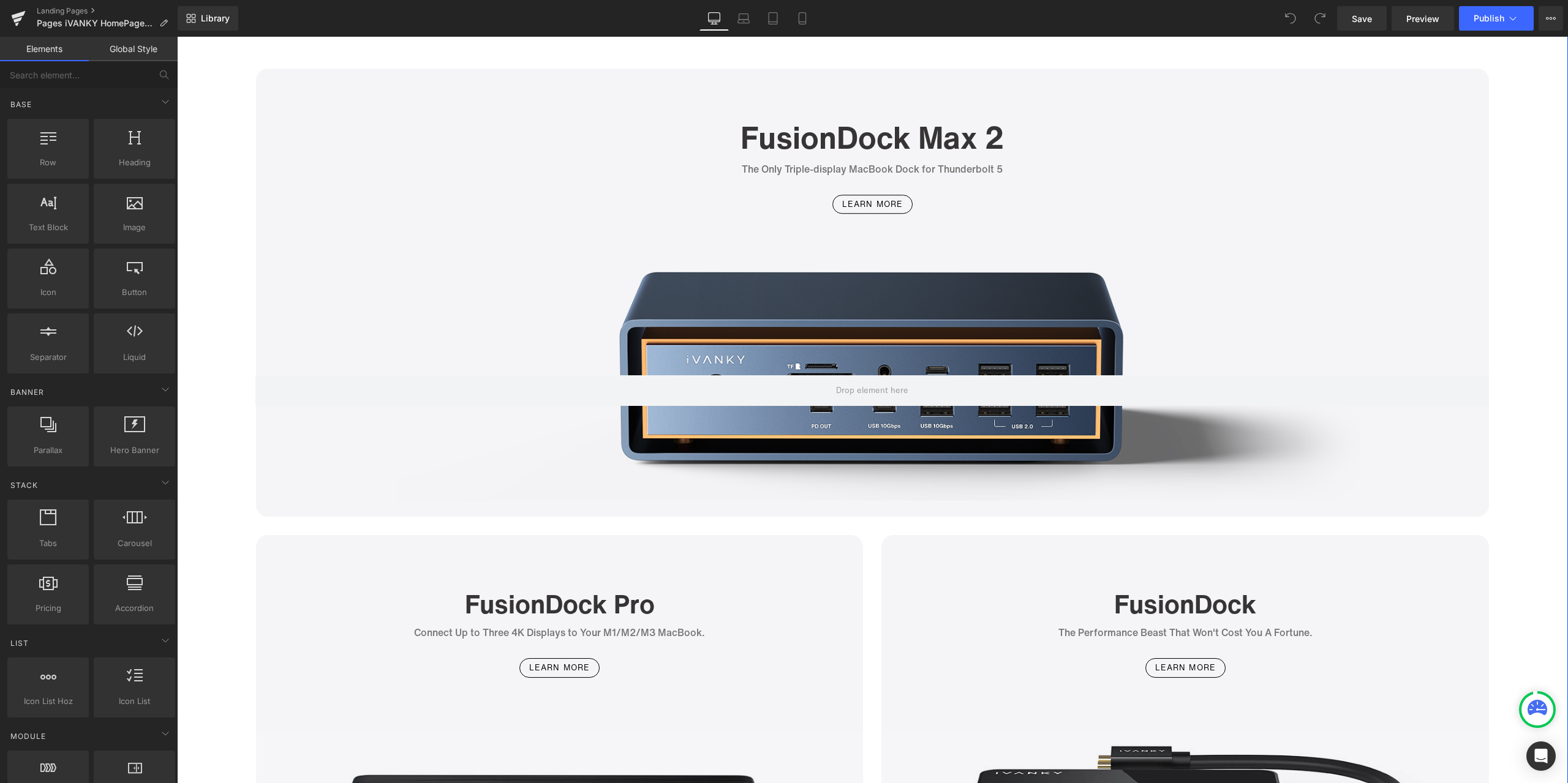
scroll to position [3183, 0]
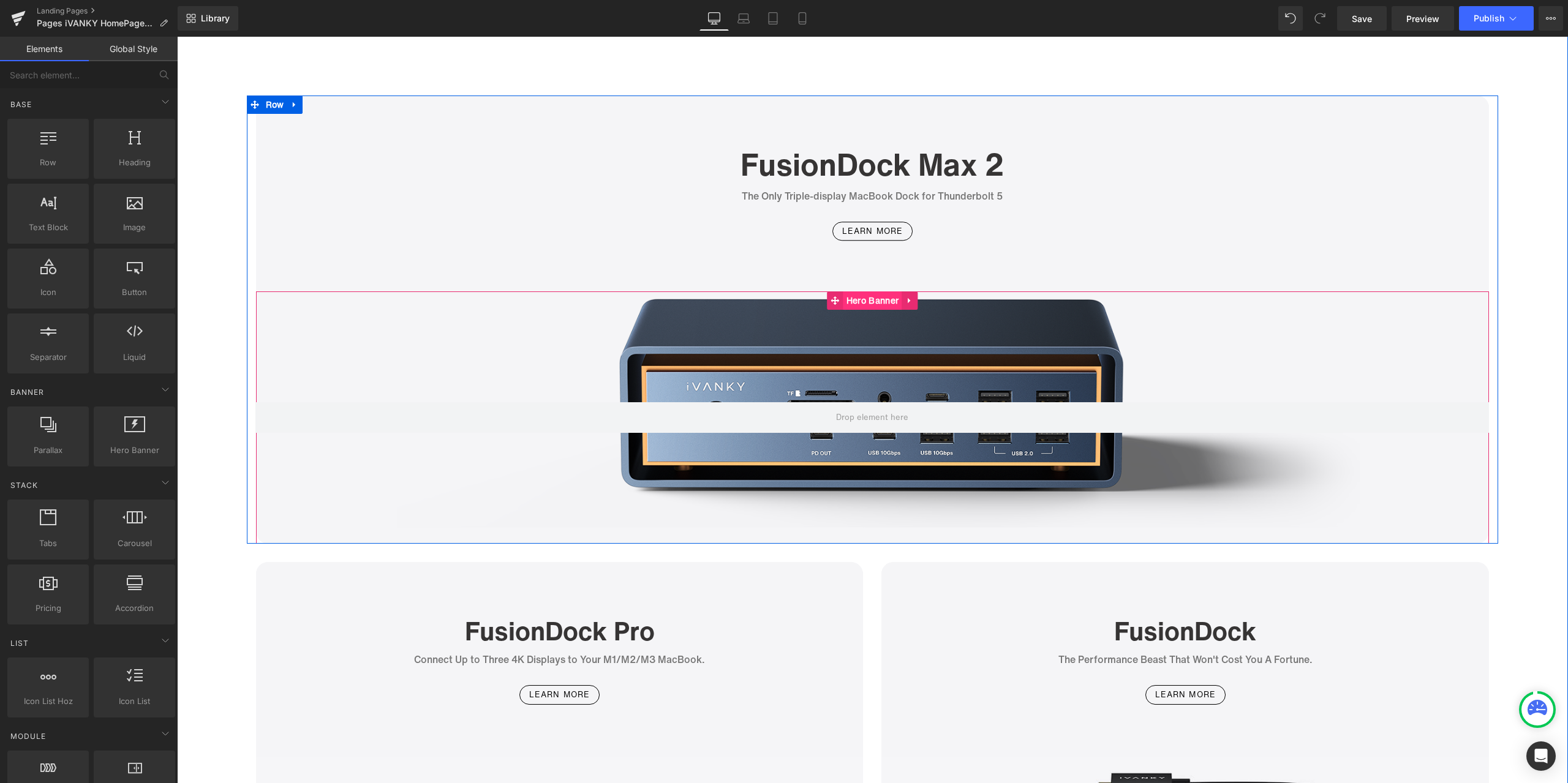
click at [870, 305] on span "Hero Banner" at bounding box center [872, 300] width 58 height 18
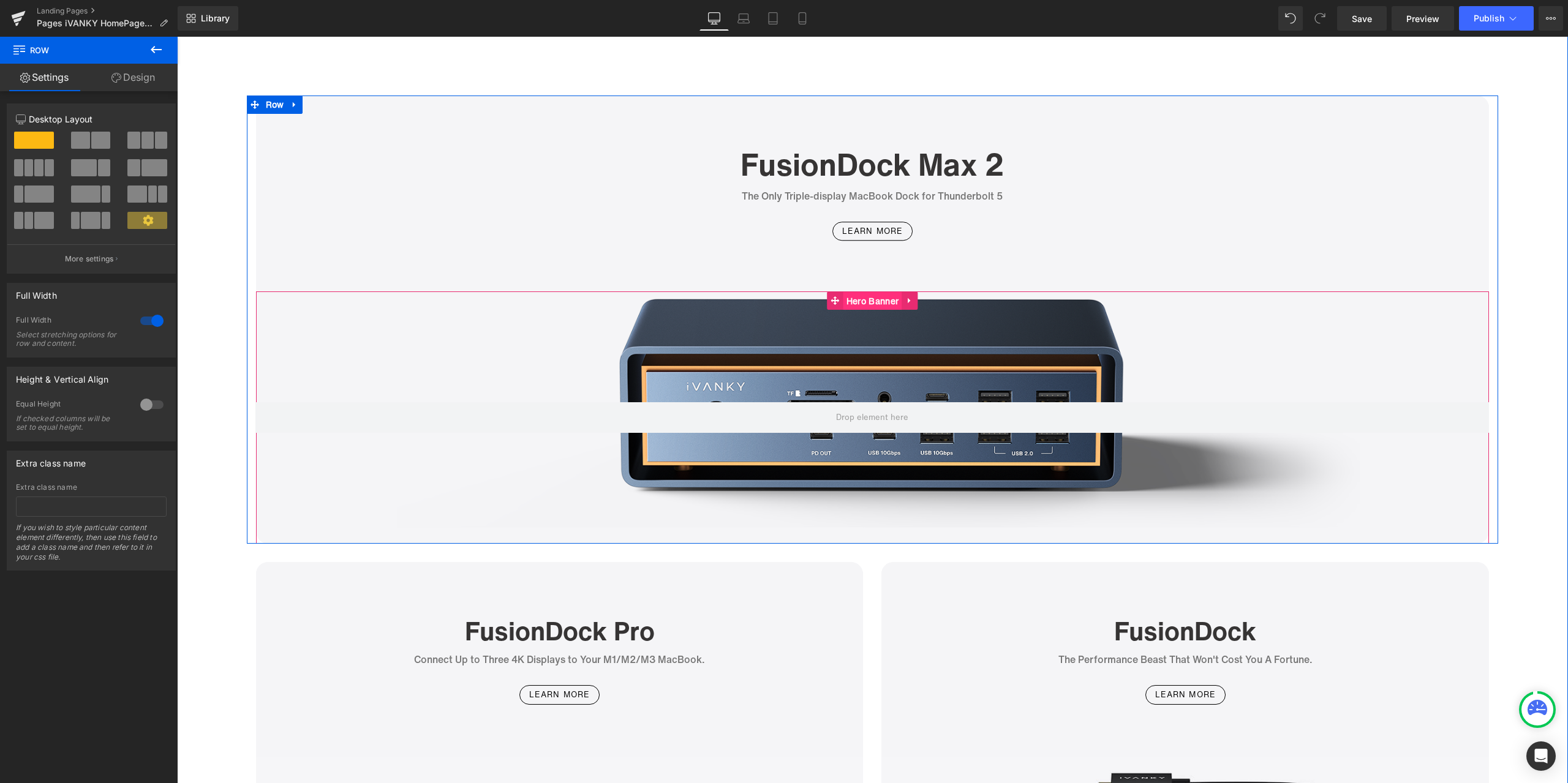
click at [873, 306] on span "Hero Banner" at bounding box center [872, 301] width 58 height 18
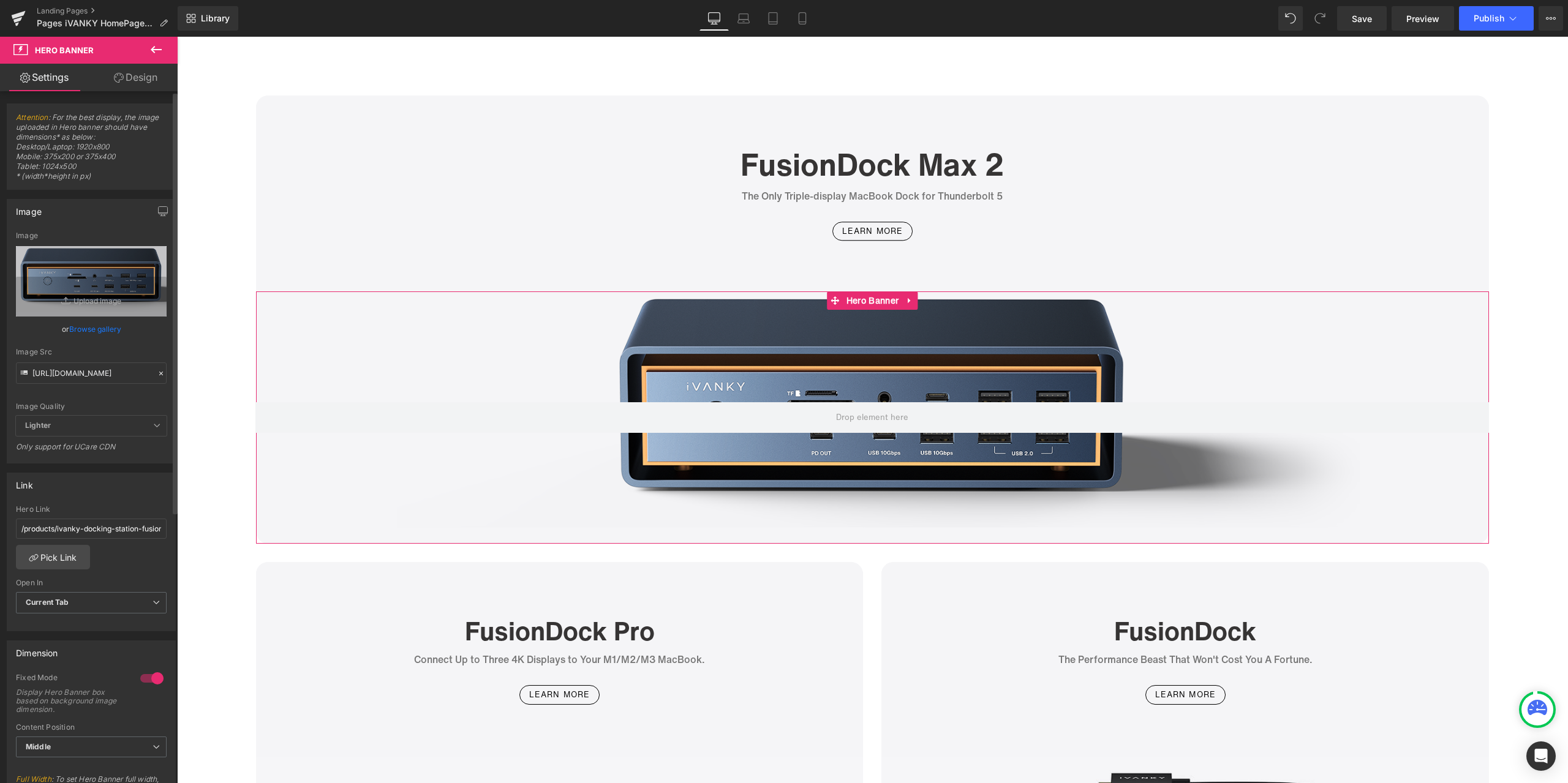
click at [157, 373] on icon at bounding box center [161, 373] width 9 height 9
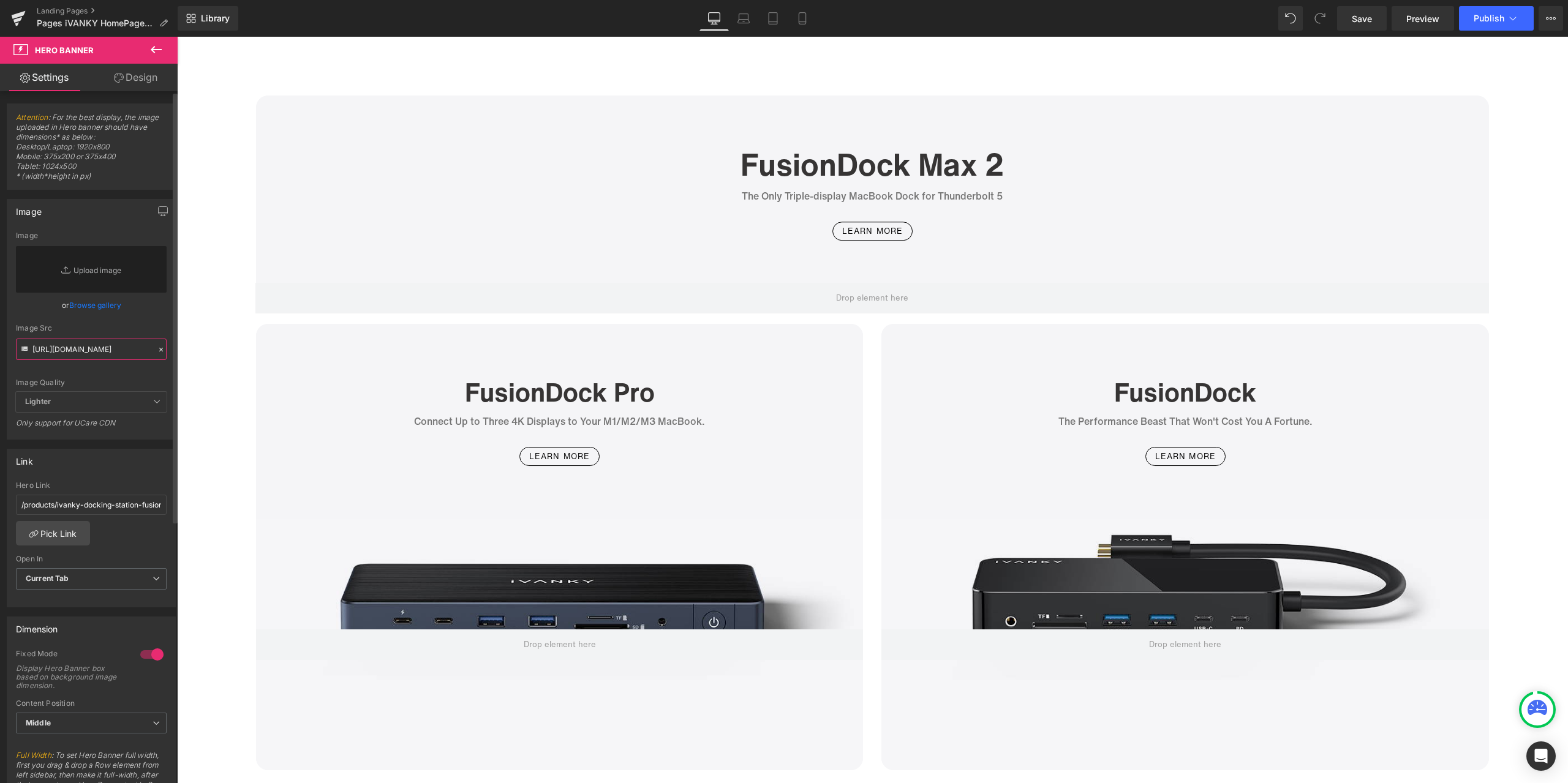
click at [120, 352] on input "https://cdn.shopify.com/s/files/1/0576/6833/7827/files/VCD20_0e2fa369-4084-431d…" at bounding box center [91, 349] width 150 height 21
paste input "https://cdn.shopify.com/s/files/1/0576/6833/7827/files/VCD20_3c3974e5-b7b2-4dc0…"
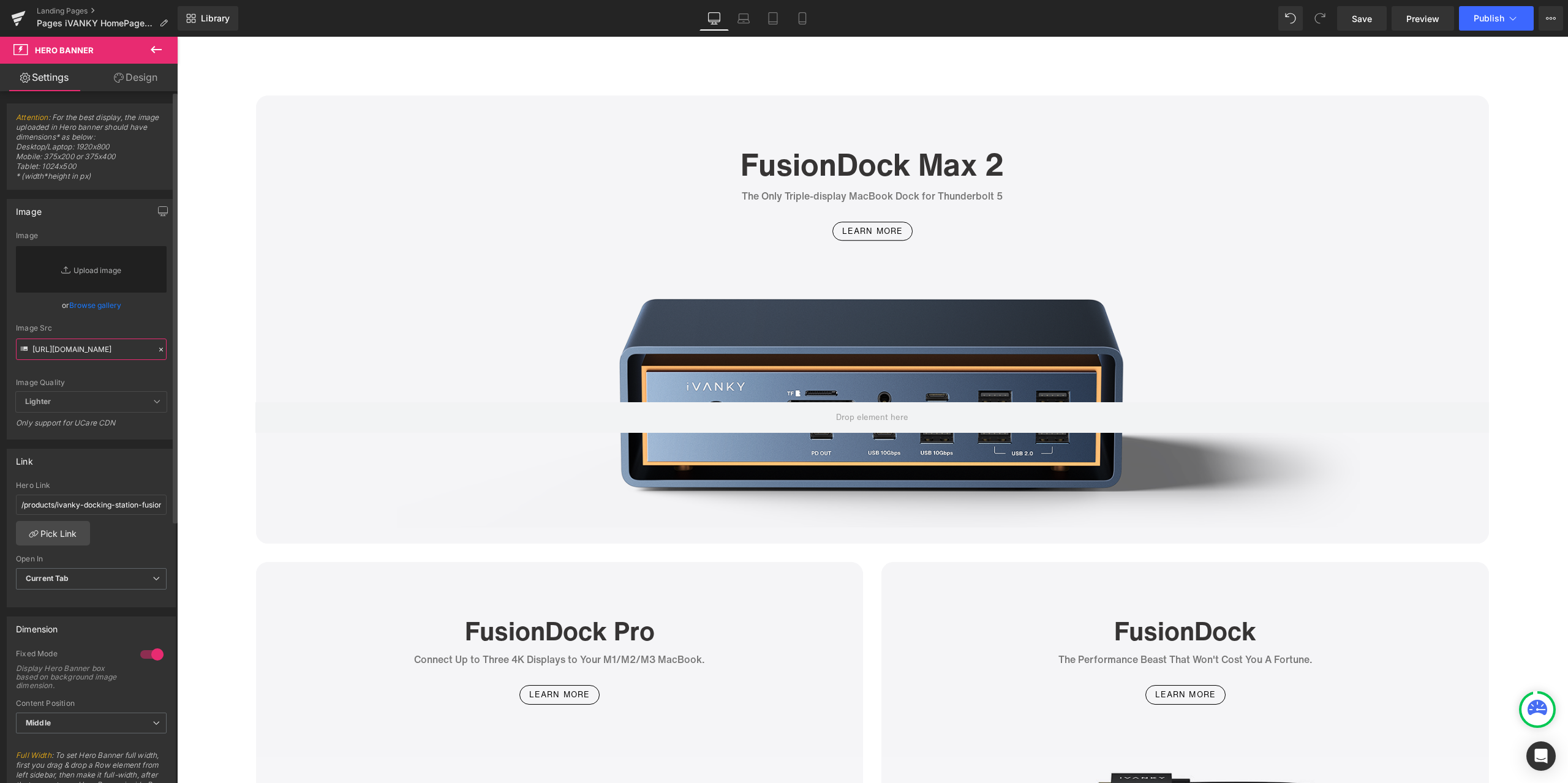
type input "https://cdn.shopify.com/s/files/1/0576/6833/7827/files/VCD20_3c3974e5-b7b2-4dc0…"
click at [113, 224] on div "Image https://cdn.shopify.com/s/files/1/0576/6833/7827/files/VCD20_0e2fa369-408…" at bounding box center [91, 319] width 169 height 241
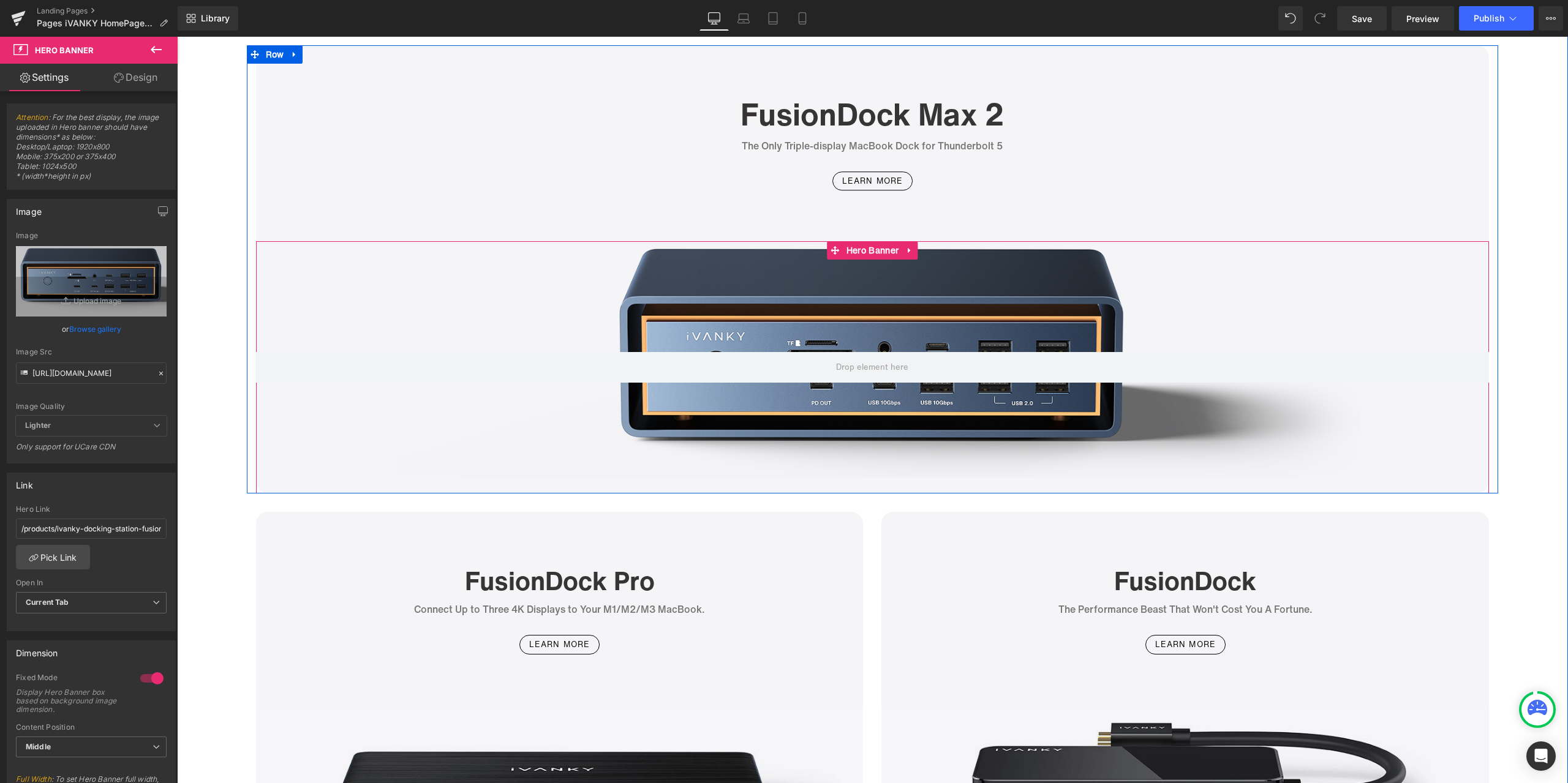
scroll to position [3428, 0]
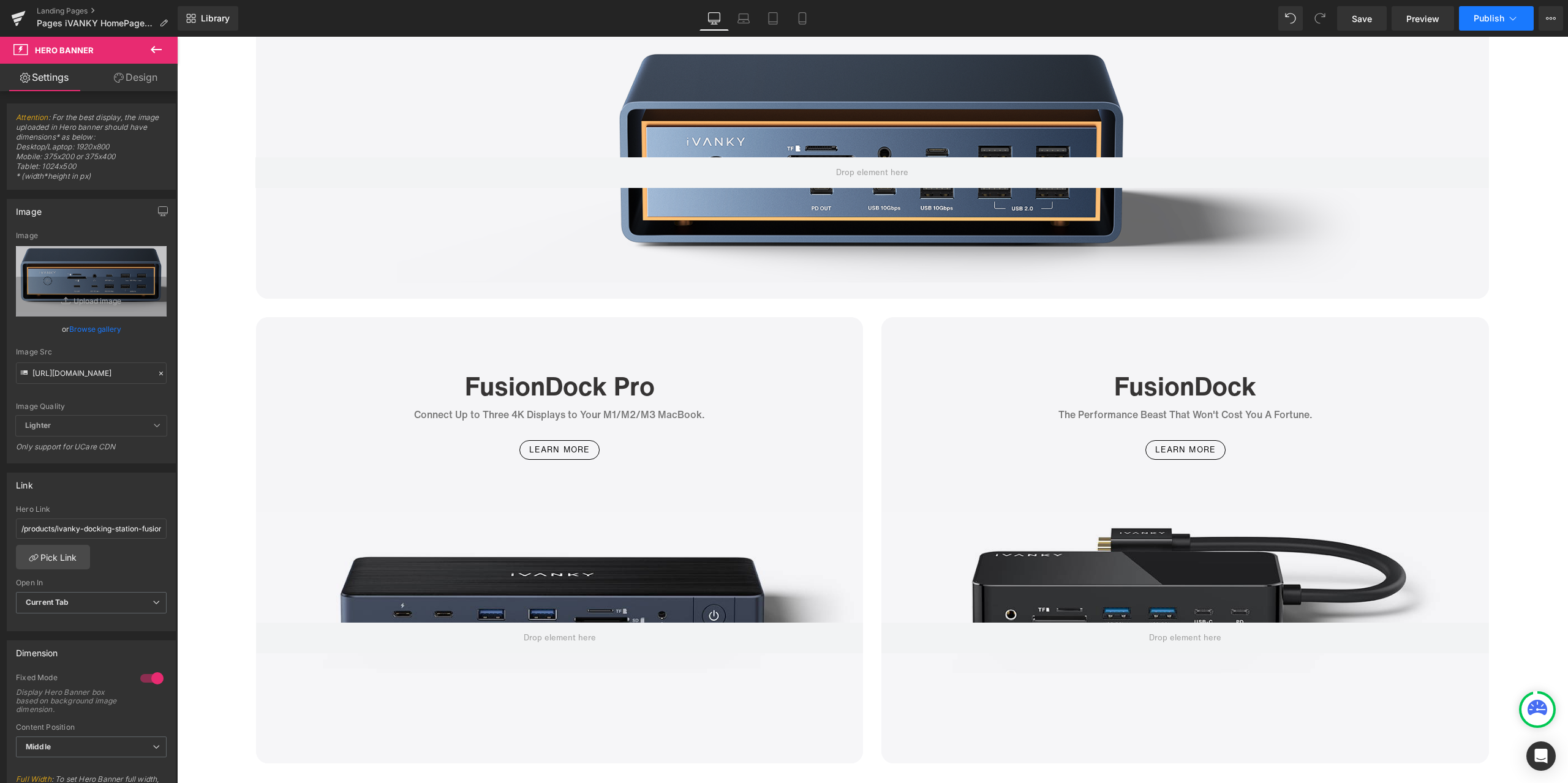
click at [1484, 17] on span "Publish" at bounding box center [1488, 18] width 31 height 10
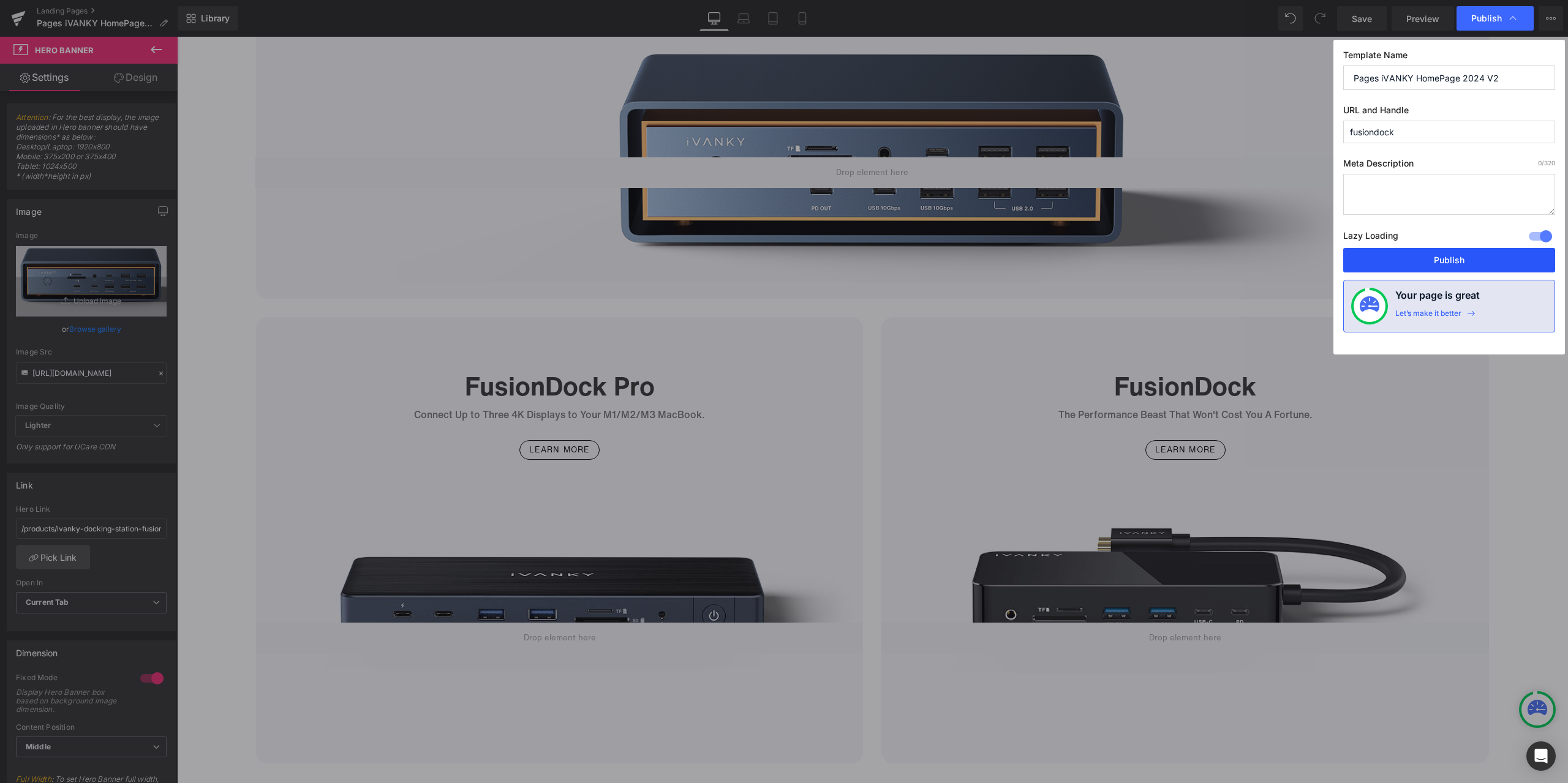
click at [1440, 254] on button "Publish" at bounding box center [1448, 260] width 212 height 24
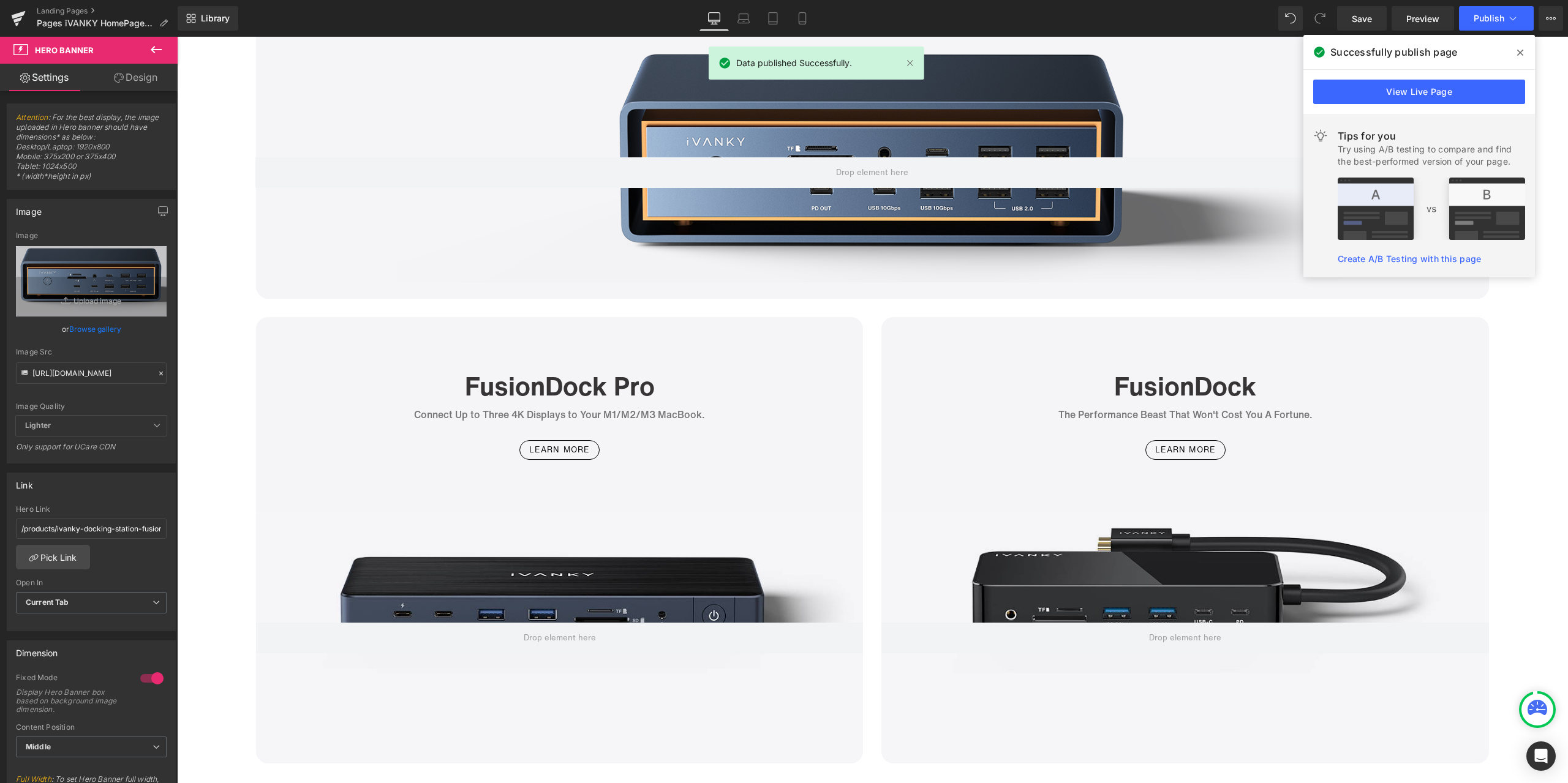
drag, startPoint x: 1343, startPoint y: 15, endPoint x: 1520, endPoint y: 52, distance: 180.8
click at [1520, 52] on icon at bounding box center [1520, 52] width 6 height 6
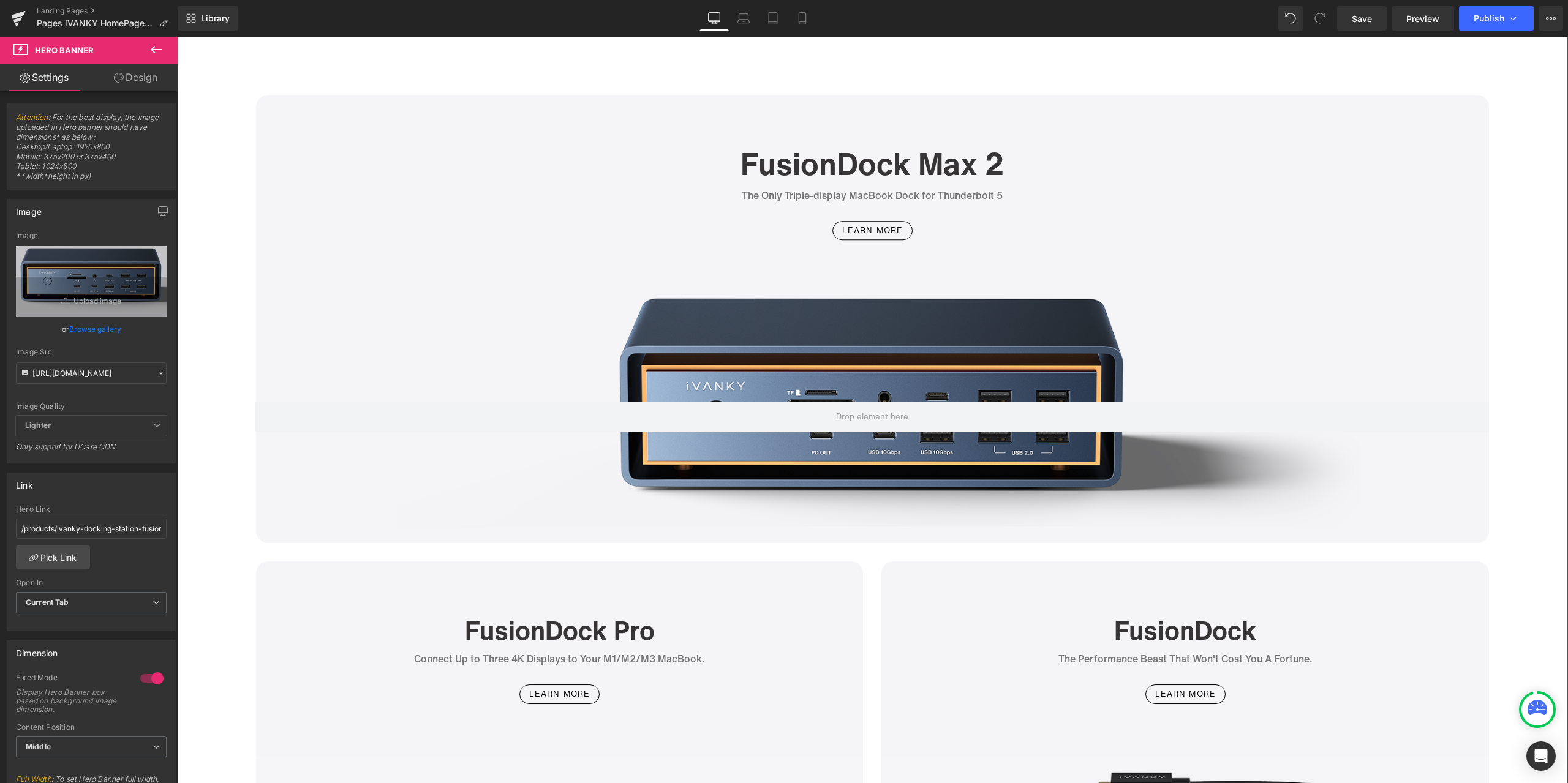
scroll to position [3183, 0]
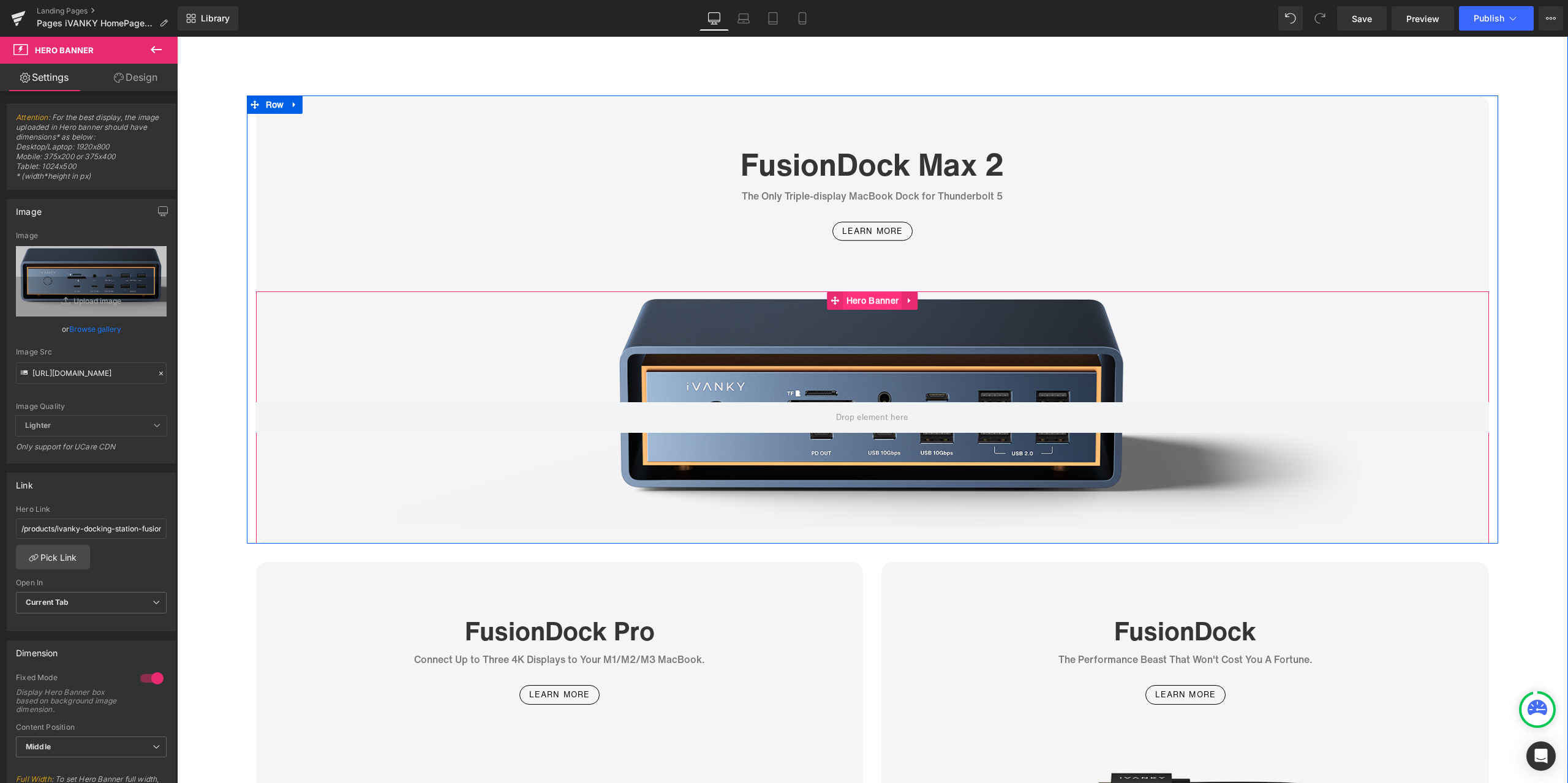
click at [872, 302] on span "Hero Banner" at bounding box center [872, 300] width 58 height 18
click at [157, 371] on icon at bounding box center [161, 373] width 9 height 9
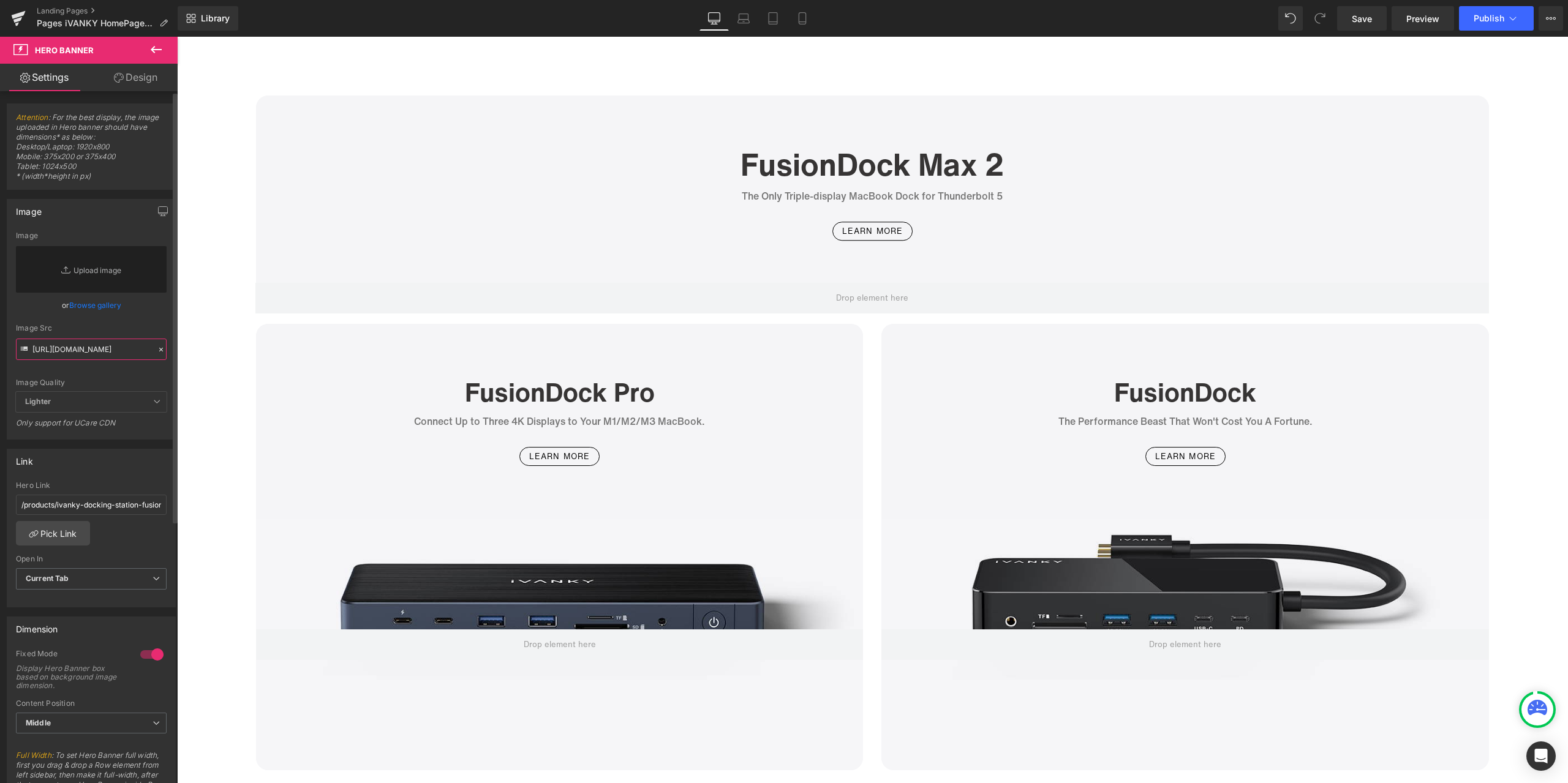
click at [125, 356] on input "https://cdn.shopify.com/s/files/1/0576/6833/7827/files/VCD20_3c3974e5-b7b2-4dc0…" at bounding box center [91, 349] width 150 height 21
paste input "[URL][DOMAIN_NAME]"
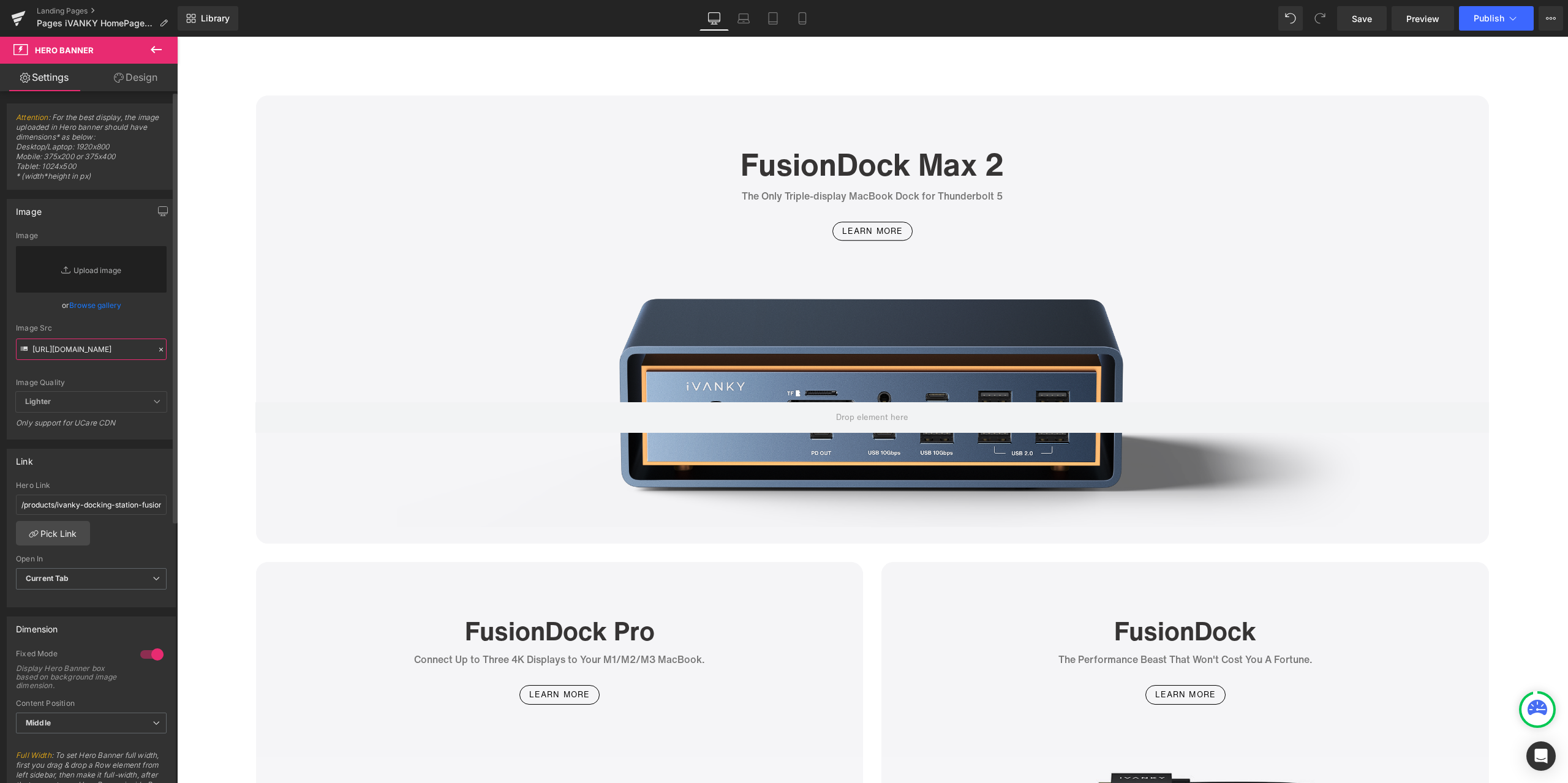
type input "[URL][DOMAIN_NAME]"
click at [149, 325] on div "Image Src" at bounding box center [91, 328] width 150 height 9
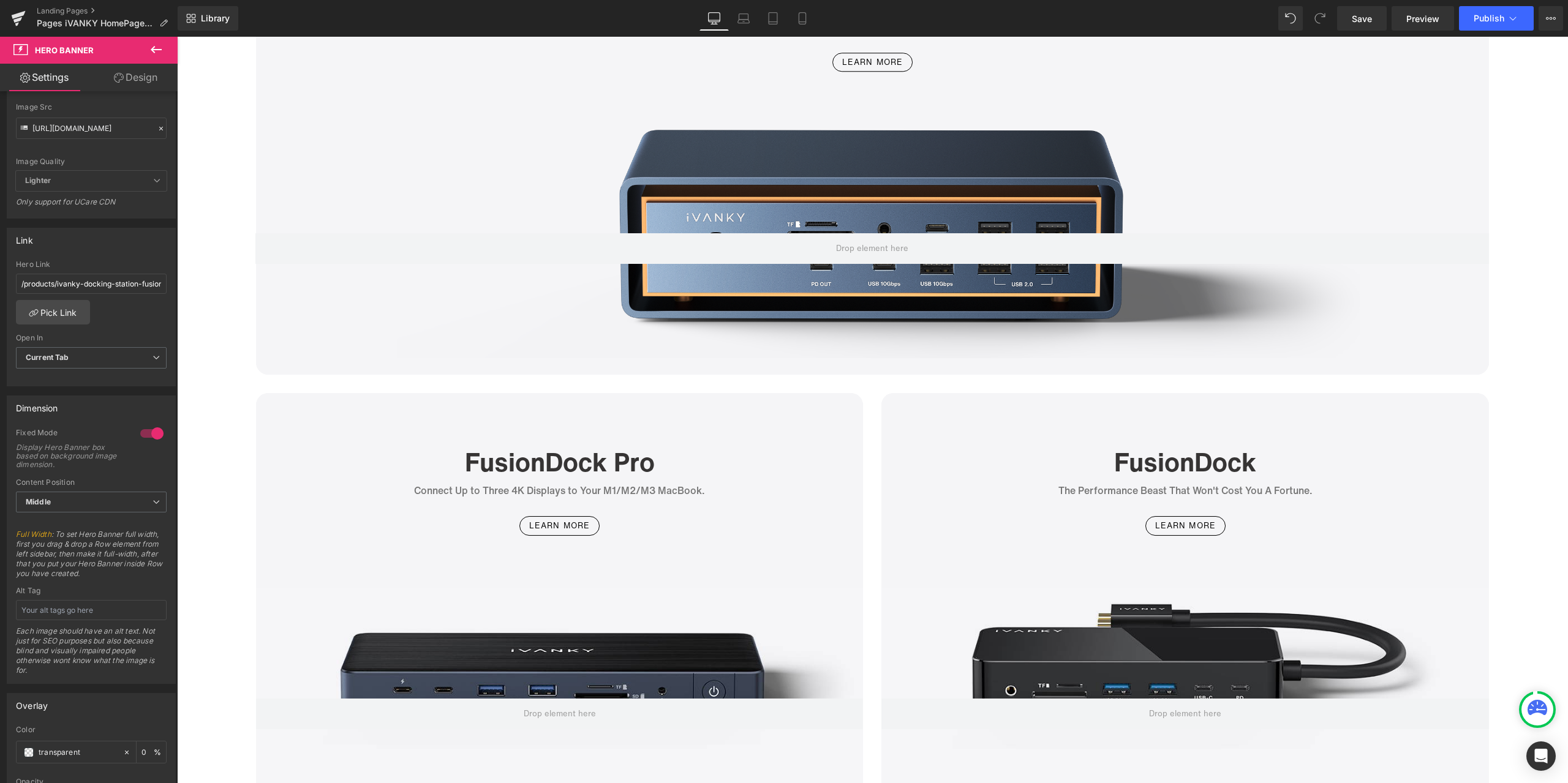
scroll to position [3367, 0]
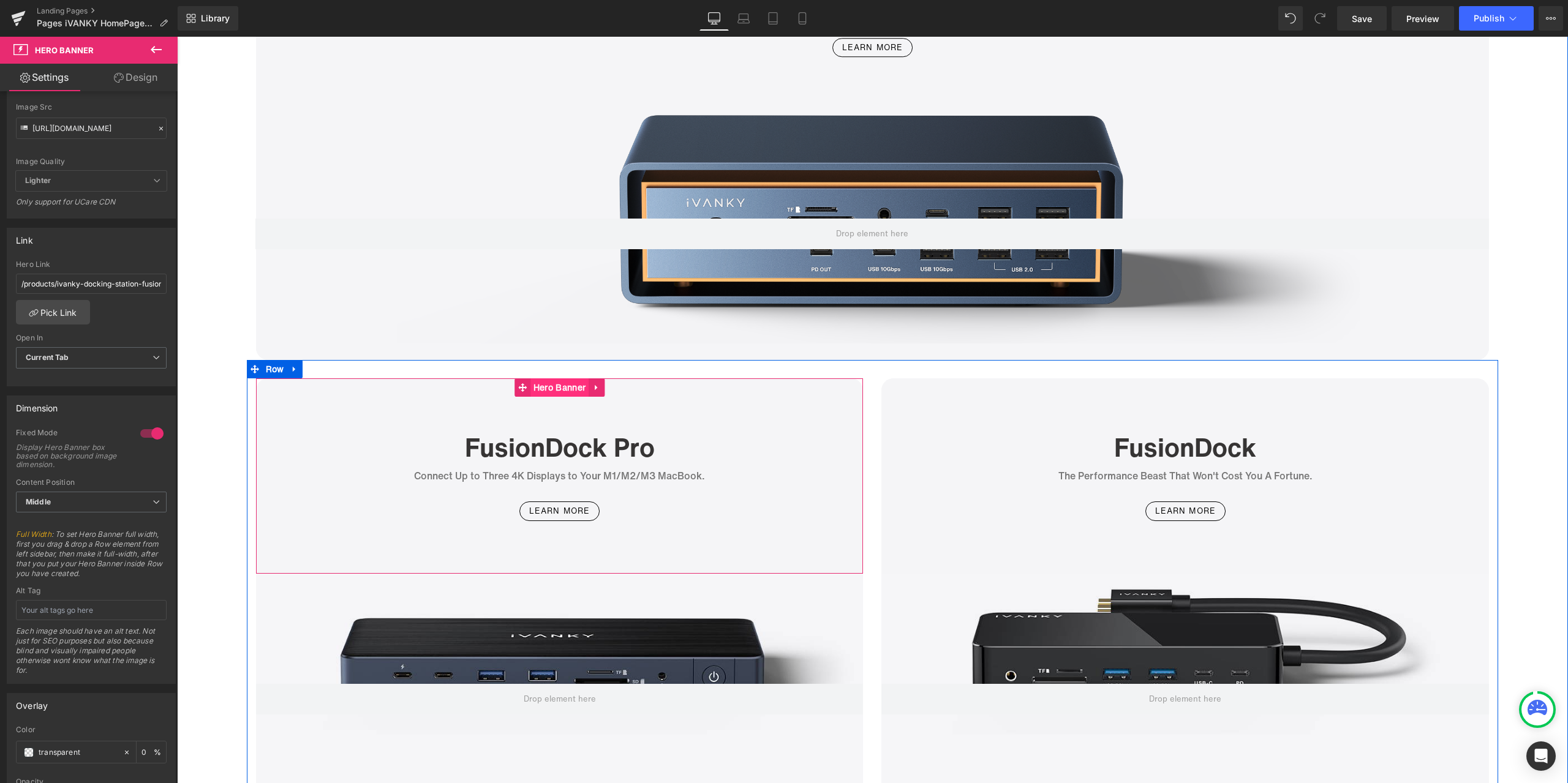
click at [555, 393] on span "Hero Banner" at bounding box center [559, 387] width 58 height 18
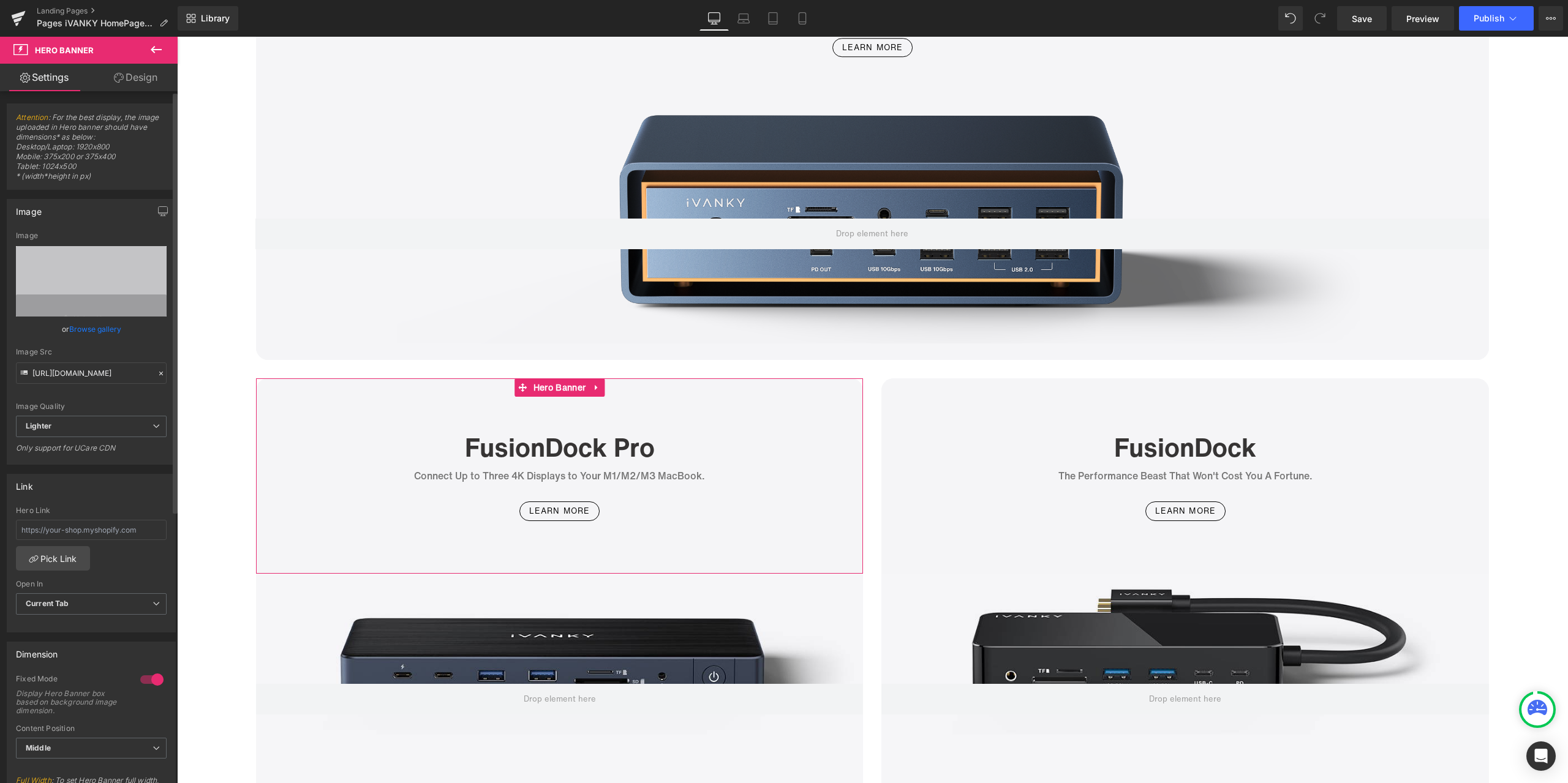
drag, startPoint x: 159, startPoint y: 369, endPoint x: 150, endPoint y: 369, distance: 9.0
click at [158, 369] on icon at bounding box center [161, 373] width 9 height 9
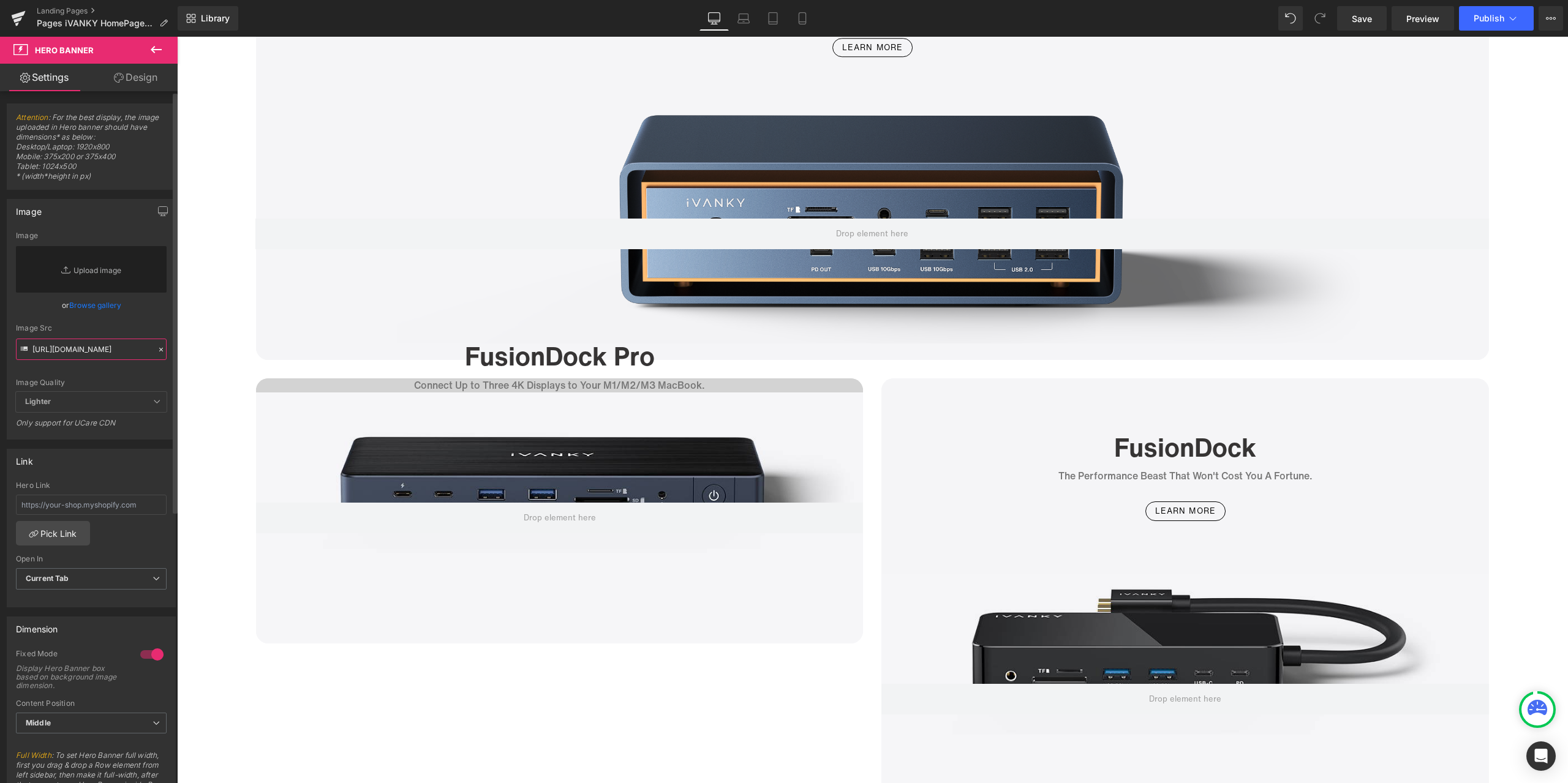
click at [116, 344] on input "https://ucarecdn.com/8bbc415c-69d6-4f6e-99d3-0025f8e29296/-/format/auto/-/previ…" at bounding box center [91, 349] width 150 height 21
paste input "https://cdn.shopify.com/s/files/1/0576/6833/7827/files/VCD14_241b6125-dab3-44f8…"
type input "https://cdn.shopify.com/s/files/1/0576/6833/7827/files/VCD14_241b6125-dab3-44f8…"
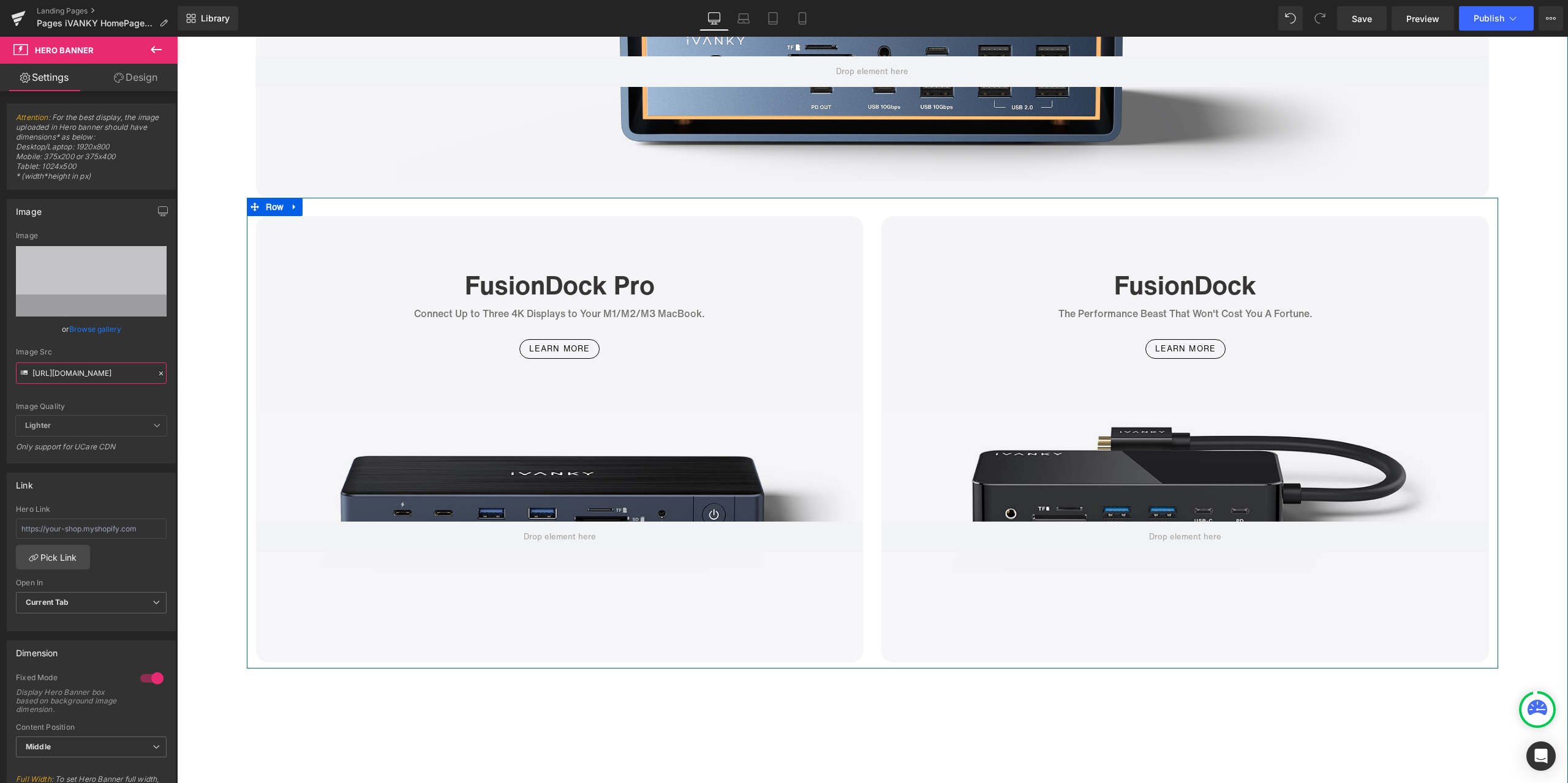
scroll to position [3550, 0]
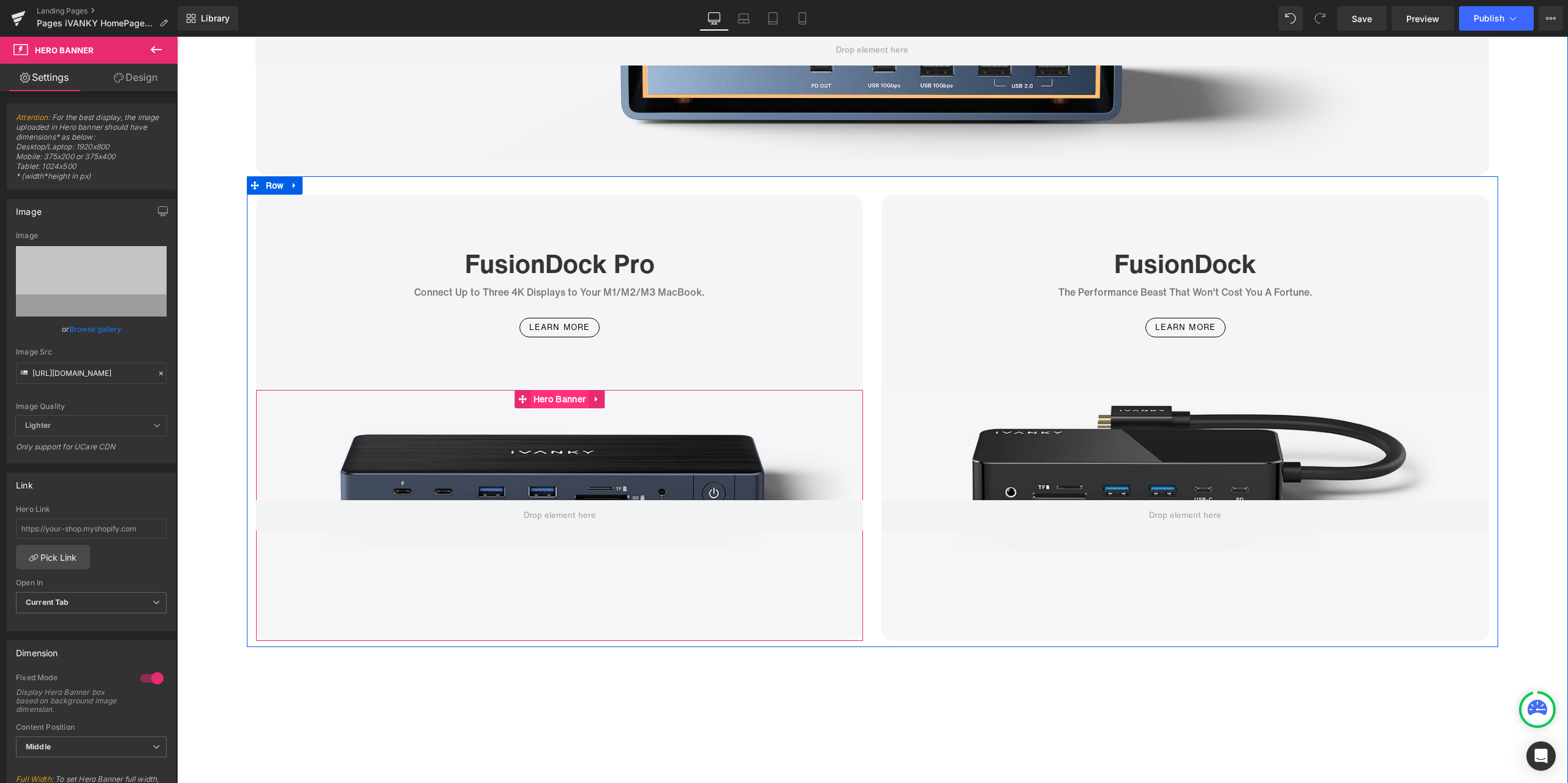
click at [542, 402] on span "Hero Banner" at bounding box center [559, 399] width 58 height 18
click at [544, 400] on span "Hero Banner" at bounding box center [559, 399] width 58 height 18
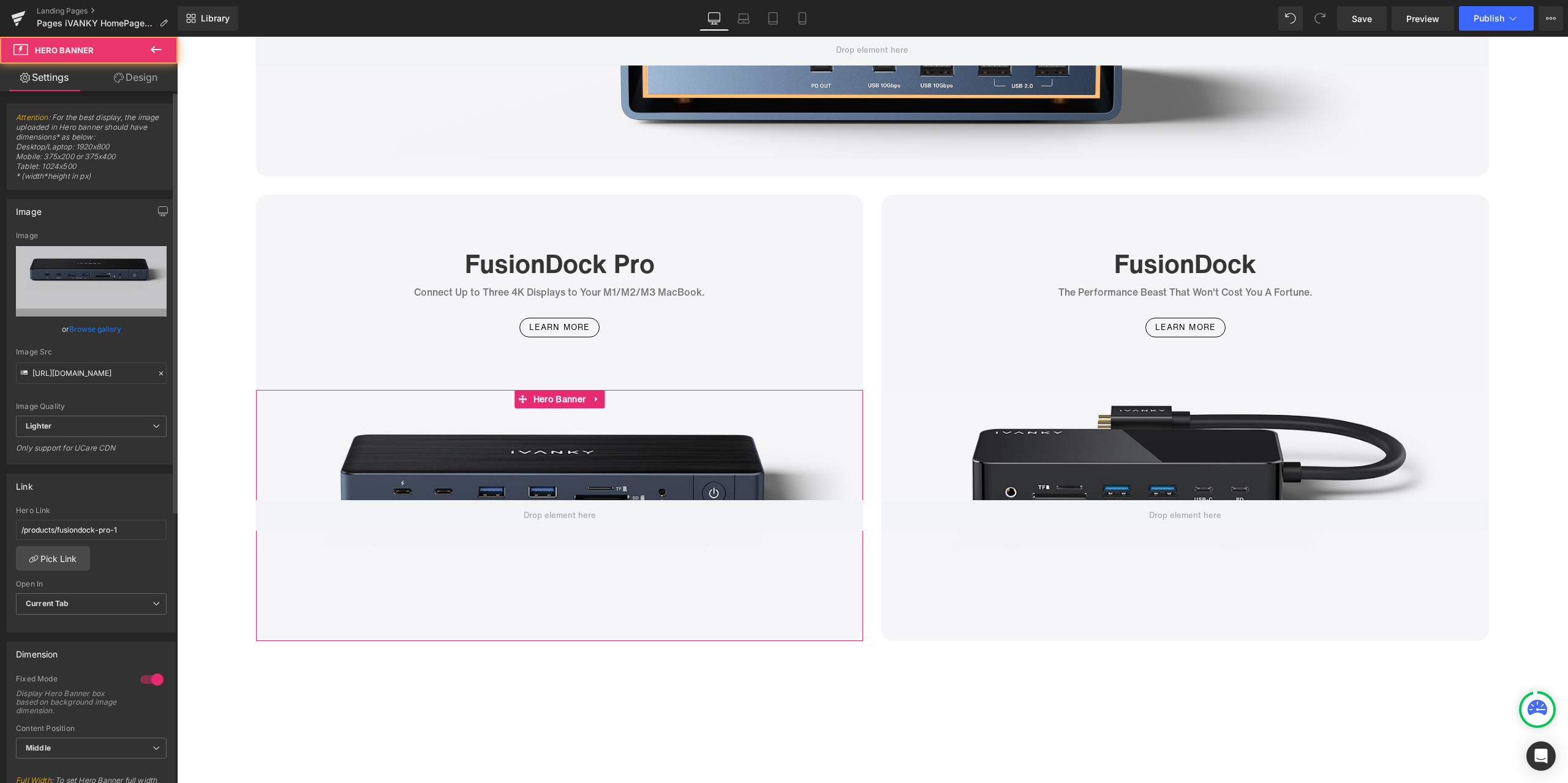
click at [157, 370] on icon at bounding box center [161, 373] width 9 height 9
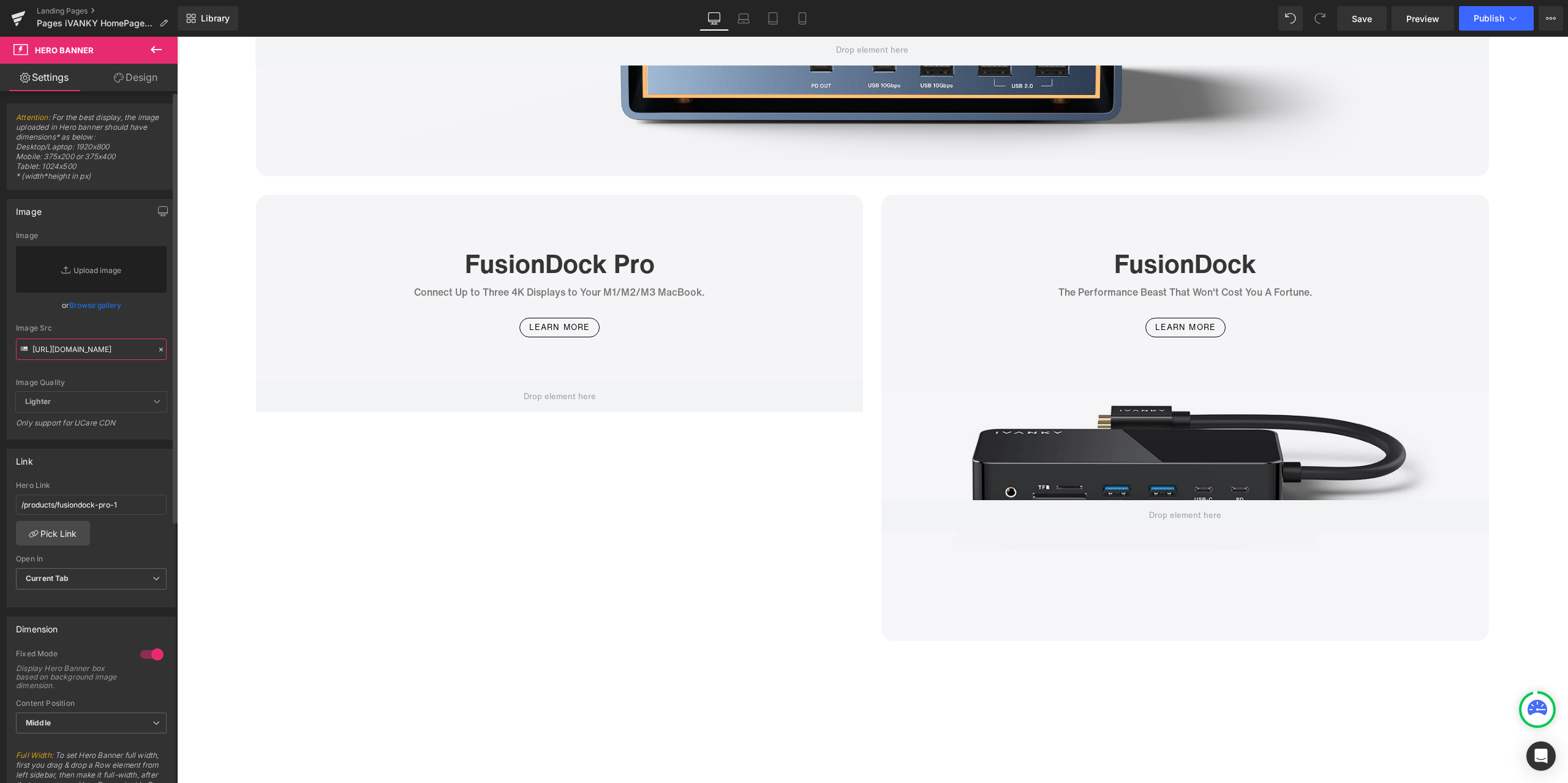
click at [121, 350] on input "https://ucarecdn.com/cf5a6020-2639-49f7-b217-7c5506ba0fc9/-/format/auto/-/previ…" at bounding box center [91, 349] width 150 height 21
paste input "[URL][DOMAIN_NAME]"
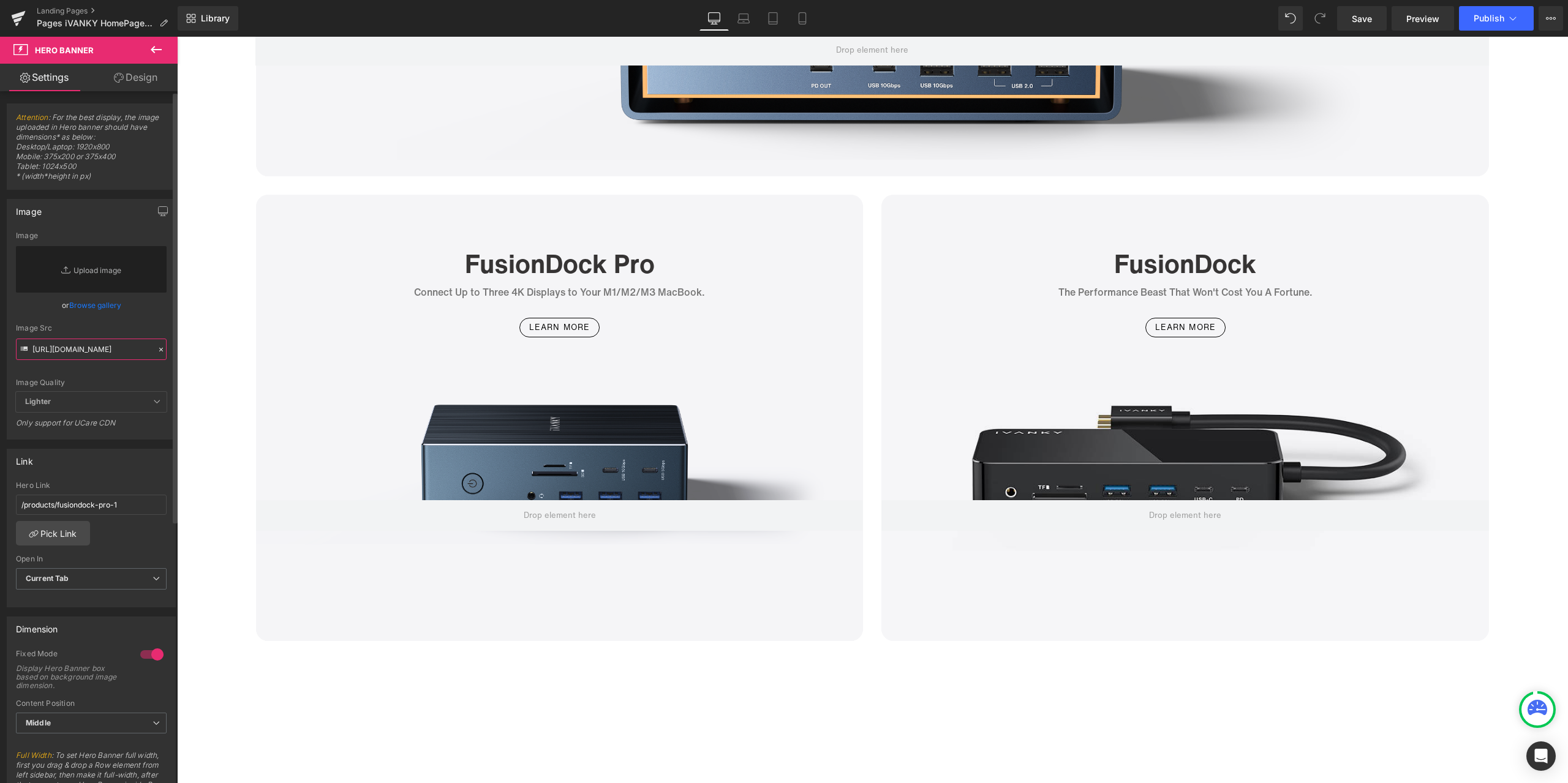
type input "[URL][DOMAIN_NAME]"
click at [144, 327] on div "https://ucarecdn.com/cf5a6020-2639-49f7-b217-7c5506ba0fc9/-/format/auto/-/previ…" at bounding box center [91, 335] width 168 height 207
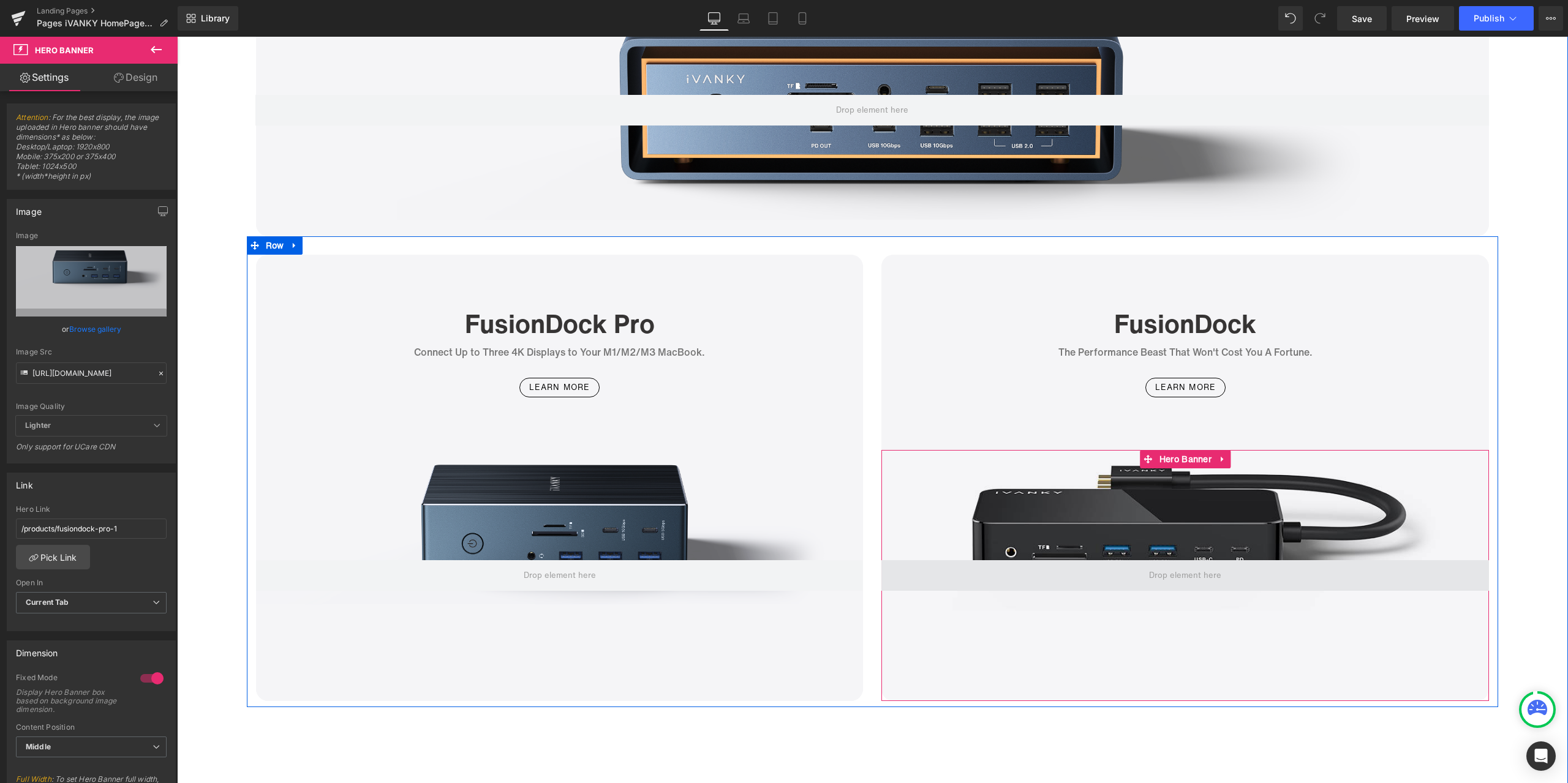
scroll to position [3489, 0]
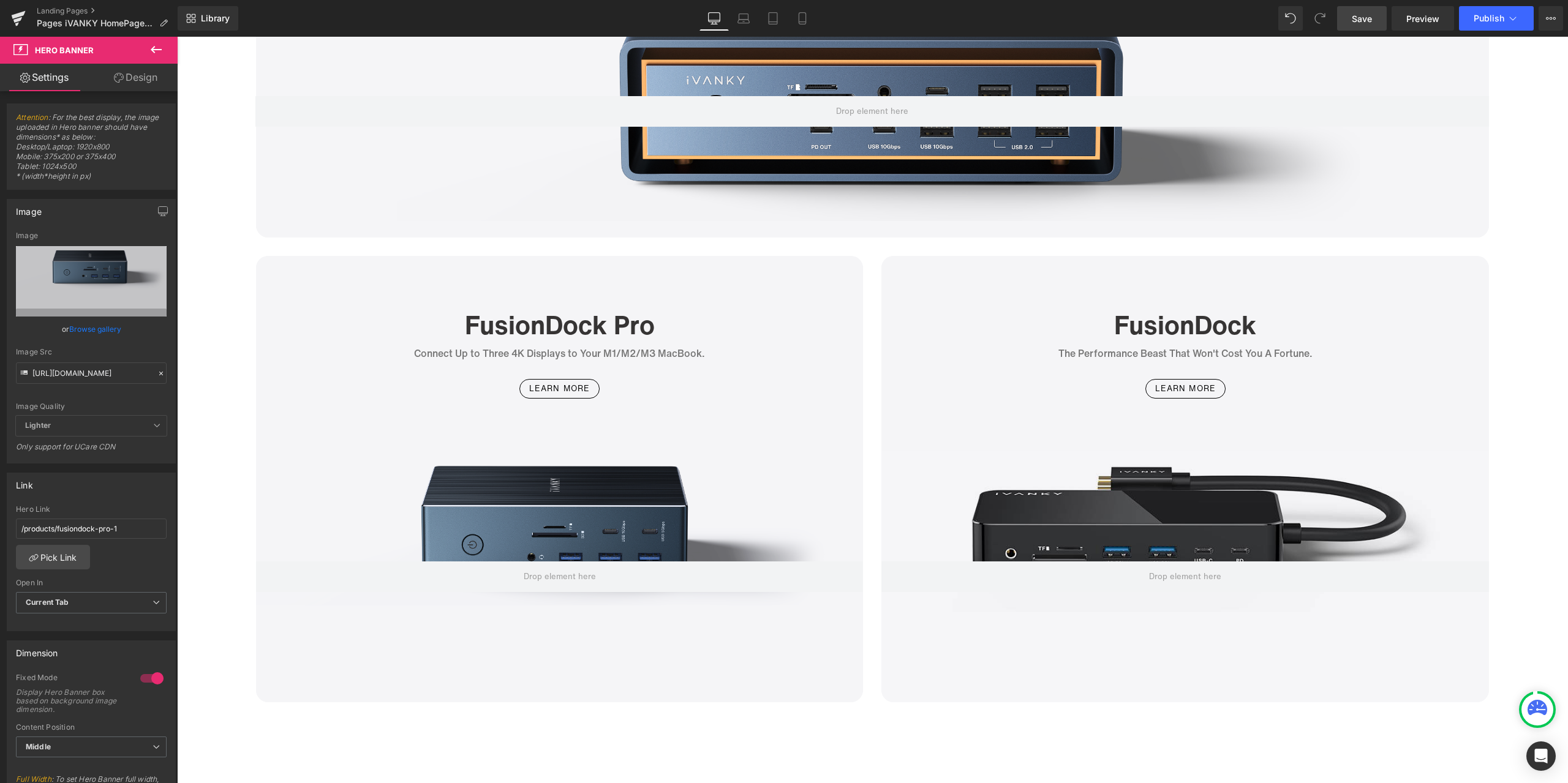
click at [1357, 19] on span "Save" at bounding box center [1362, 18] width 20 height 13
click at [1414, 17] on span "Preview" at bounding box center [1422, 18] width 33 height 13
click at [80, 10] on link "Landing Pages" at bounding box center [107, 11] width 141 height 10
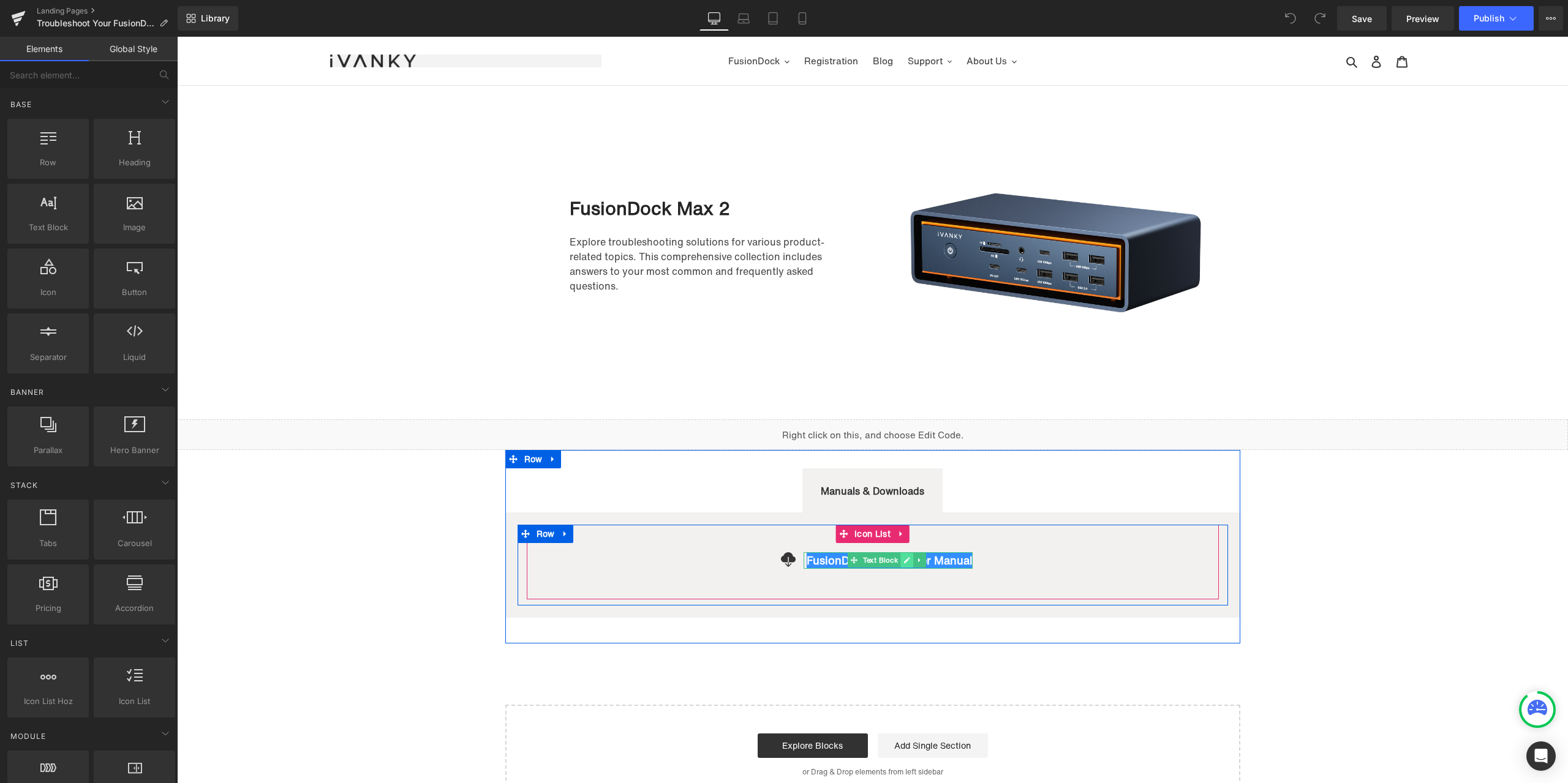
click at [904, 560] on icon at bounding box center [906, 560] width 6 height 6
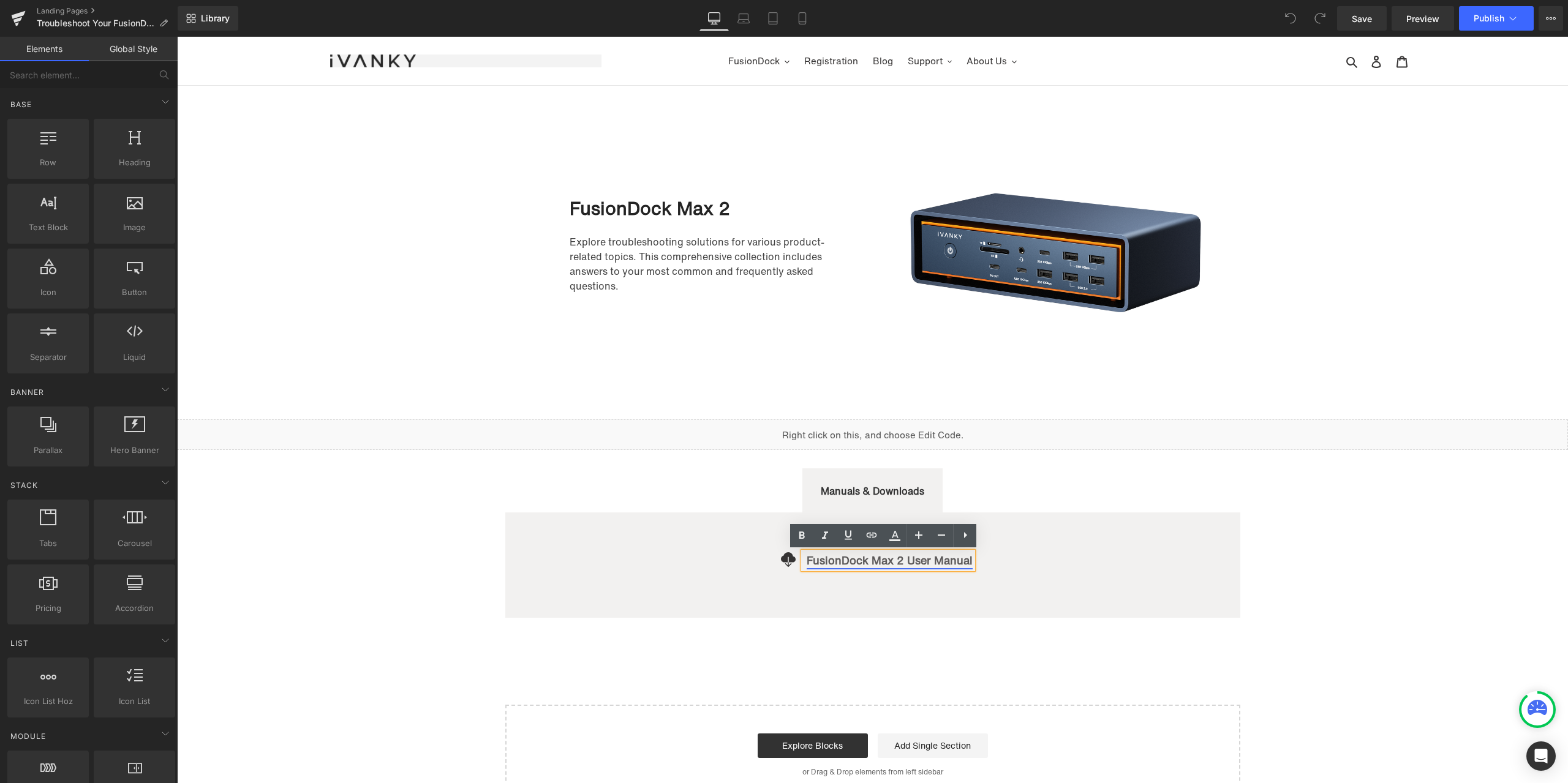
click at [954, 561] on link "FusionDock Max 2 User Manual" at bounding box center [889, 560] width 166 height 16
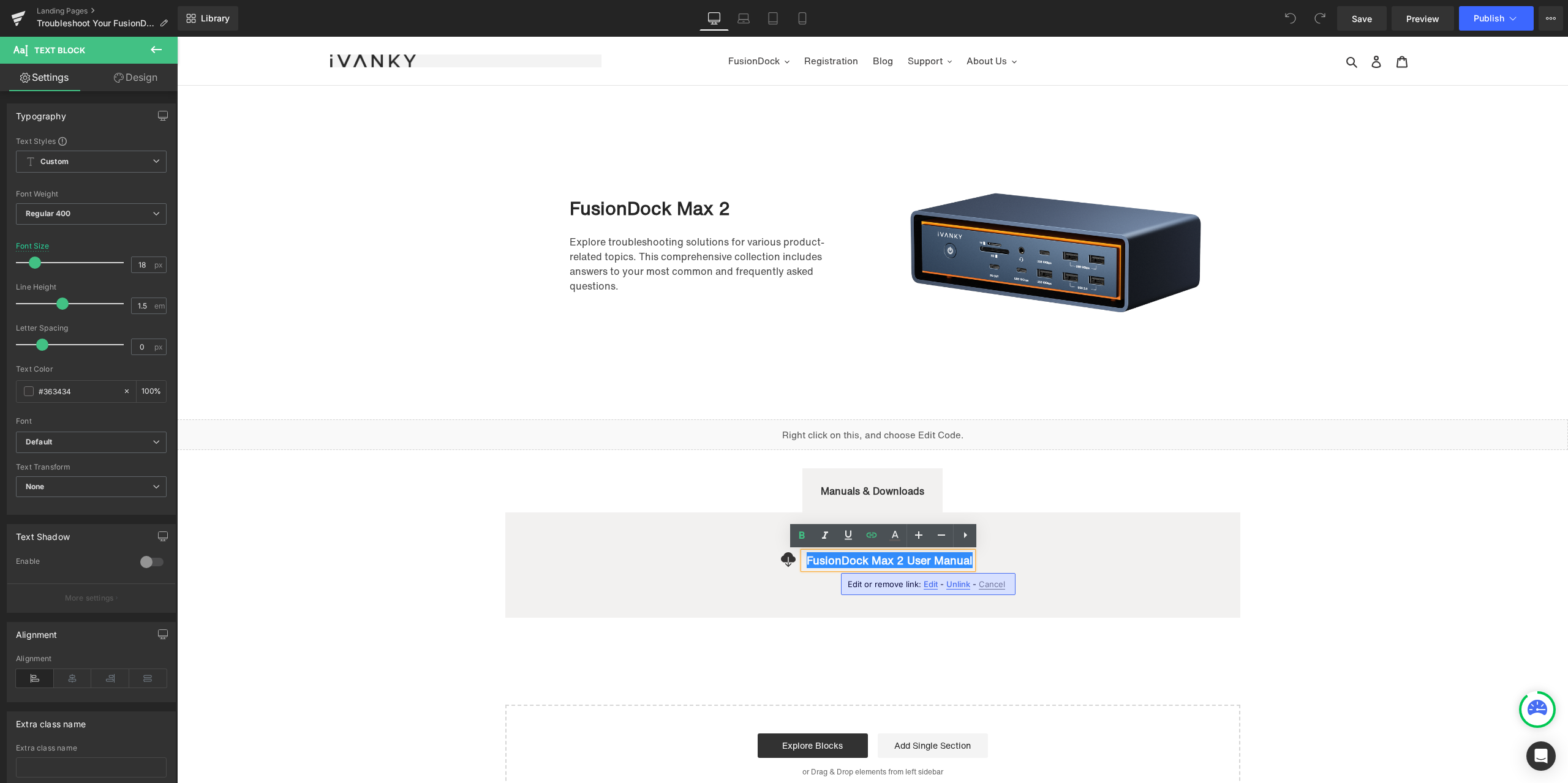
click at [928, 586] on span "Edit" at bounding box center [930, 584] width 14 height 10
click at [883, 585] on input "https://drive.google.com/uc?export=download&id=1328SAWd1dcq-Biqe38XMLk04vsvZZ-lm" at bounding box center [813, 588] width 189 height 31
paste input "f6-t1wvod37enKDbsrhC4F2p2gBb6wO3"
type input "https://drive.google.com/uc?export=download&id=1f6-t1wvod37enKDbsrhC4F2p2gBb6wO3"
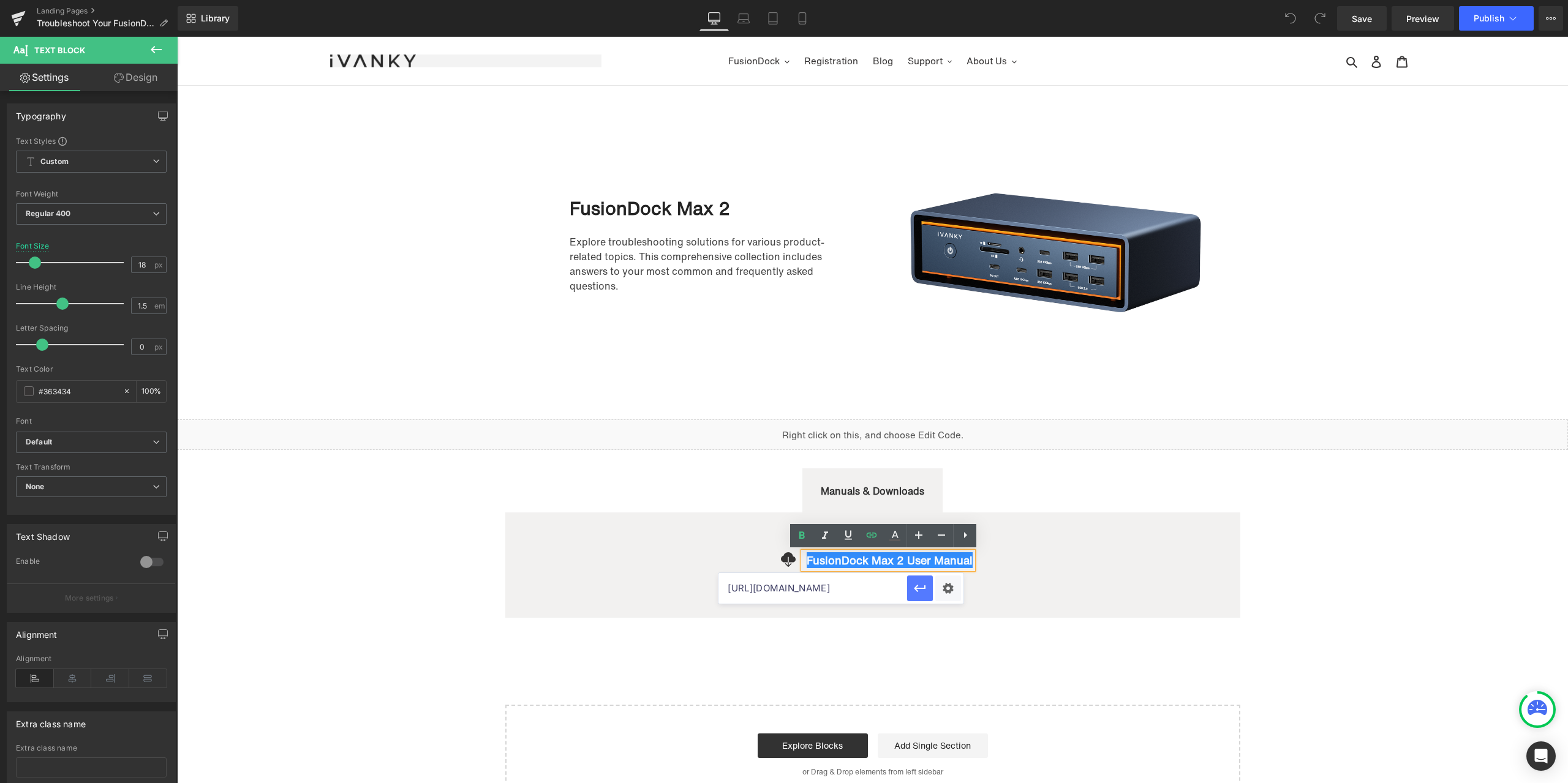
click at [920, 587] on icon "button" at bounding box center [920, 588] width 15 height 15
click at [920, 587] on div "Icon FusionDock Max 2 User Manual Text Block Icon List" at bounding box center [872, 562] width 692 height 75
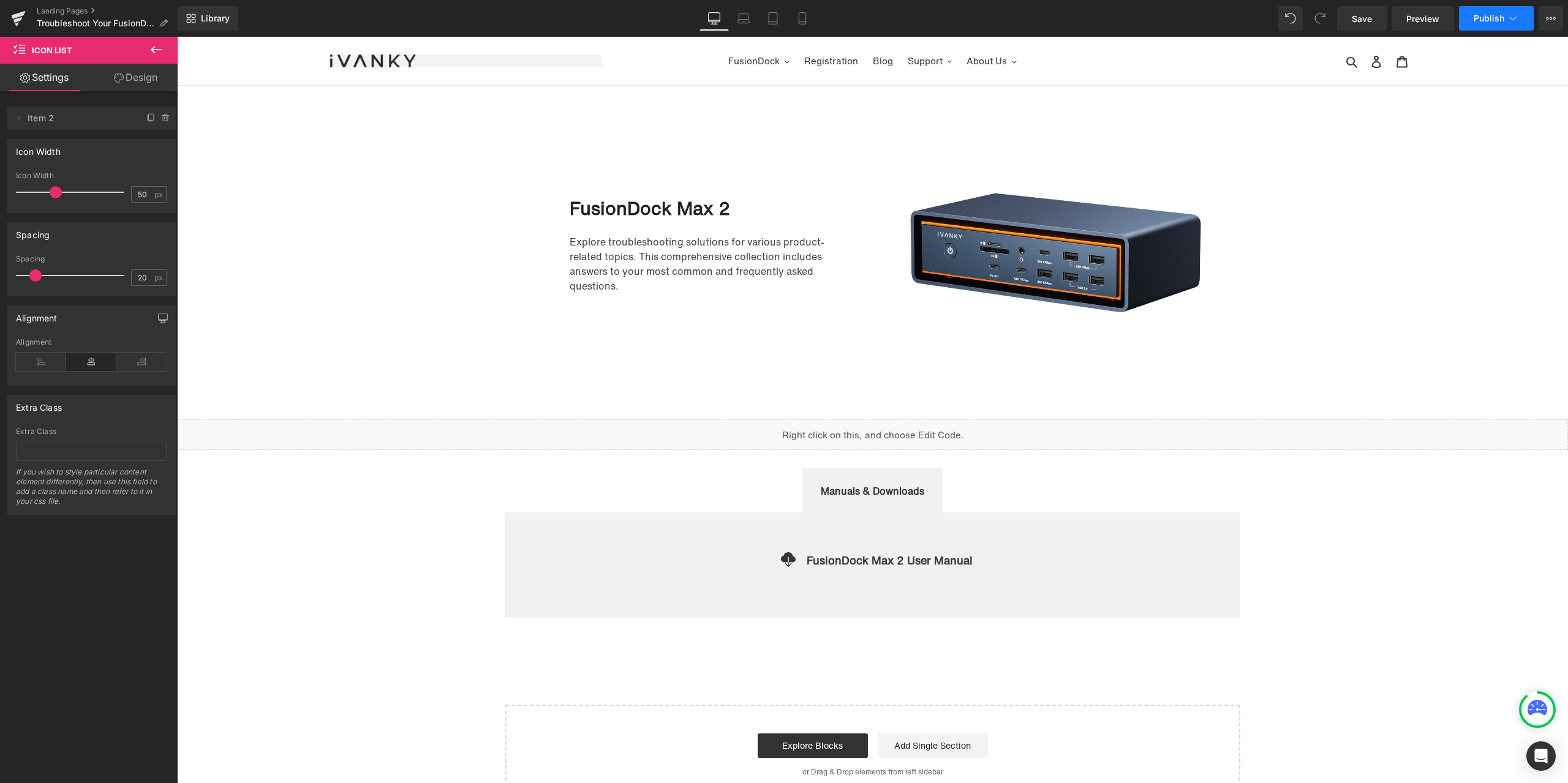
click at [1484, 16] on span "Publish" at bounding box center [1488, 18] width 31 height 10
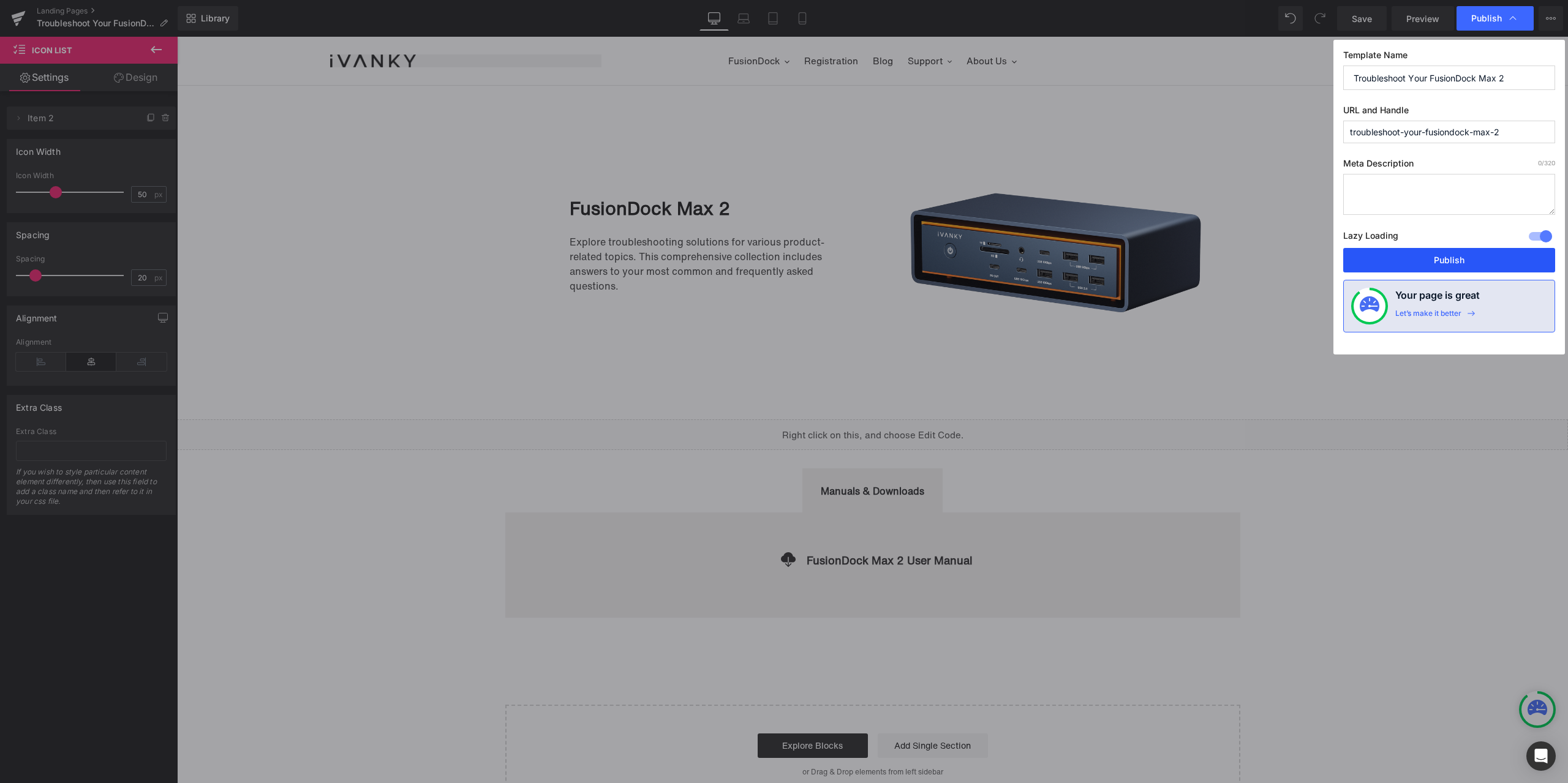
click at [1430, 254] on button "Publish" at bounding box center [1448, 260] width 212 height 24
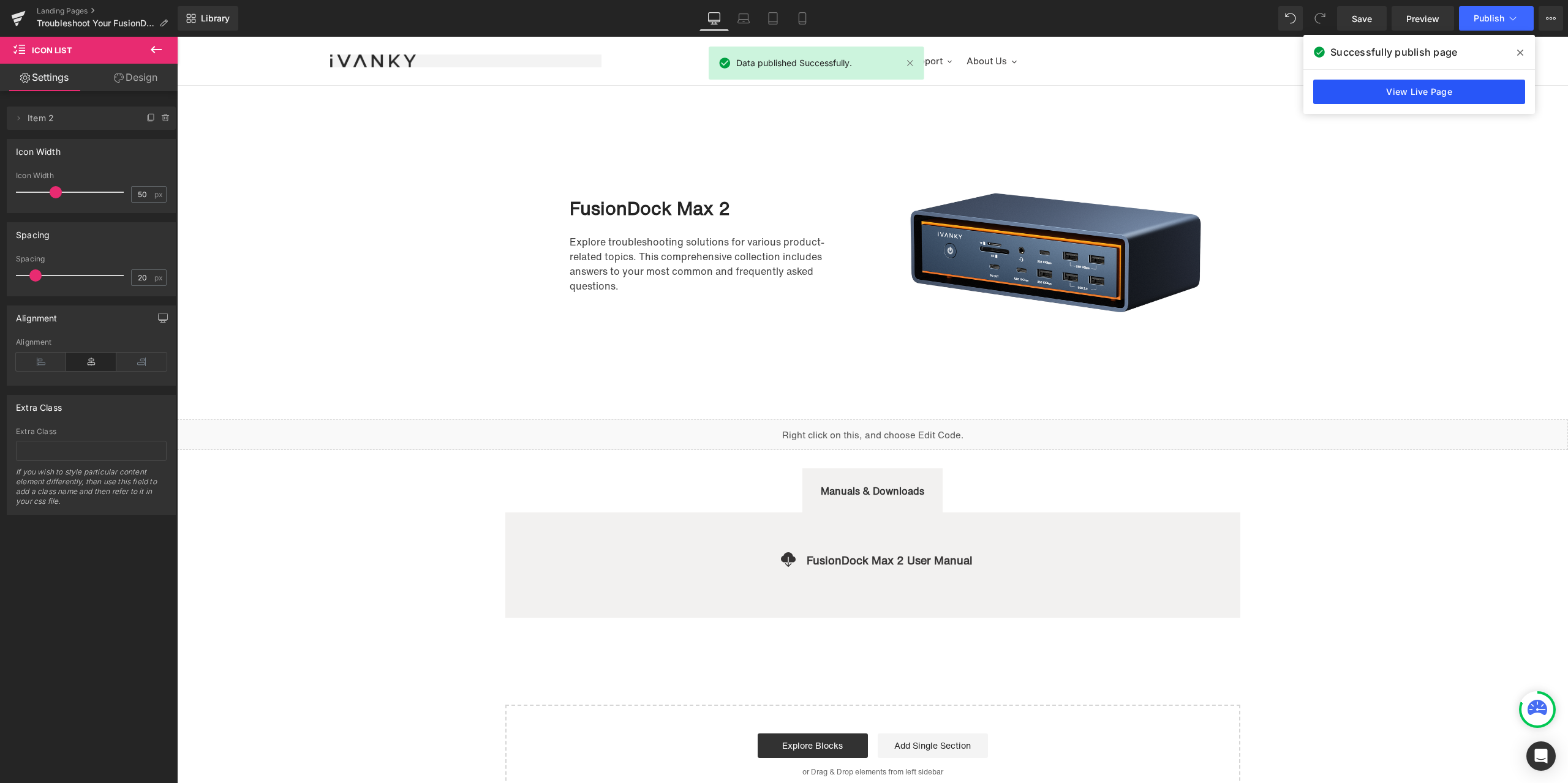
click at [1456, 95] on link "View Live Page" at bounding box center [1418, 92] width 212 height 24
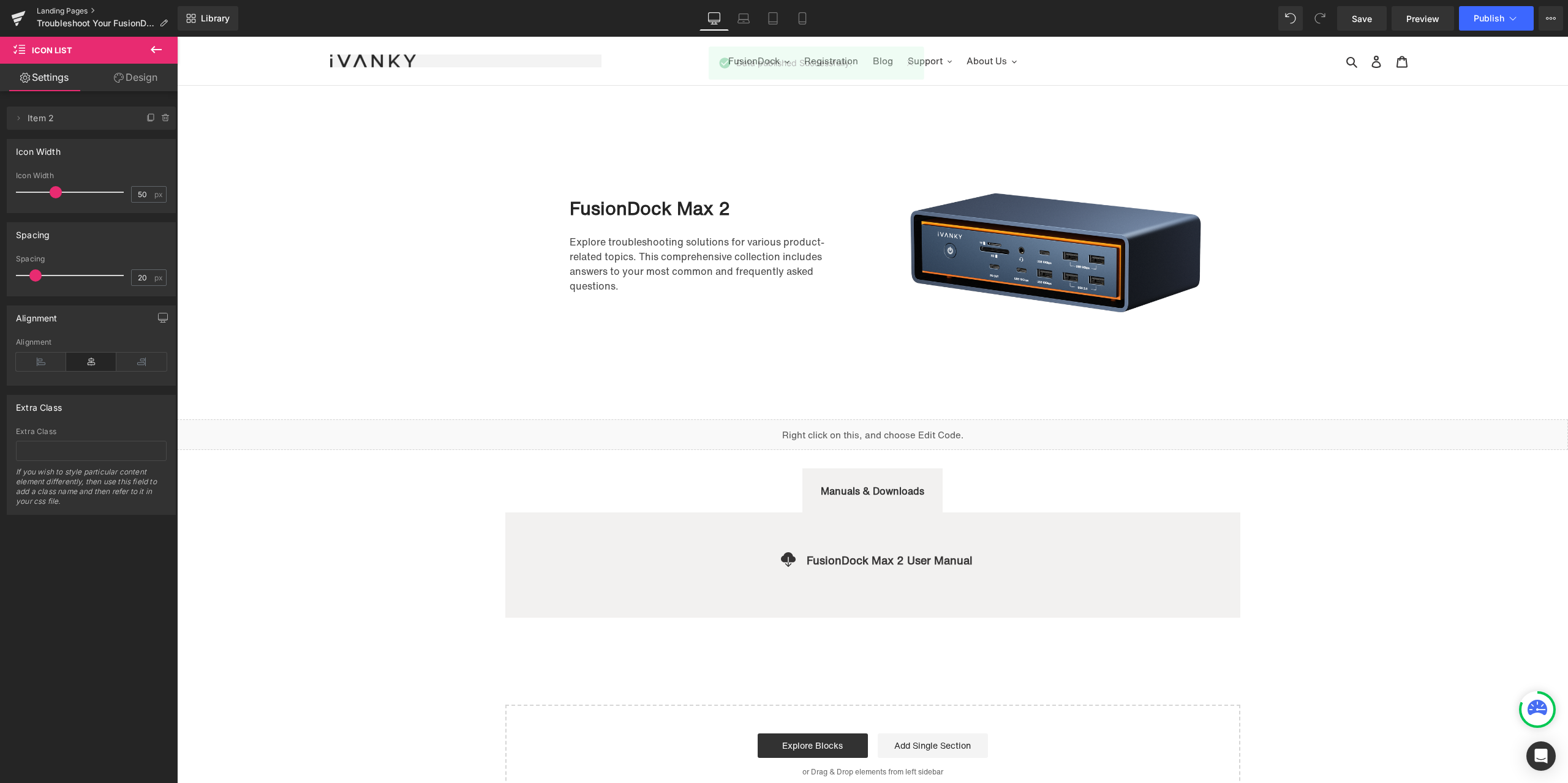
click at [59, 12] on link "Landing Pages" at bounding box center [107, 11] width 141 height 10
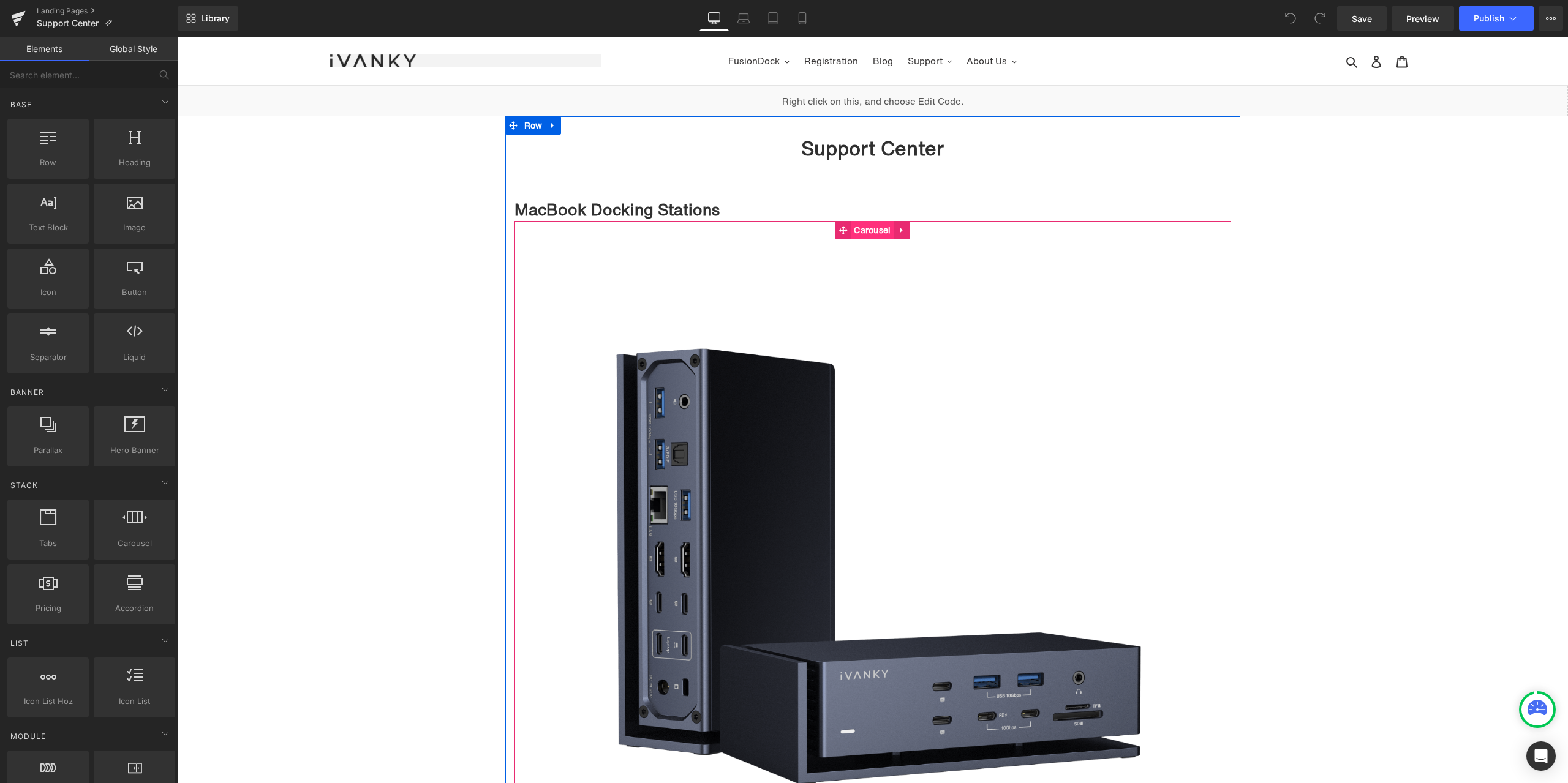
click at [878, 229] on span "Carousel" at bounding box center [872, 230] width 43 height 18
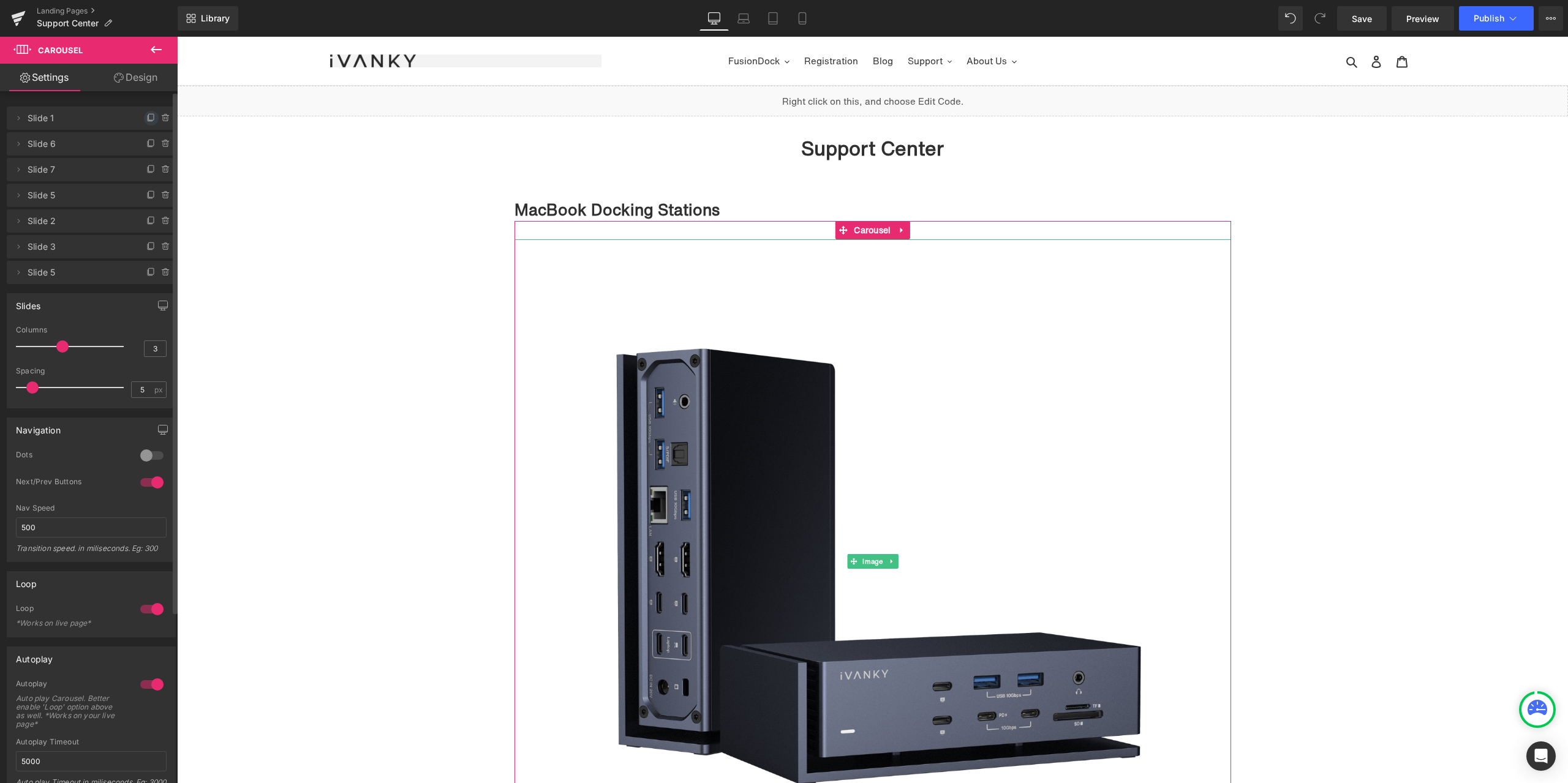
click at [146, 117] on icon at bounding box center [151, 118] width 10 height 10
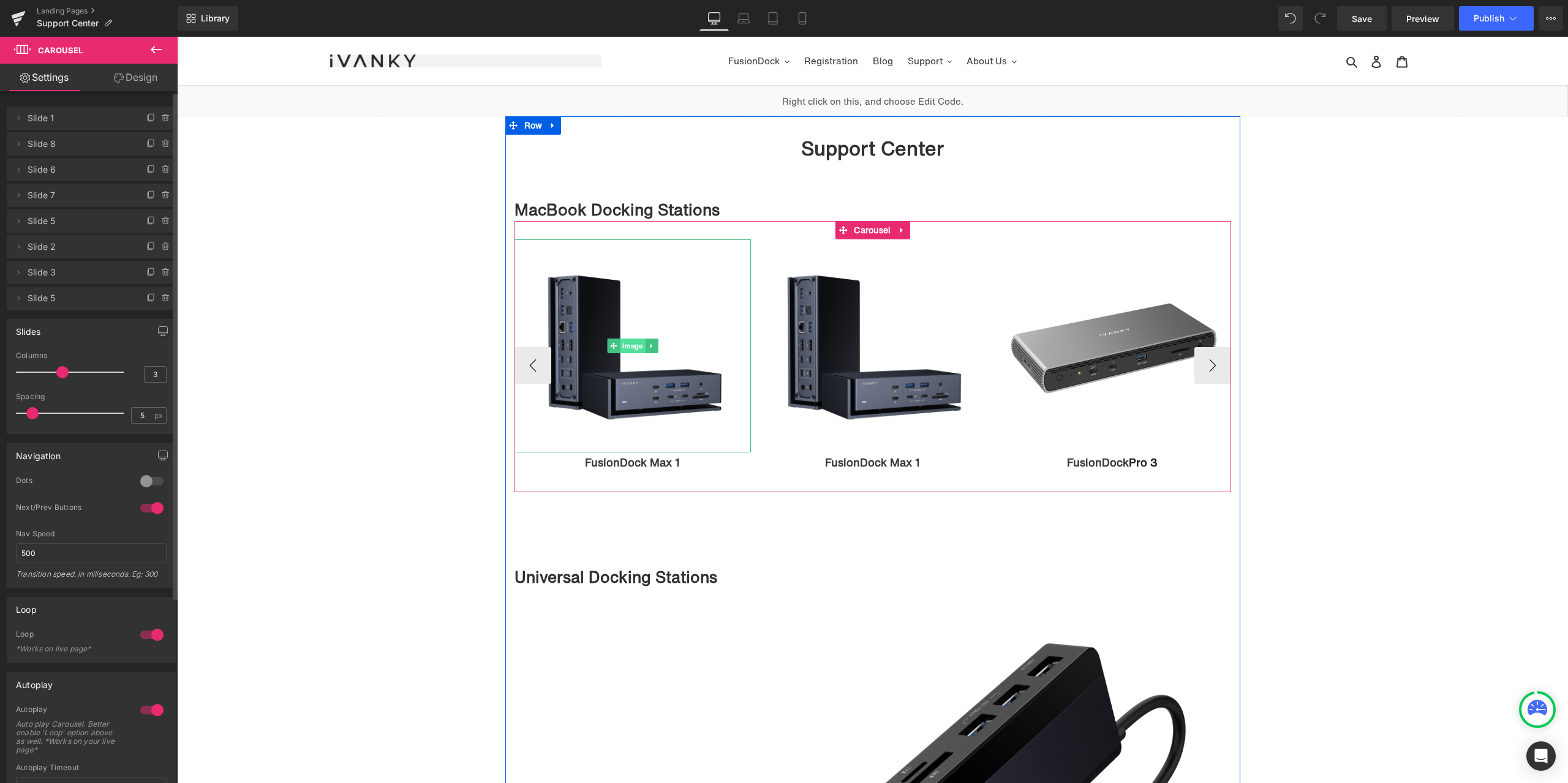
click at [628, 350] on span "Image" at bounding box center [632, 346] width 25 height 15
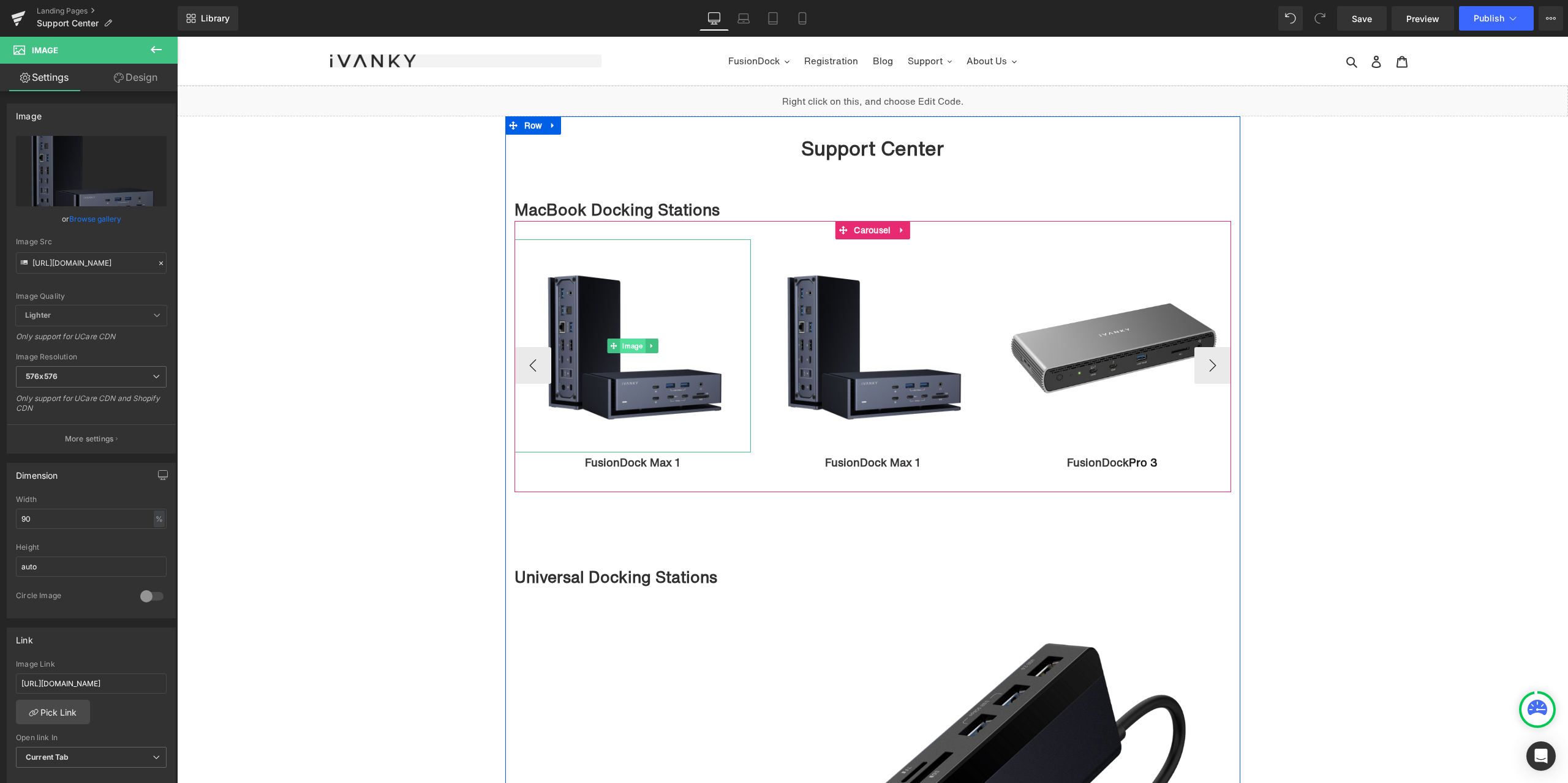
click at [633, 345] on span "Image" at bounding box center [632, 346] width 25 height 15
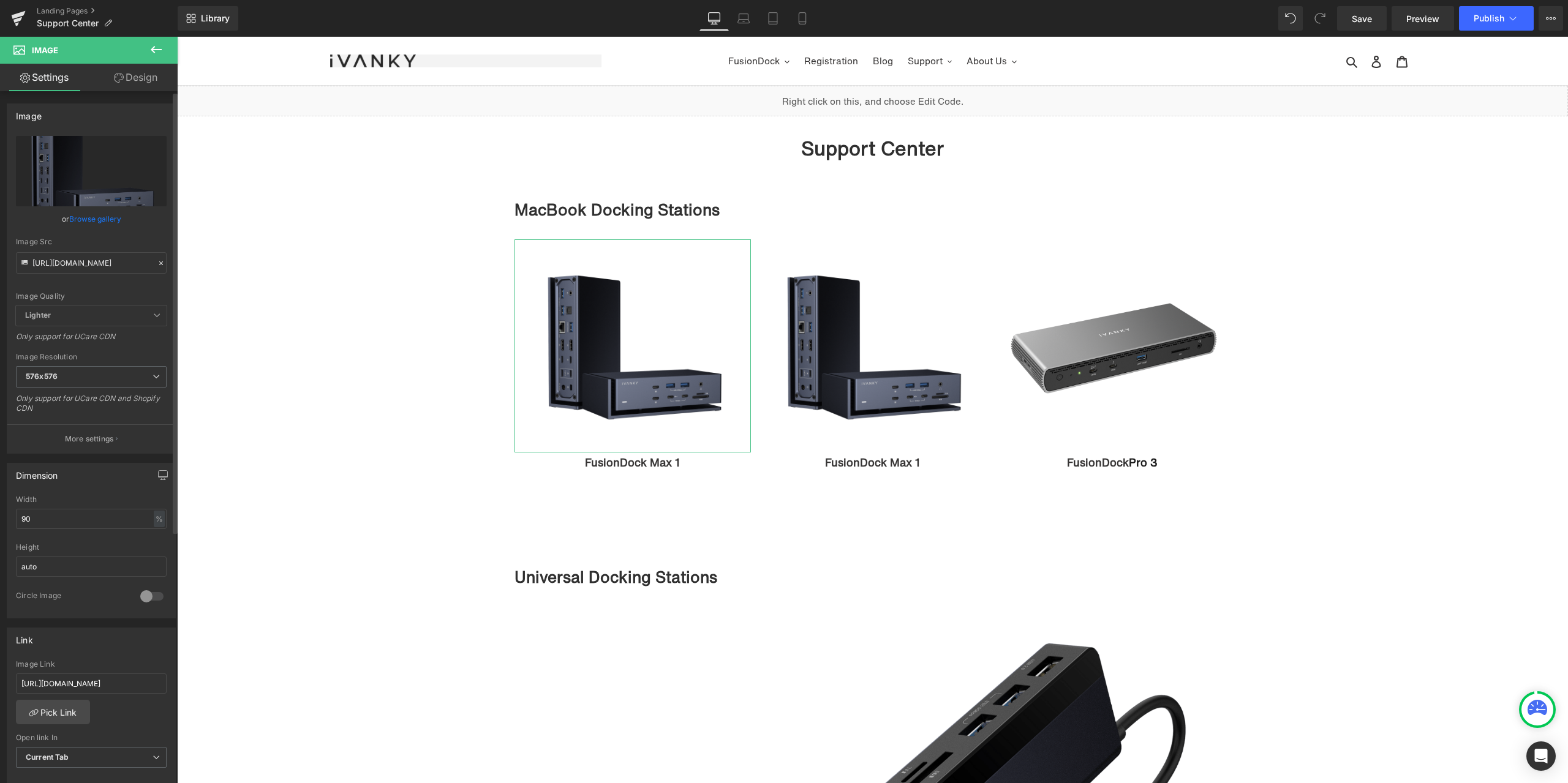
click at [157, 260] on icon at bounding box center [161, 263] width 9 height 9
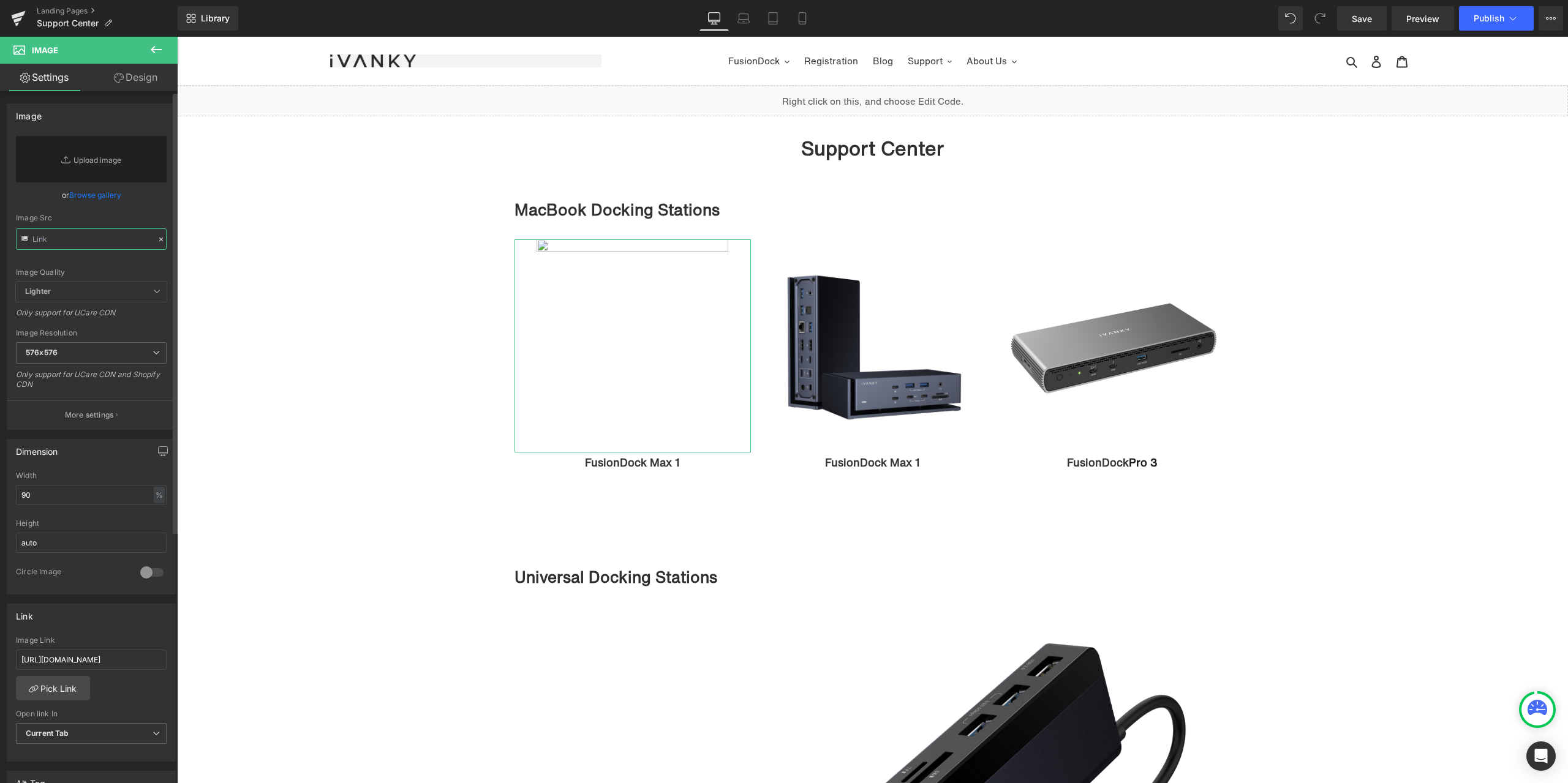
click at [100, 246] on input "text" at bounding box center [91, 239] width 150 height 21
paste input "https://cdn.shopify.com/s/files/1/0576/6833/7827/files/VCD20-_5_b752b149-44b5-4…"
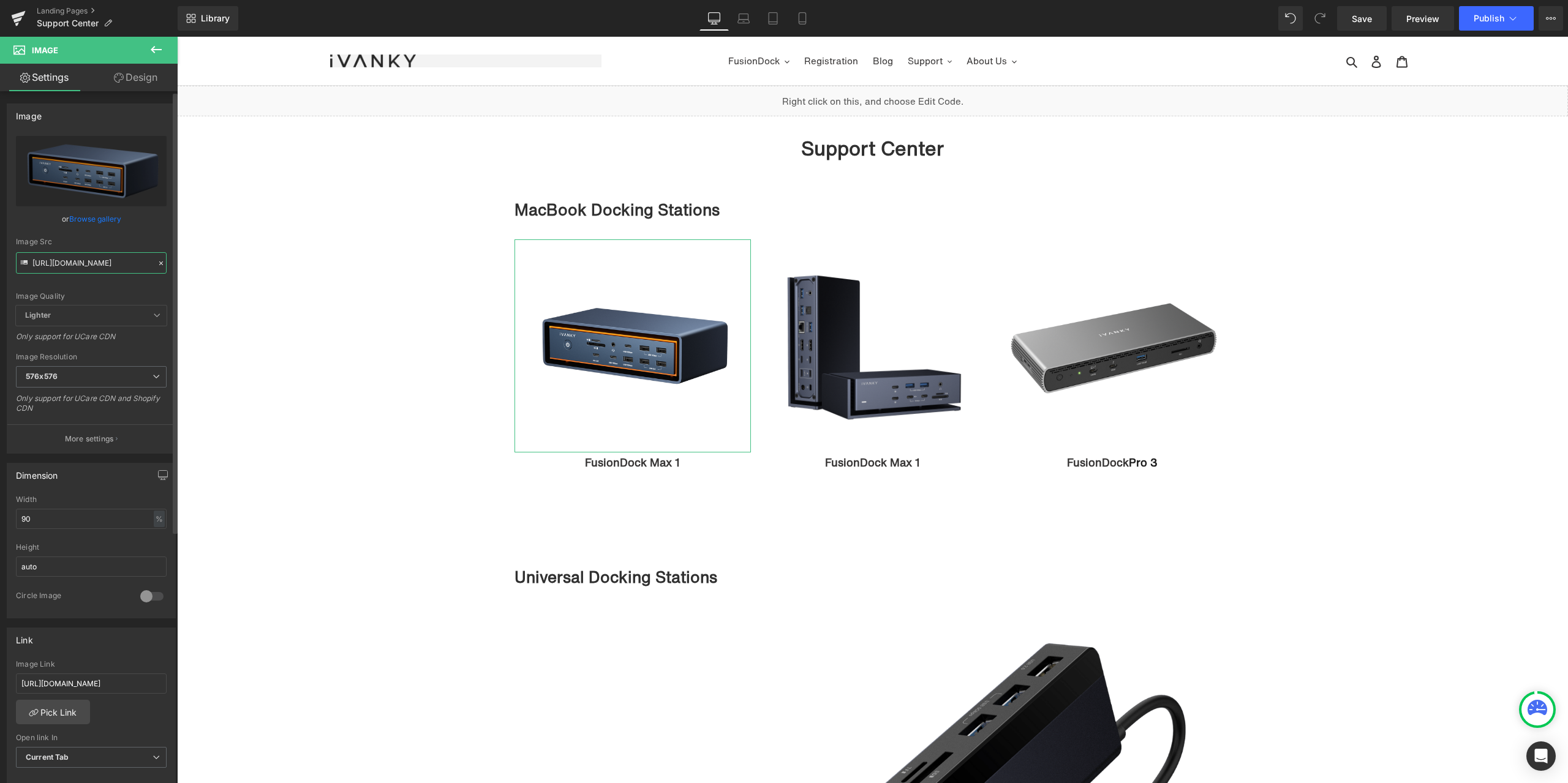
type input "https://cdn.shopify.com/s/files/1/0576/6833/7827/files/VCD20-_5_b752b149-44b5-4…"
click at [144, 237] on div "https://cdn.shopify.com/s/files/1/0576/6833/7827/files/VCD20-_5_b752b149-44b5-4…" at bounding box center [91, 295] width 168 height 317
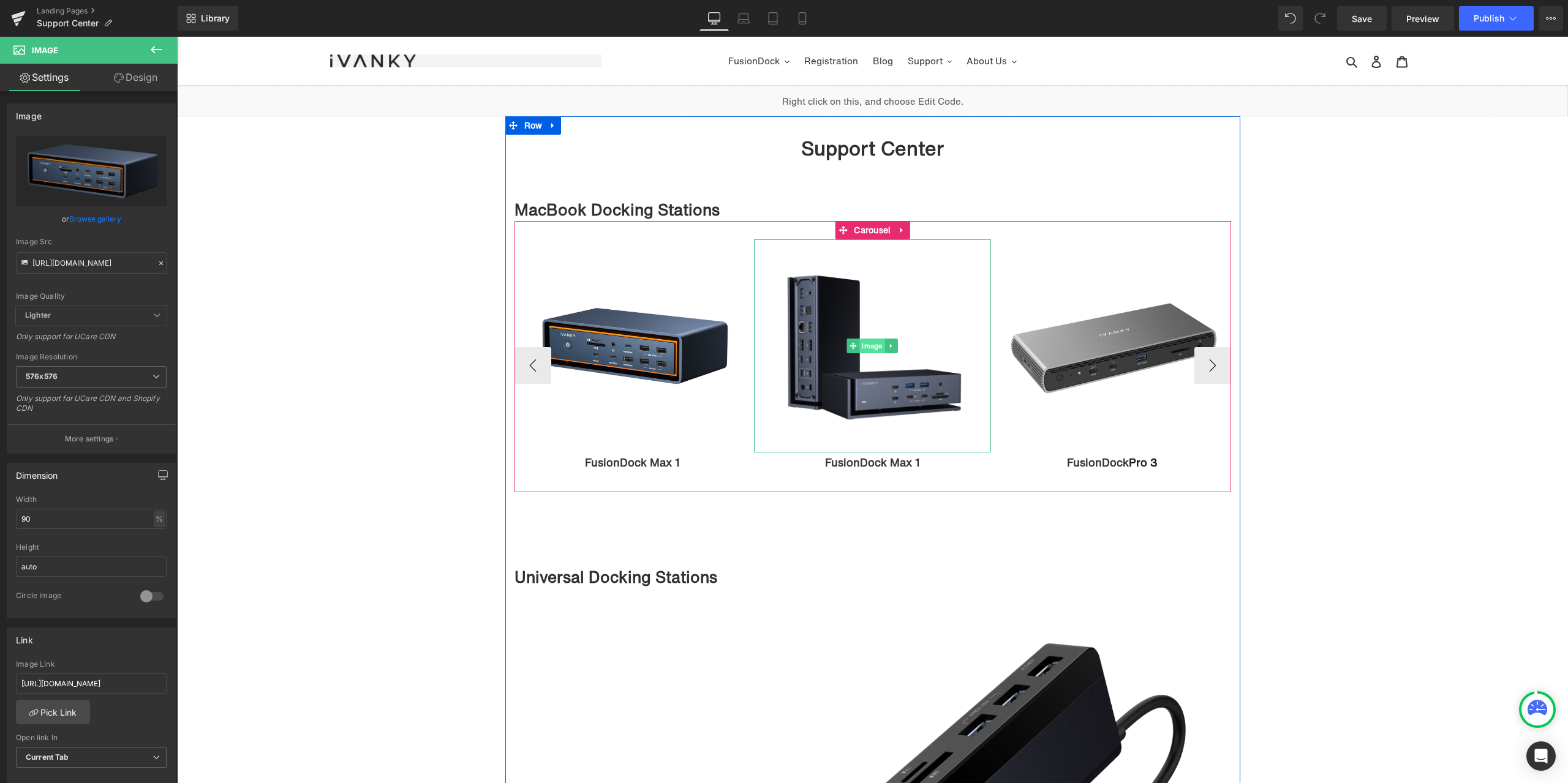
click at [869, 352] on span "Image" at bounding box center [872, 346] width 25 height 15
click at [622, 346] on span "Image" at bounding box center [632, 346] width 25 height 15
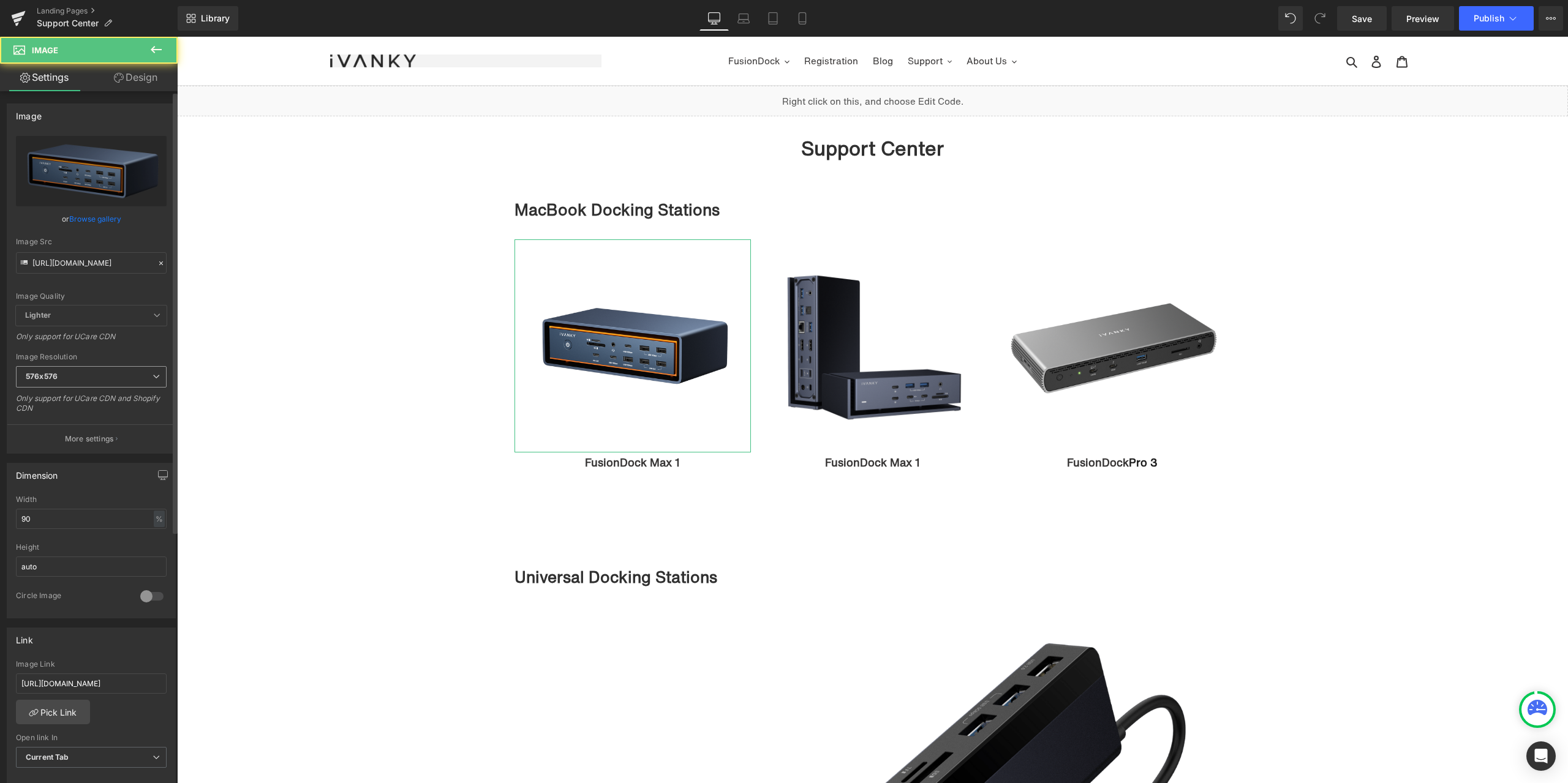
click at [70, 378] on span "576x576" at bounding box center [91, 376] width 150 height 21
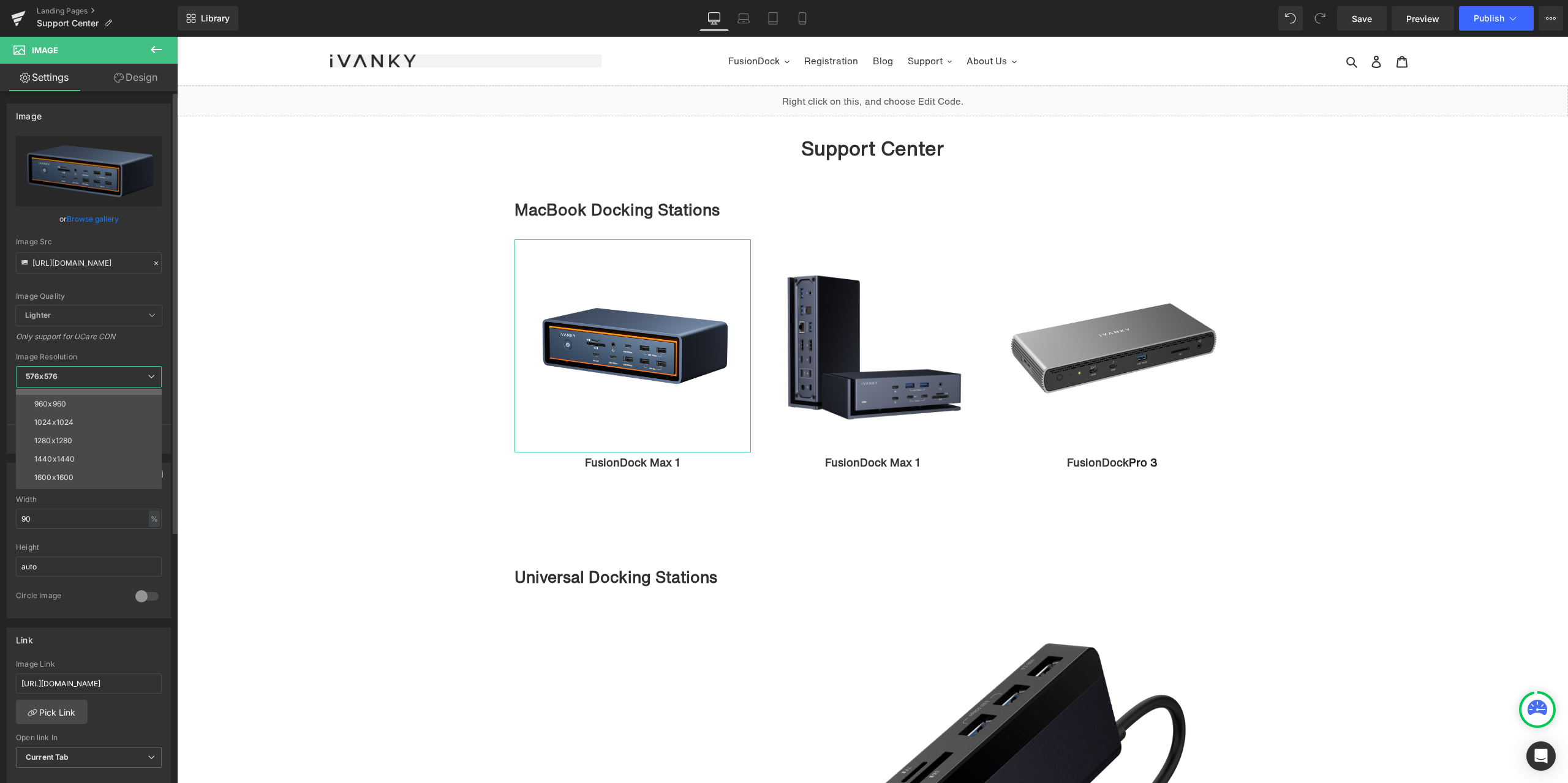
scroll to position [175, 0]
click at [65, 478] on div "3000x3000" at bounding box center [55, 480] width 43 height 9
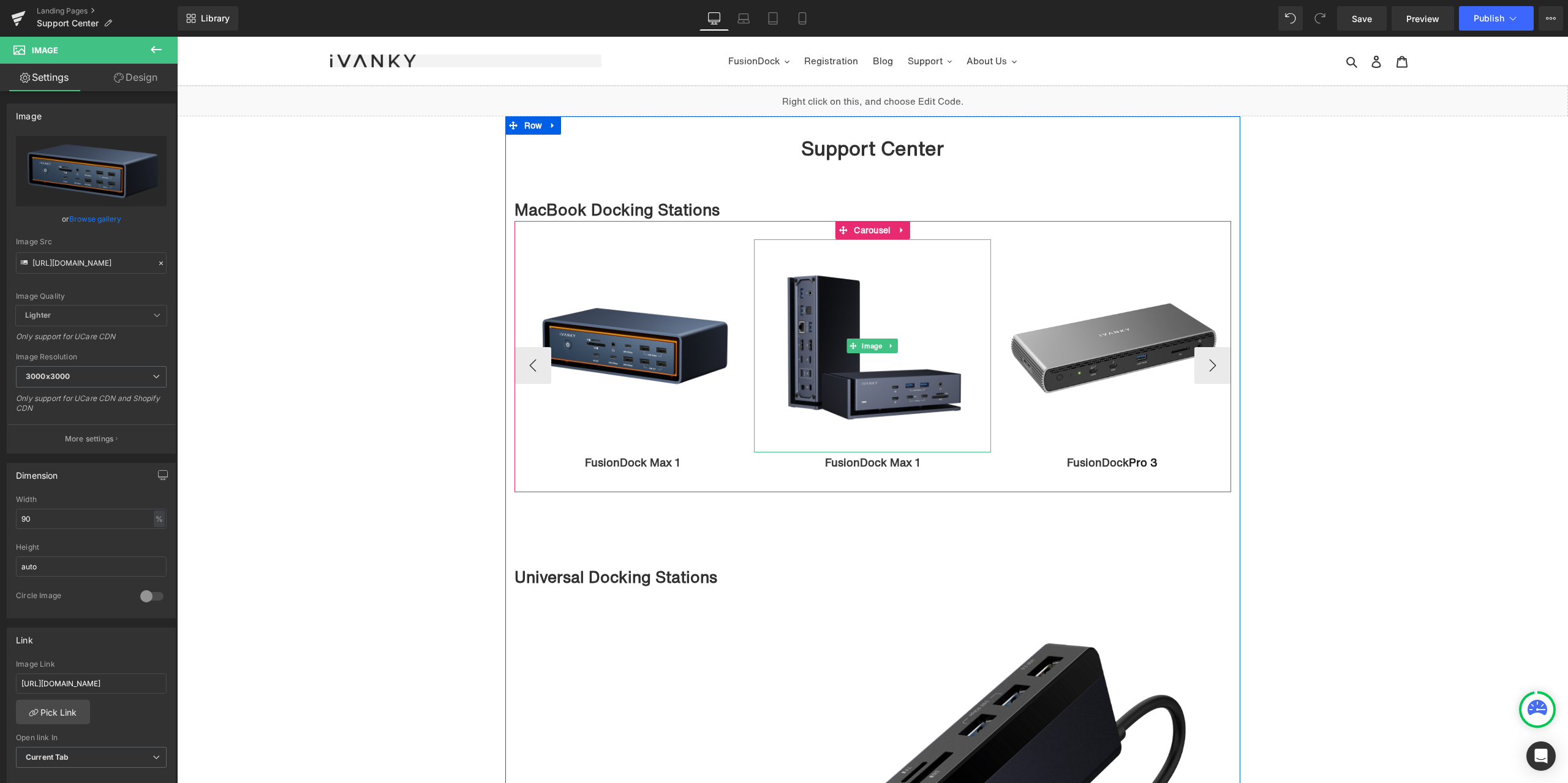
drag, startPoint x: 866, startPoint y: 350, endPoint x: 730, endPoint y: 364, distance: 136.7
click at [866, 349] on span "Image" at bounding box center [872, 346] width 25 height 15
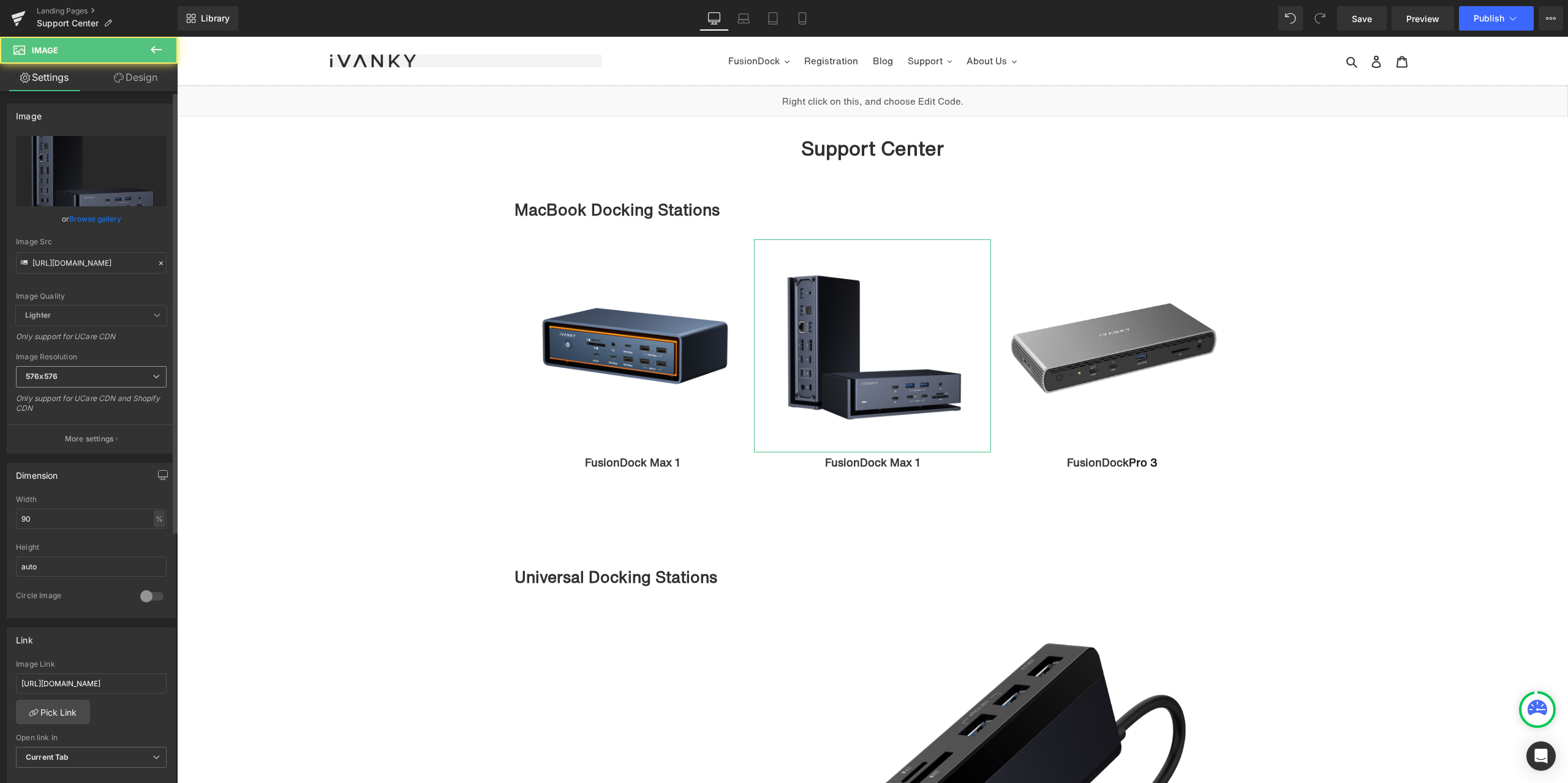
click at [119, 382] on span "576x576" at bounding box center [91, 376] width 150 height 21
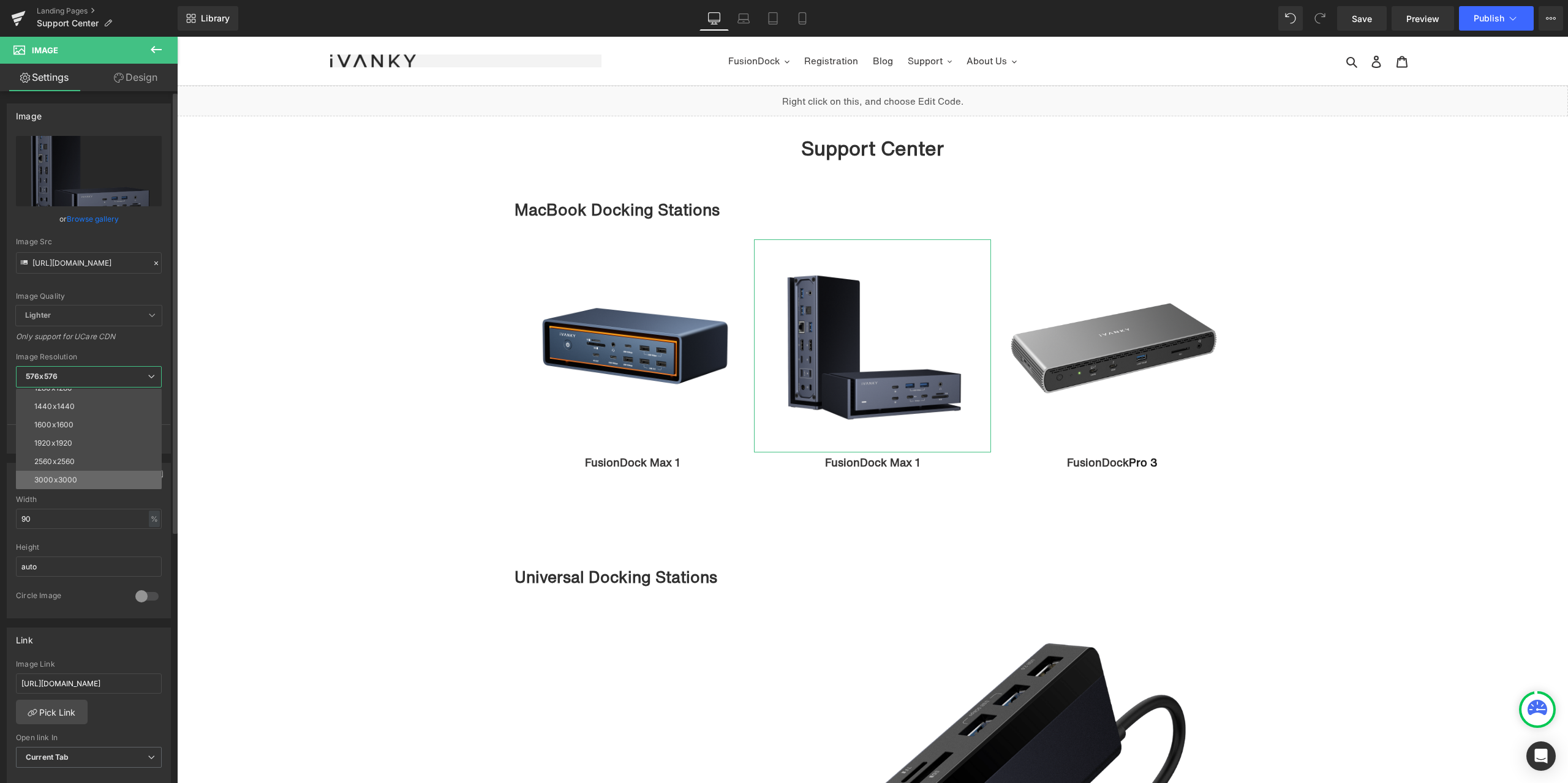
click at [92, 482] on li "3000x3000" at bounding box center [91, 480] width 151 height 18
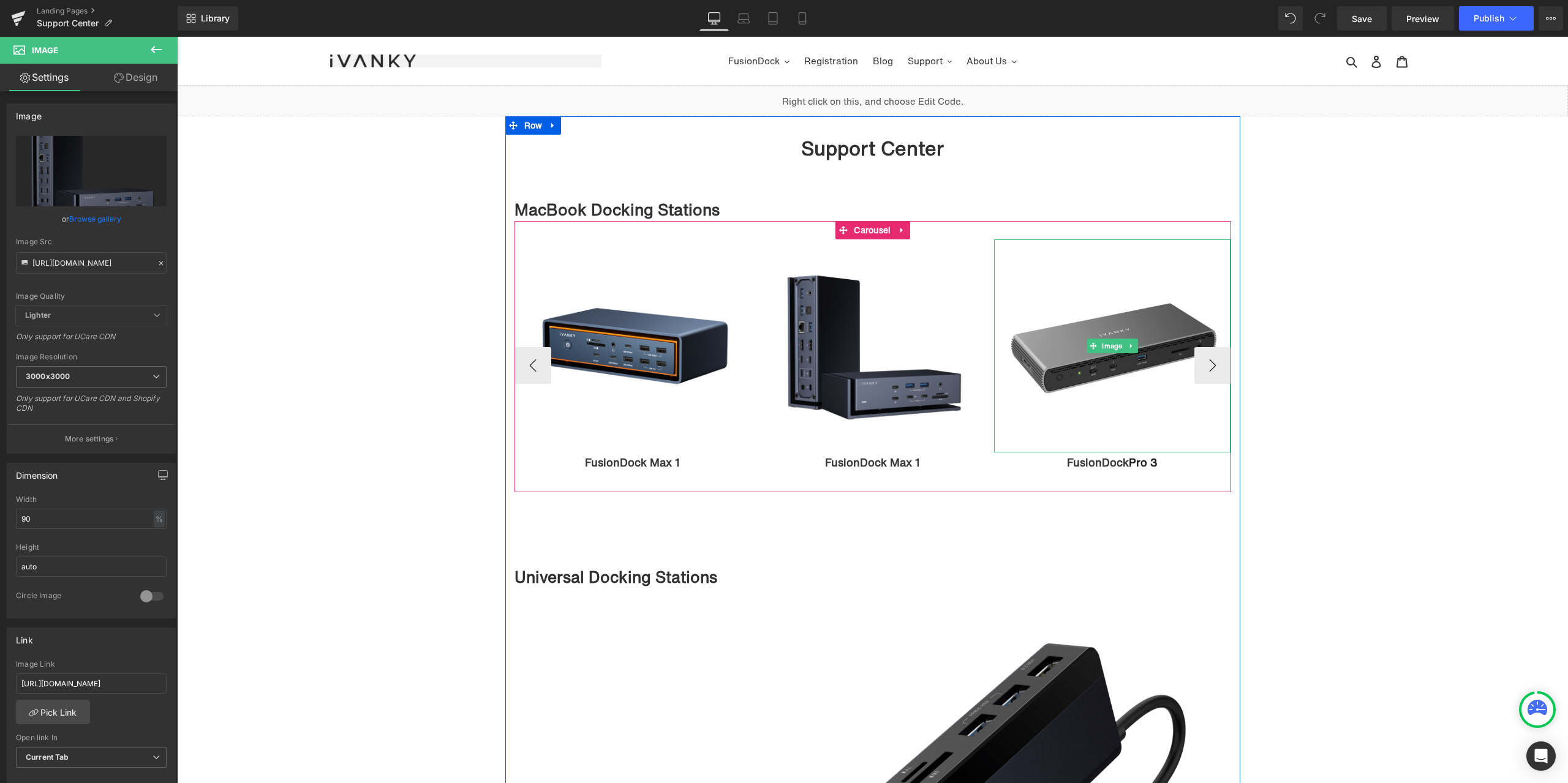
type input "https://cdn.shopify.com/s/files/1/0576/6833/7827/files/iVANKY_Docking_Station_U…"
click at [1104, 346] on span "Image" at bounding box center [1112, 346] width 25 height 15
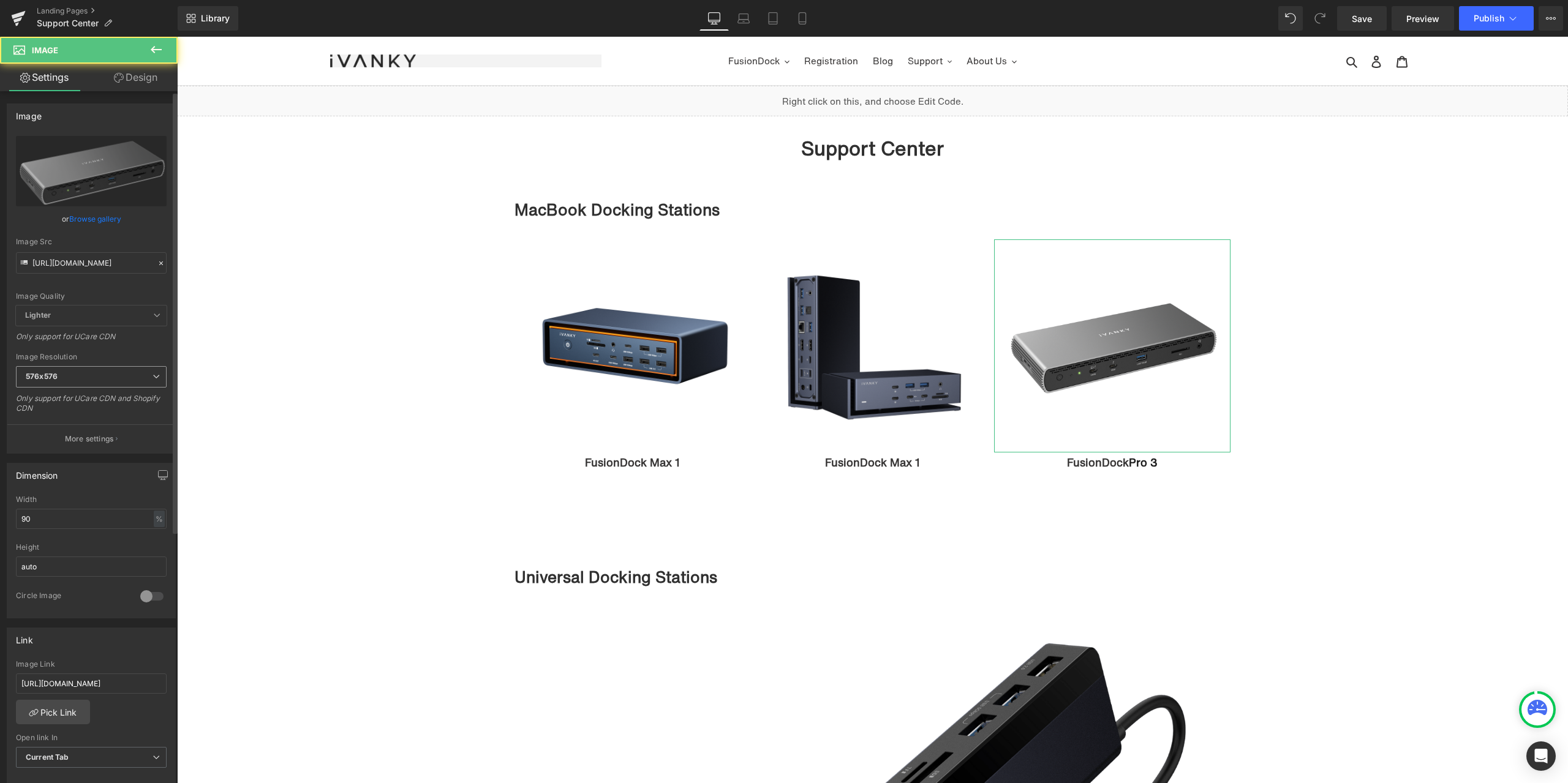
click at [115, 382] on span "576x576" at bounding box center [91, 376] width 150 height 21
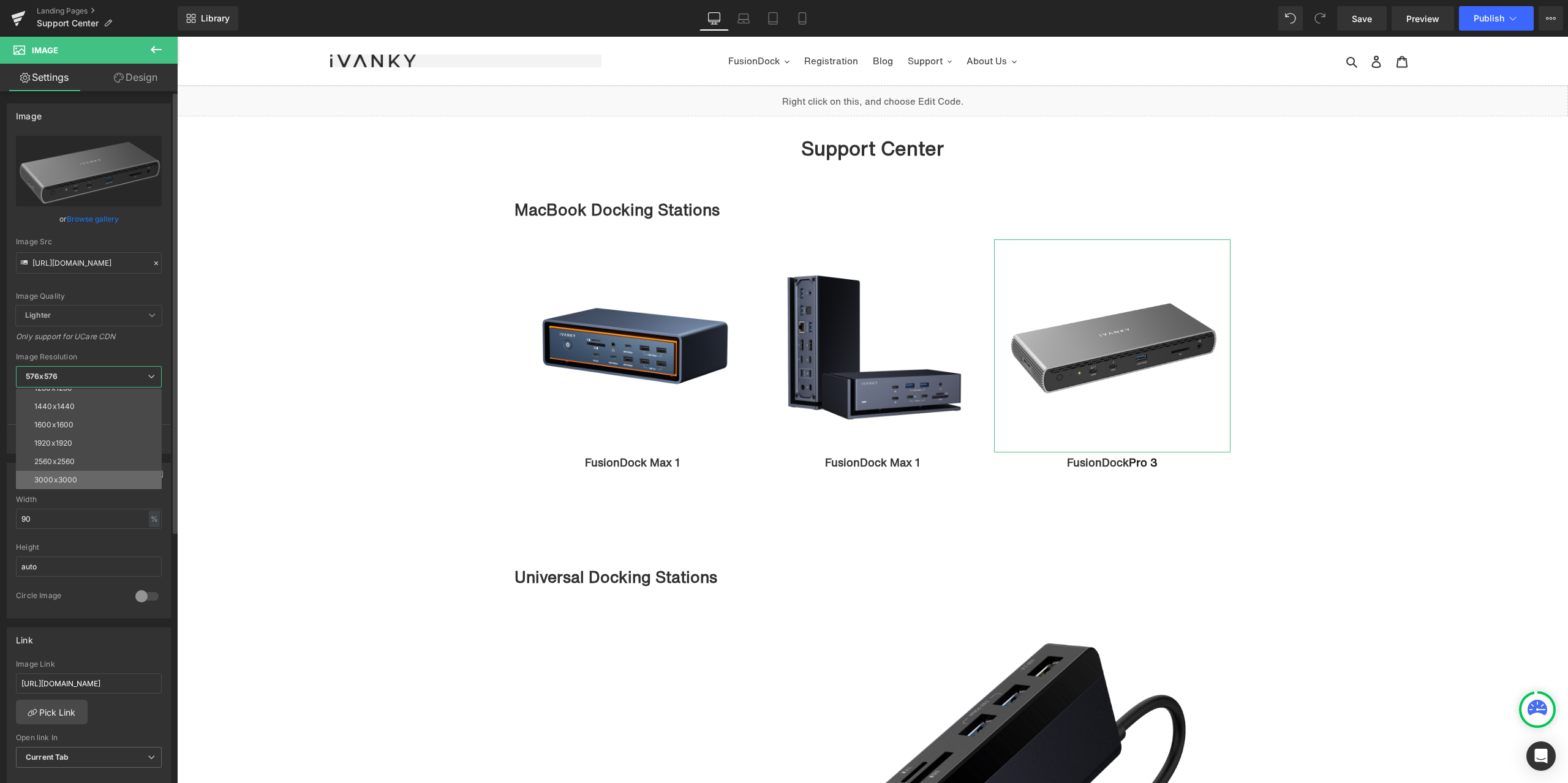
click at [76, 471] on li "3000x3000" at bounding box center [91, 480] width 151 height 18
type input "https://cdn.shopify.com/s/files/1/0576/6833/7827/files/VCD13A-_45_75bb0f9d-c1d8…"
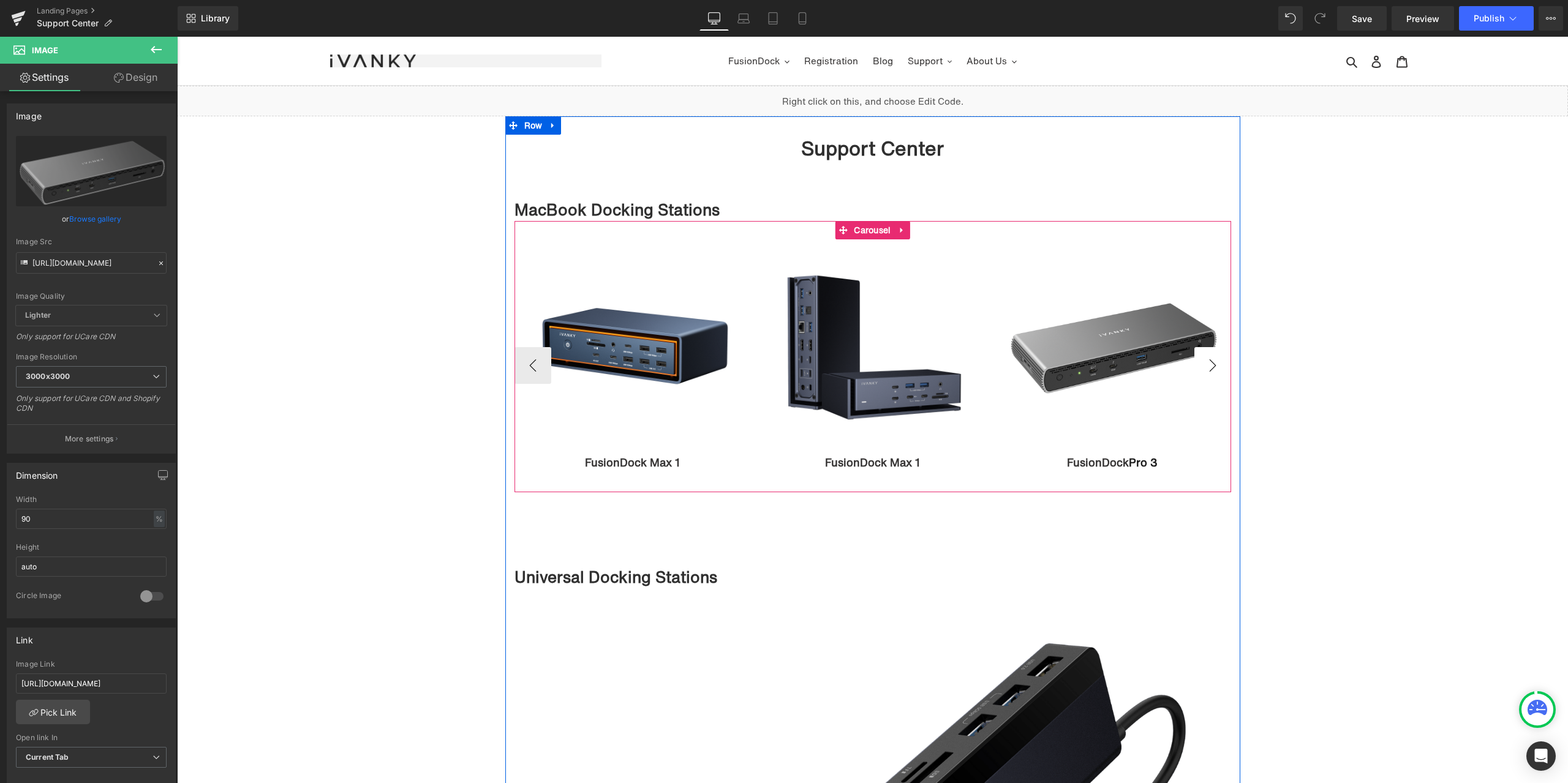
click at [1211, 357] on button "›" at bounding box center [1213, 365] width 37 height 37
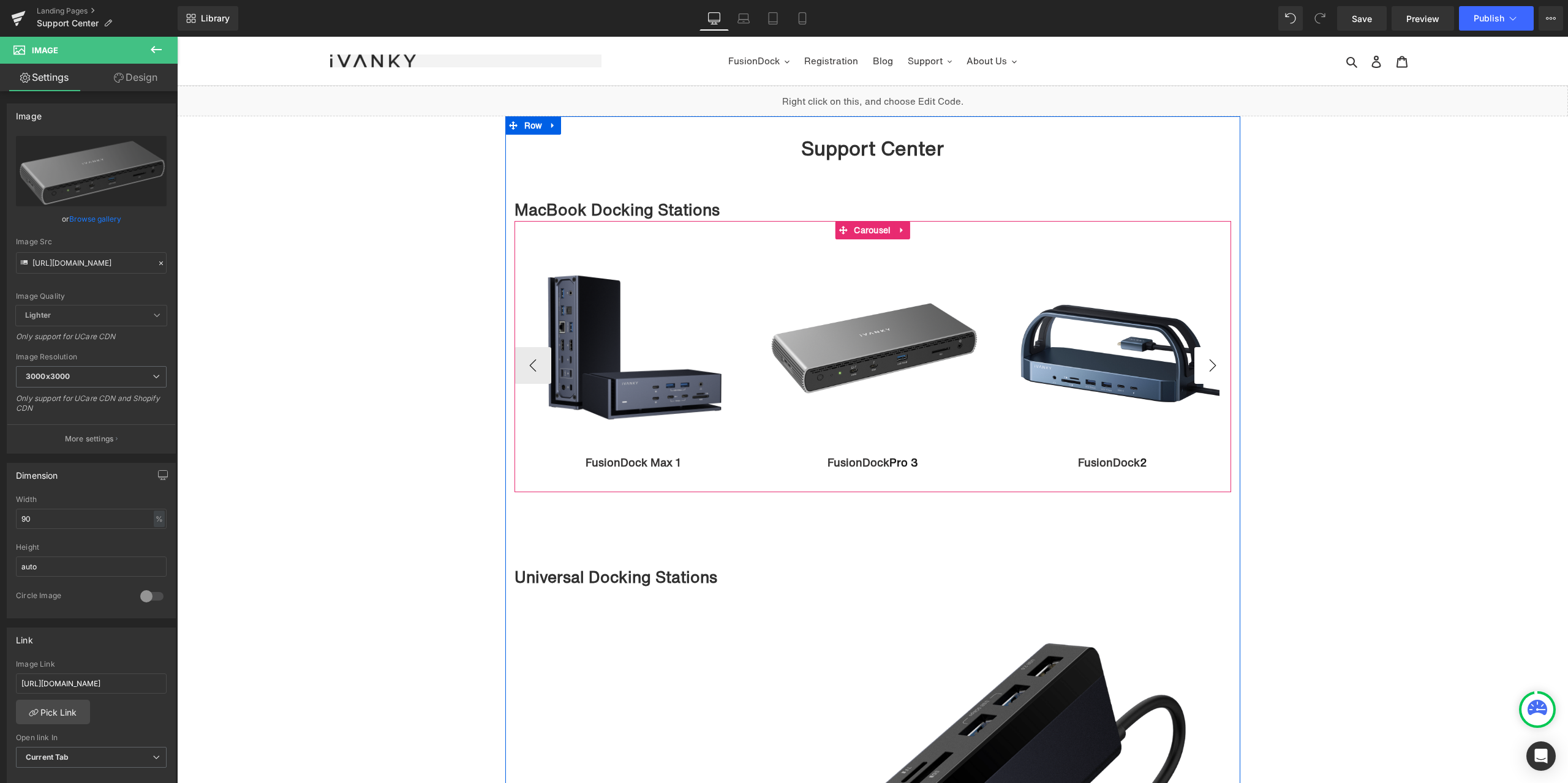
click at [1209, 357] on button "›" at bounding box center [1213, 365] width 37 height 37
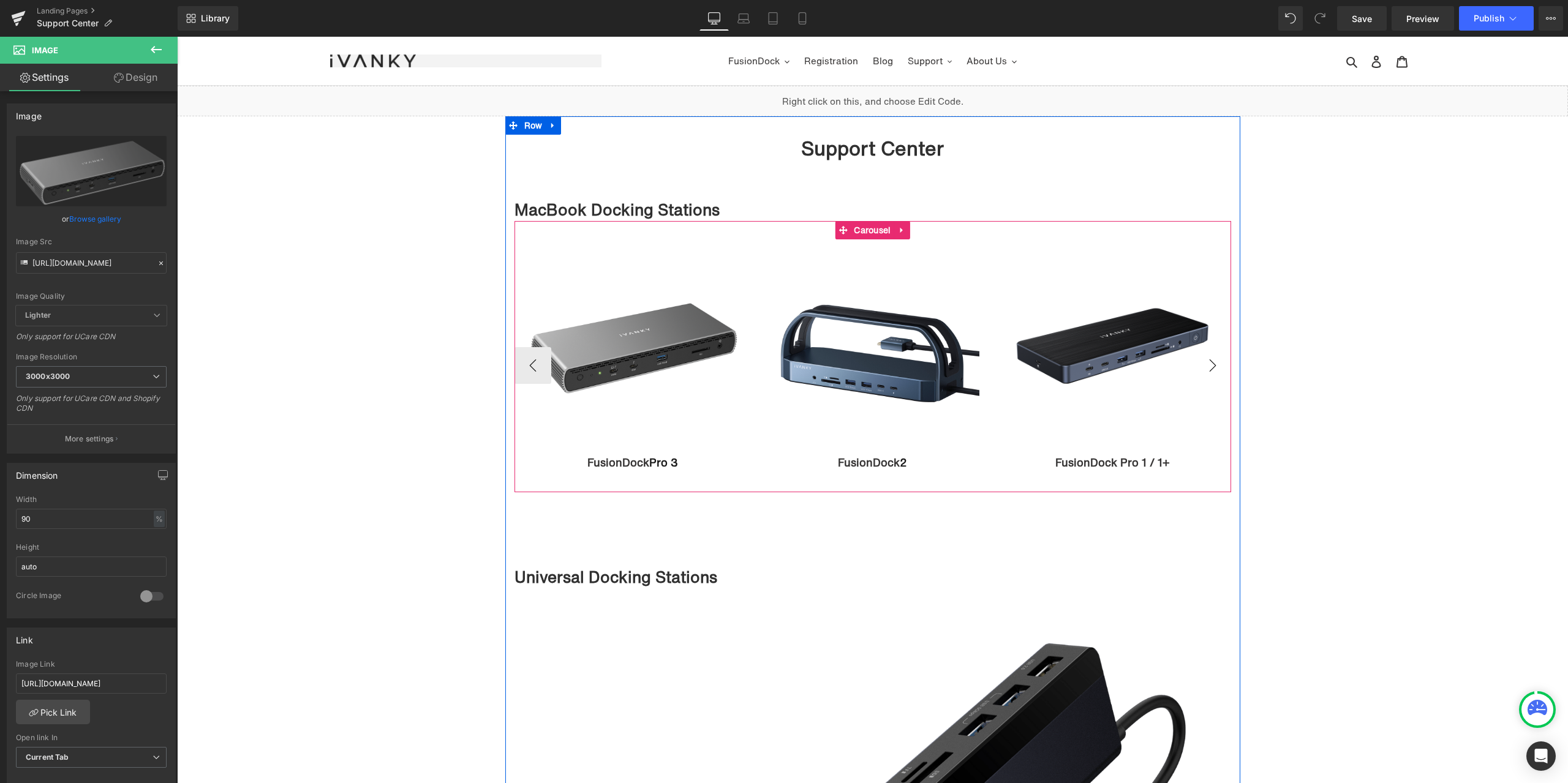
click at [1207, 358] on button "›" at bounding box center [1213, 365] width 37 height 37
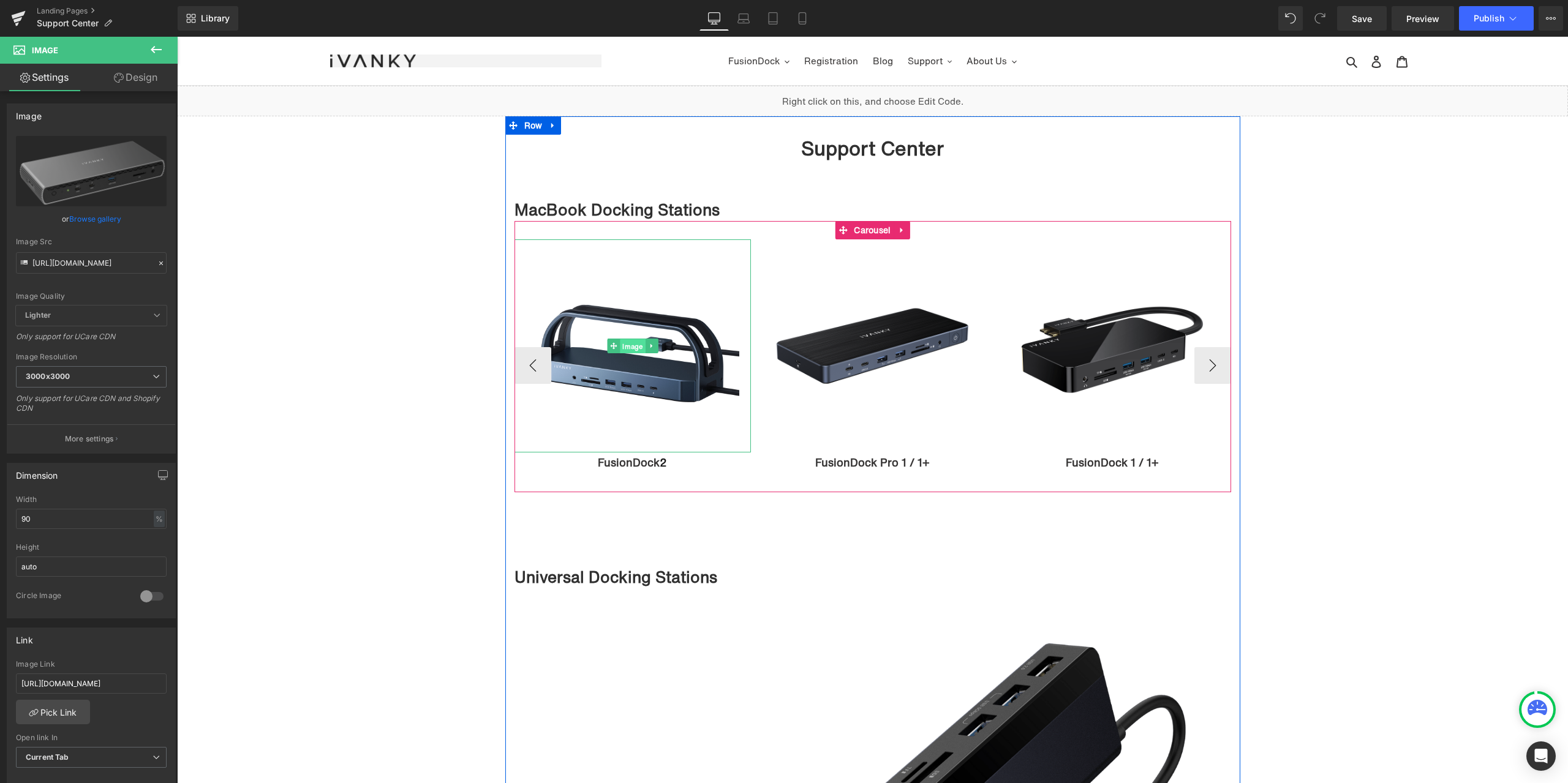
click at [621, 341] on span "Image" at bounding box center [632, 346] width 25 height 15
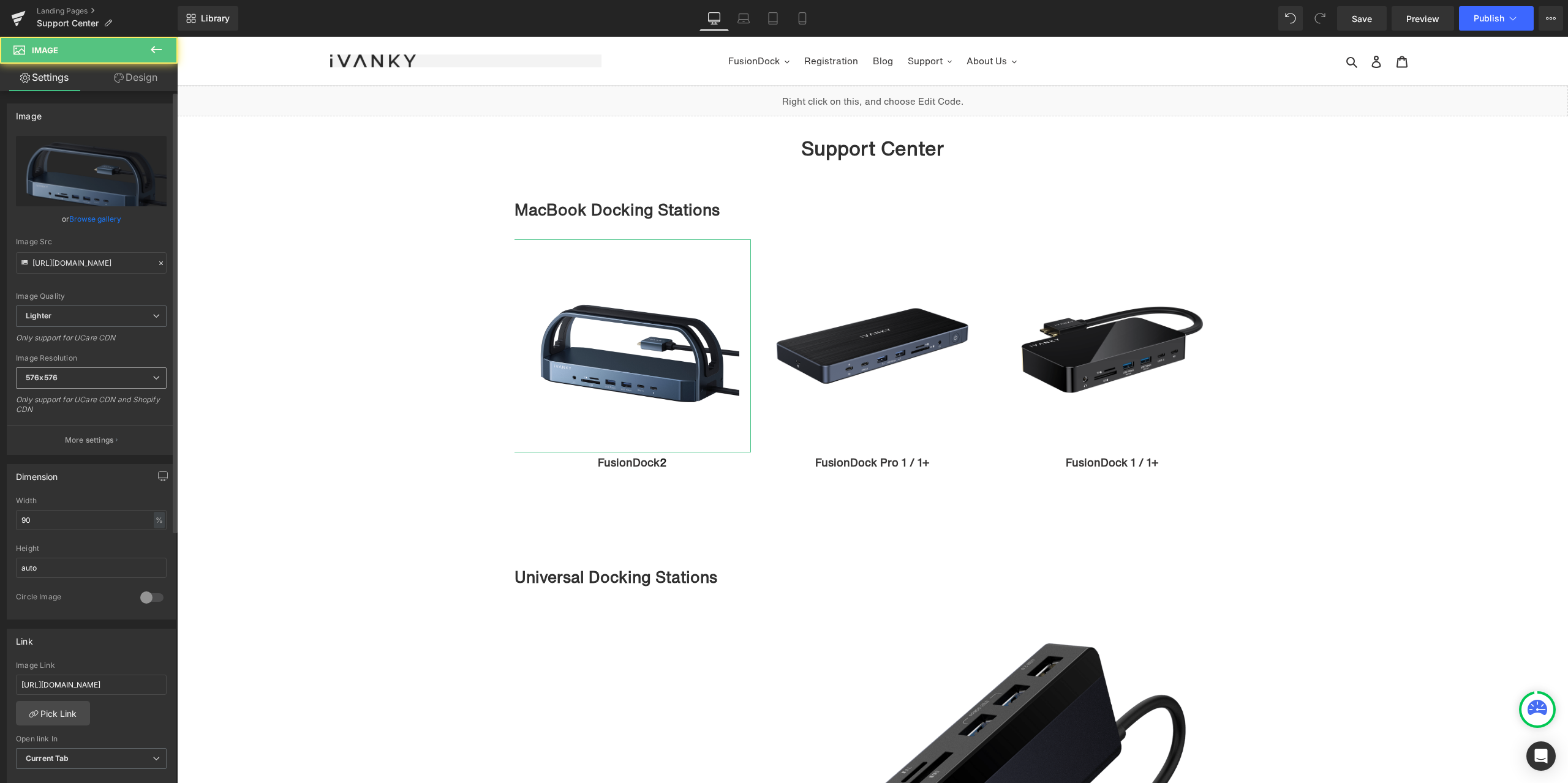
click at [144, 378] on span "576x576" at bounding box center [91, 378] width 150 height 21
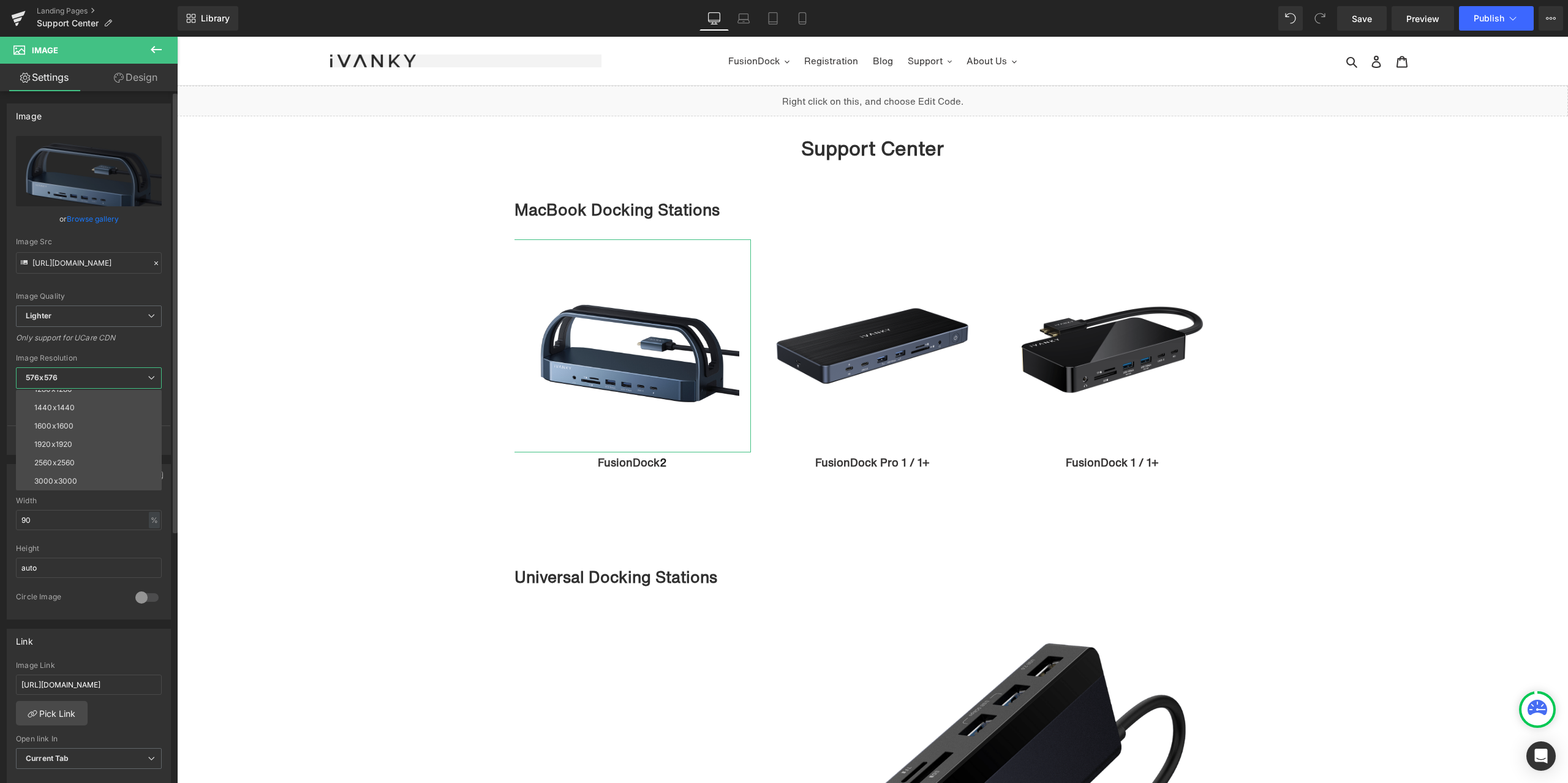
drag, startPoint x: 84, startPoint y: 479, endPoint x: 161, endPoint y: 461, distance: 79.1
click at [84, 479] on li "3000x3000" at bounding box center [91, 481] width 151 height 18
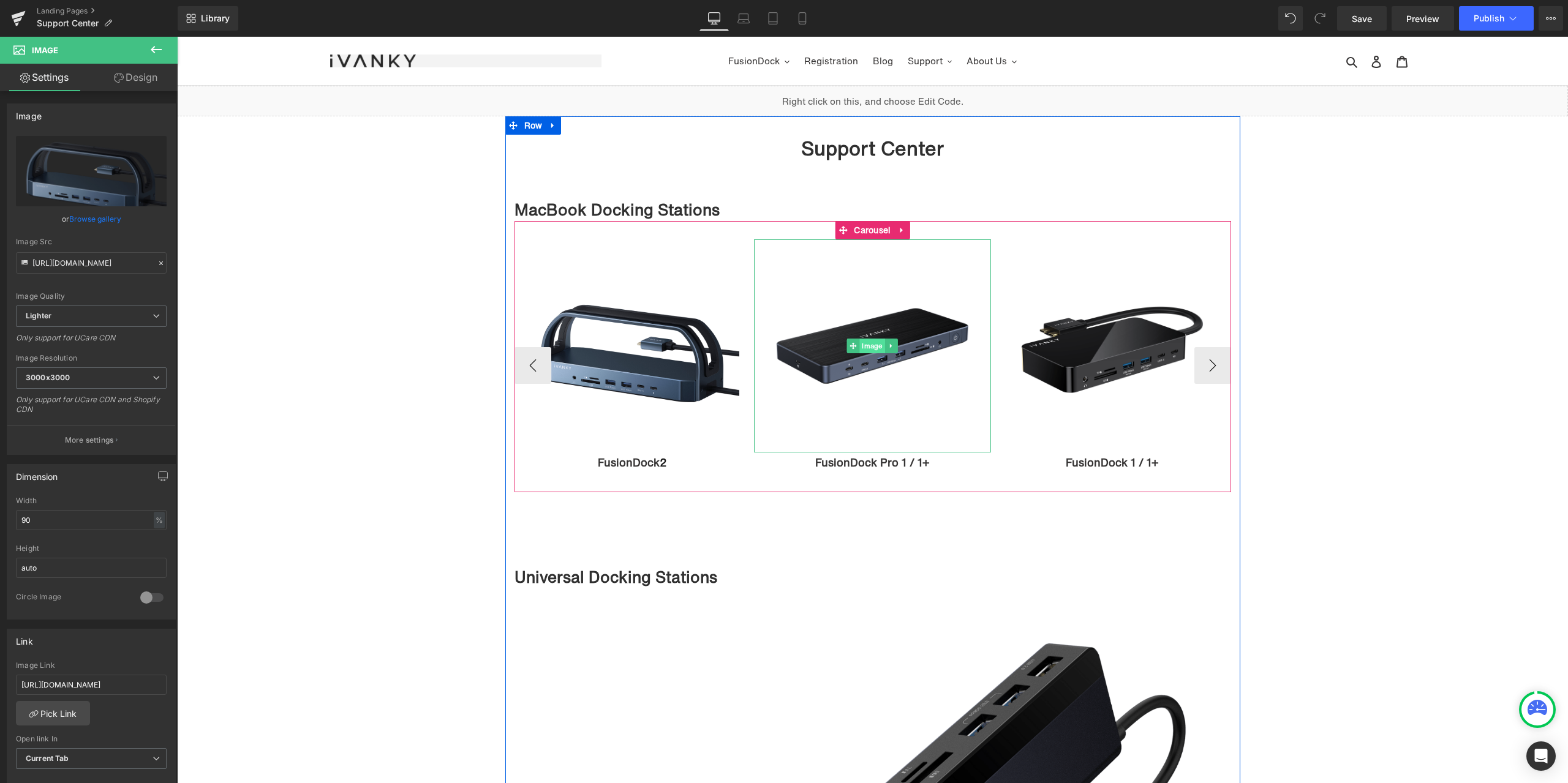
type input "https://ucarecdn.com/111d718f-2c70-4cb5-9d16-1b30d597d1a5/-/format/auto/-/previ…"
click at [870, 346] on span "Image" at bounding box center [872, 346] width 25 height 15
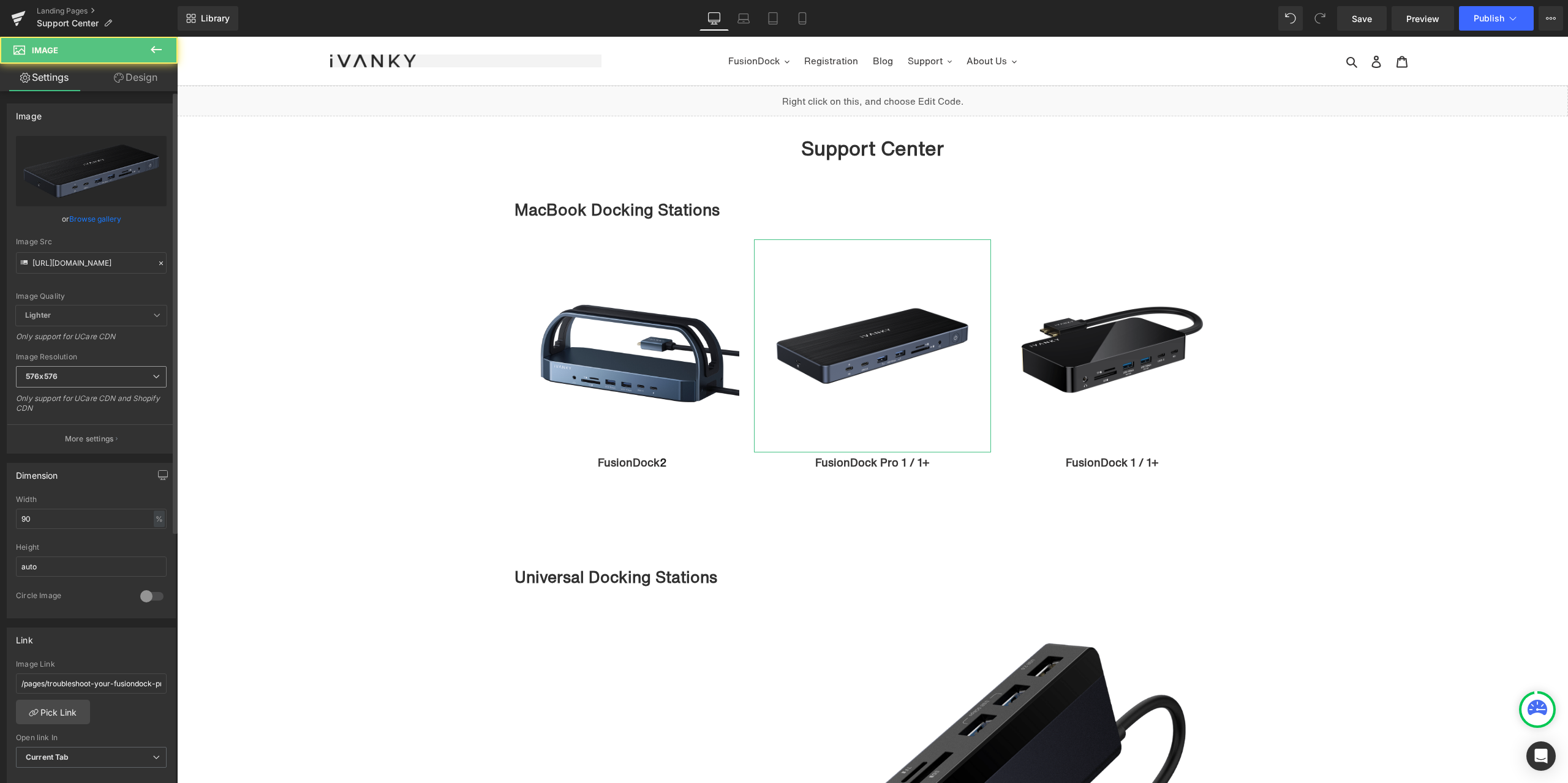
click at [131, 367] on span "576x576" at bounding box center [91, 376] width 150 height 21
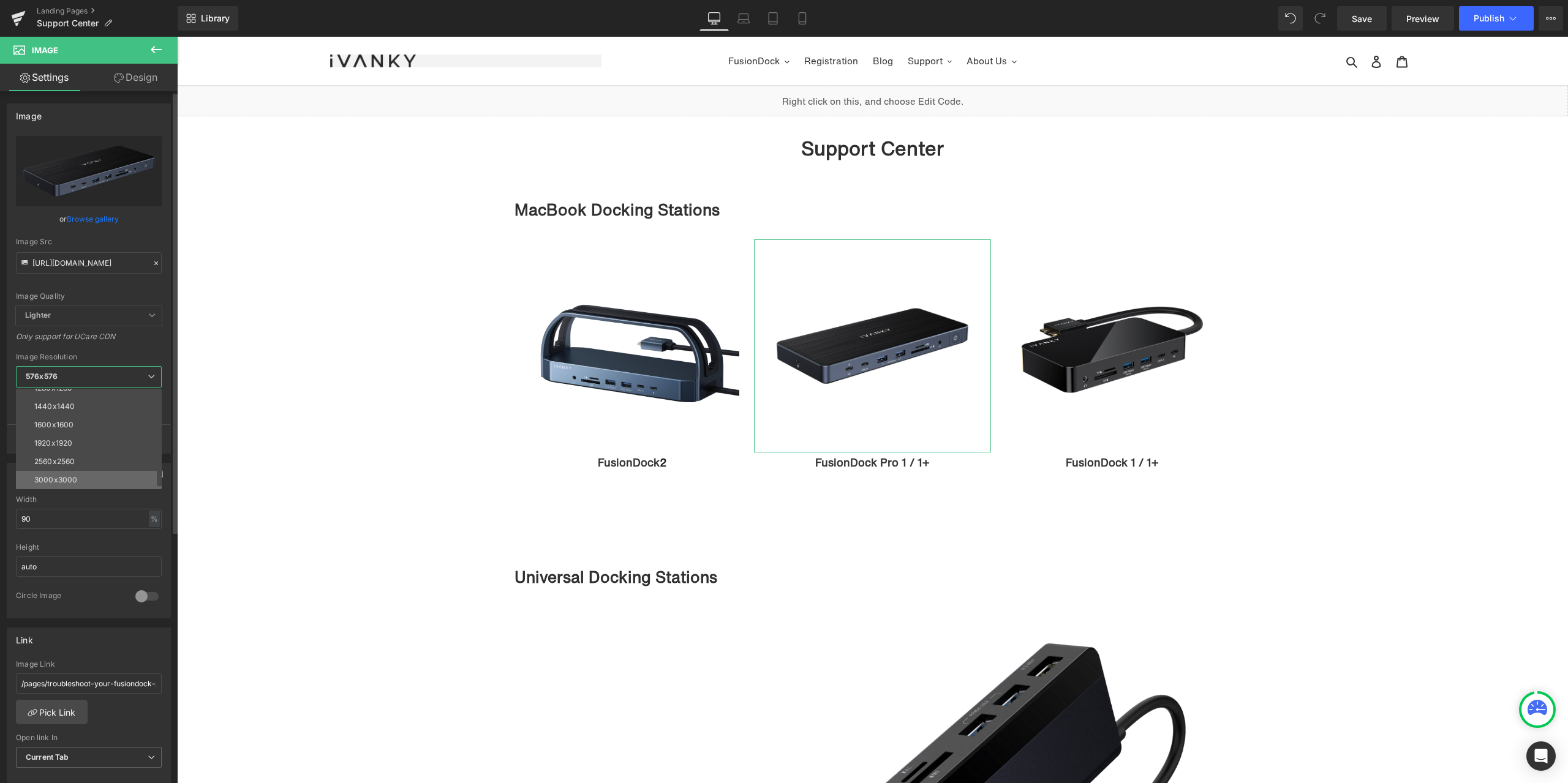
click at [65, 473] on li "3000x3000" at bounding box center [91, 480] width 151 height 18
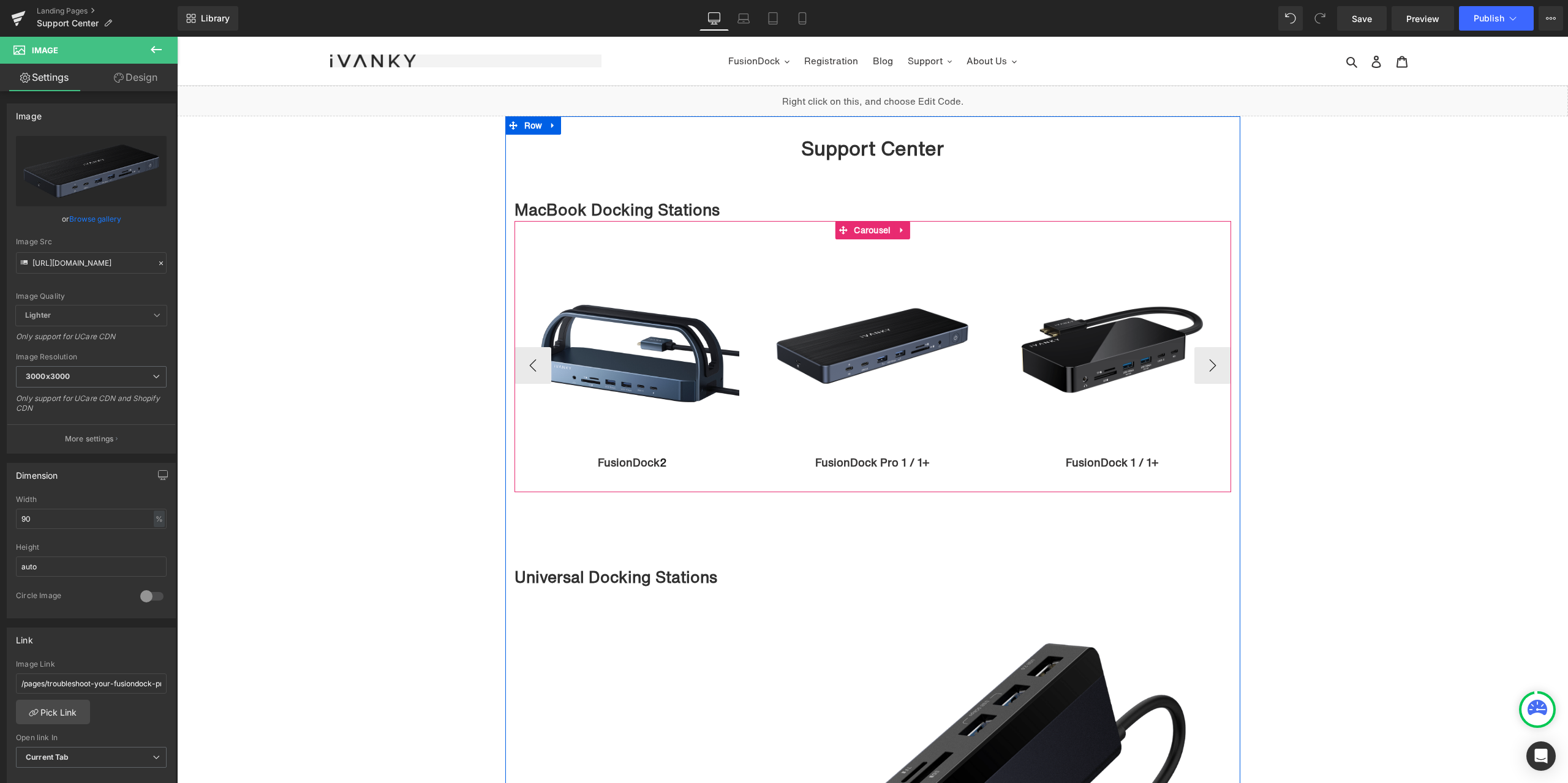
type input "https://cdn.shopify.com/s/files/1/0576/6833/7827/files/VCD09_98f08e62-d838-4272…"
click at [1112, 347] on span "Image" at bounding box center [1111, 346] width 25 height 15
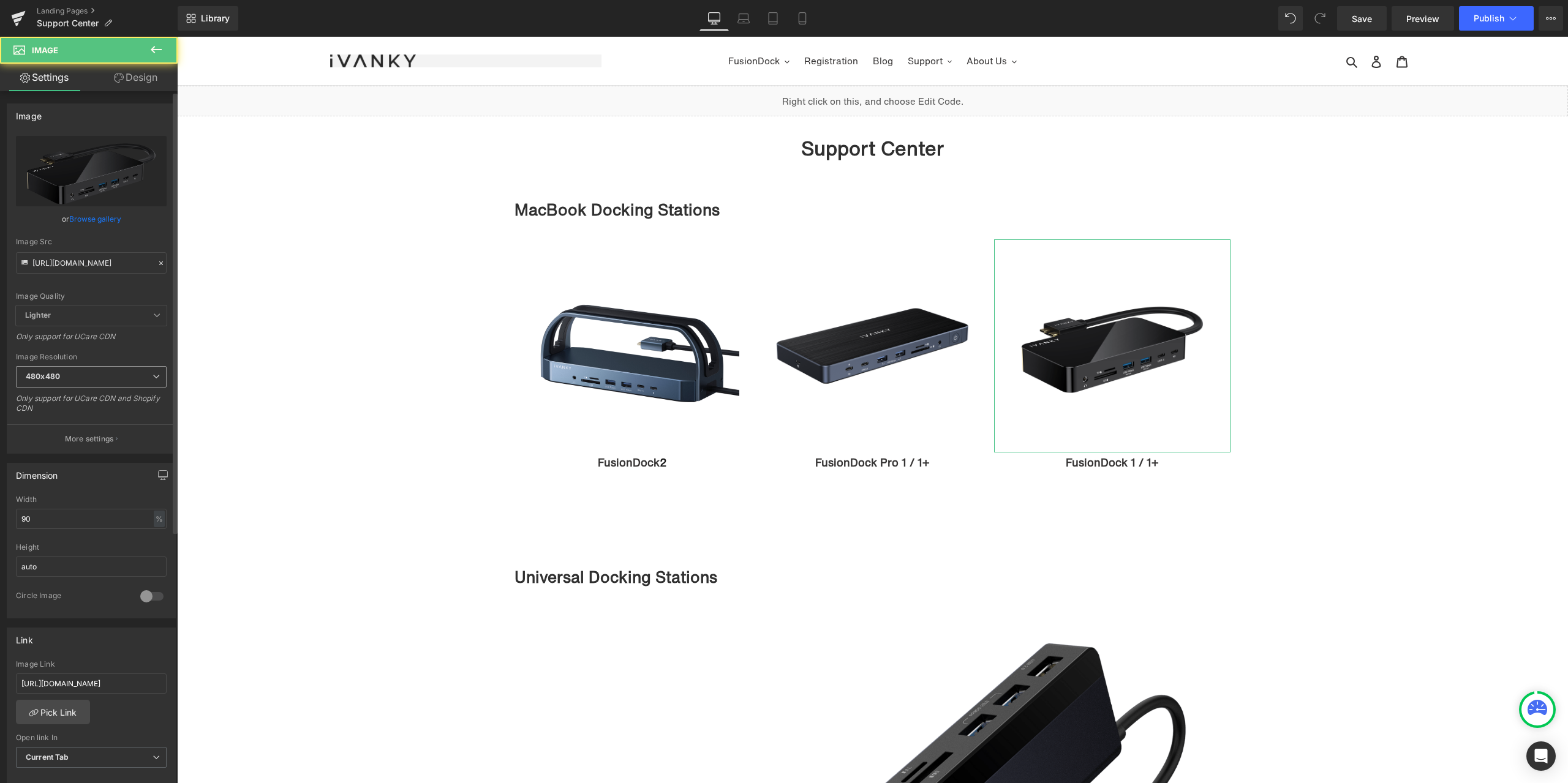
click at [103, 374] on span "480x480" at bounding box center [91, 376] width 150 height 21
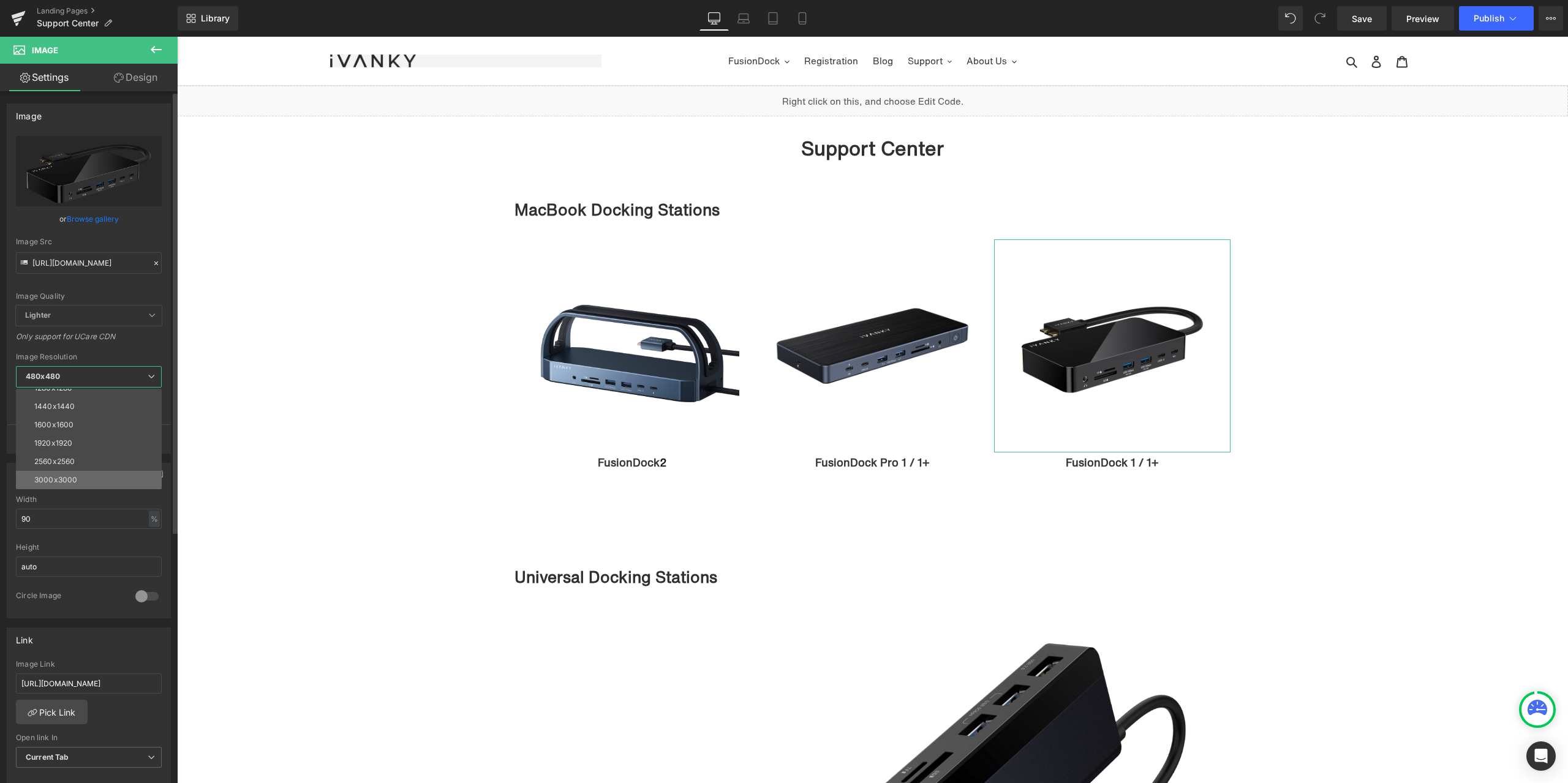
click at [67, 473] on li "3000x3000" at bounding box center [91, 480] width 151 height 18
type input "https://cdn.shopify.com/s/files/1/0576/6833/7827/files/VCD03_7e964bf8-f5b4-4e83…"
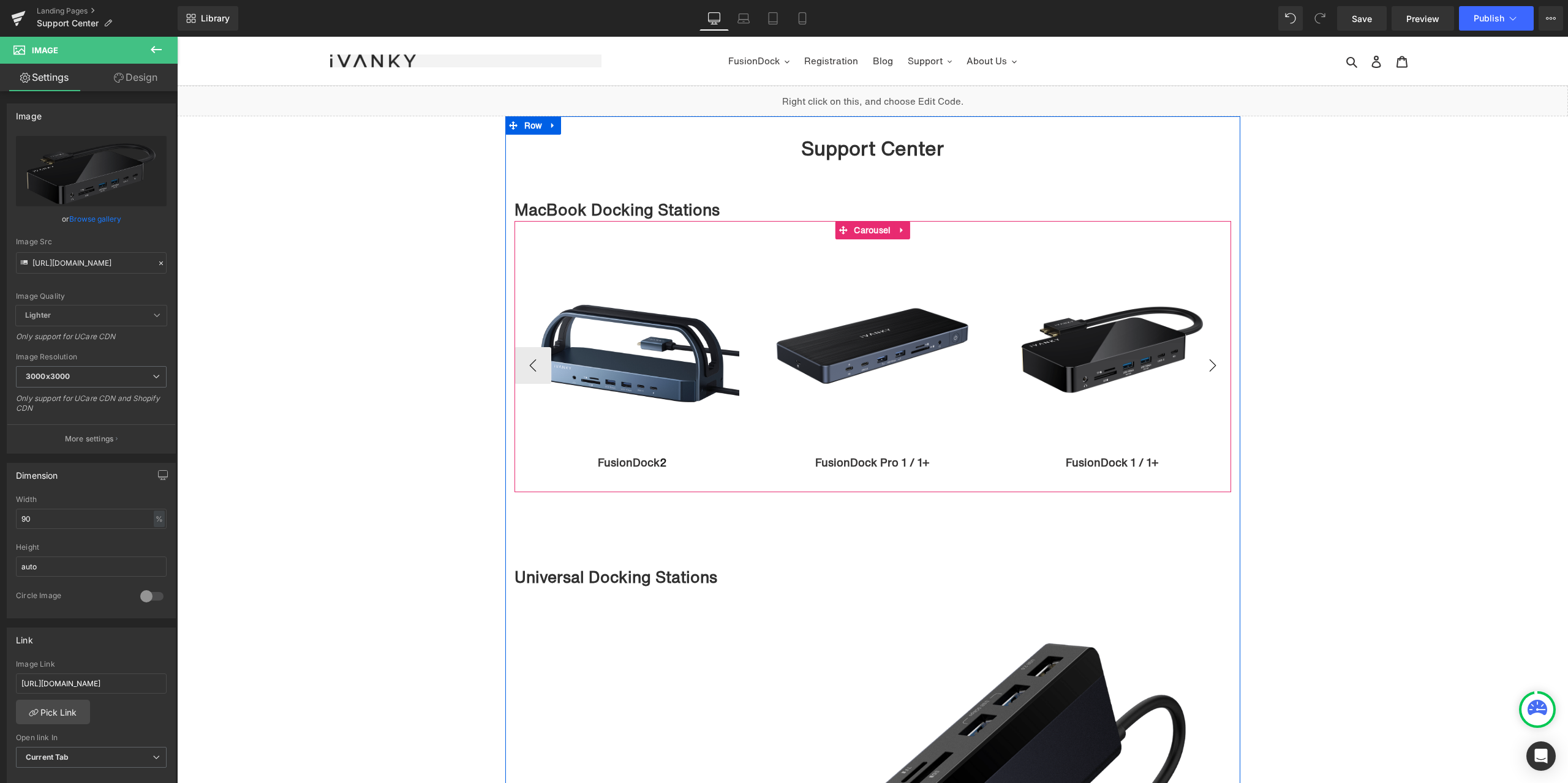
click at [1212, 369] on button "›" at bounding box center [1213, 365] width 37 height 37
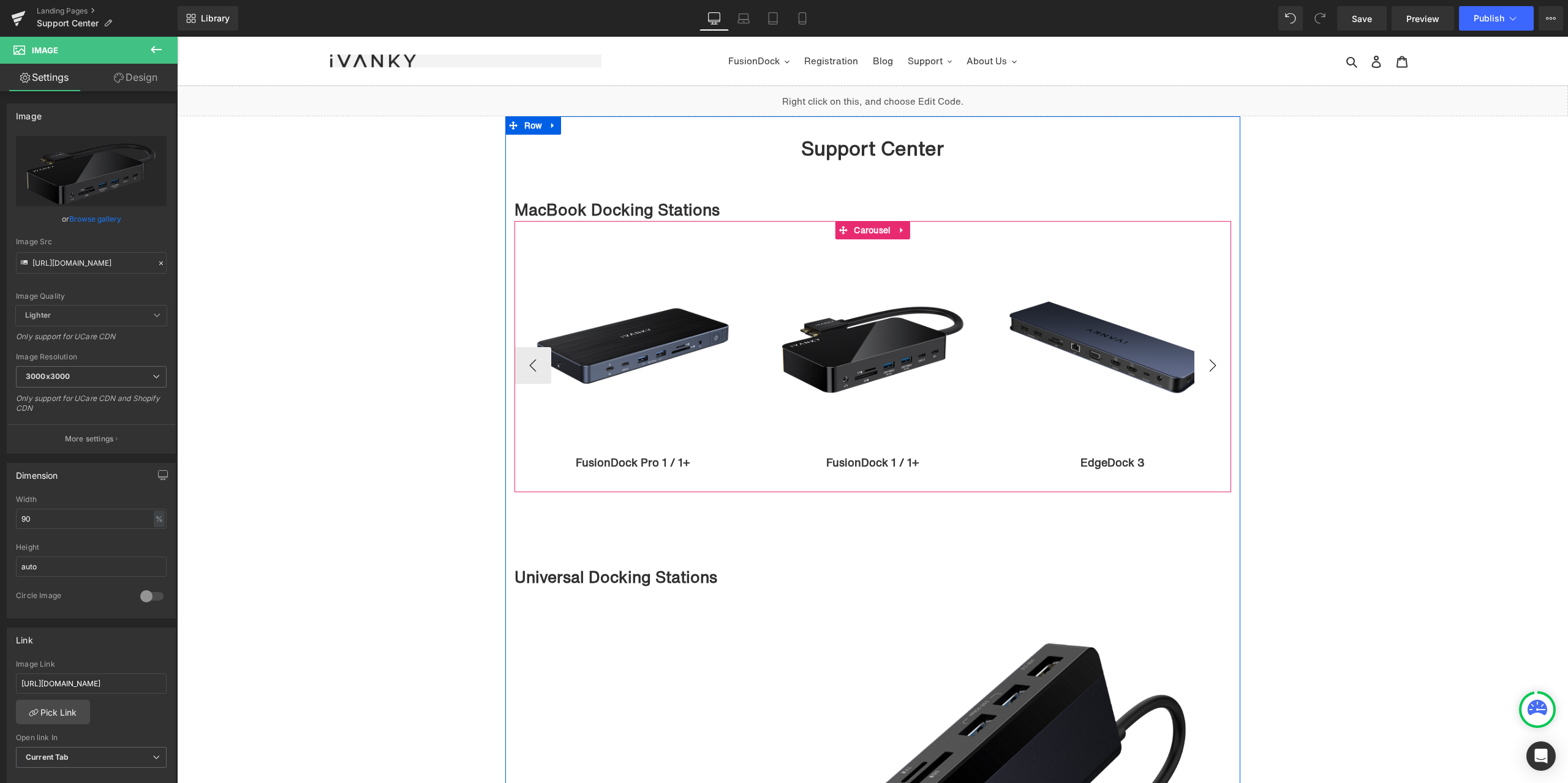
click at [1212, 369] on button "›" at bounding box center [1213, 365] width 37 height 37
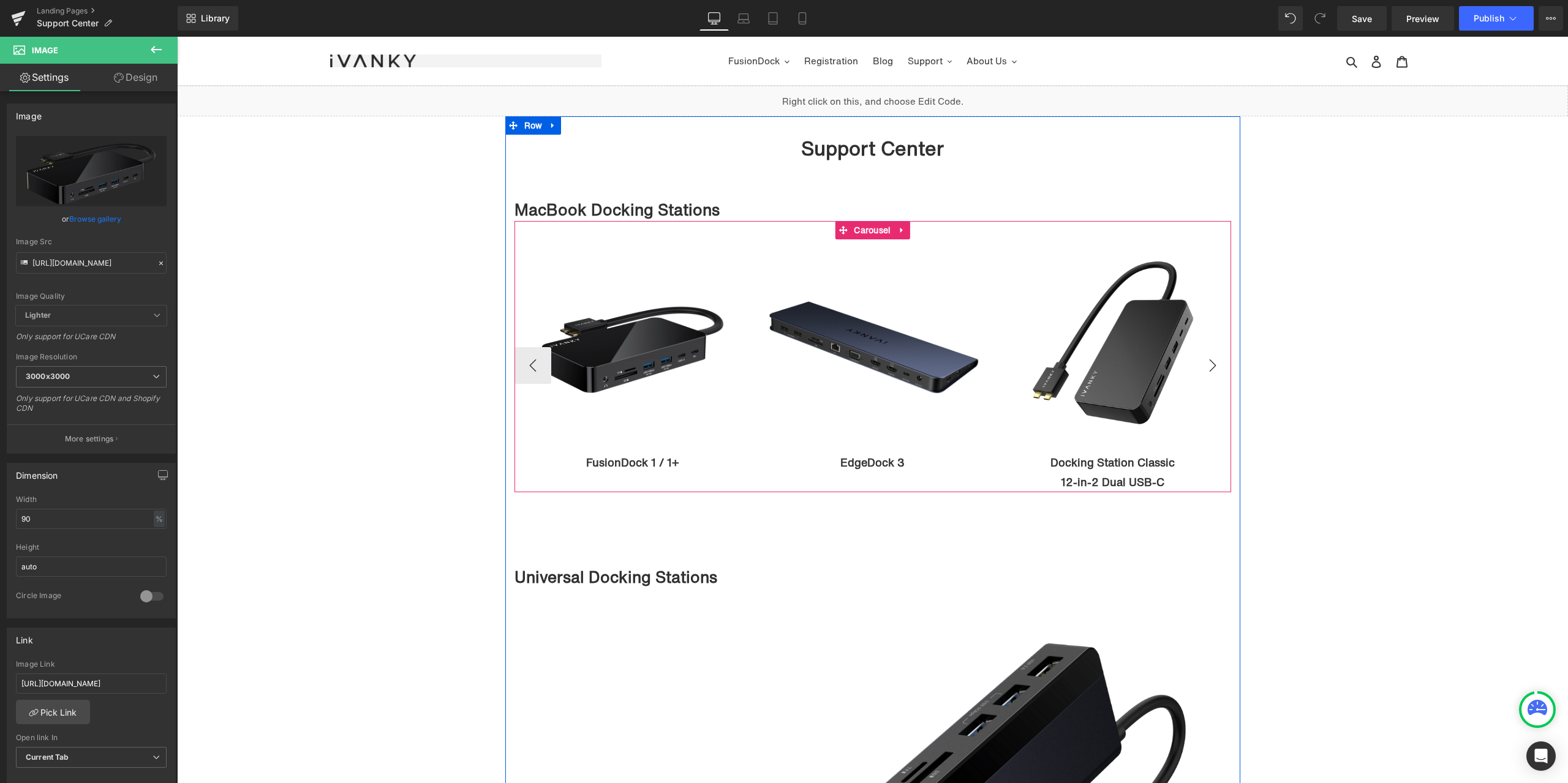
click at [1212, 369] on button "›" at bounding box center [1213, 365] width 37 height 37
click at [870, 347] on span "Image" at bounding box center [872, 346] width 25 height 15
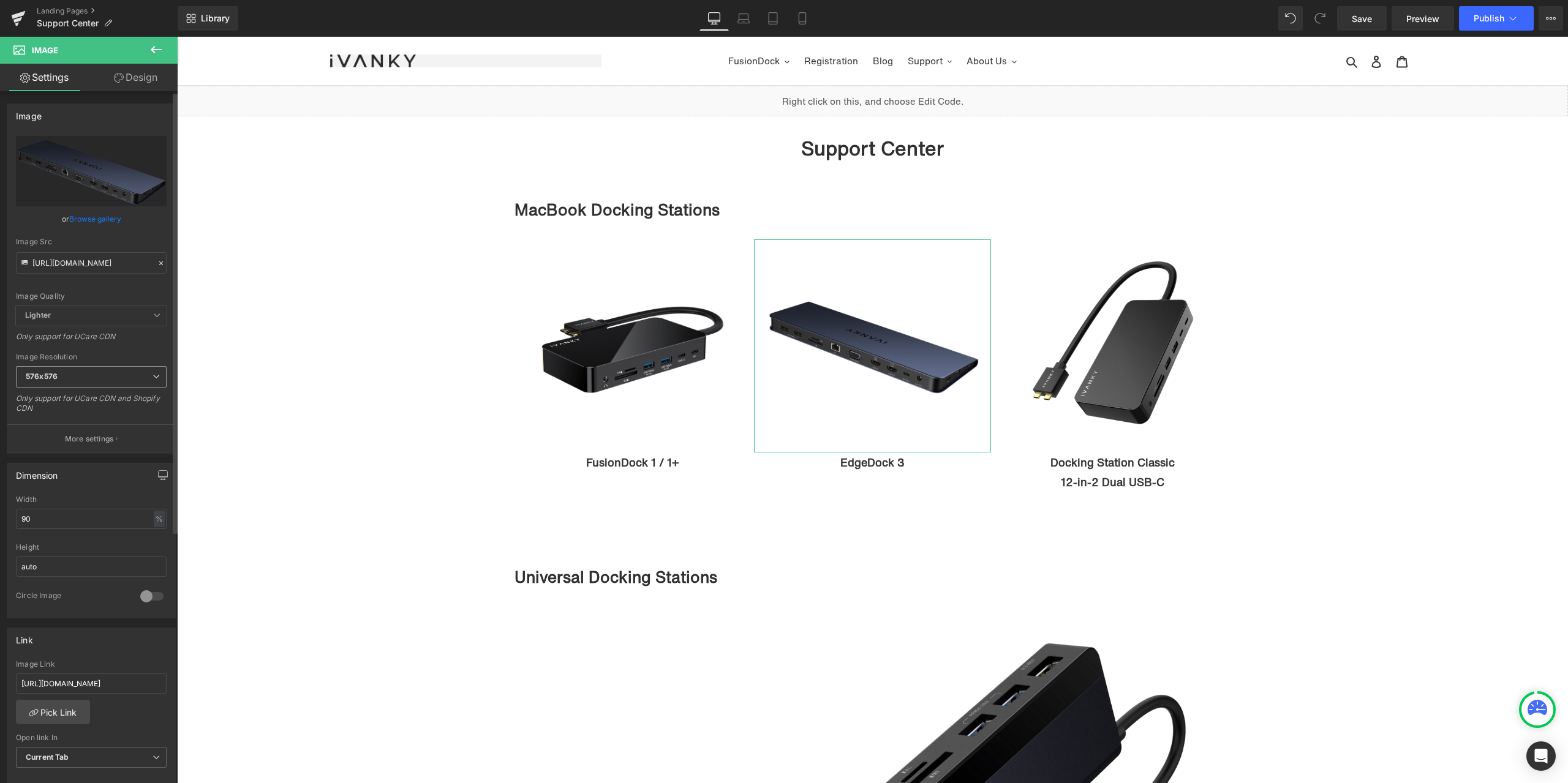
click at [119, 382] on span "576x576" at bounding box center [91, 376] width 150 height 21
click at [71, 471] on li "3000x3000" at bounding box center [91, 480] width 151 height 18
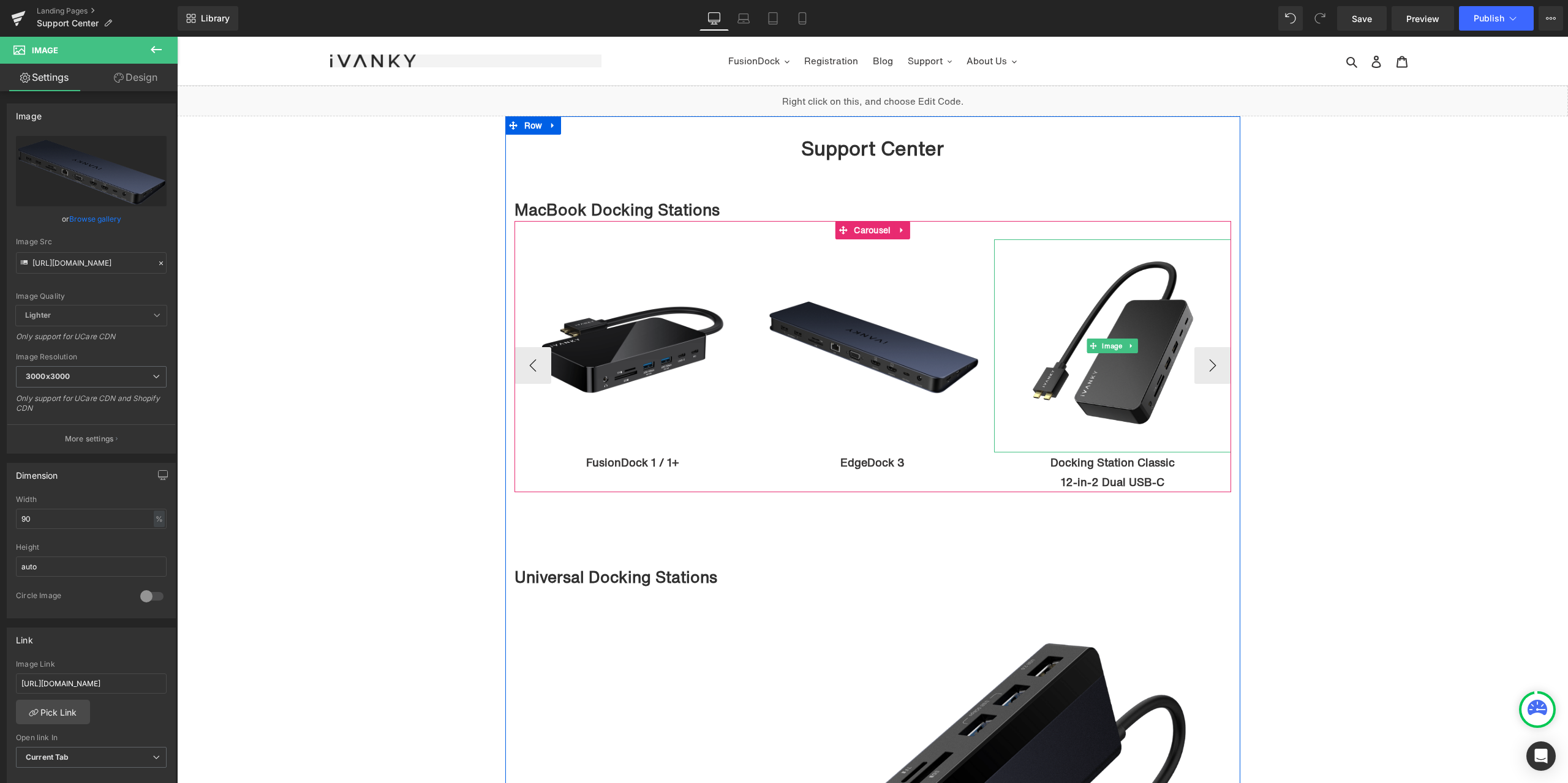
type input "https://cdn.shopify.com/s/files/1/0576/6833/7827/products/VCD07MainImage_3000x3…"
click at [1102, 344] on span "Image" at bounding box center [1112, 346] width 25 height 15
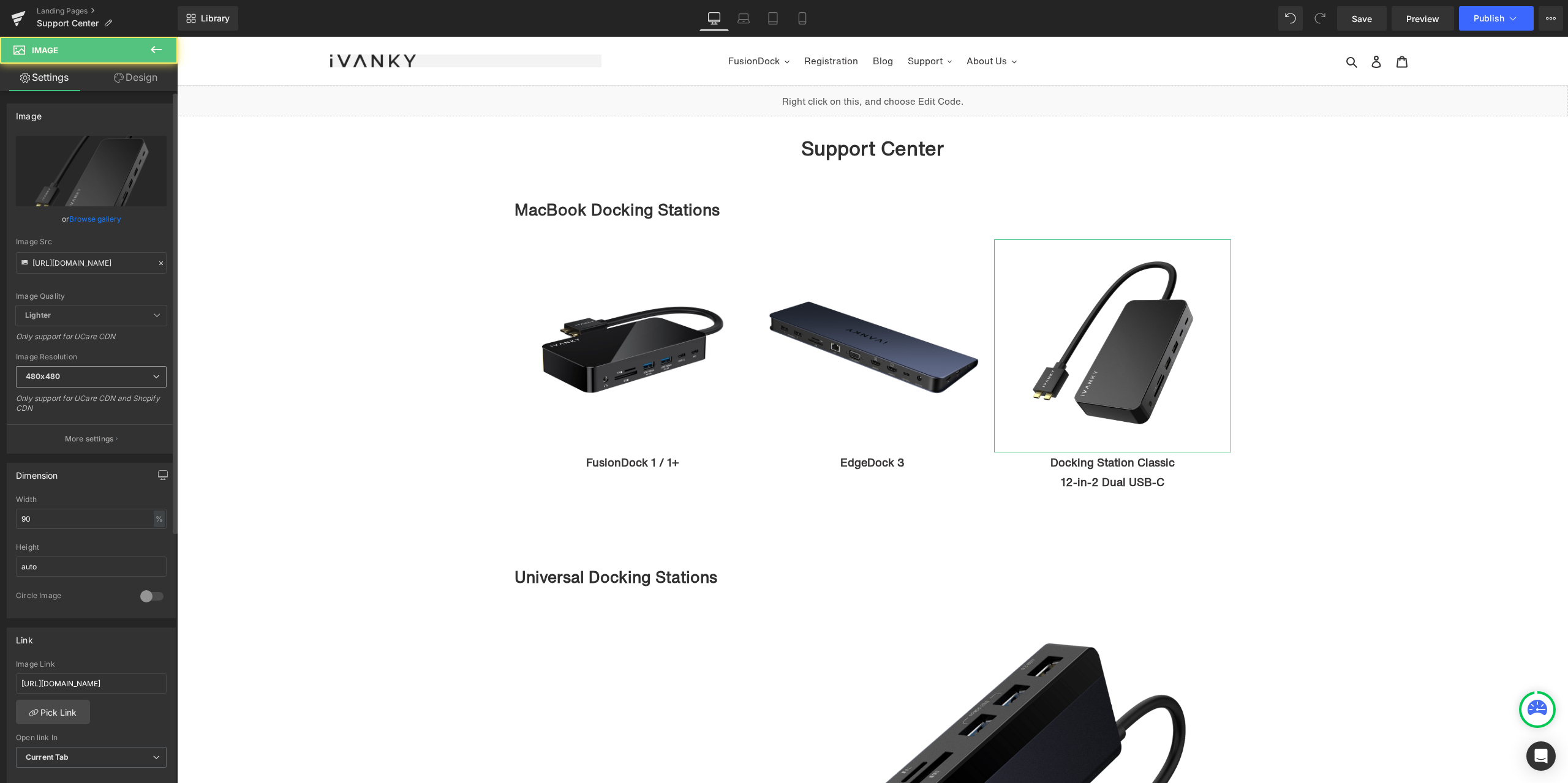
click at [111, 380] on span "480x480" at bounding box center [91, 376] width 150 height 21
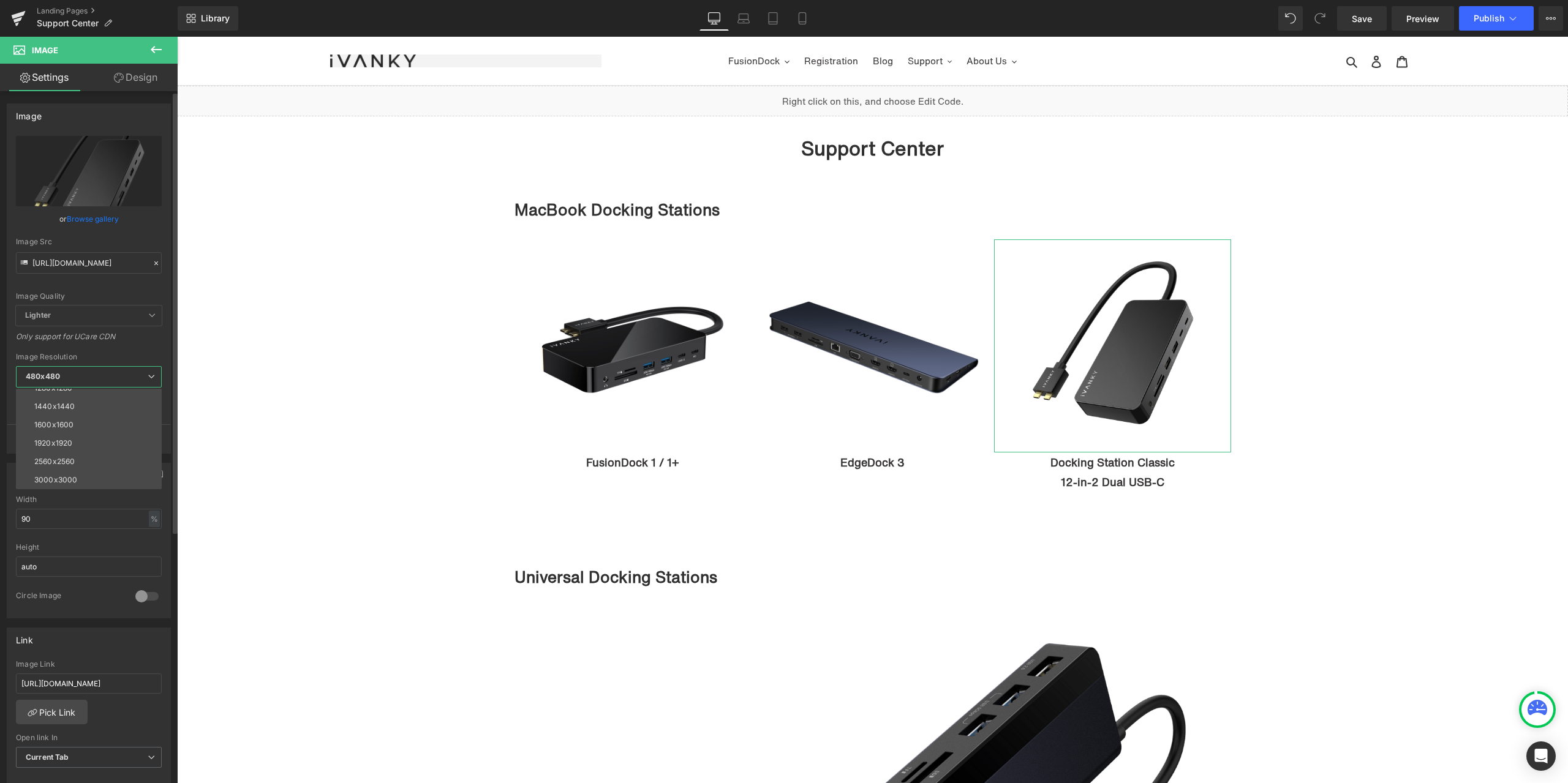
drag, startPoint x: 58, startPoint y: 472, endPoint x: 82, endPoint y: 471, distance: 24.0
click at [58, 472] on li "3000x3000" at bounding box center [91, 480] width 151 height 18
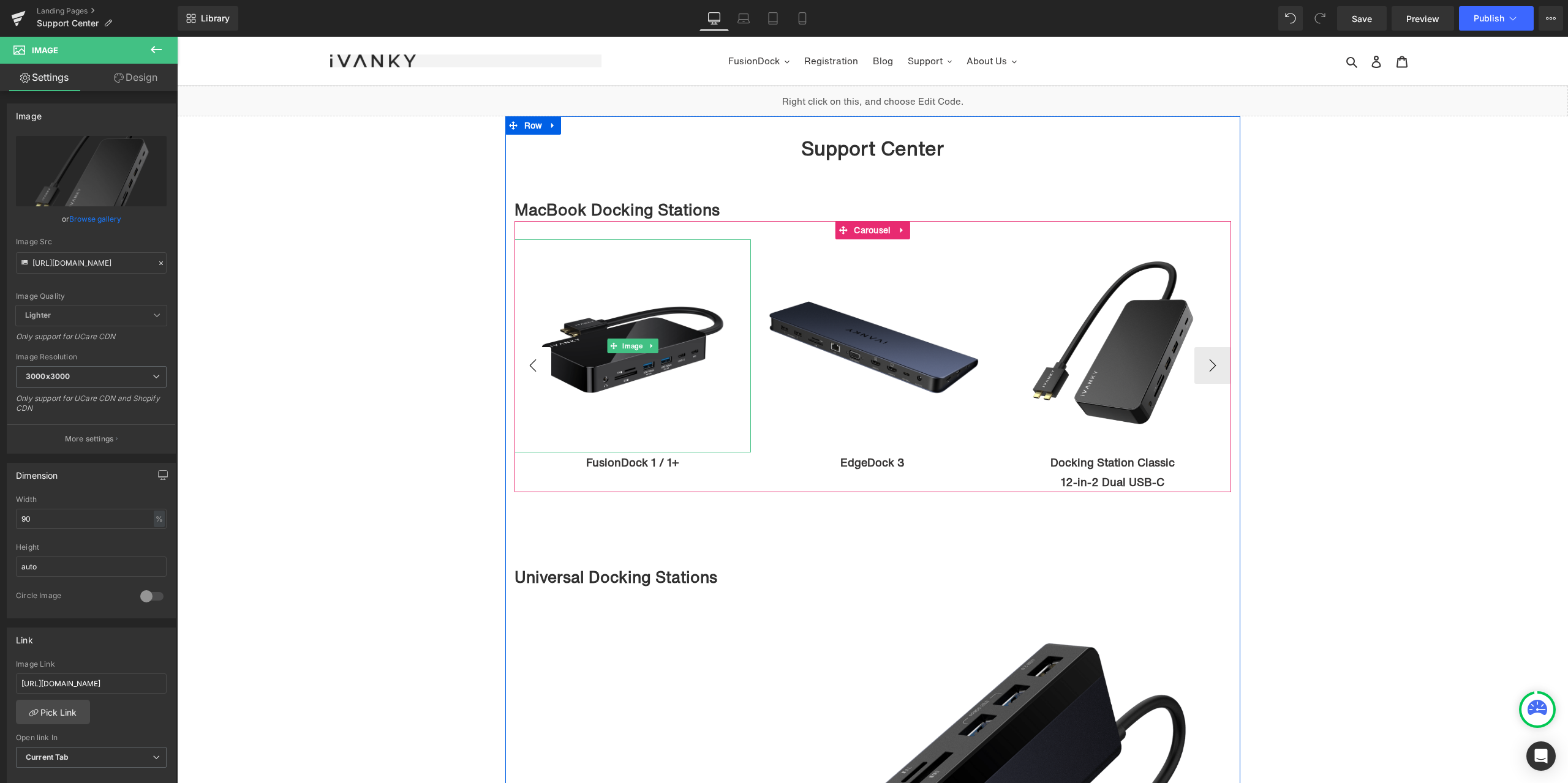
type input "https://cdn.shopify.com/s/files/1/0576/6833/7827/files/VCD05_Main_Image_3000x30…"
click at [533, 364] on button "‹" at bounding box center [533, 365] width 37 height 37
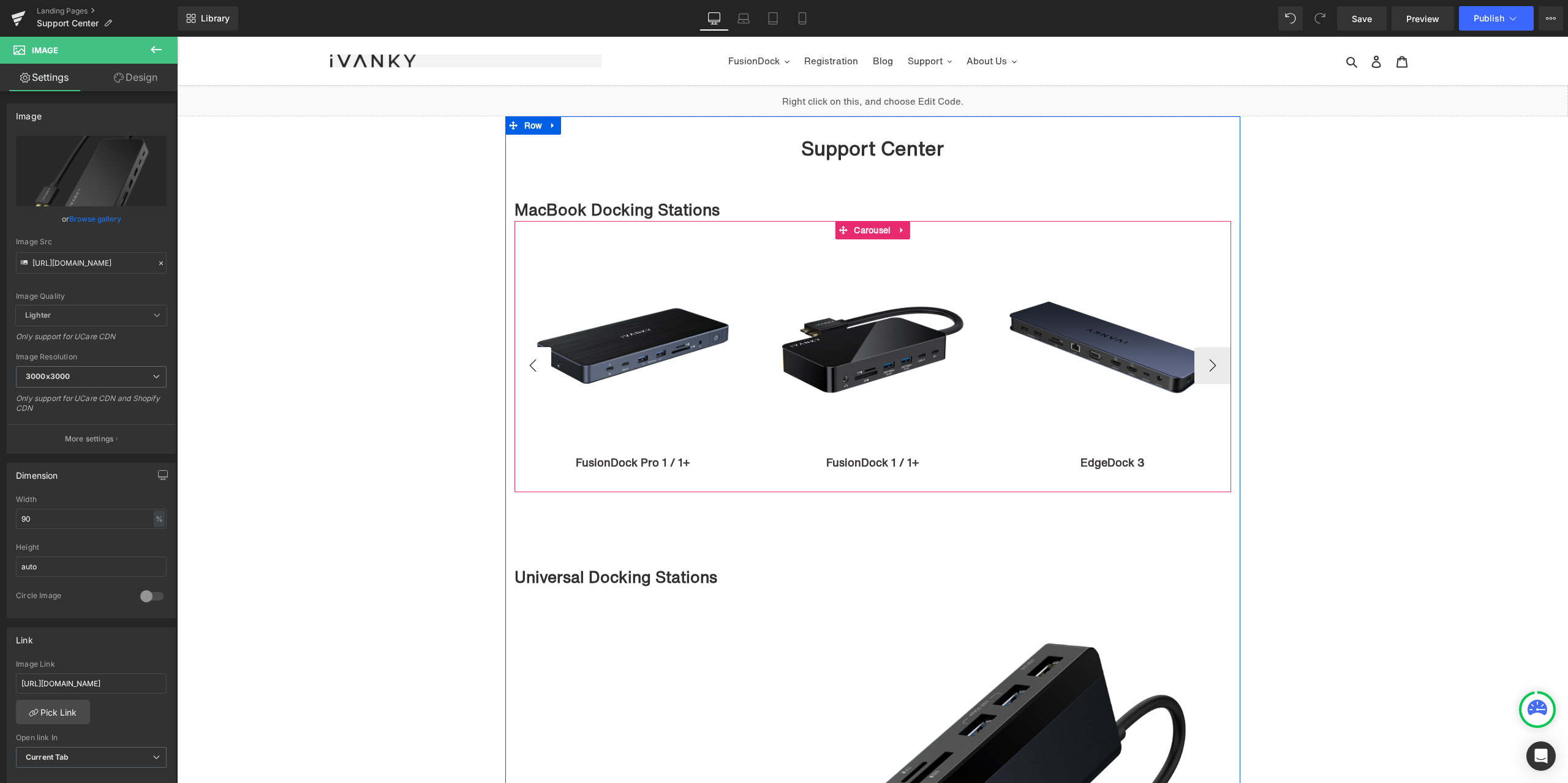
click at [533, 364] on button "‹" at bounding box center [533, 365] width 37 height 37
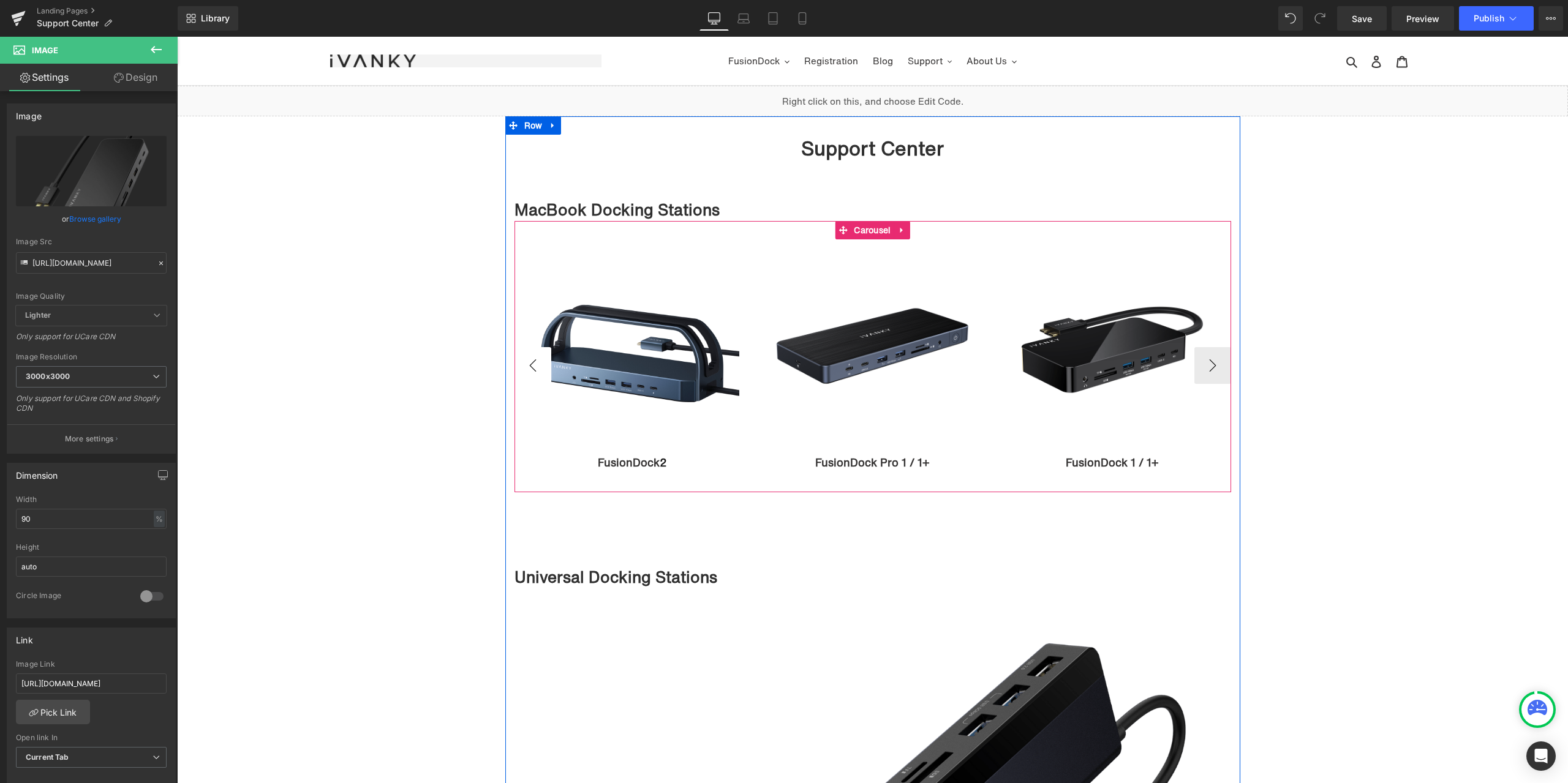
click at [533, 364] on button "‹" at bounding box center [533, 365] width 37 height 37
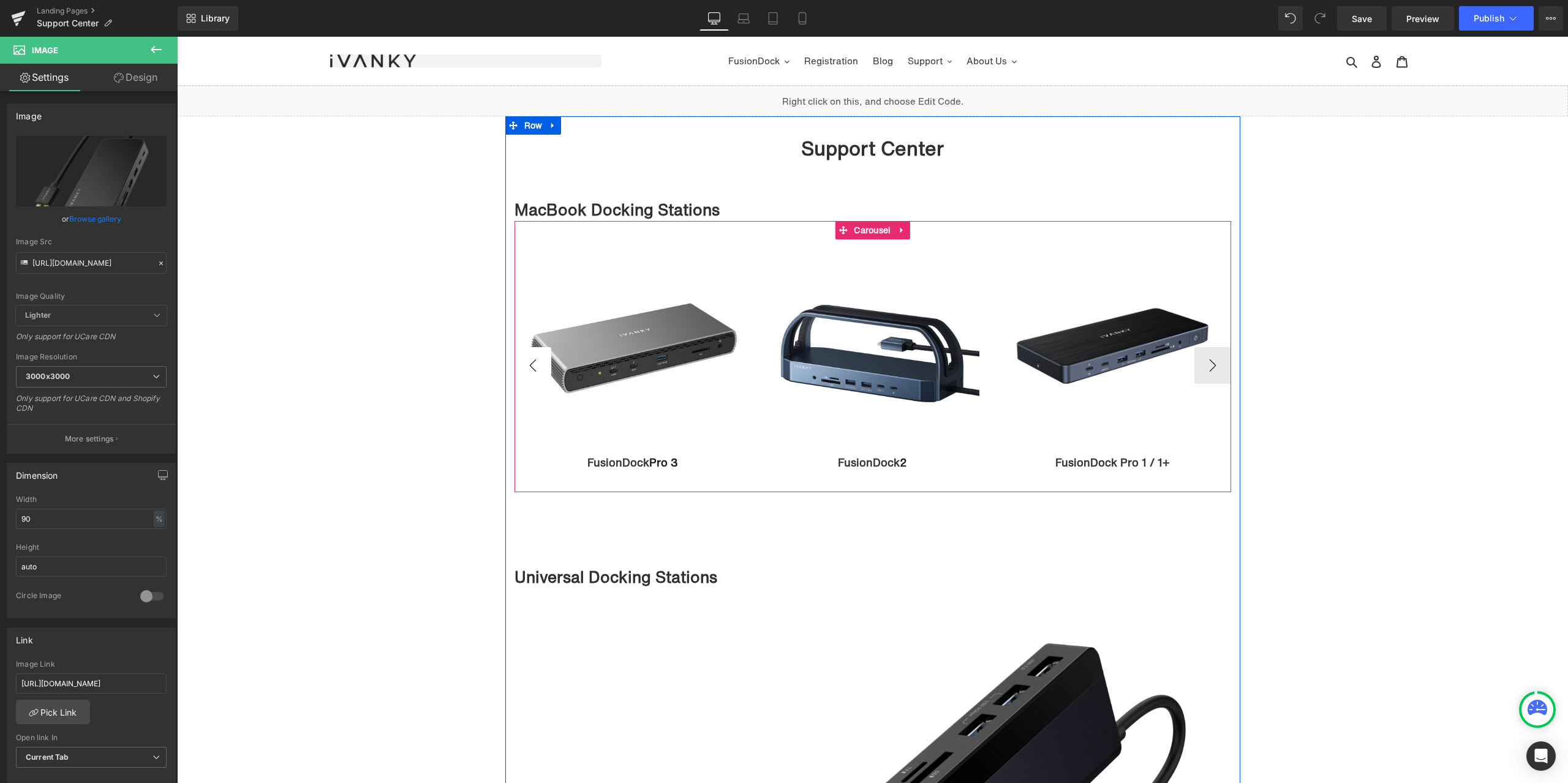
click at [533, 364] on button "‹" at bounding box center [533, 365] width 37 height 37
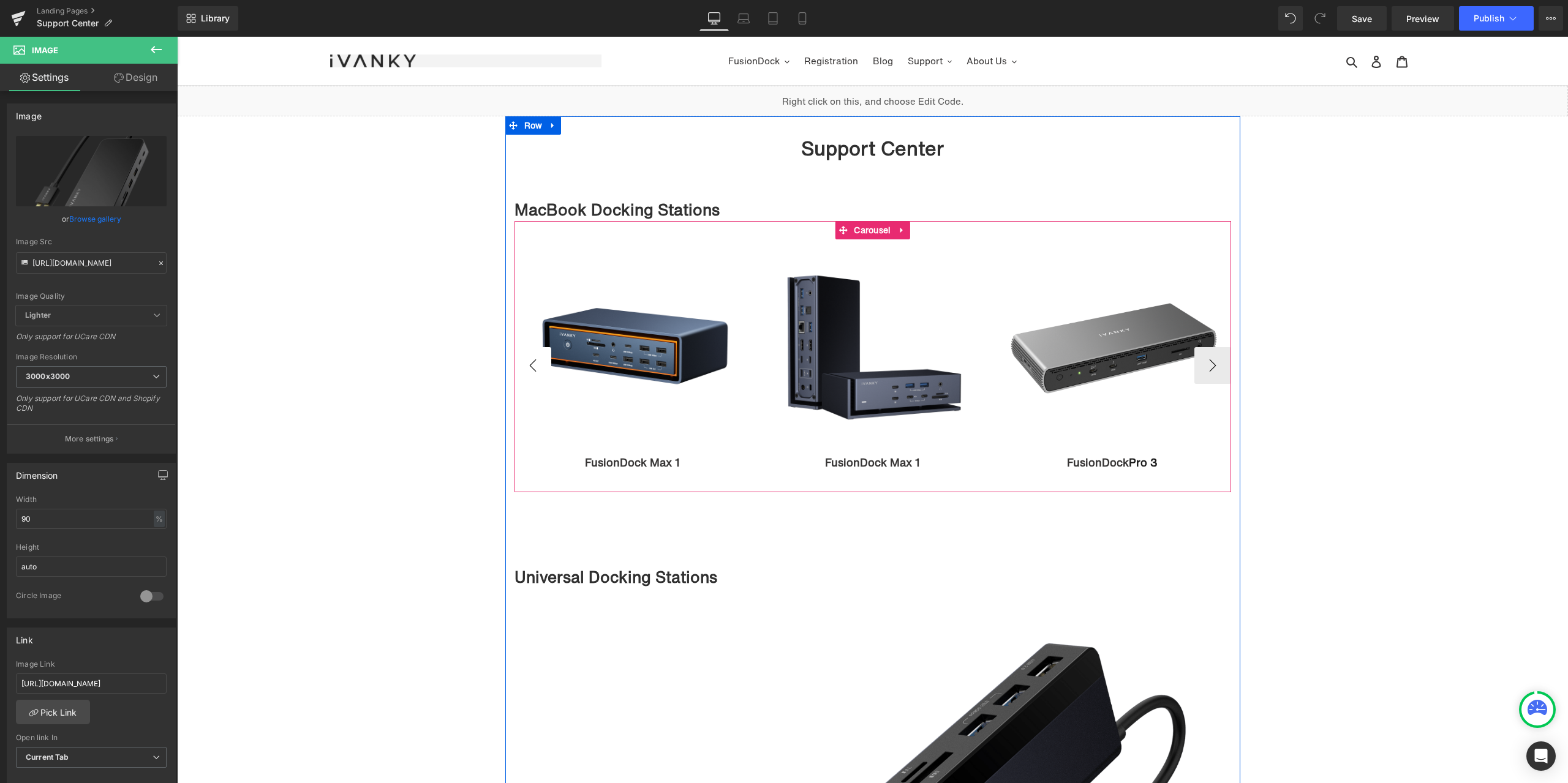
click at [533, 364] on button "‹" at bounding box center [533, 365] width 37 height 37
click at [649, 459] on icon at bounding box center [653, 462] width 7 height 7
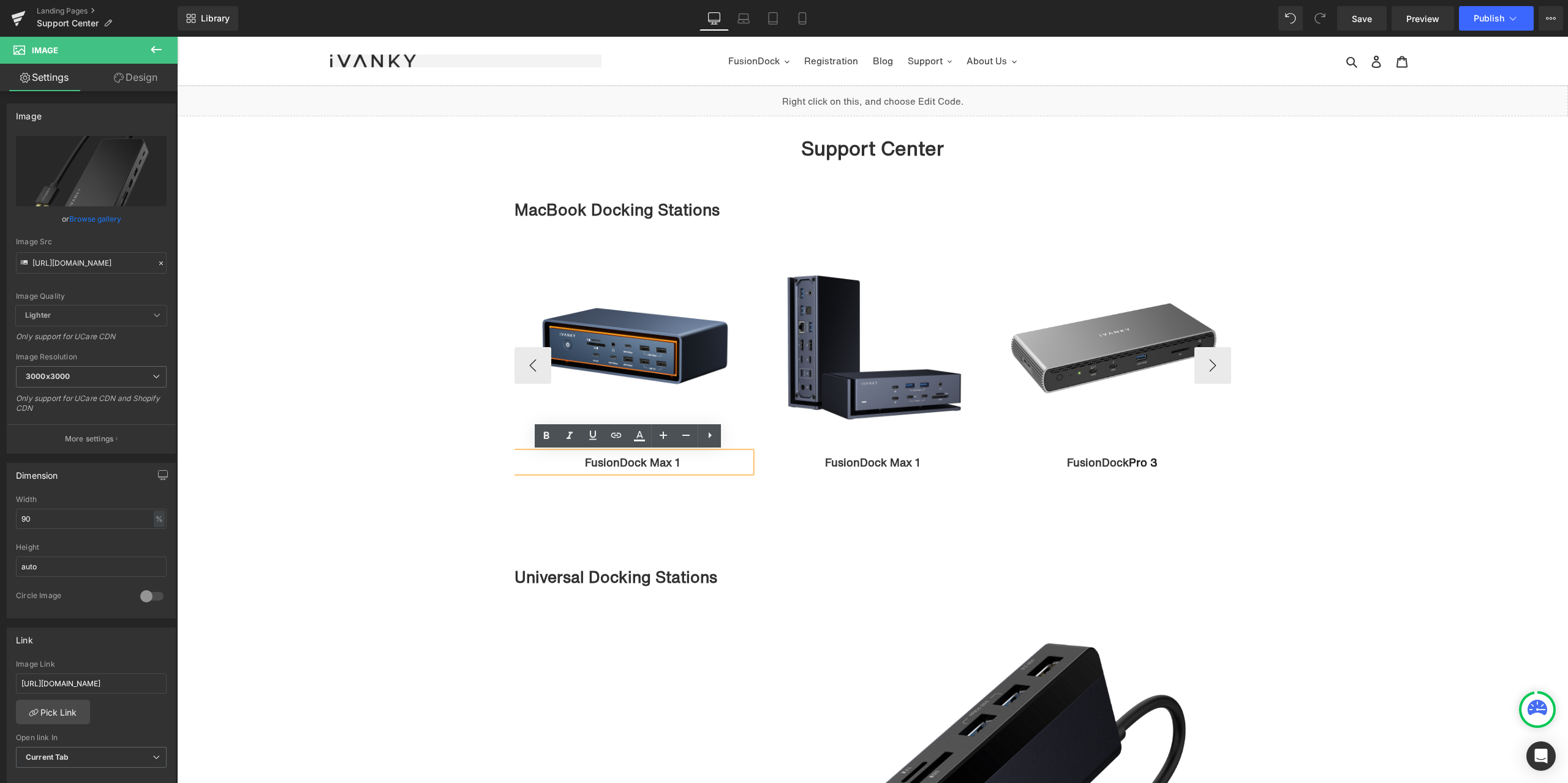
click at [685, 464] on p "FusionDock Max 1" at bounding box center [633, 462] width 237 height 20
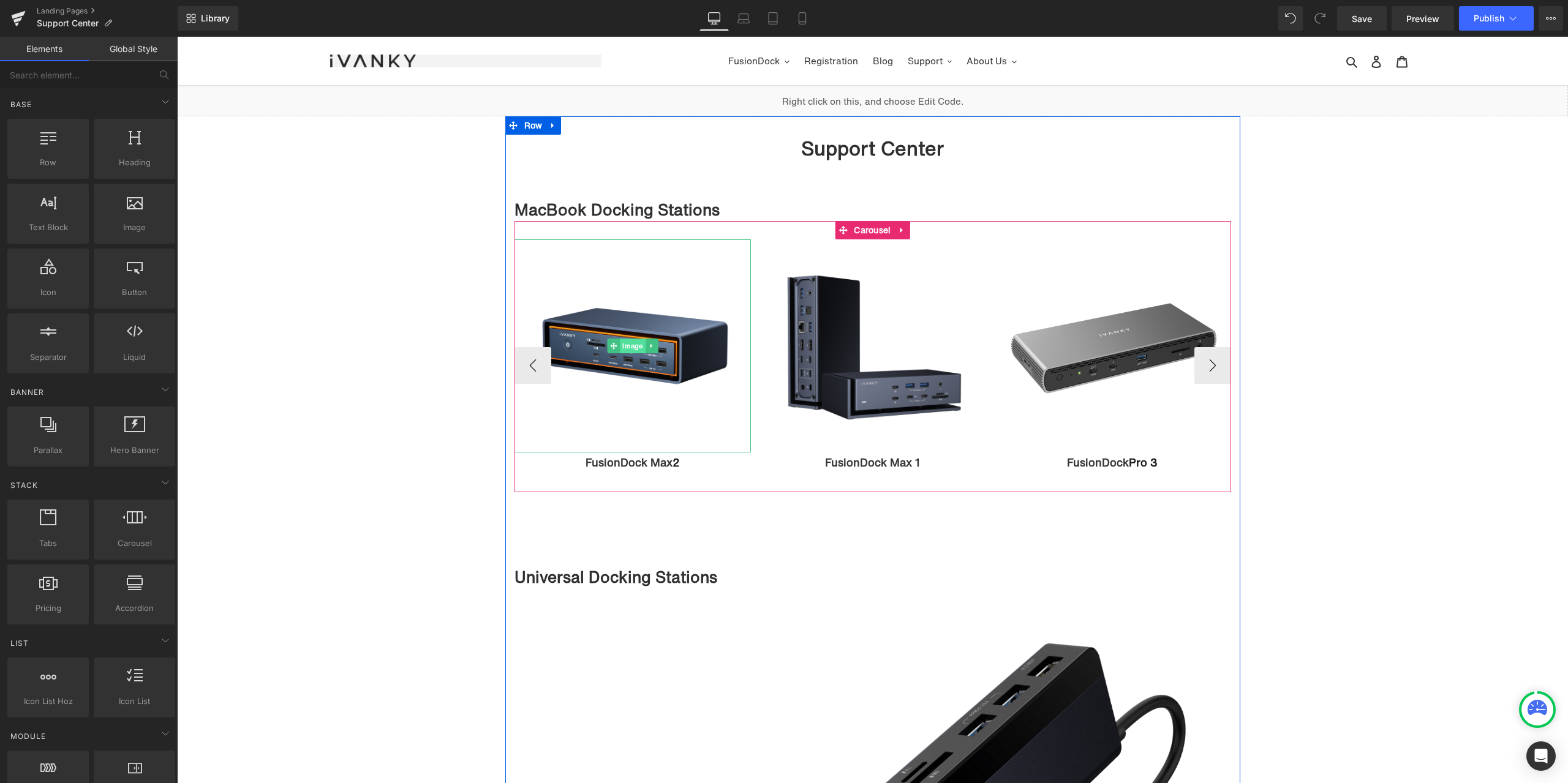
click at [630, 342] on span "Image" at bounding box center [632, 346] width 25 height 15
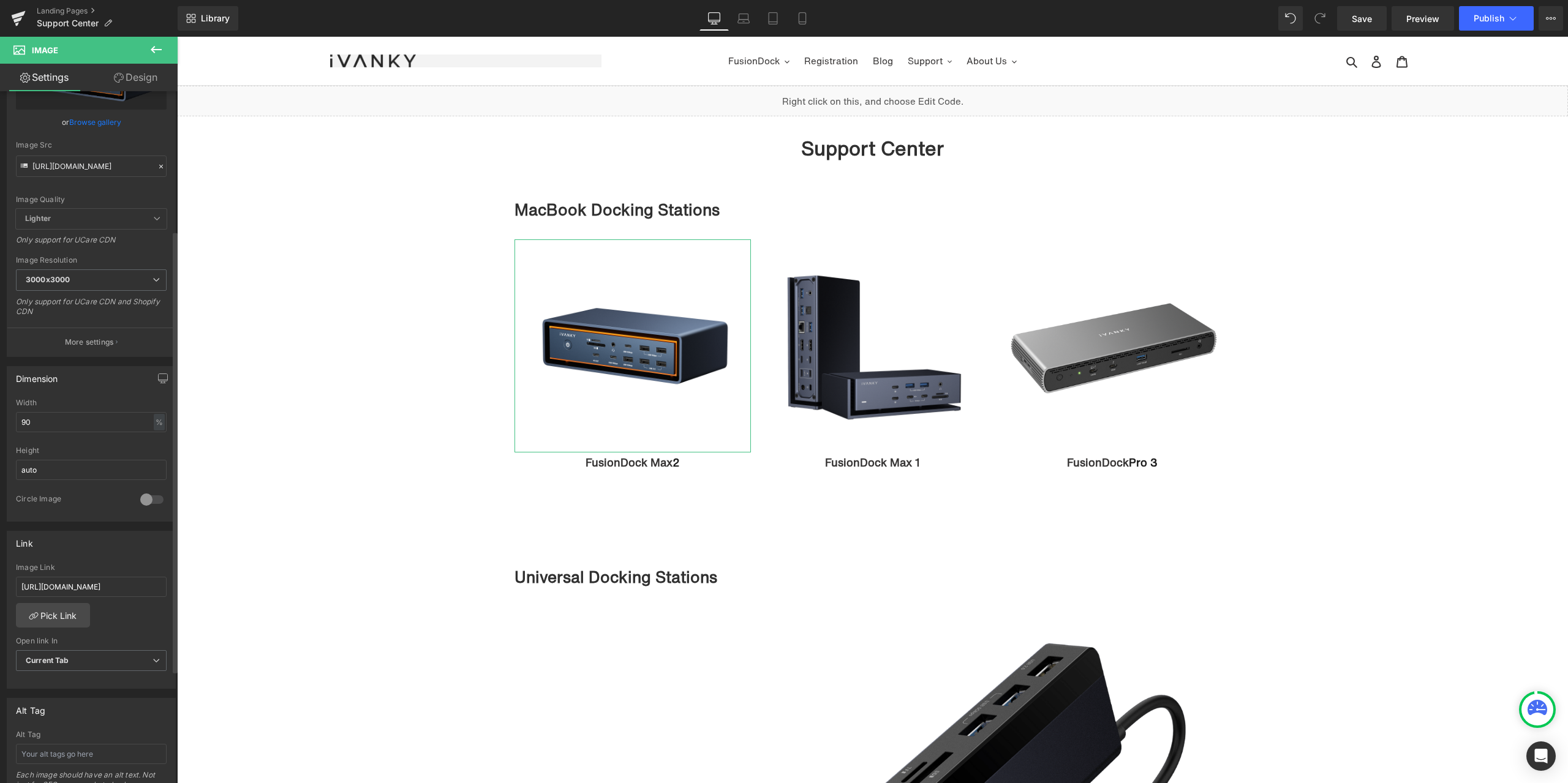
scroll to position [245, 0]
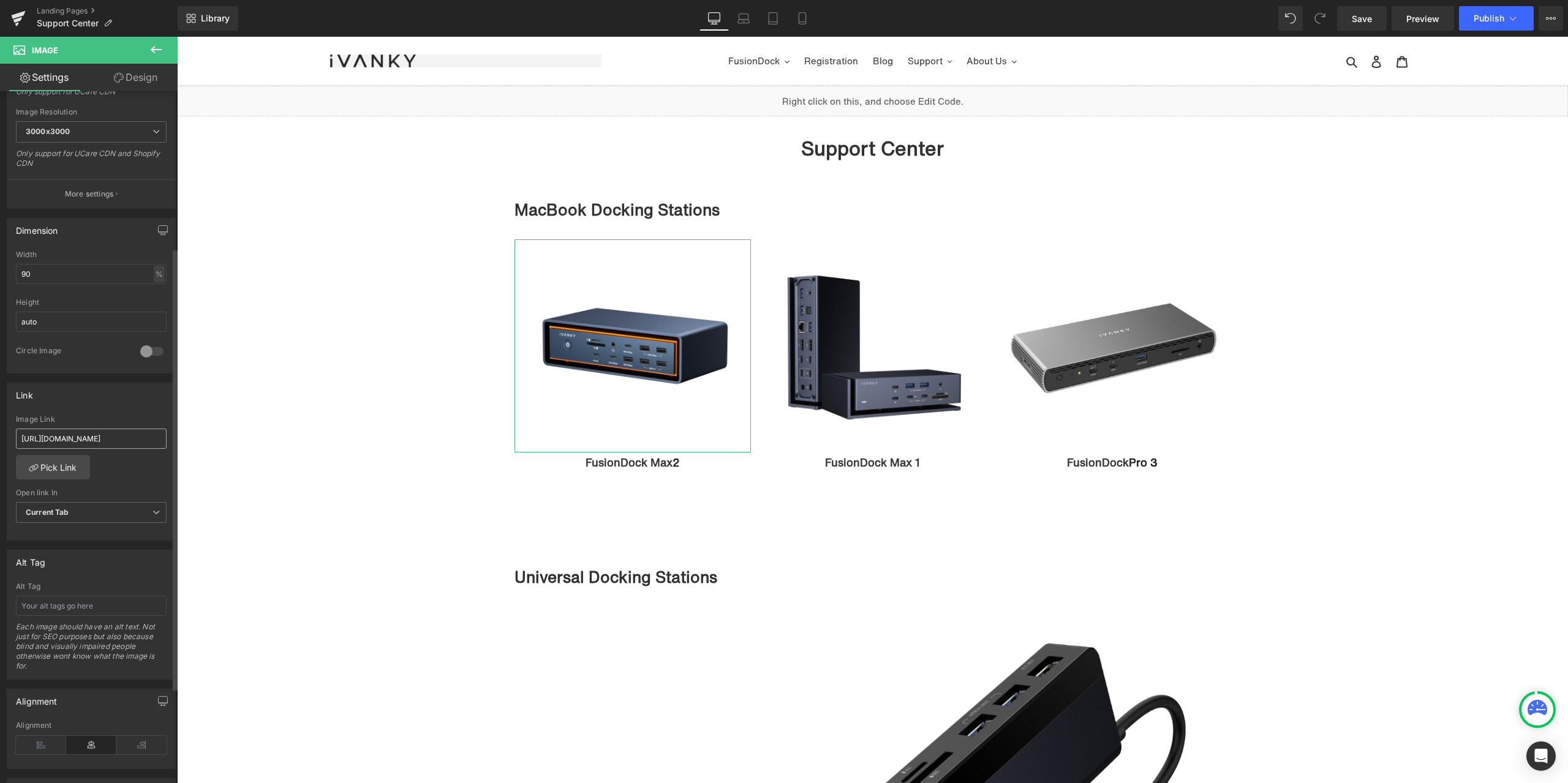
click at [98, 442] on input "https://ivanky.com/pages/troubleshoot-your-vcd10-20-in-1-docking-station" at bounding box center [91, 439] width 150 height 20
type input "https://ivanky.com/pages/troubleshoot-your-fusiondock-max-2"
click at [129, 407] on div "Link https://ivanky.com/pages/troubleshoot-your-fusiondock-max-2 Image Link htt…" at bounding box center [91, 461] width 169 height 159
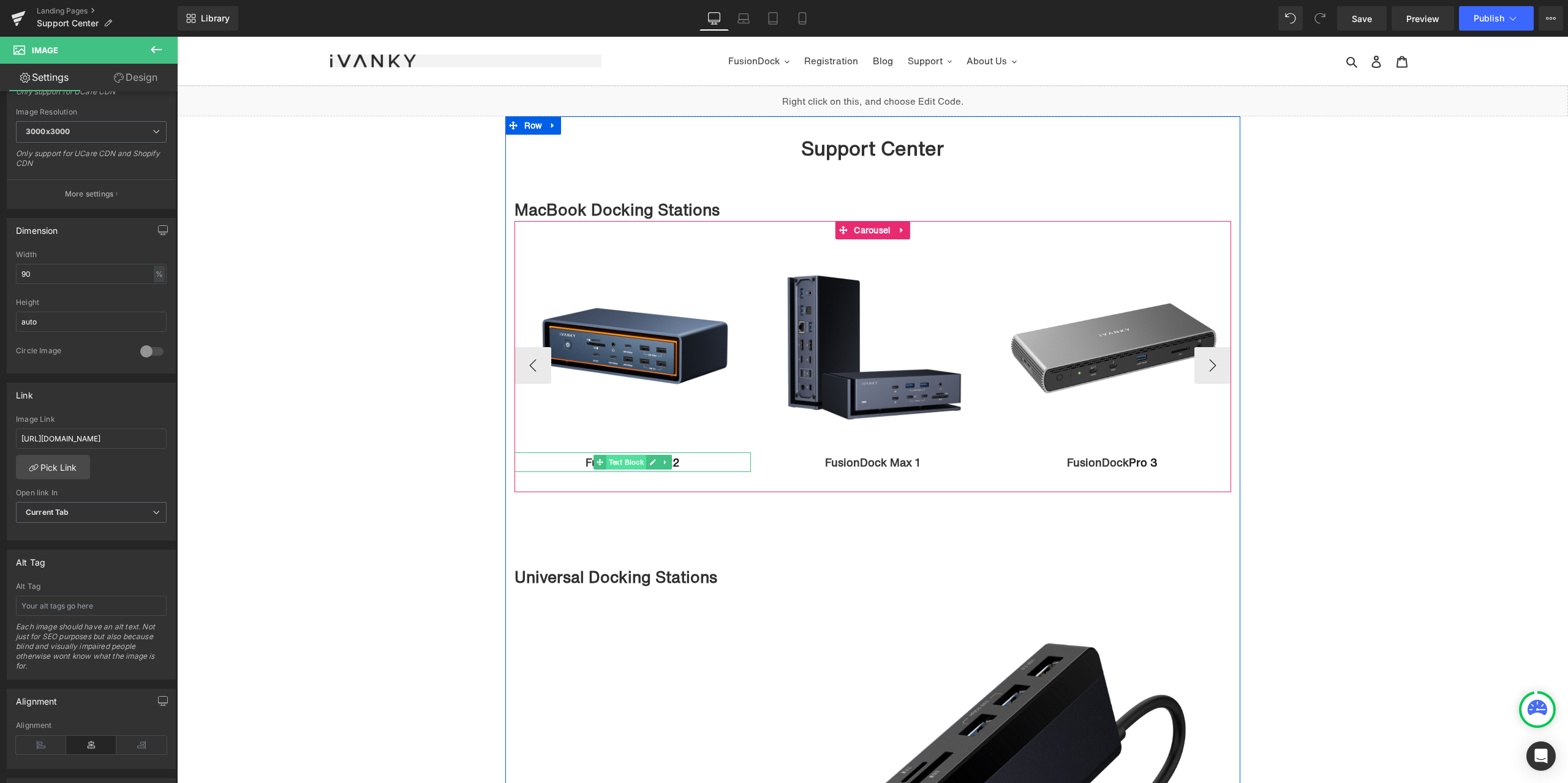
click at [630, 461] on span "Text Block" at bounding box center [626, 463] width 40 height 15
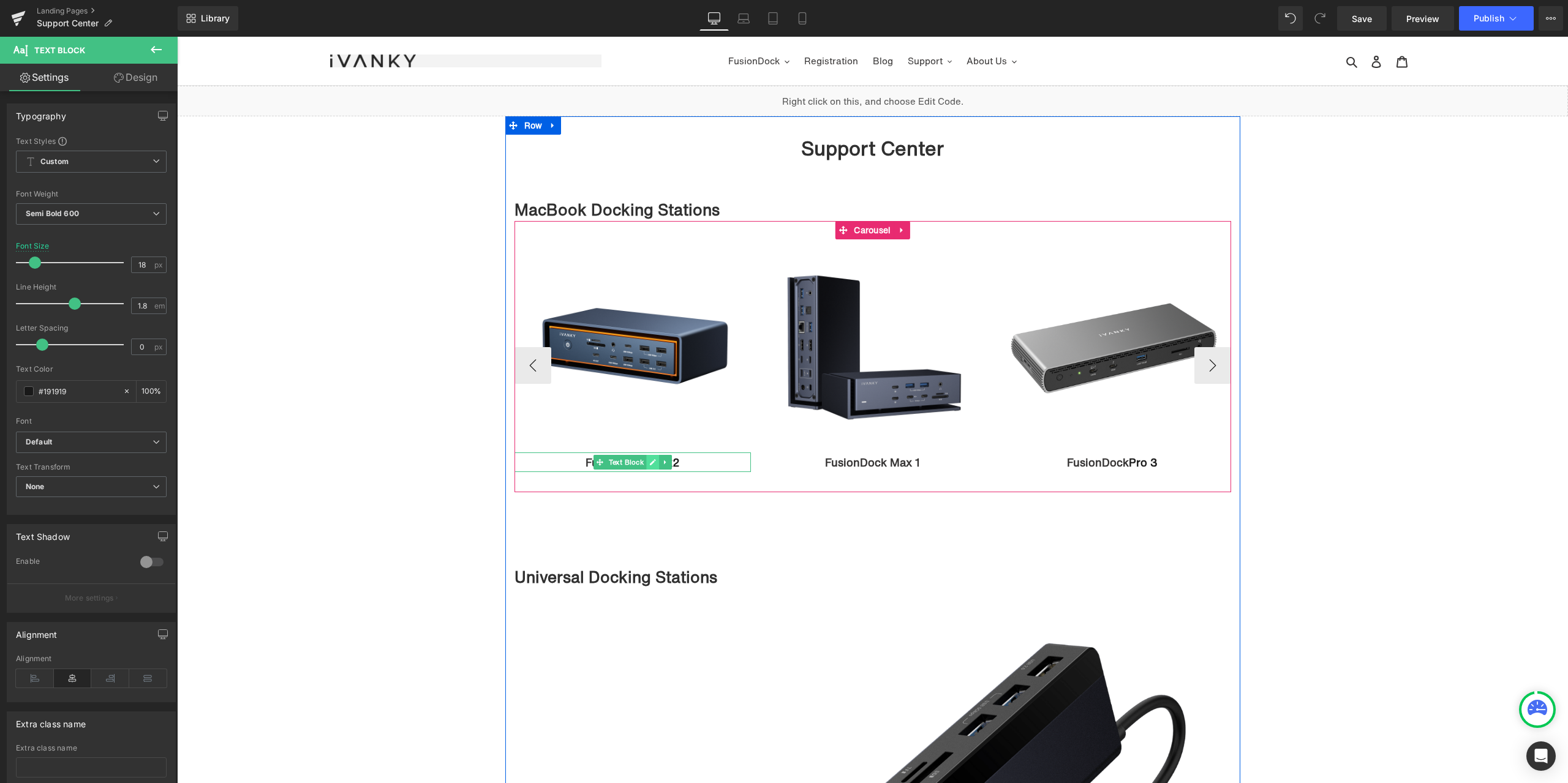
click at [650, 463] on icon at bounding box center [653, 462] width 6 height 6
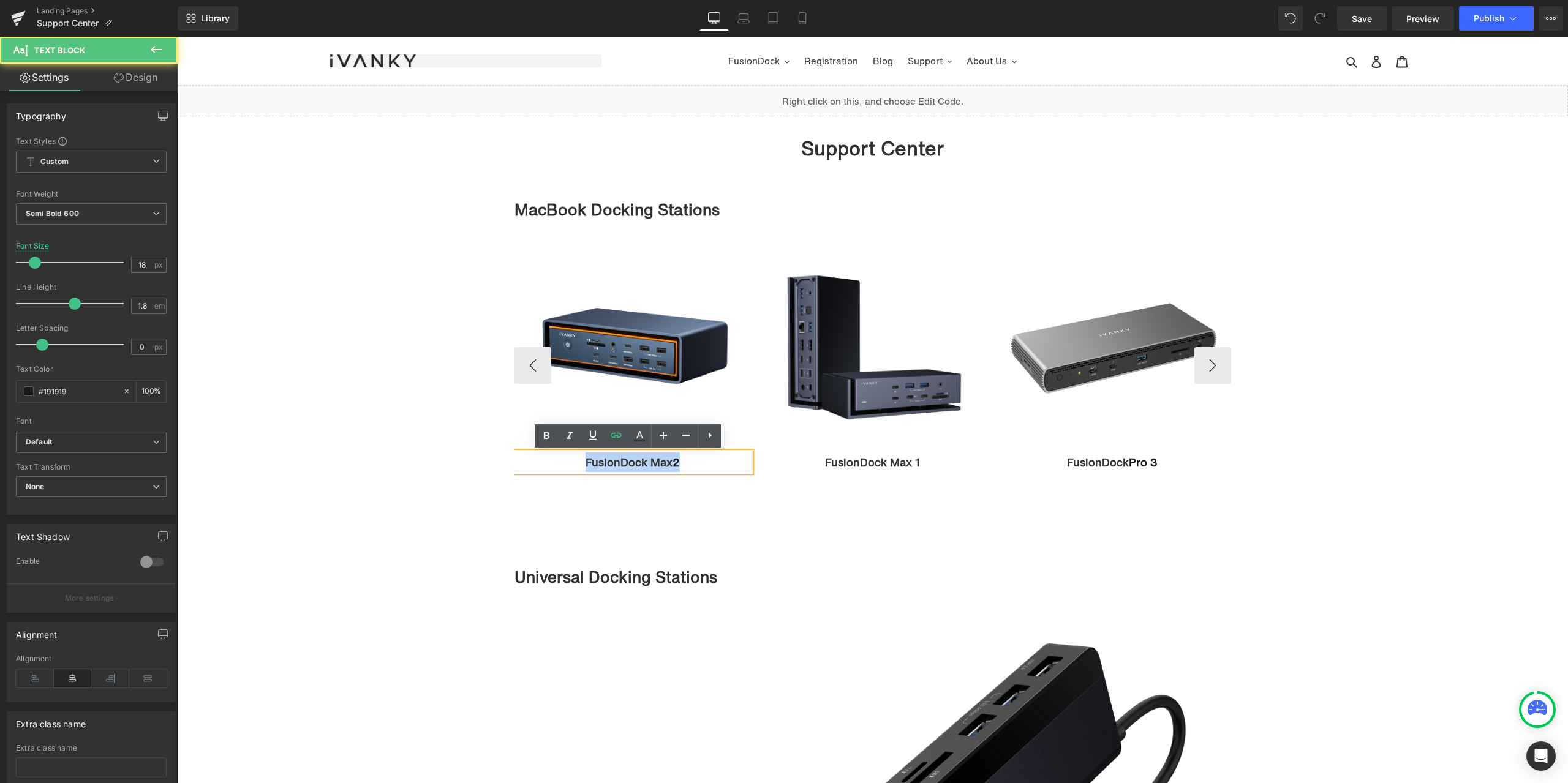
drag, startPoint x: 686, startPoint y: 464, endPoint x: 578, endPoint y: 463, distance: 108.0
click at [578, 463] on p "FusionDock Max 2" at bounding box center [633, 462] width 237 height 20
click at [610, 437] on icon at bounding box center [616, 435] width 15 height 15
click at [602, 487] on input "text" at bounding box center [595, 490] width 189 height 31
paste input "https://ivanky.com/pages/troubleshoot-your-fusiondock-max-2"
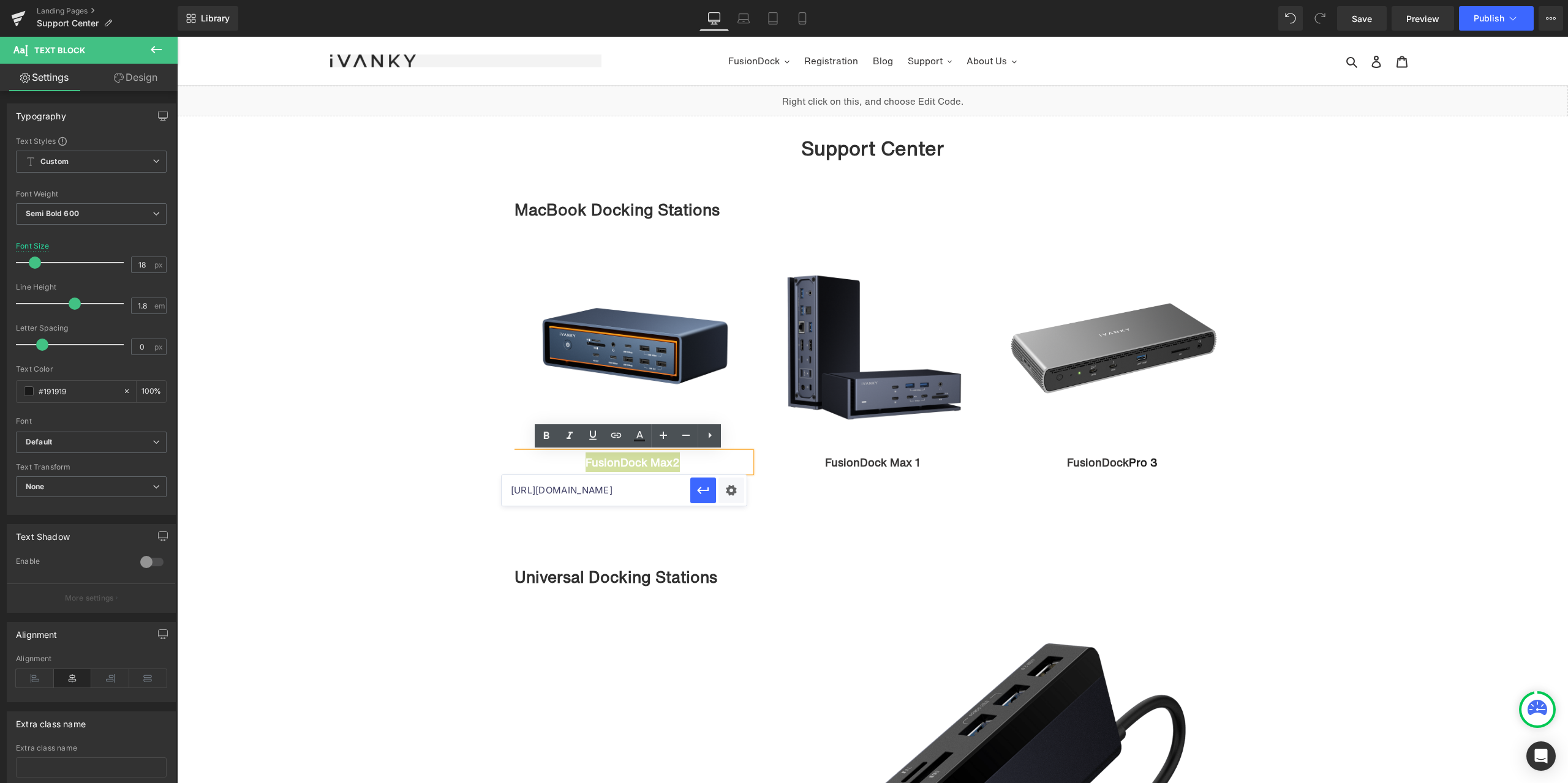
scroll to position [0, 118]
type input "https://ivanky.com/pages/troubleshoot-your-fusiondock-max-2"
click at [703, 489] on icon "button" at bounding box center [703, 490] width 15 height 15
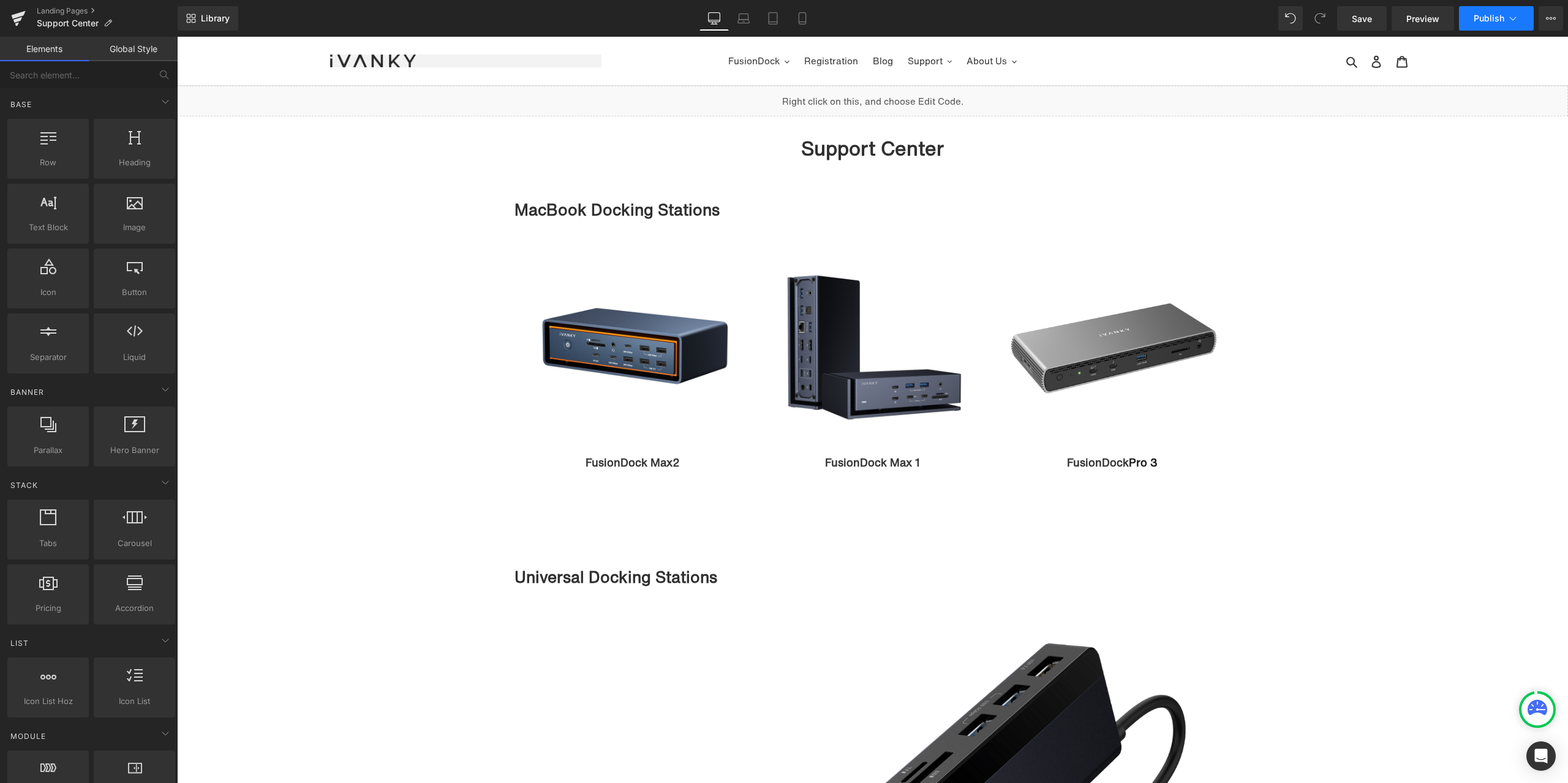
click at [1477, 12] on button "Publish" at bounding box center [1497, 18] width 75 height 24
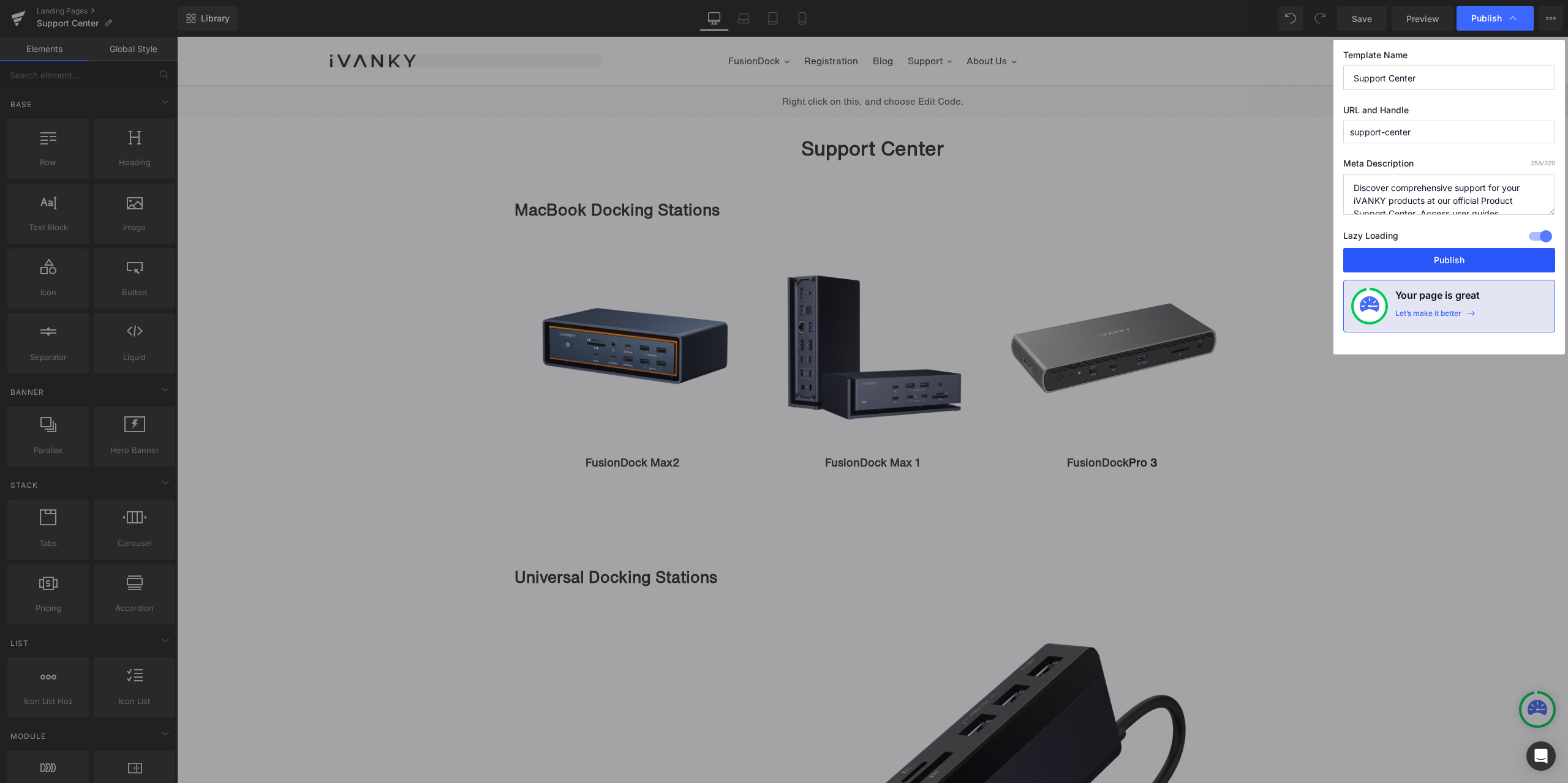
click at [1410, 260] on button "Publish" at bounding box center [1448, 260] width 212 height 24
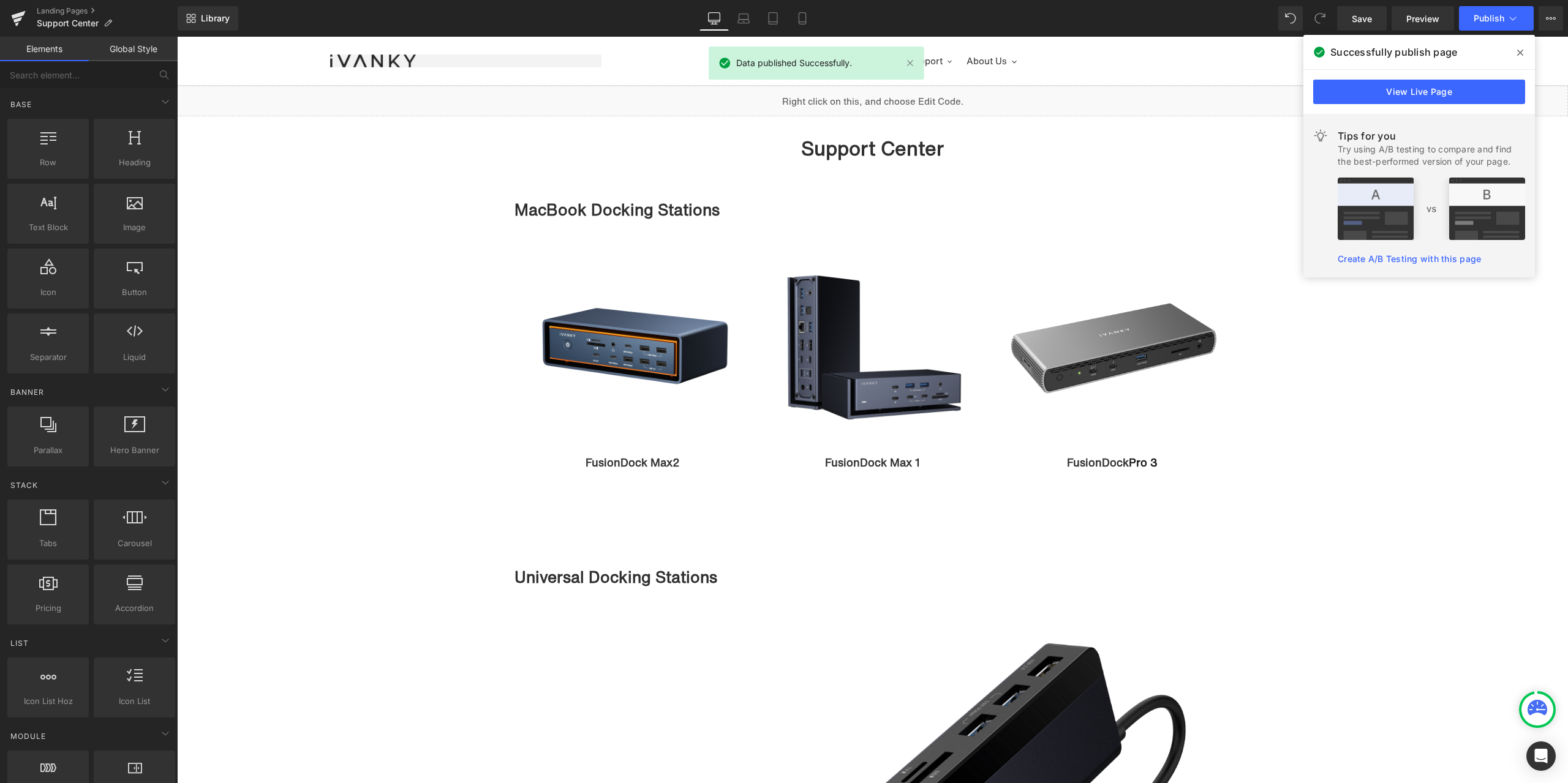
click at [1522, 48] on icon at bounding box center [1520, 52] width 6 height 10
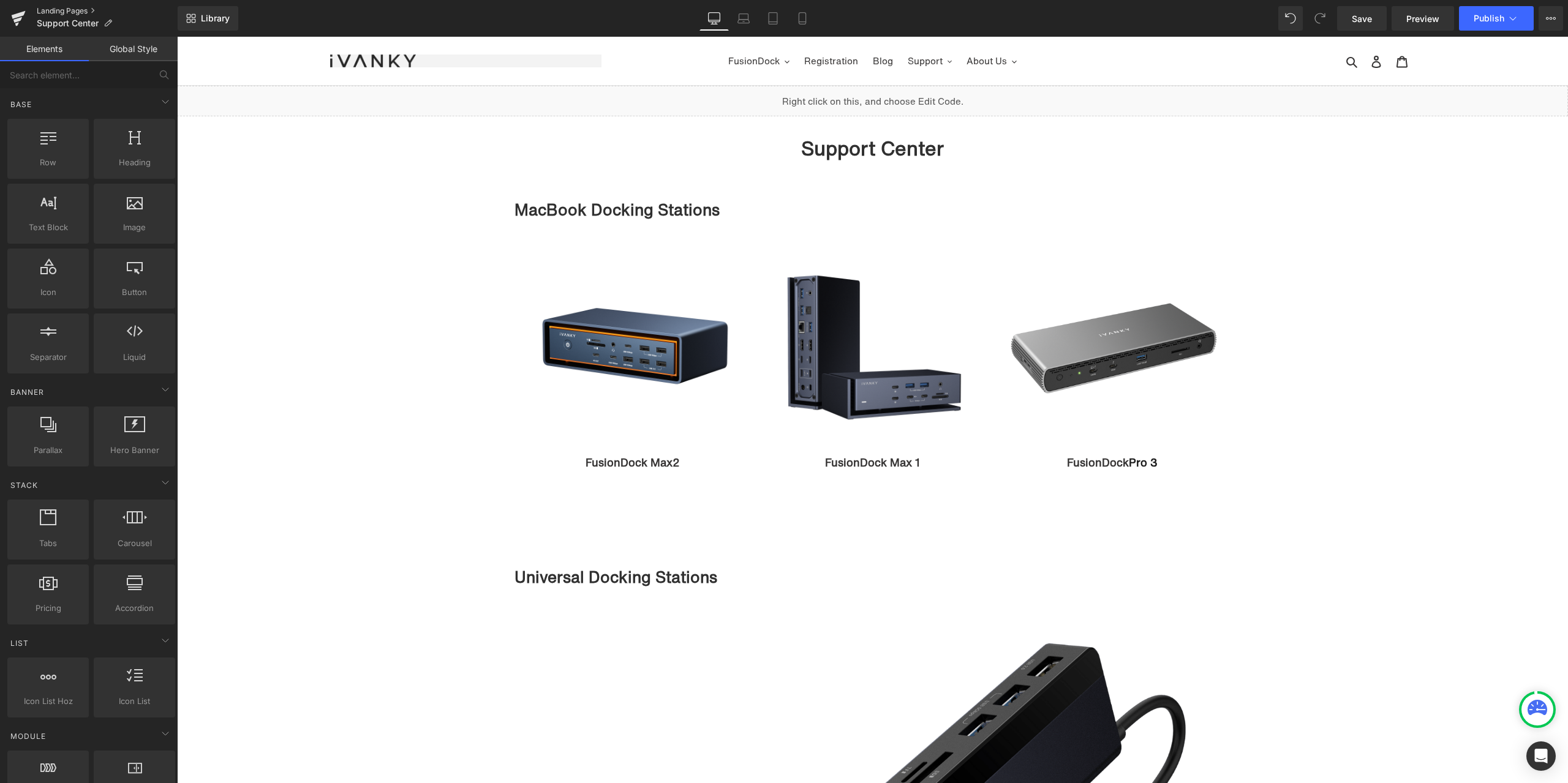
click at [64, 10] on link "Landing Pages" at bounding box center [107, 11] width 141 height 10
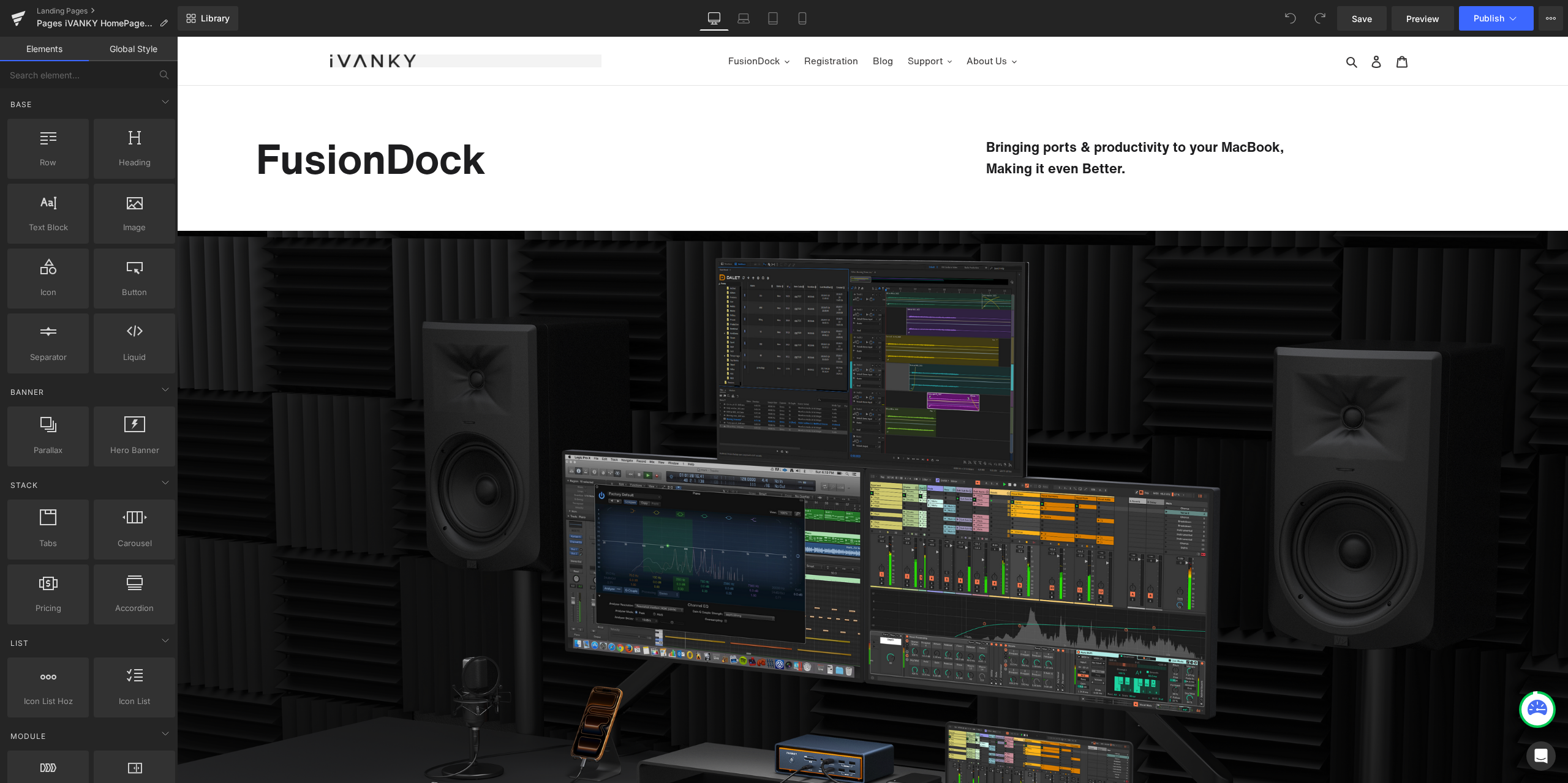
click at [617, 7] on div "Library Desktop Desktop Laptop Tablet Mobile Save Preview Publish Scheduled Vie…" at bounding box center [872, 18] width 1390 height 24
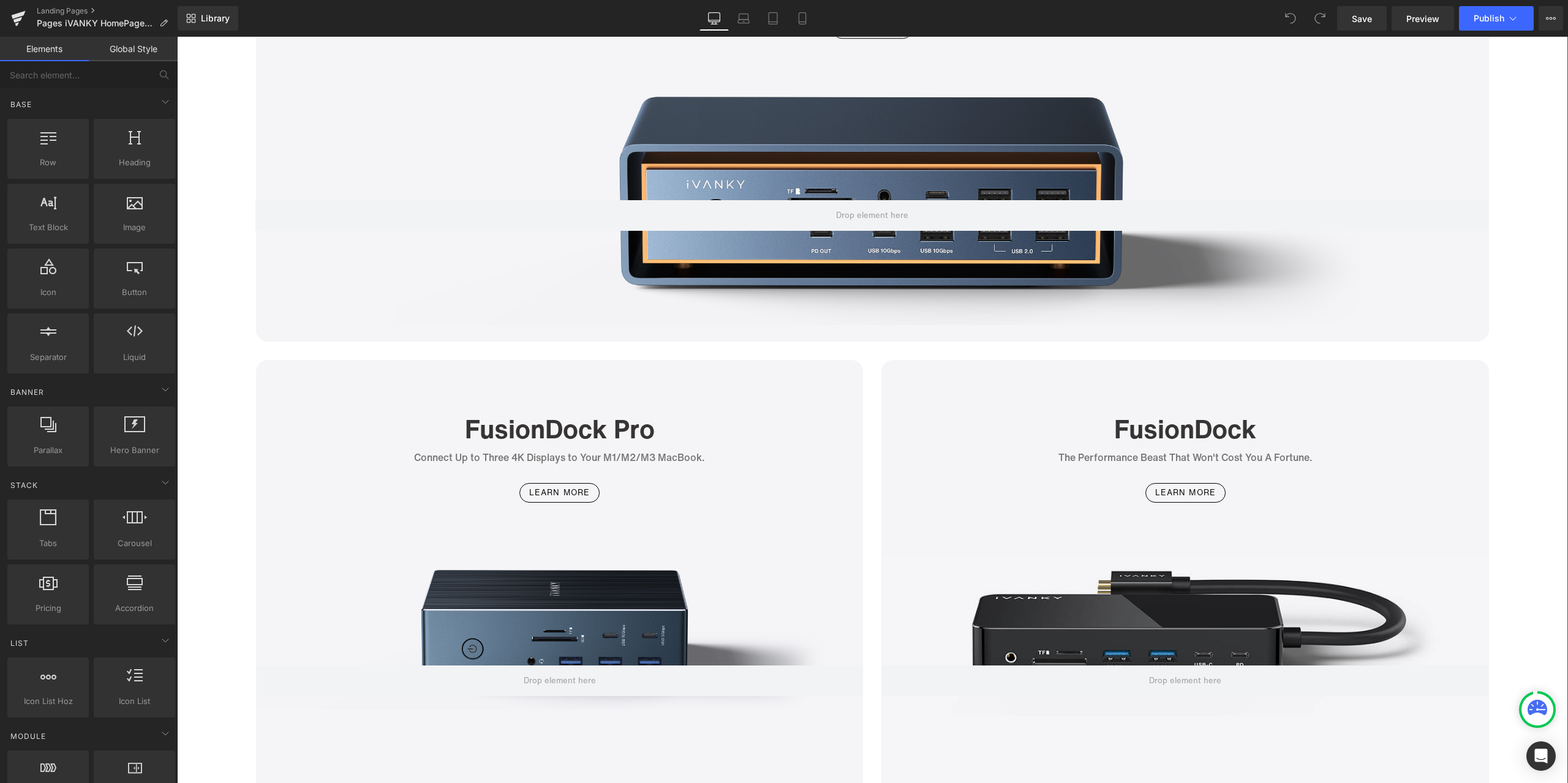
scroll to position [3244, 0]
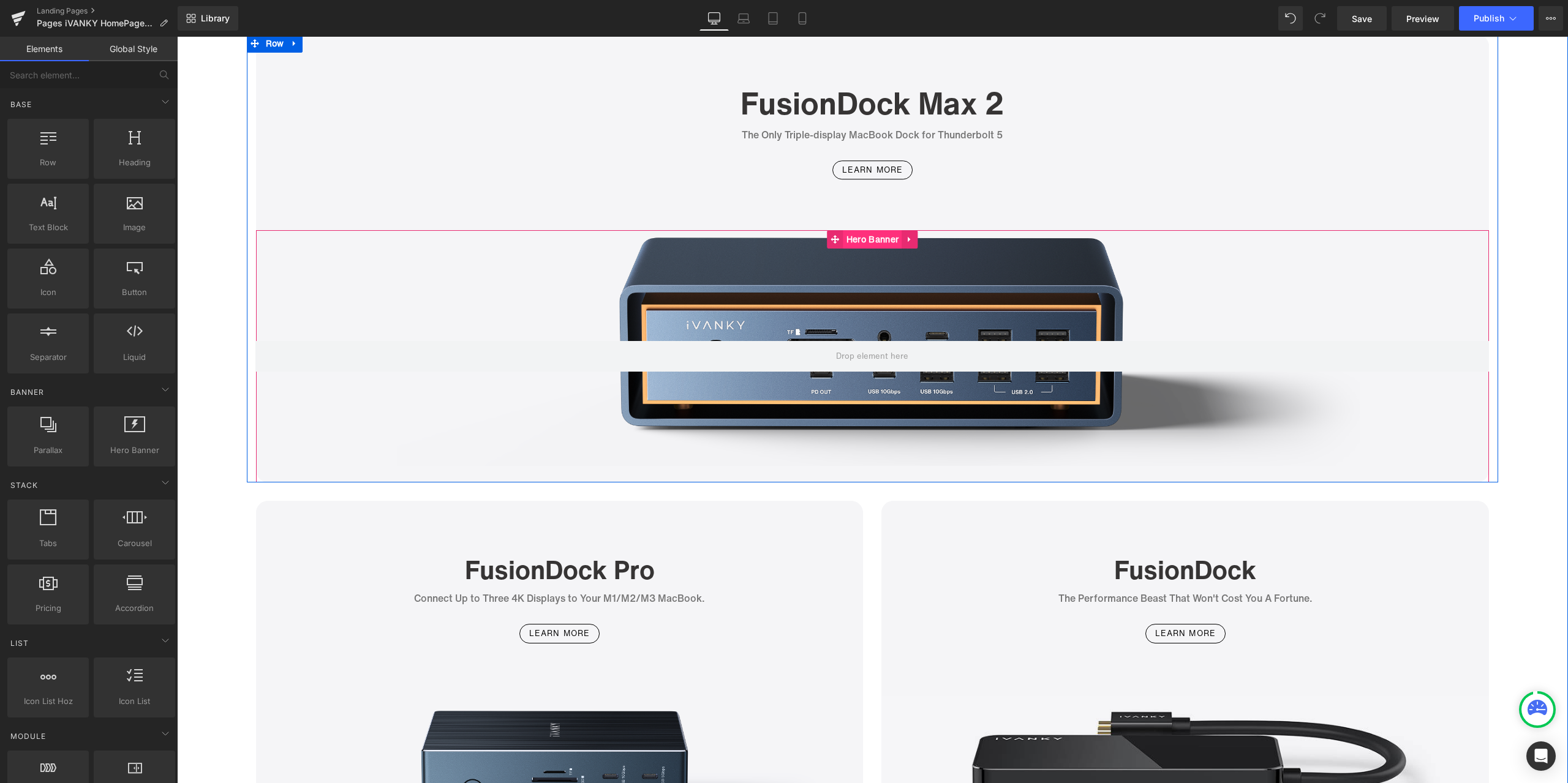
click at [875, 244] on span "Hero Banner" at bounding box center [872, 239] width 58 height 18
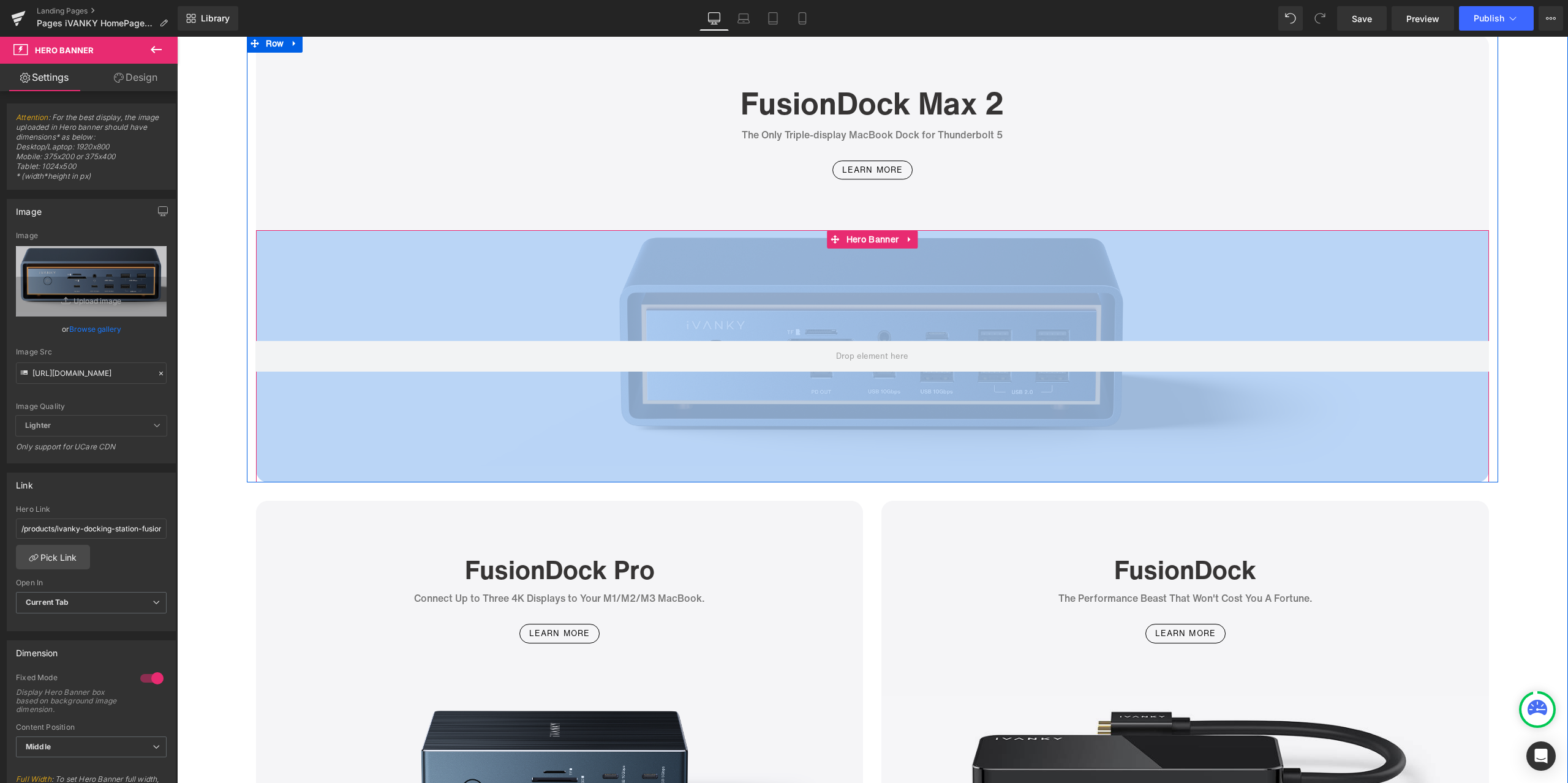
click at [859, 248] on div "Hero Banner" at bounding box center [872, 356] width 1233 height 252
click at [860, 241] on span "Hero Banner" at bounding box center [872, 239] width 58 height 18
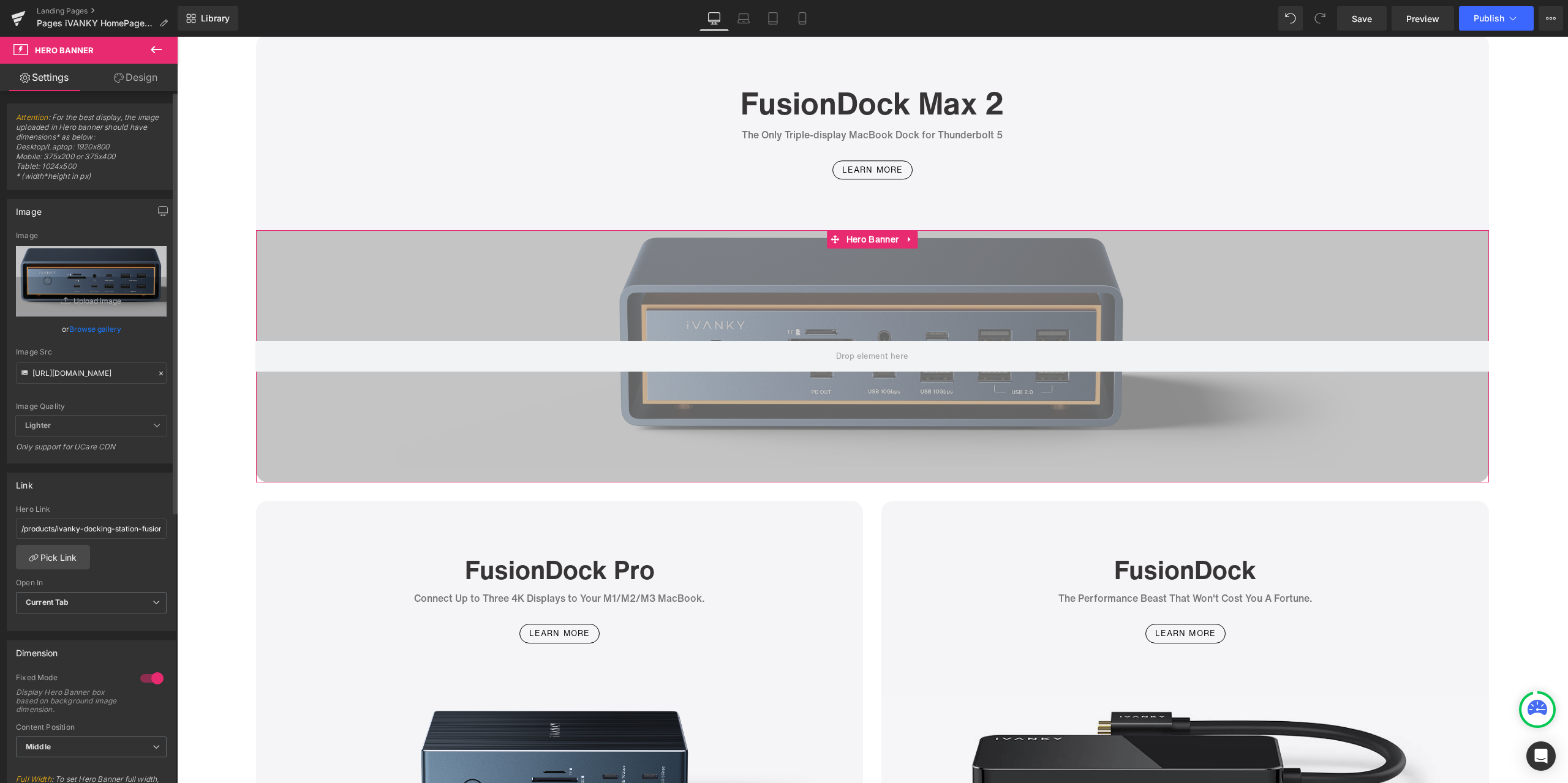
click at [157, 374] on icon at bounding box center [161, 373] width 9 height 9
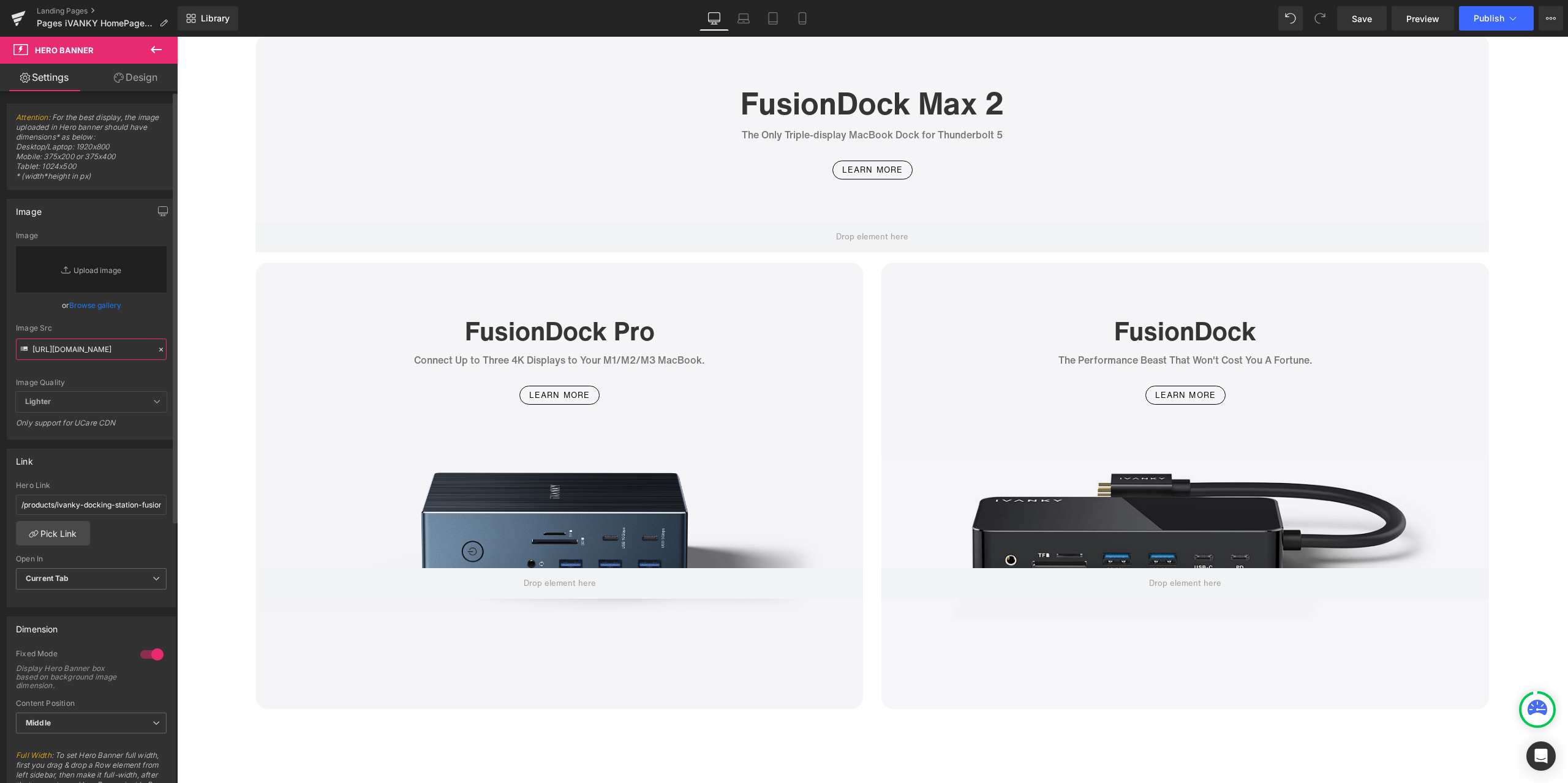
click at [88, 353] on input "[URL][DOMAIN_NAME]" at bounding box center [91, 349] width 150 height 21
paste input "[URL][DOMAIN_NAME]"
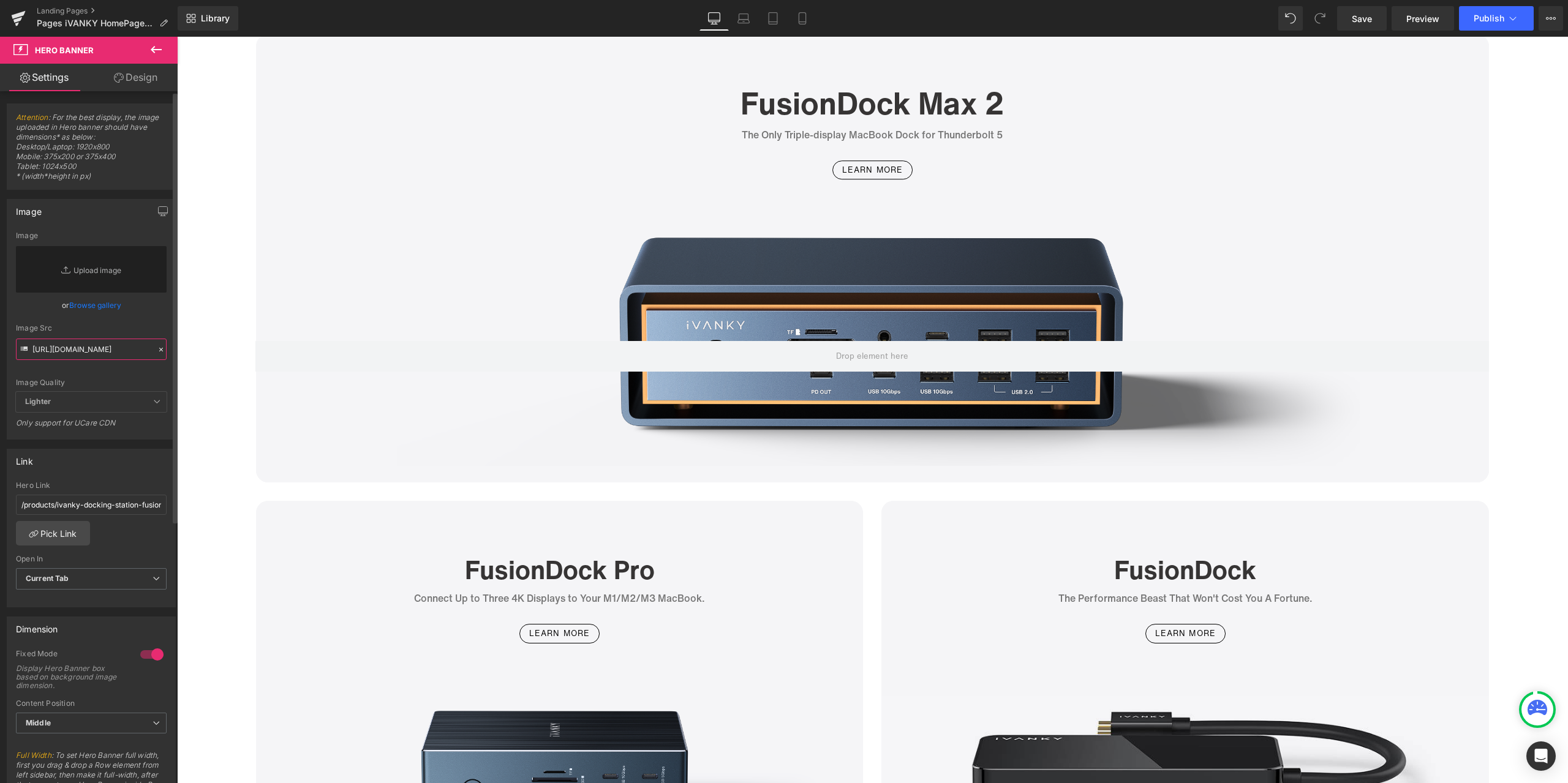
type input "[URL][DOMAIN_NAME]"
click at [150, 328] on div "Image Src" at bounding box center [91, 328] width 150 height 9
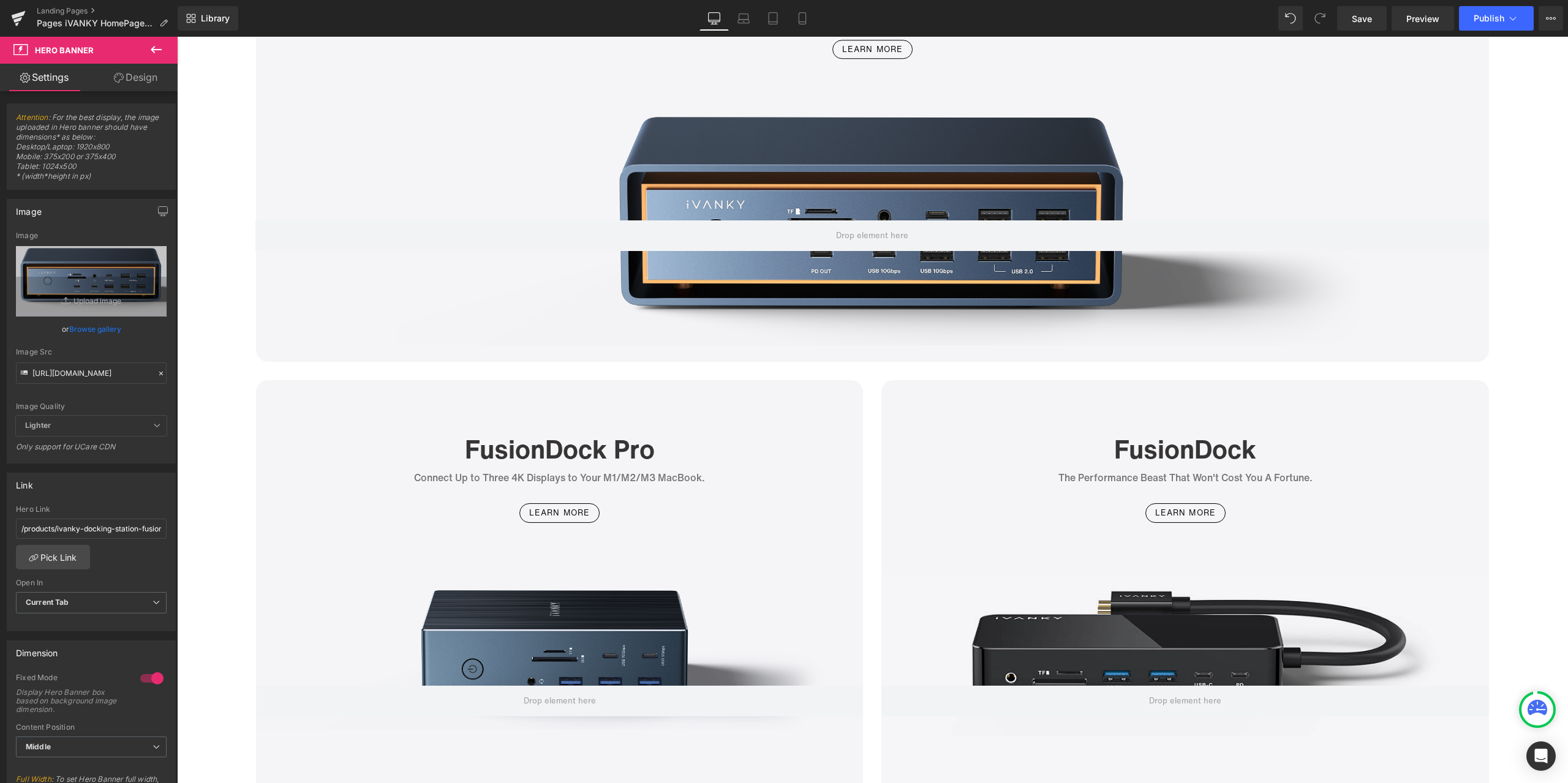
scroll to position [3489, 0]
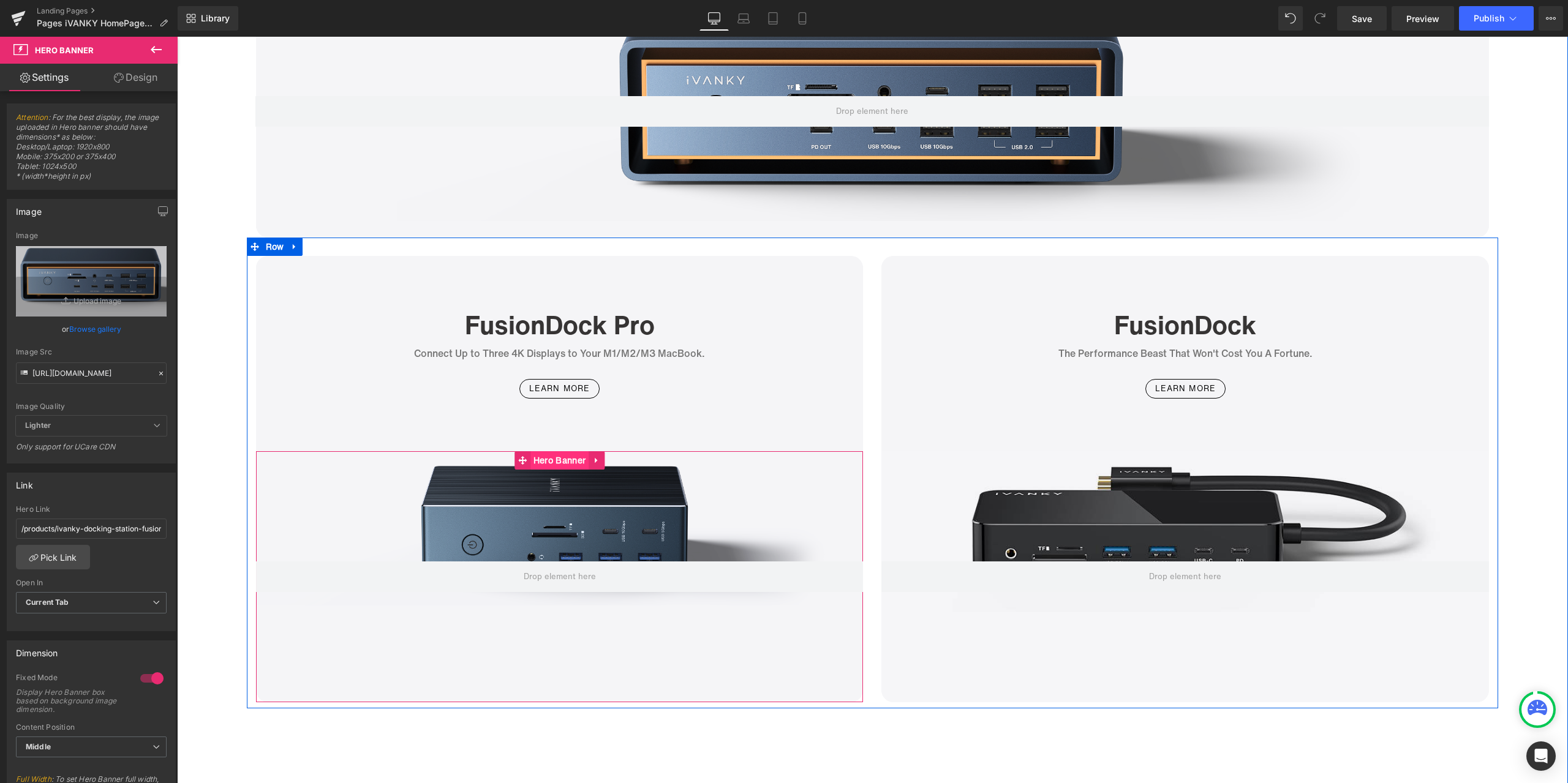
click at [547, 459] on span "Hero Banner" at bounding box center [559, 460] width 58 height 18
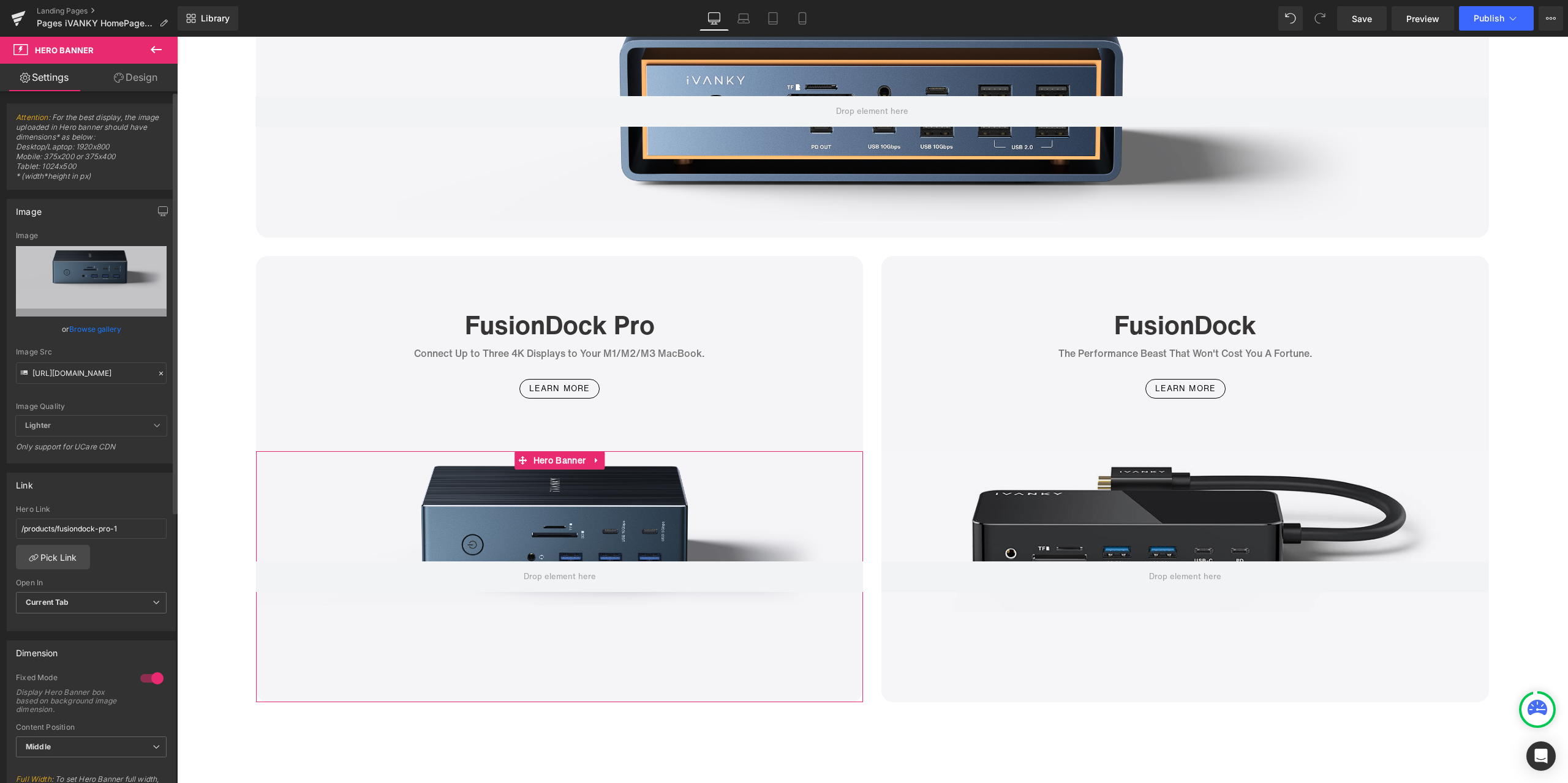
click at [157, 371] on icon at bounding box center [161, 373] width 9 height 9
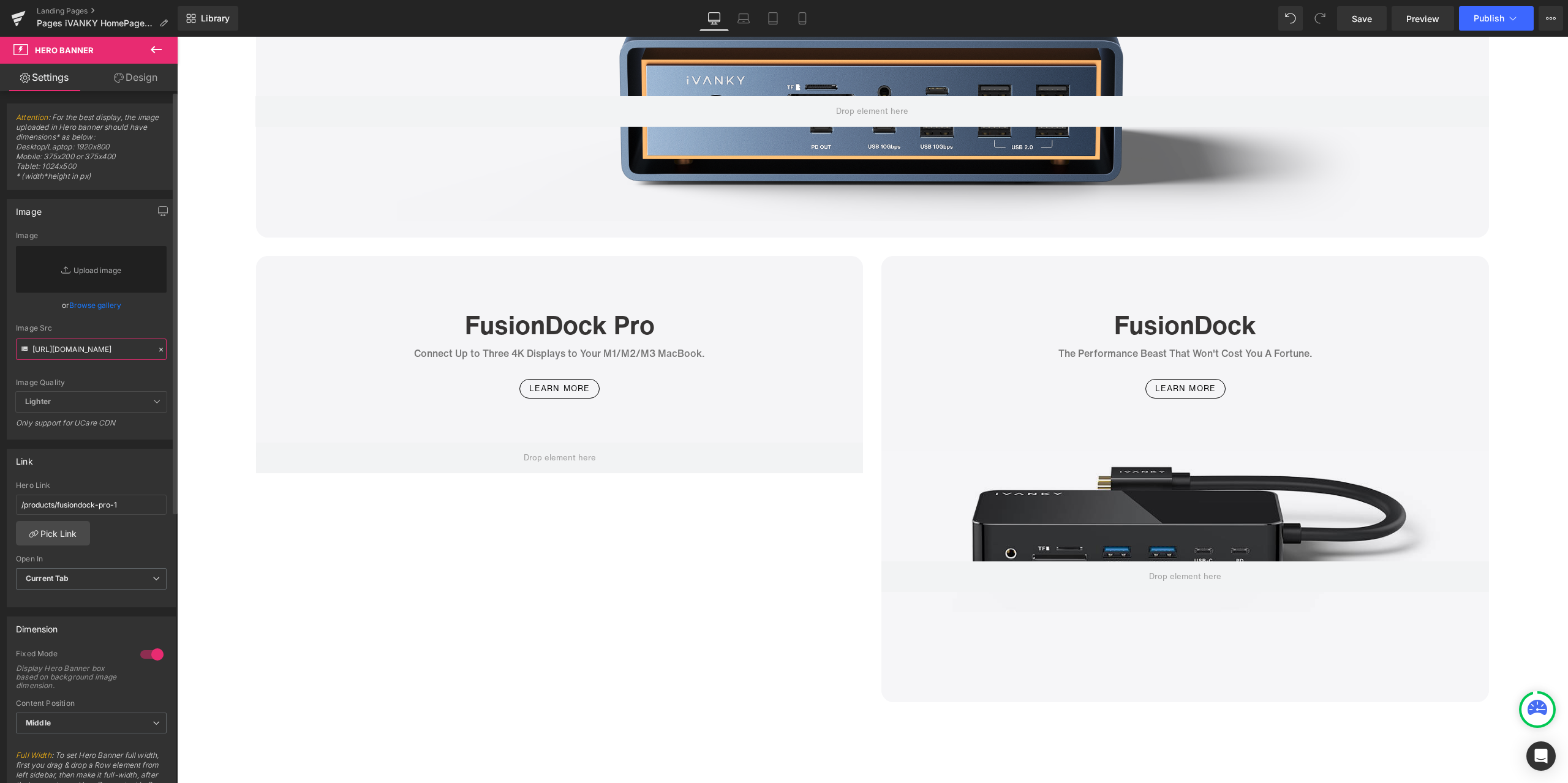
click at [111, 348] on input "[URL][DOMAIN_NAME]" at bounding box center [91, 349] width 150 height 21
paste input "[URL][DOMAIN_NAME]"
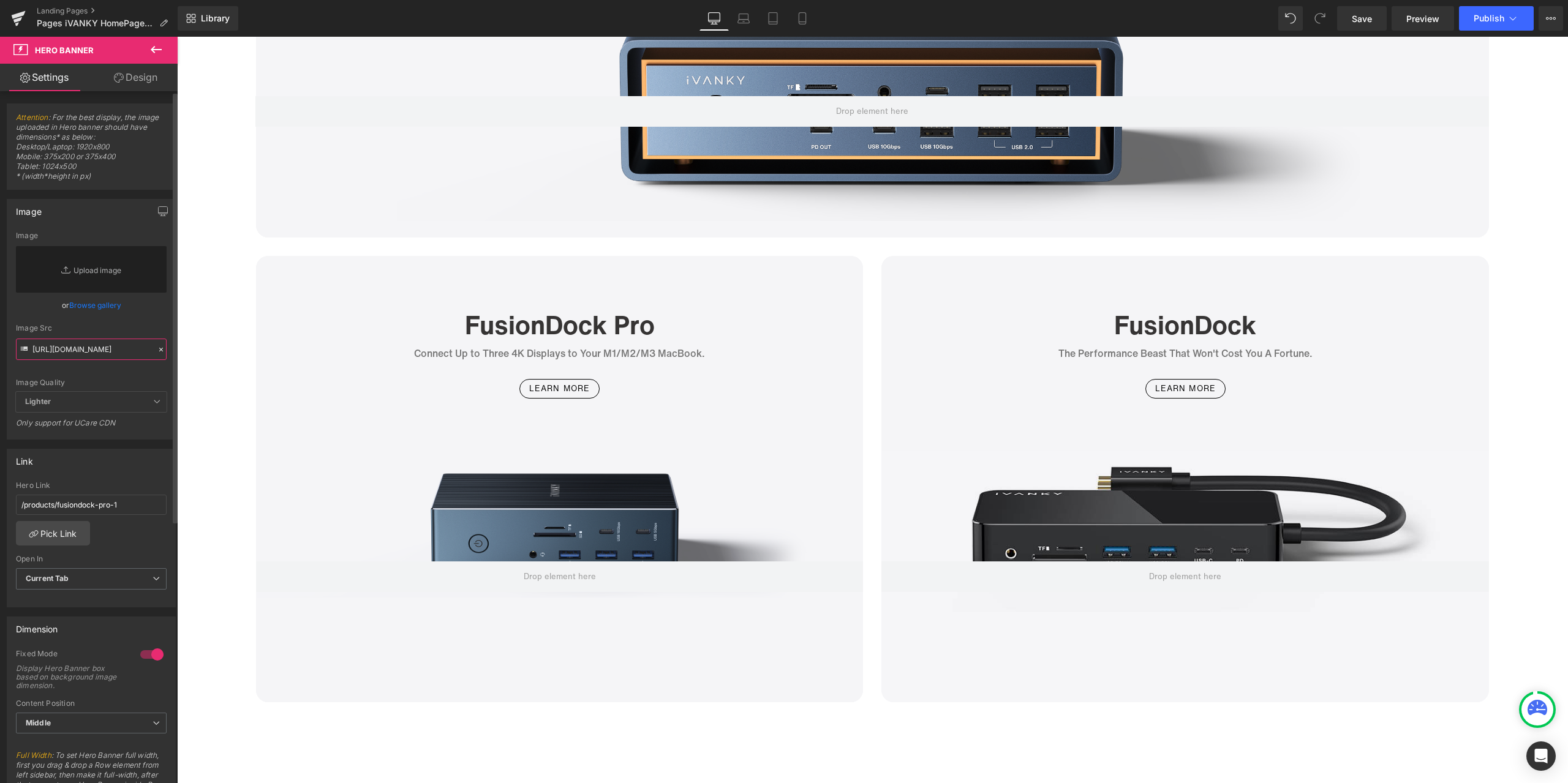
type input "[URL][DOMAIN_NAME]"
click at [149, 327] on div "Image Src" at bounding box center [91, 328] width 150 height 9
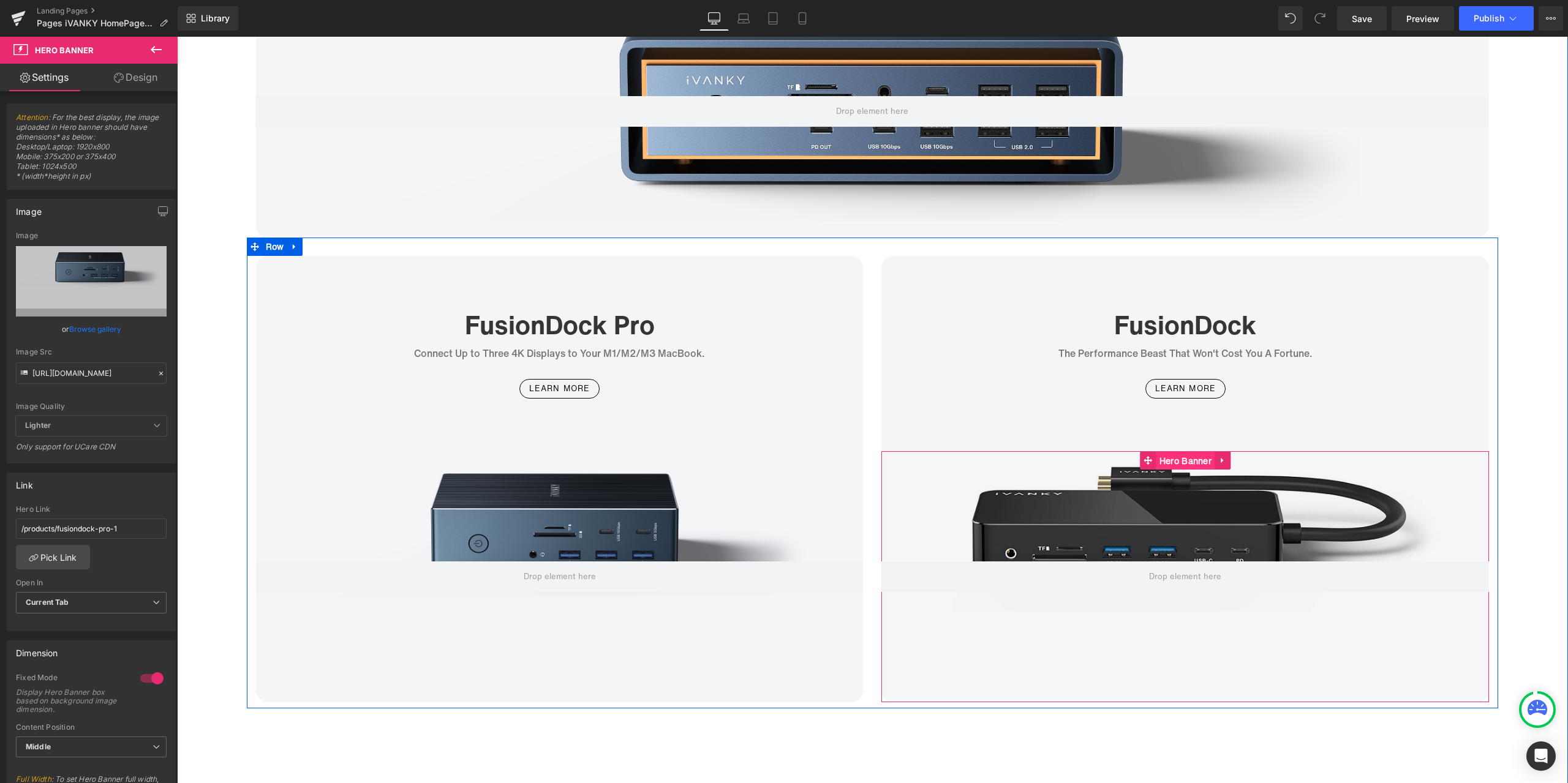
click at [1168, 466] on span "Hero Banner" at bounding box center [1185, 461] width 58 height 18
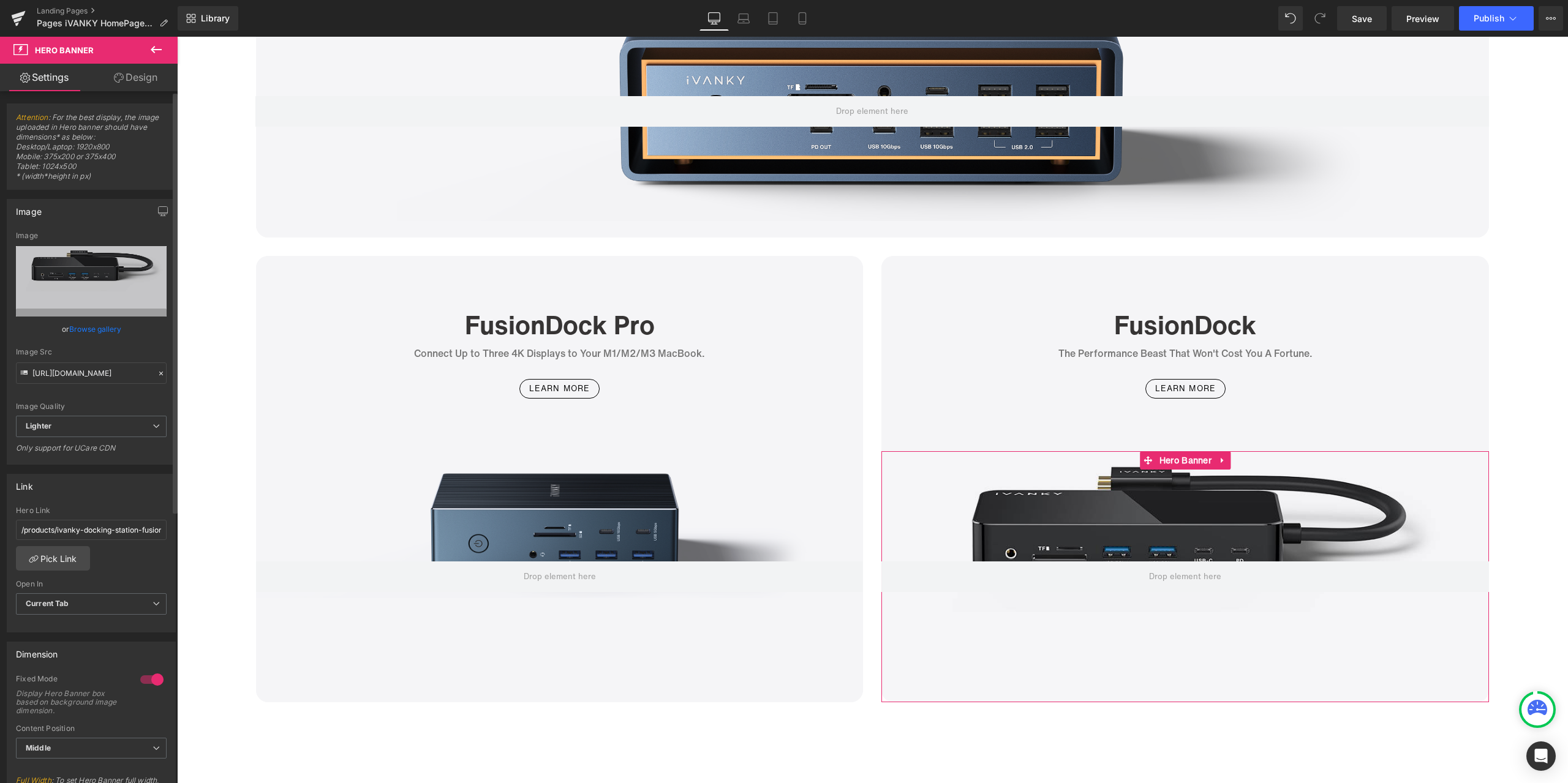
click at [157, 371] on icon at bounding box center [161, 373] width 9 height 9
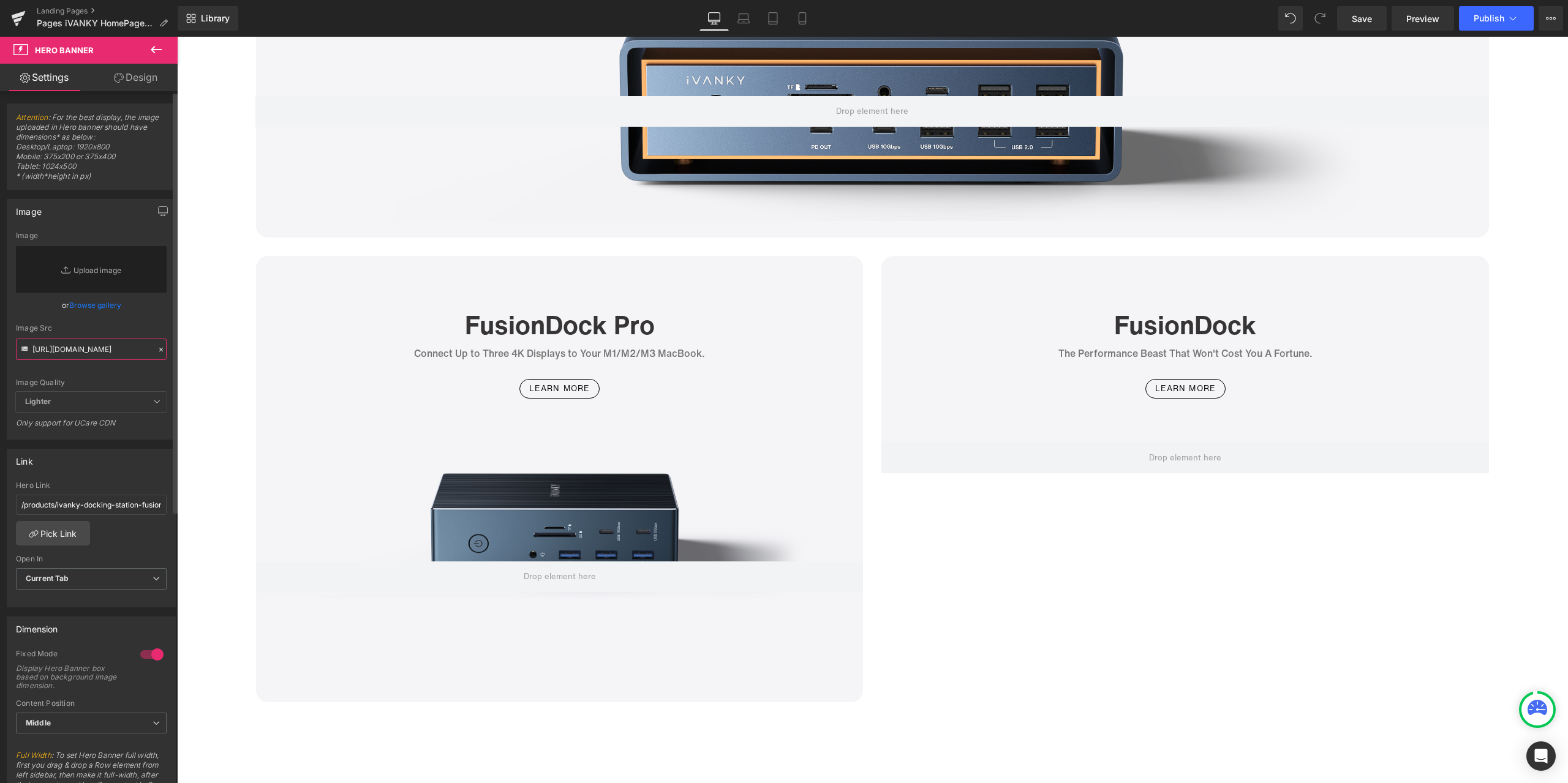
click at [122, 357] on input "[URL][DOMAIN_NAME]" at bounding box center [91, 349] width 150 height 21
paste input "[URL][DOMAIN_NAME]"
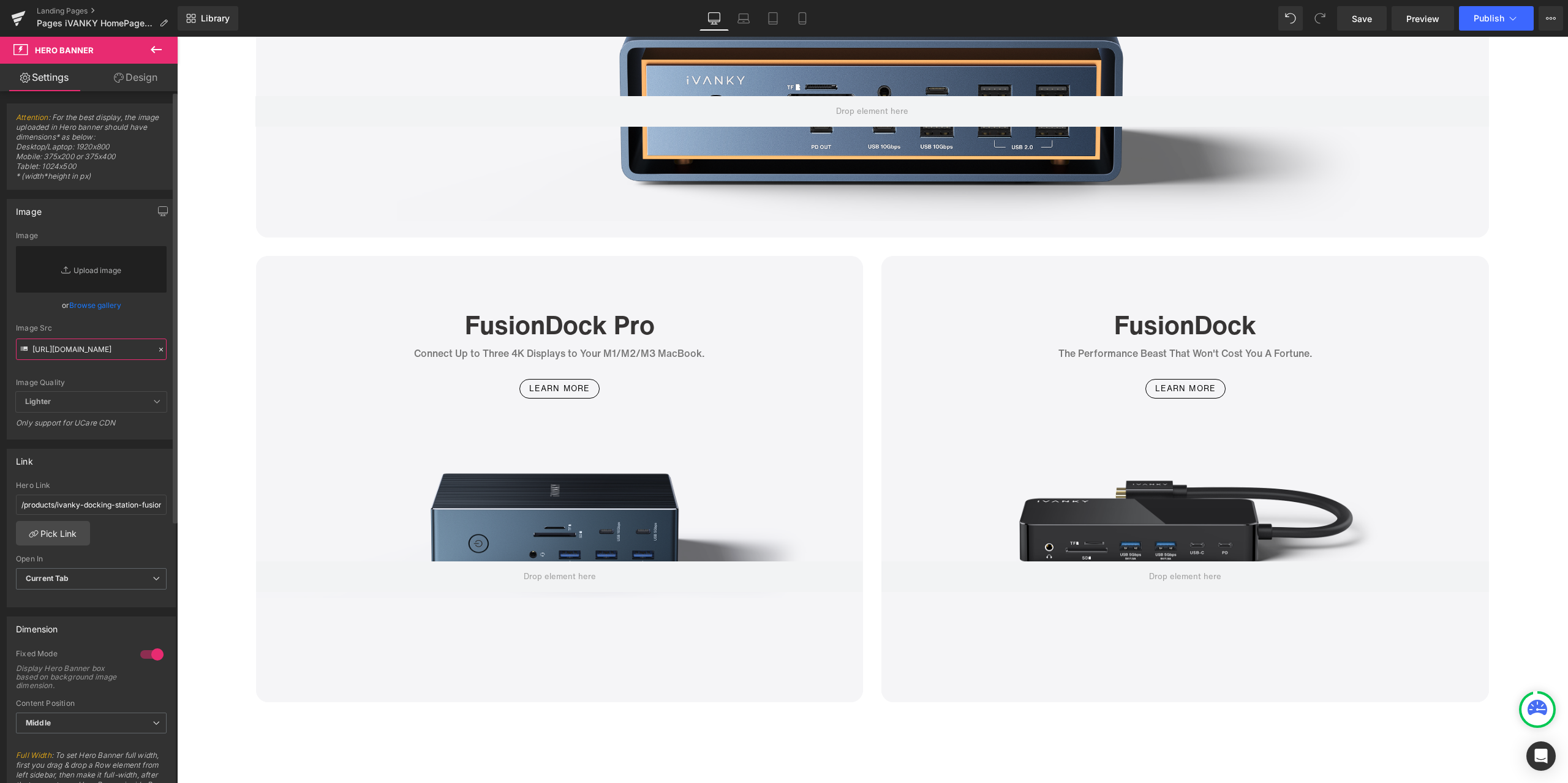
type input "[URL][DOMAIN_NAME]"
click at [154, 320] on div "Image Quality Lighter Lightest Lighter Lighter Lightest Only support for UCare …" at bounding box center [91, 312] width 150 height 161
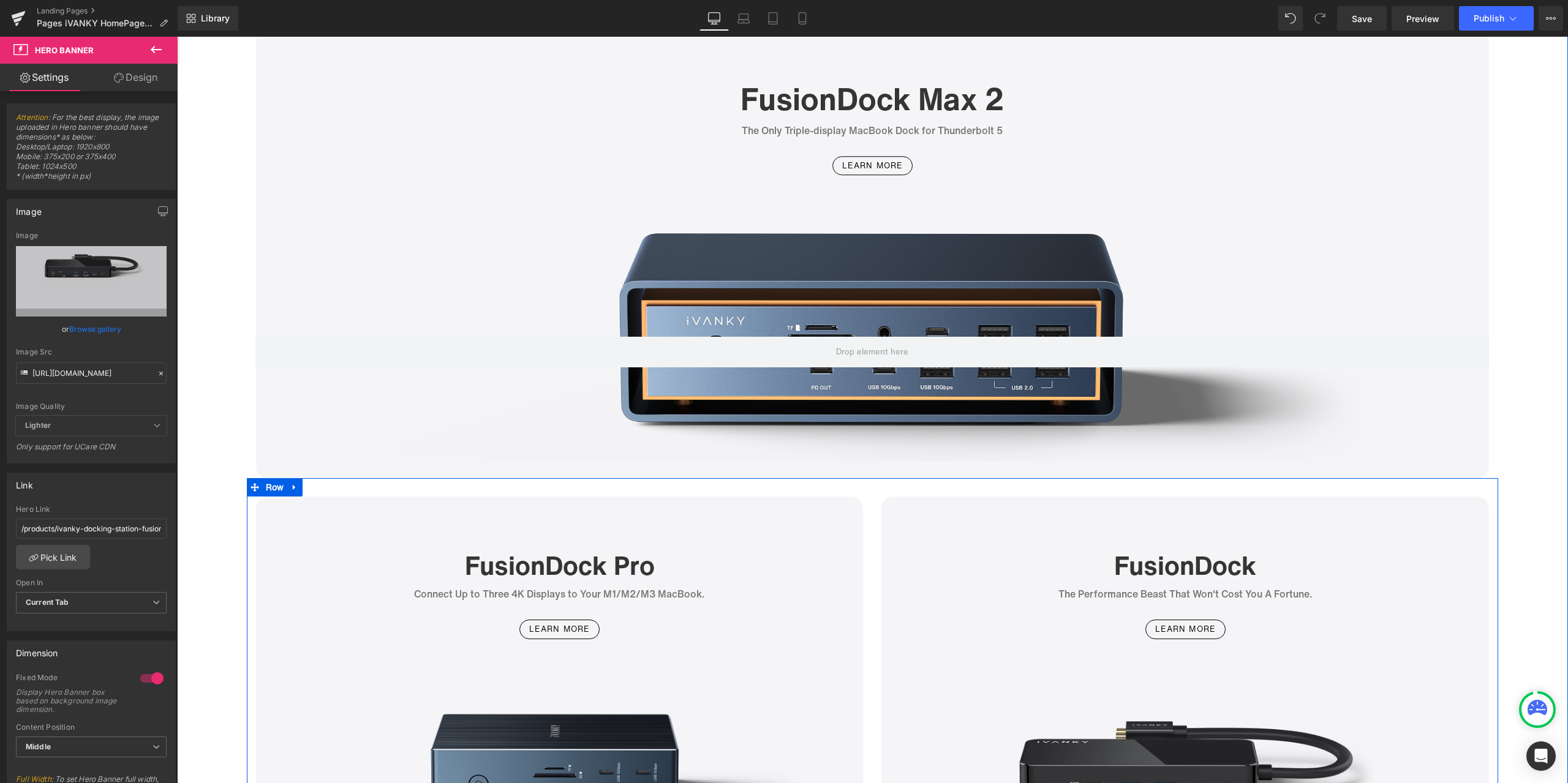
scroll to position [3244, 0]
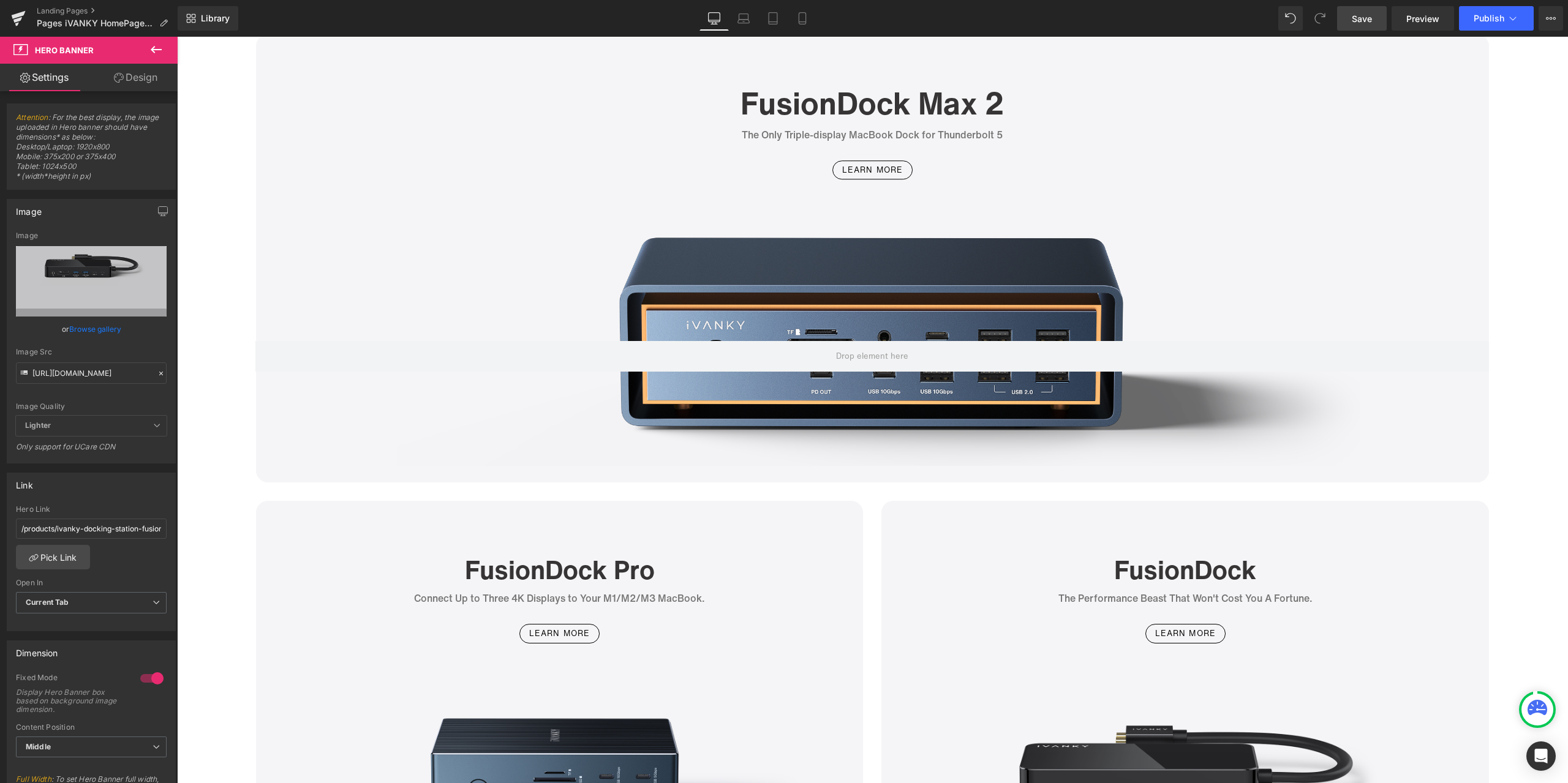
click at [1356, 16] on span "Save" at bounding box center [1362, 18] width 20 height 13
click at [542, 29] on div "Library Desktop Desktop Laptop Tablet Mobile Save Preview Publish Scheduled Vie…" at bounding box center [872, 18] width 1390 height 24
click at [1085, 1] on div "Library Desktop Desktop Laptop Tablet Mobile Save Preview Publish Scheduled Vie…" at bounding box center [872, 18] width 1390 height 37
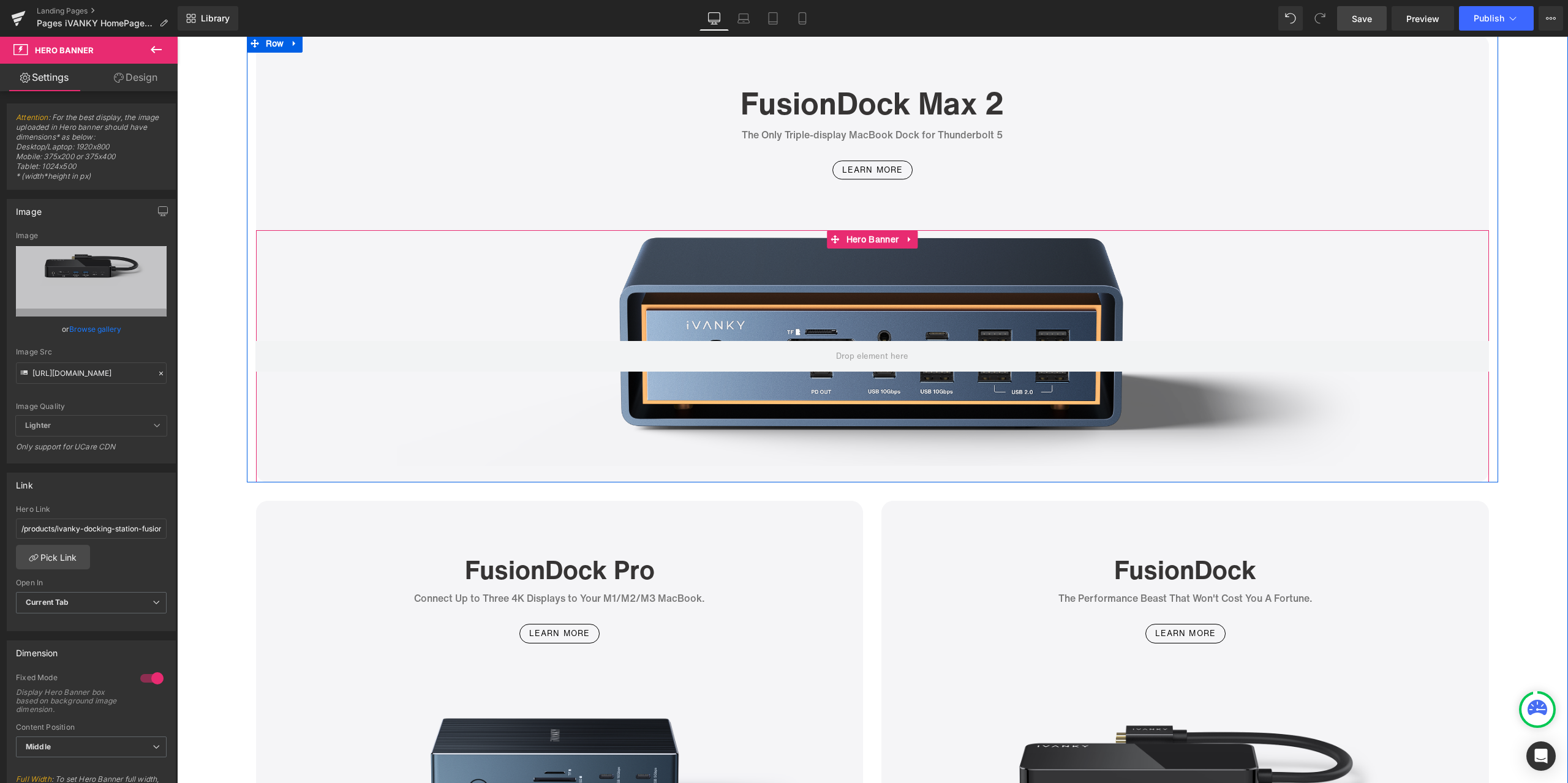
scroll to position [3305, 0]
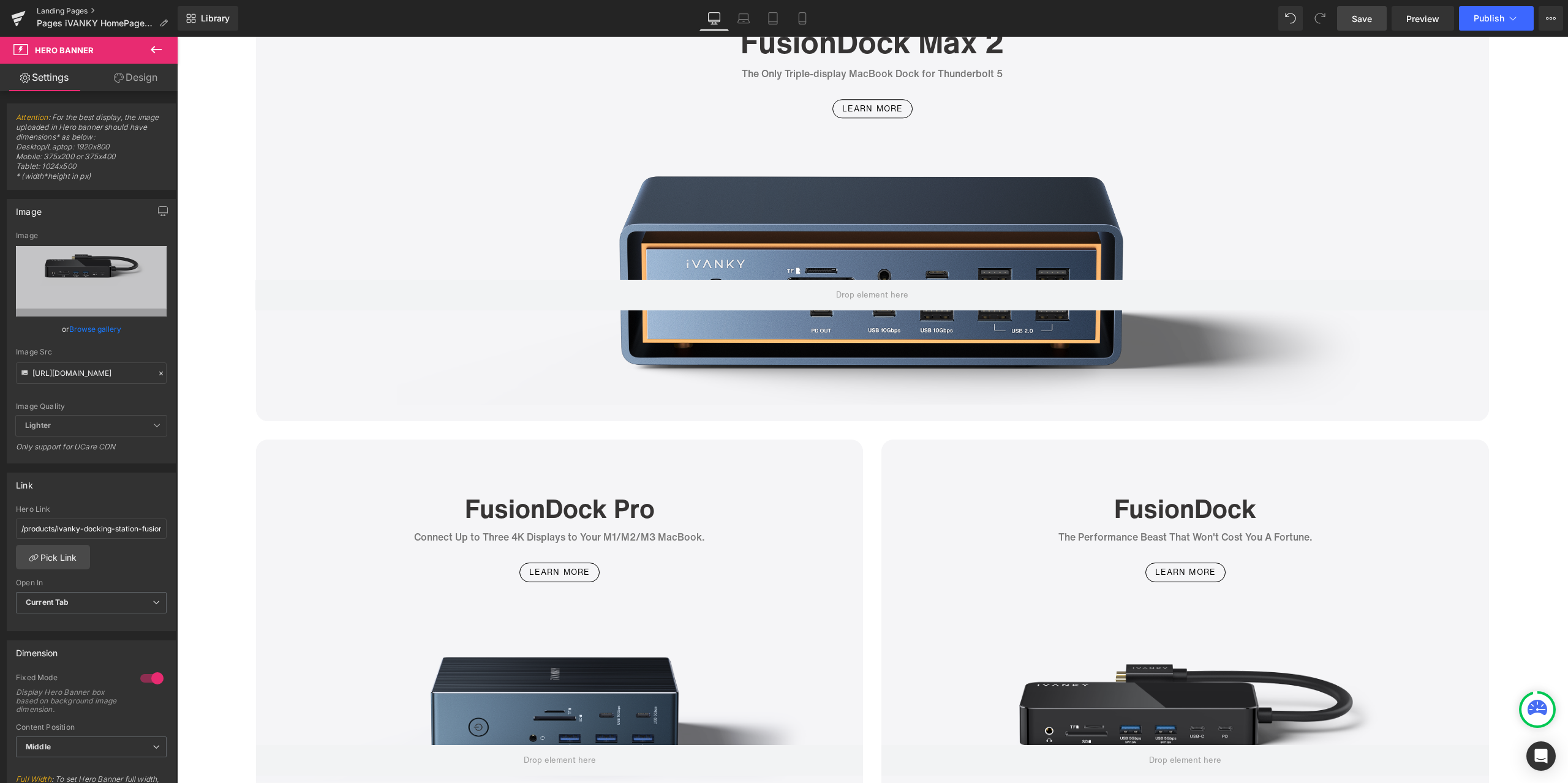
click at [74, 9] on link "Landing Pages" at bounding box center [107, 11] width 141 height 10
